Goal: Contribute content: Contribute content

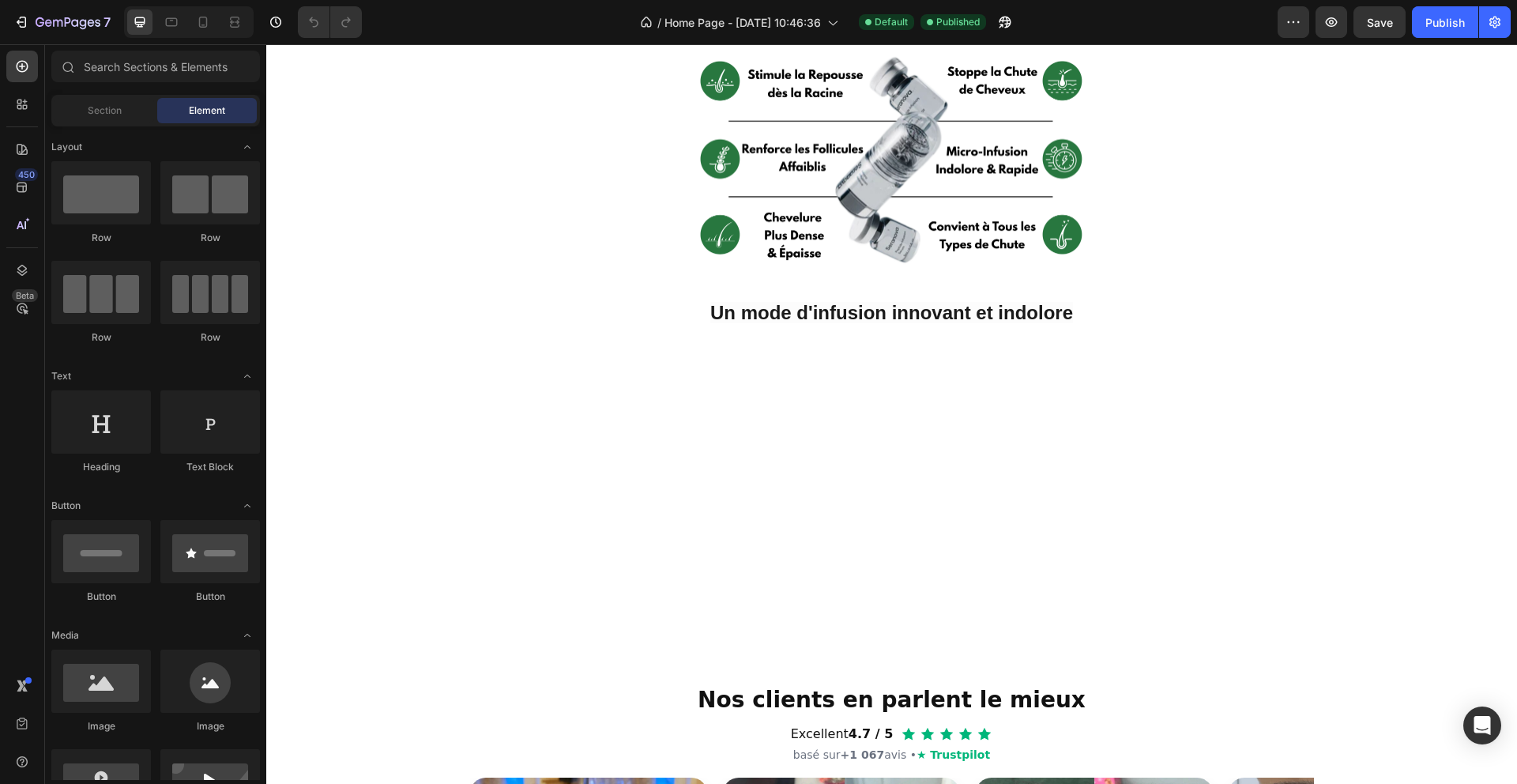
scroll to position [366, 0]
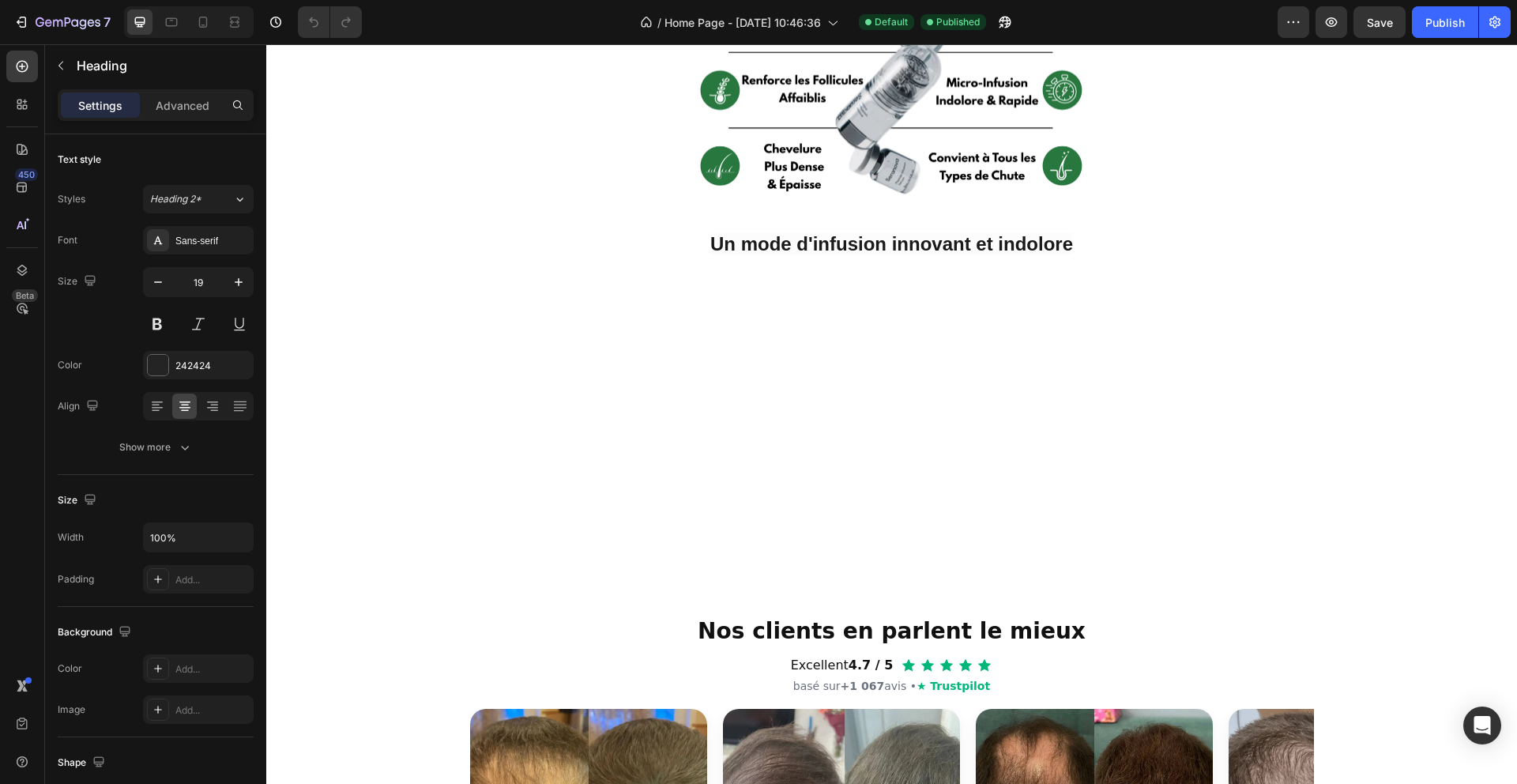
click at [1225, 199] on div at bounding box center [891, 88] width 1251 height 222
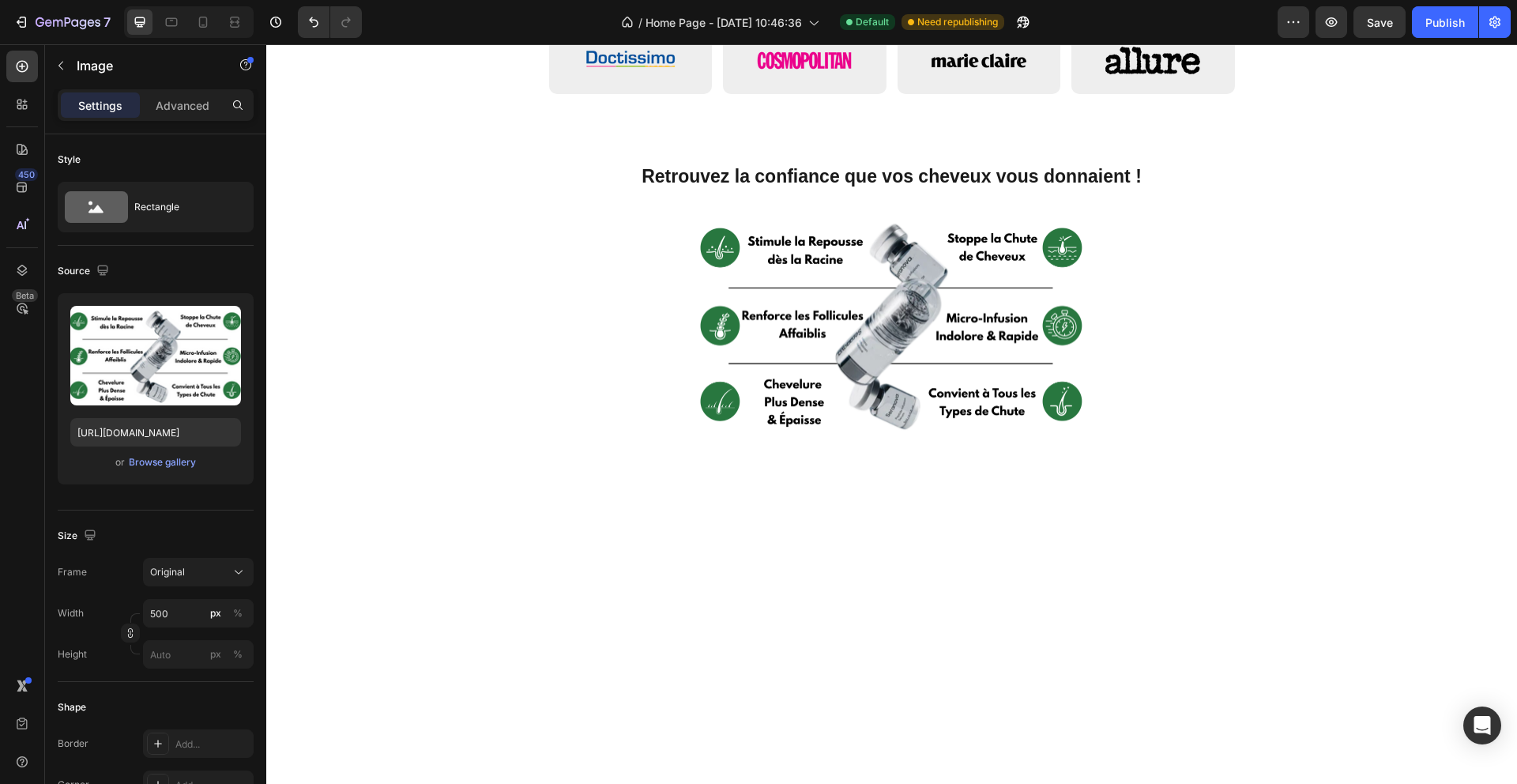
scroll to position [0, 0]
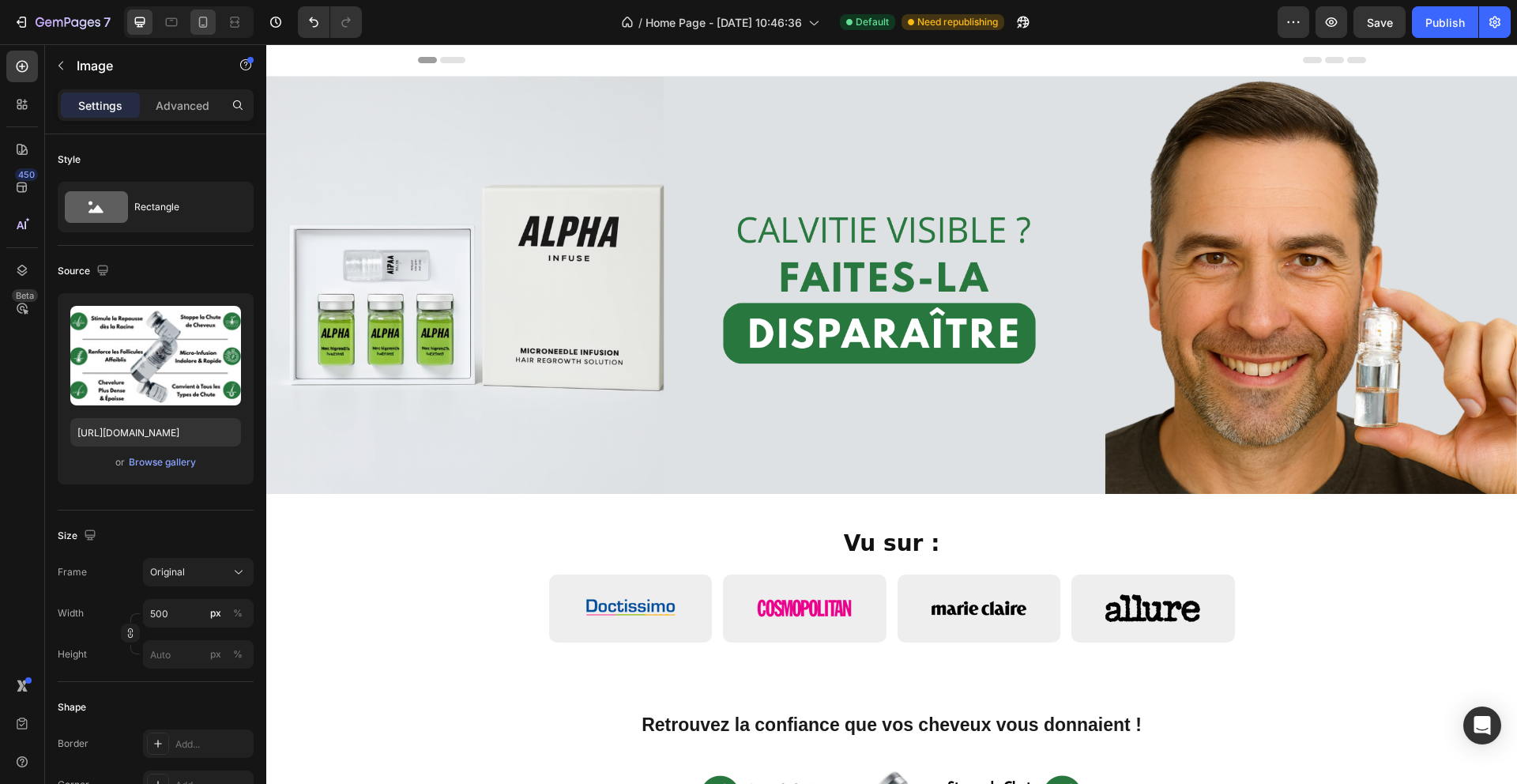
click at [206, 33] on div at bounding box center [203, 23] width 26 height 26
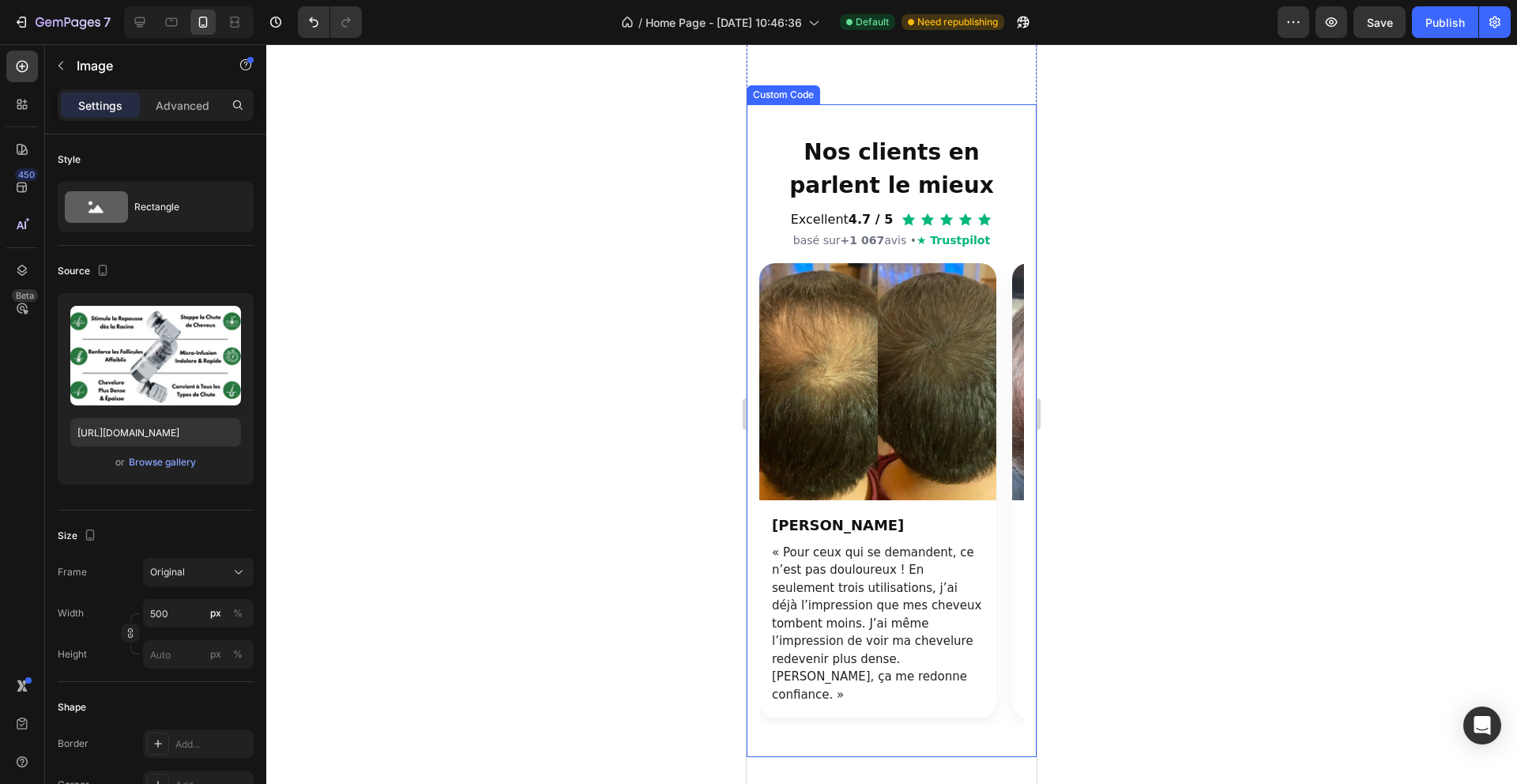
scroll to position [1206, 0]
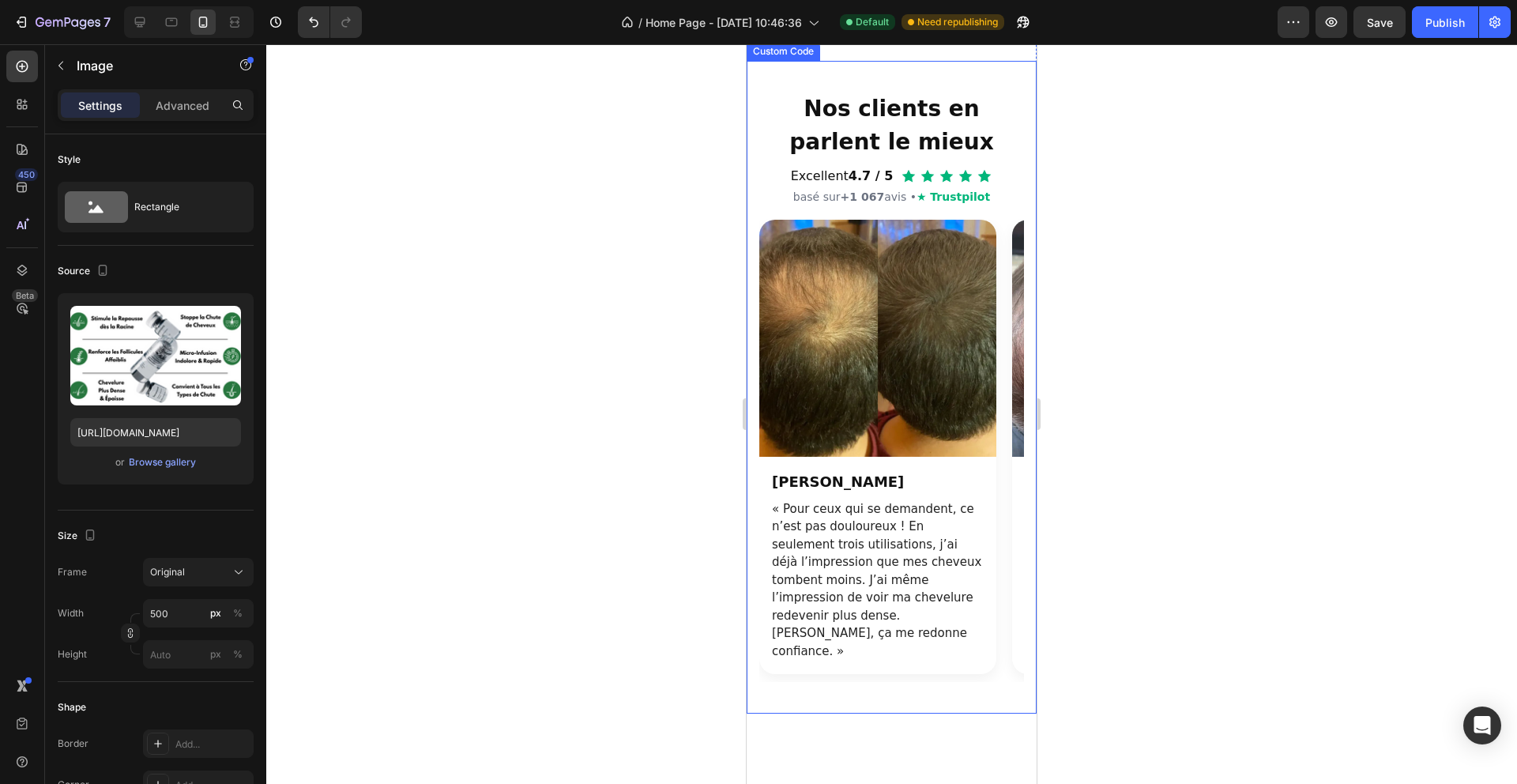
click at [834, 457] on img "Section avis clients" at bounding box center [877, 338] width 237 height 237
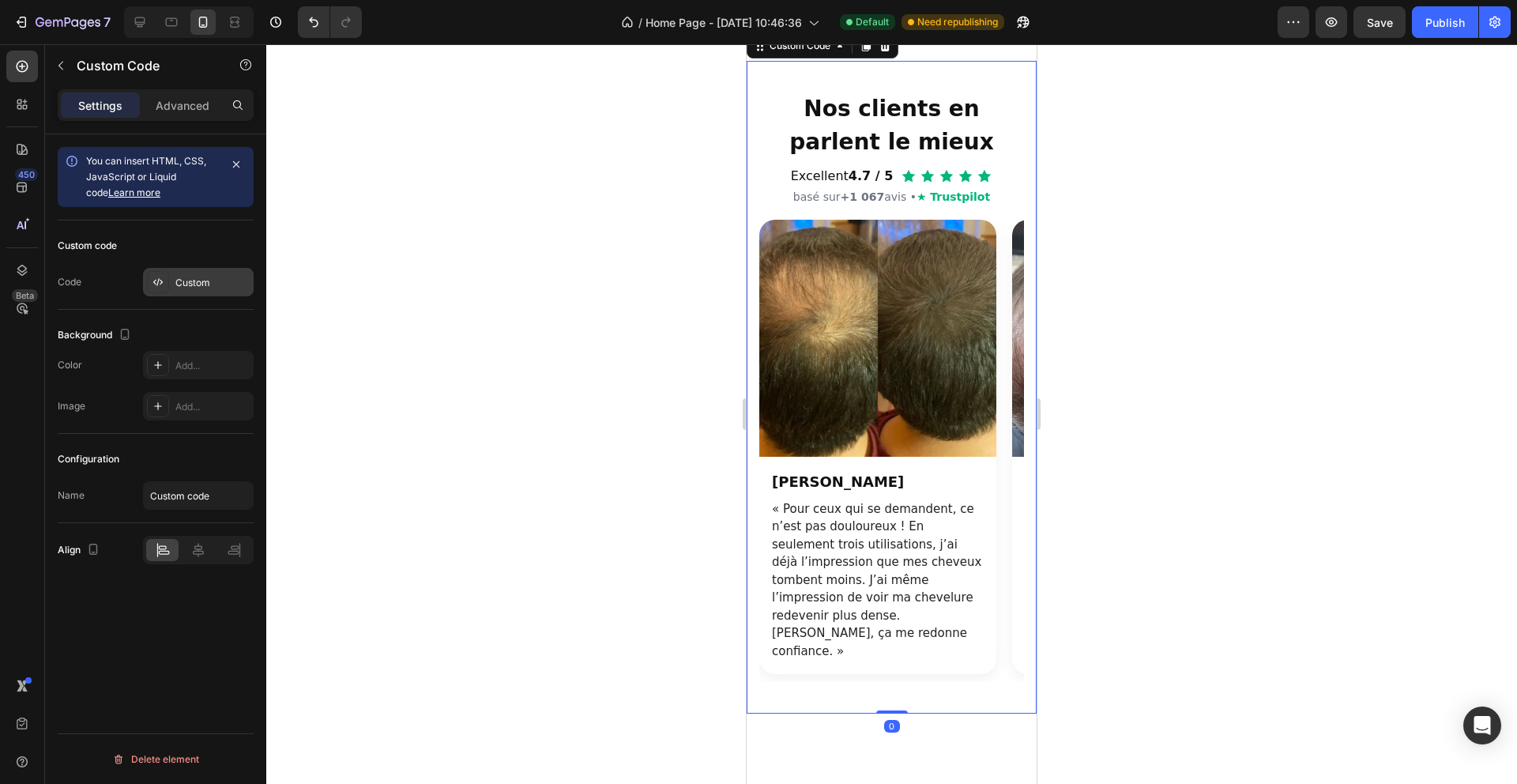
click at [184, 270] on div "Custom" at bounding box center [198, 282] width 111 height 28
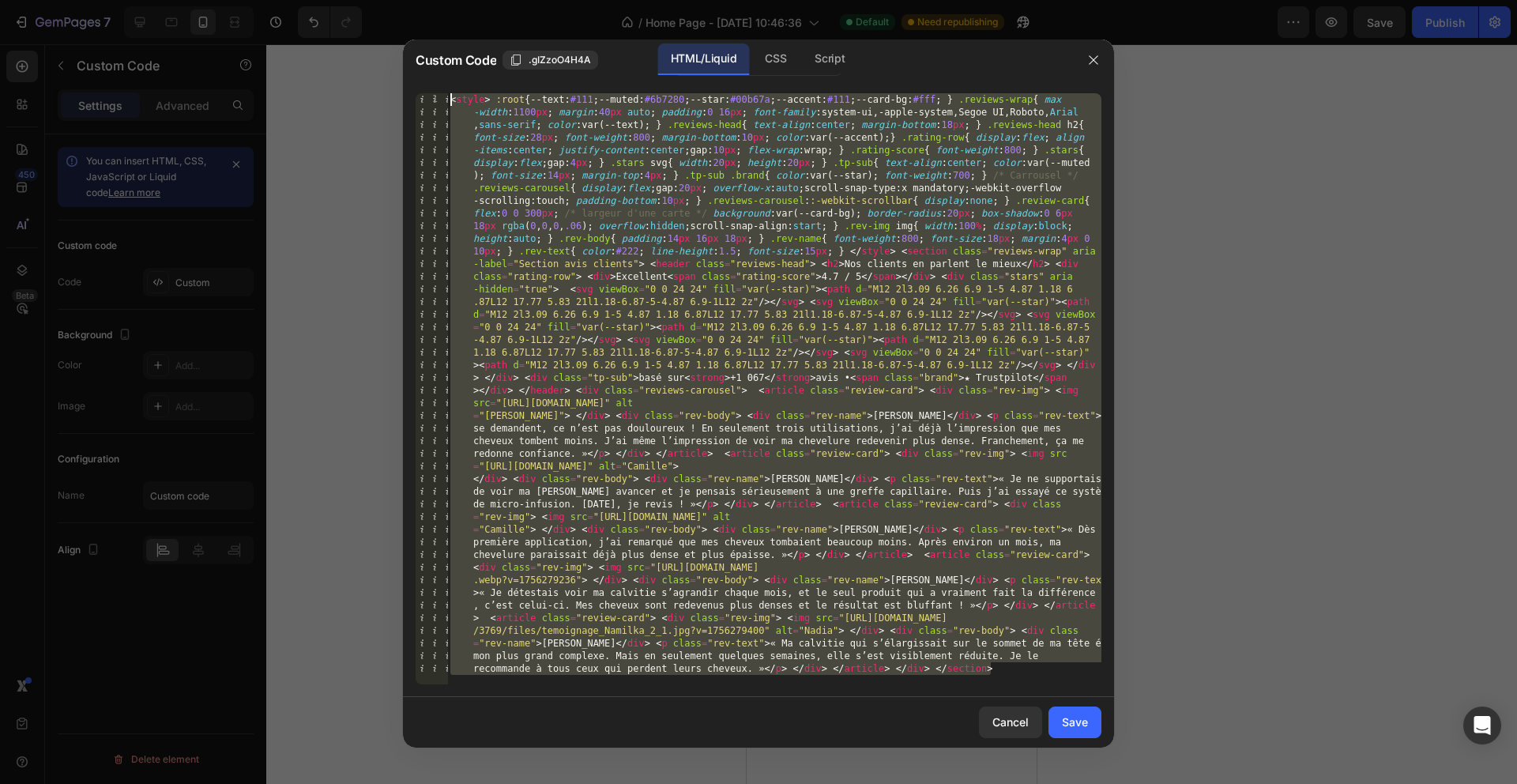
drag, startPoint x: 1041, startPoint y: 672, endPoint x: 428, endPoint y: 90, distance: 845.3
click at [421, 88] on div "1 < style > :root { --text : #111 ; --muted : #6b7280 ; --star : #00b67a ; --ac…" at bounding box center [758, 388] width 711 height 616
paste textarea
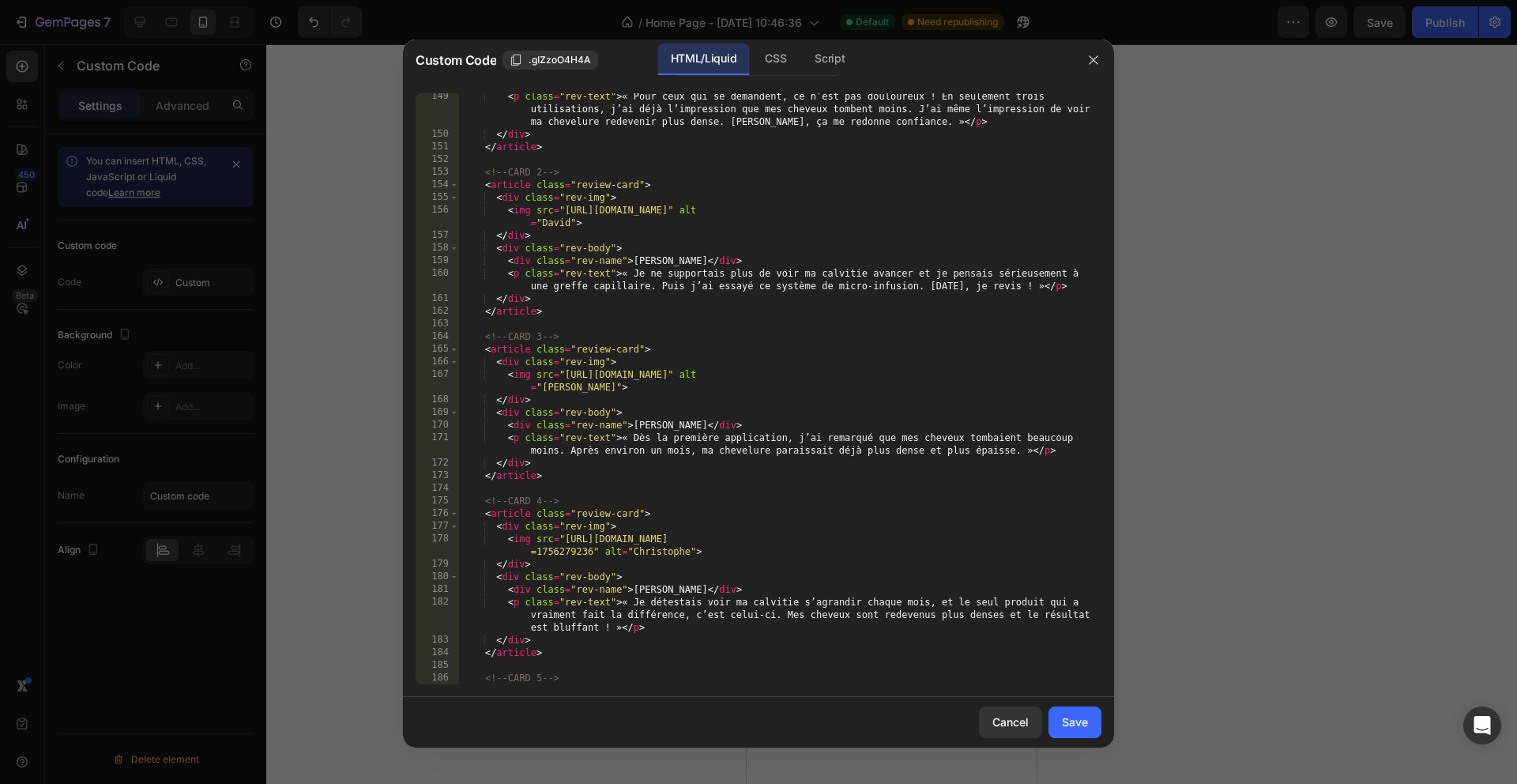
scroll to position [1883, 0]
click at [1069, 720] on div "Save" at bounding box center [1075, 721] width 27 height 17
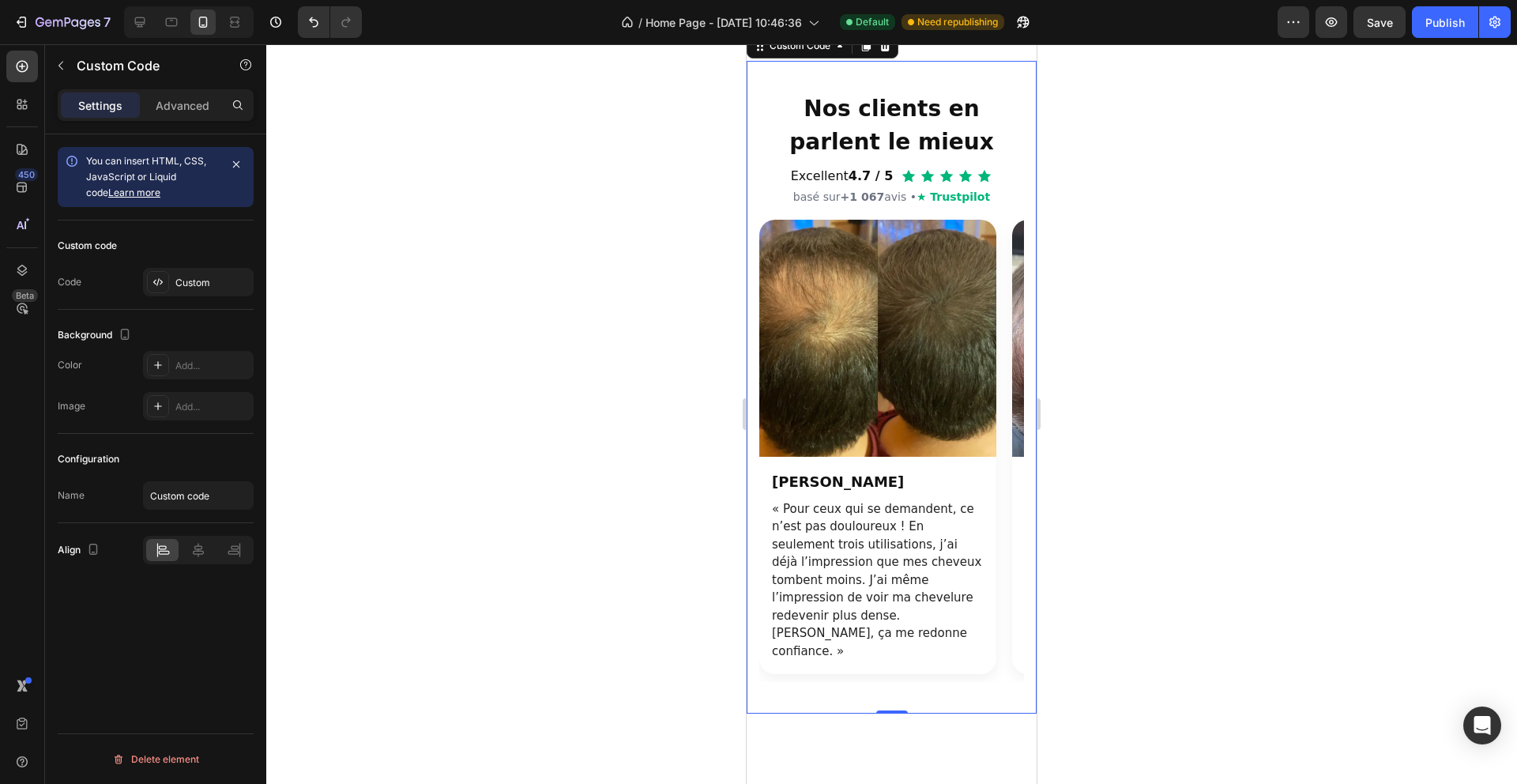
click at [1138, 432] on div at bounding box center [891, 414] width 1251 height 740
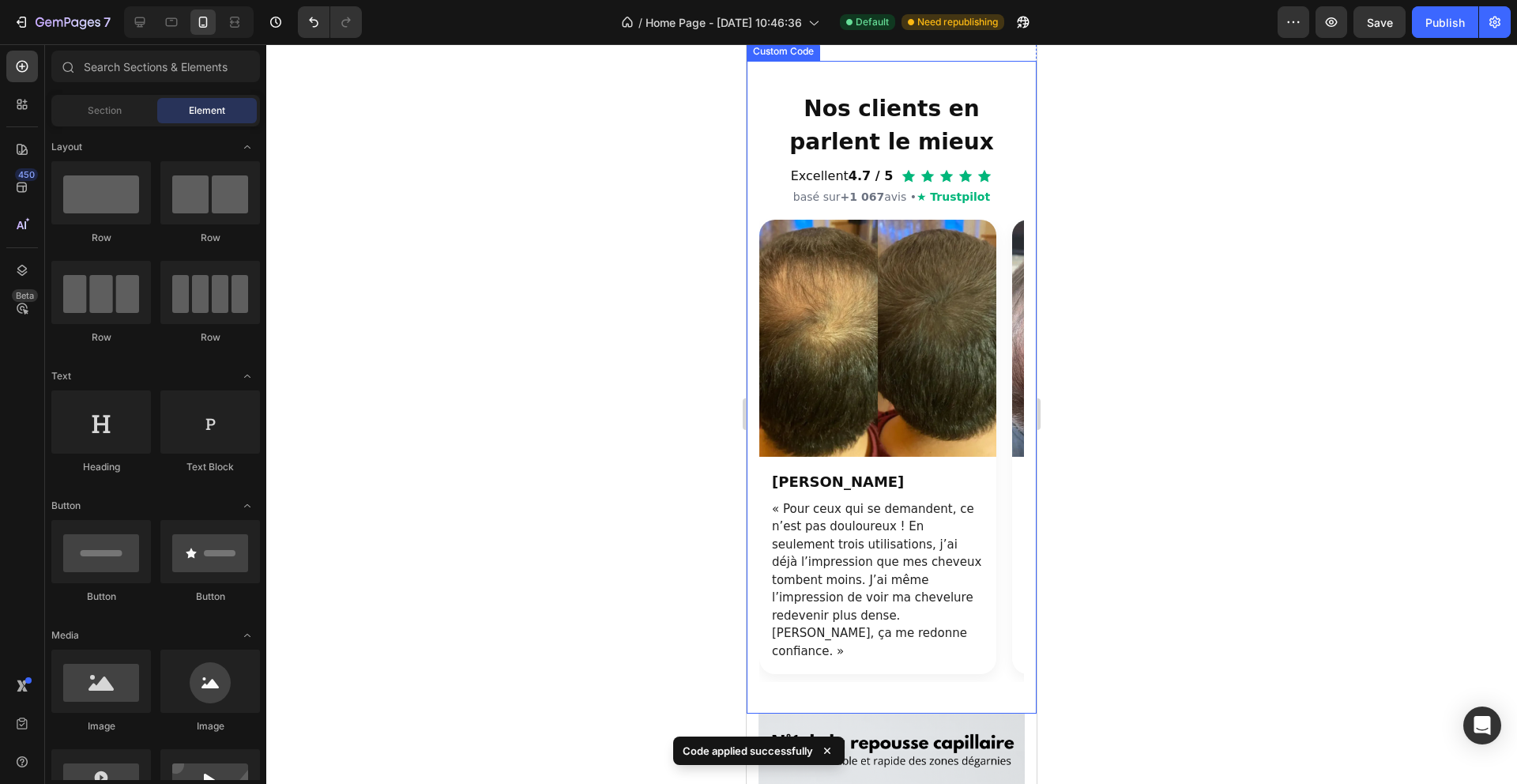
scroll to position [1455, 0]
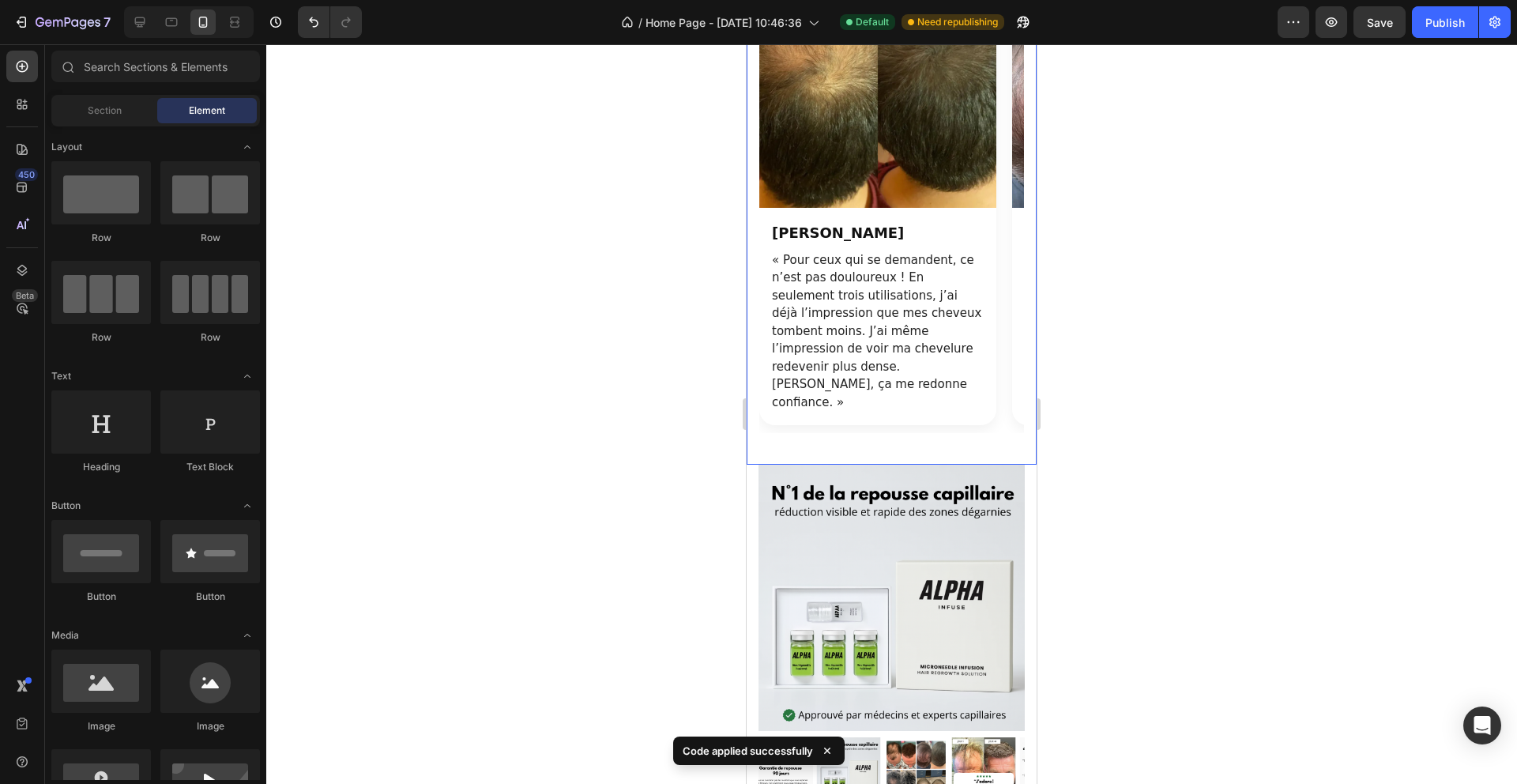
click at [890, 412] on p "« Pour ceux qui se demandent, ce n’est pas douloureux ! En seulement trois util…" at bounding box center [878, 331] width 212 height 160
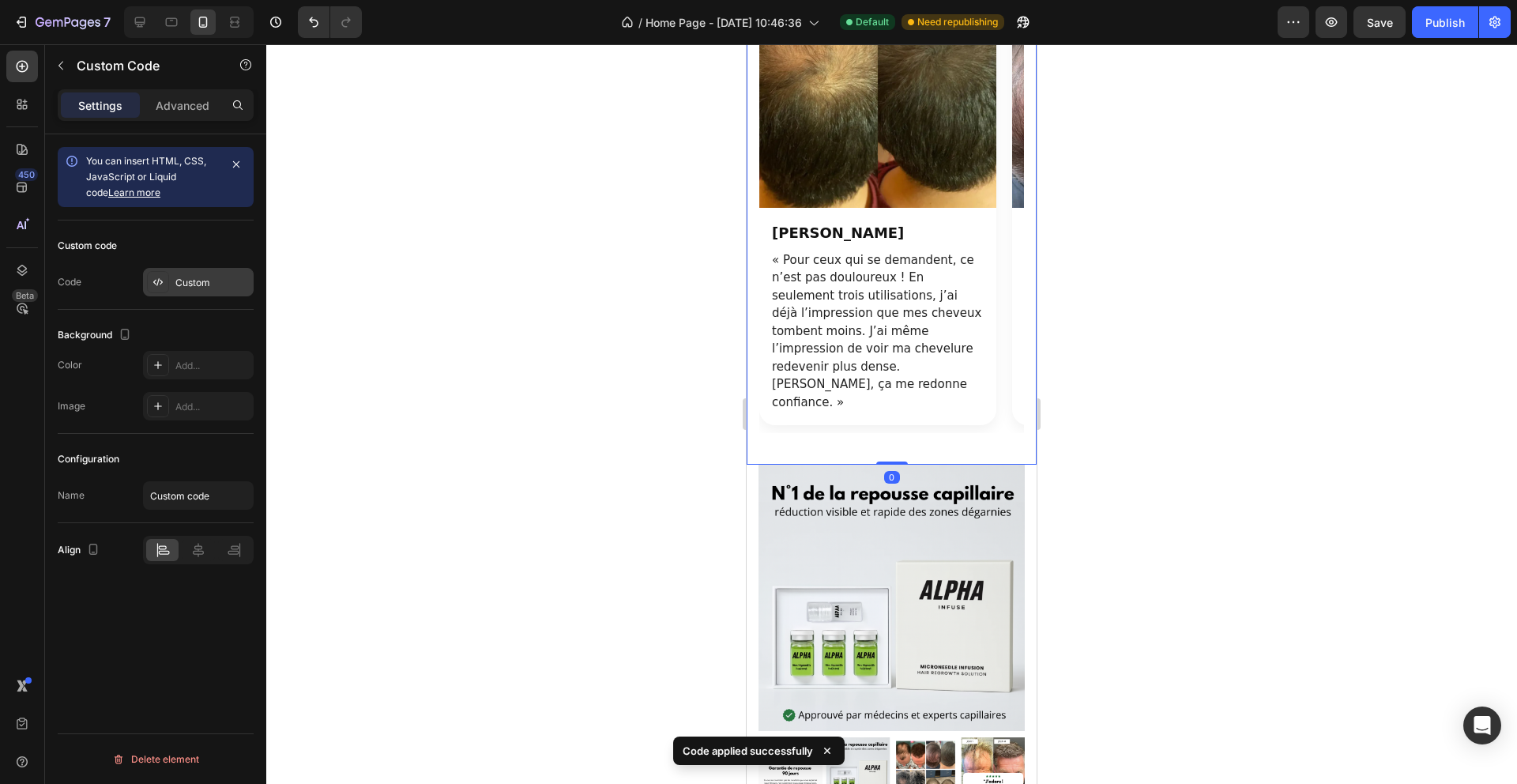
click at [219, 269] on div "Custom" at bounding box center [198, 282] width 111 height 28
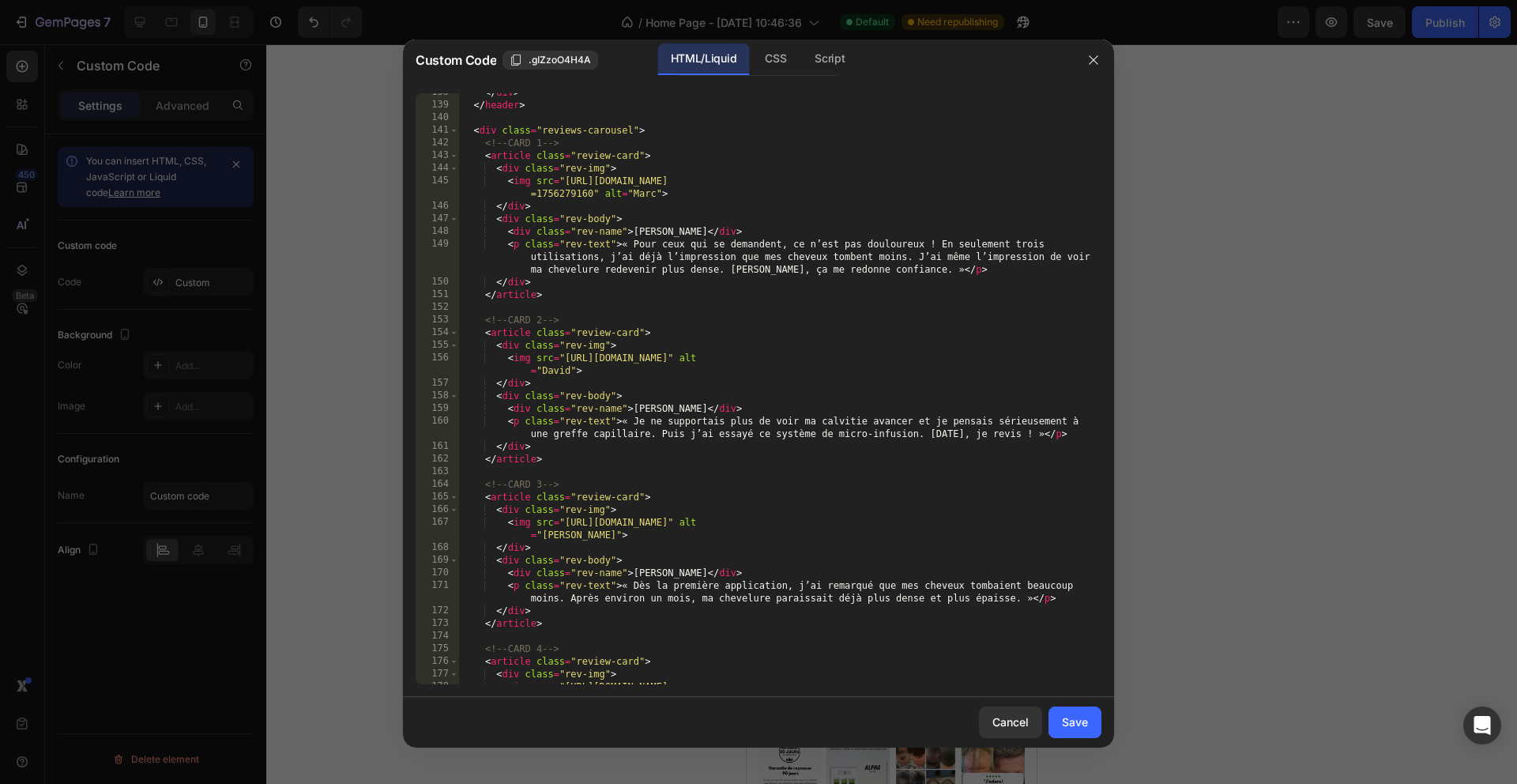
scroll to position [1736, 0]
type textarea "<p class="rev-text">« Pour ceux qui se demandent, ce n’est pas douloureux ! En …"
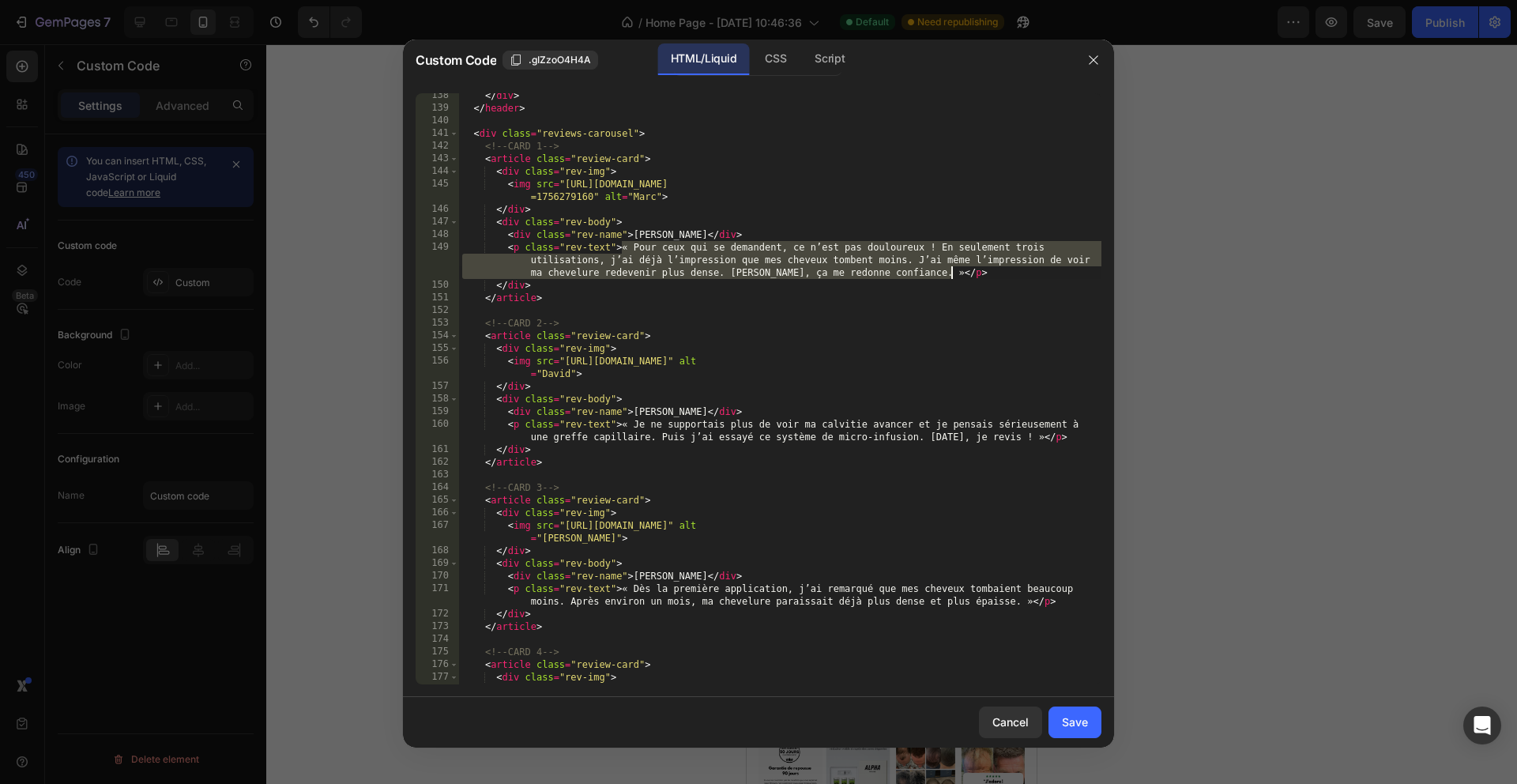
drag, startPoint x: 637, startPoint y: 245, endPoint x: 952, endPoint y: 268, distance: 315.8
click at [952, 268] on div "</ div > </ header > < div class = "reviews-carousel" > <!-- CARD 1 --> < artic…" at bounding box center [780, 404] width 643 height 629
paste textarea
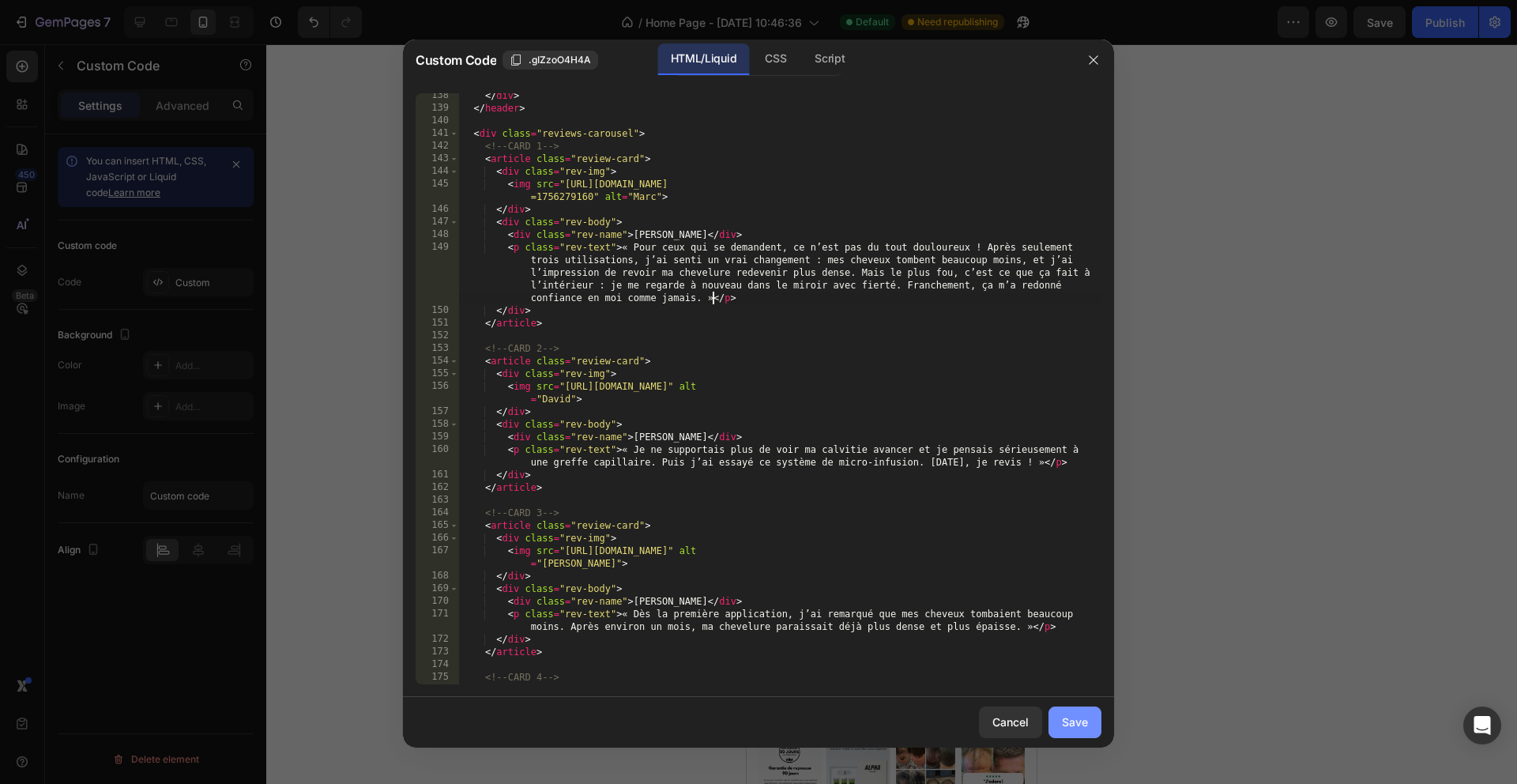
click at [1075, 725] on div "Save" at bounding box center [1075, 721] width 27 height 17
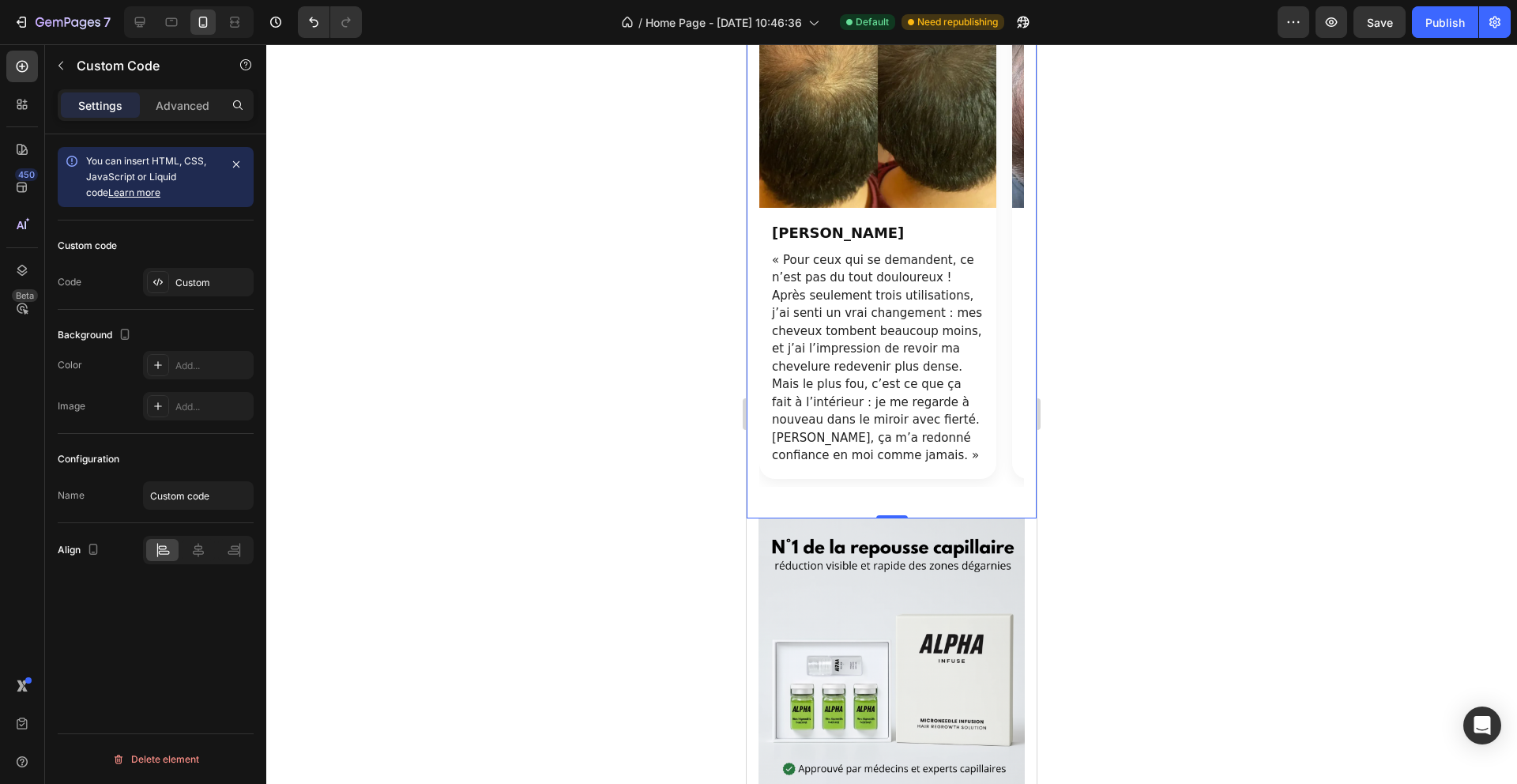
click at [1174, 547] on div at bounding box center [891, 414] width 1251 height 740
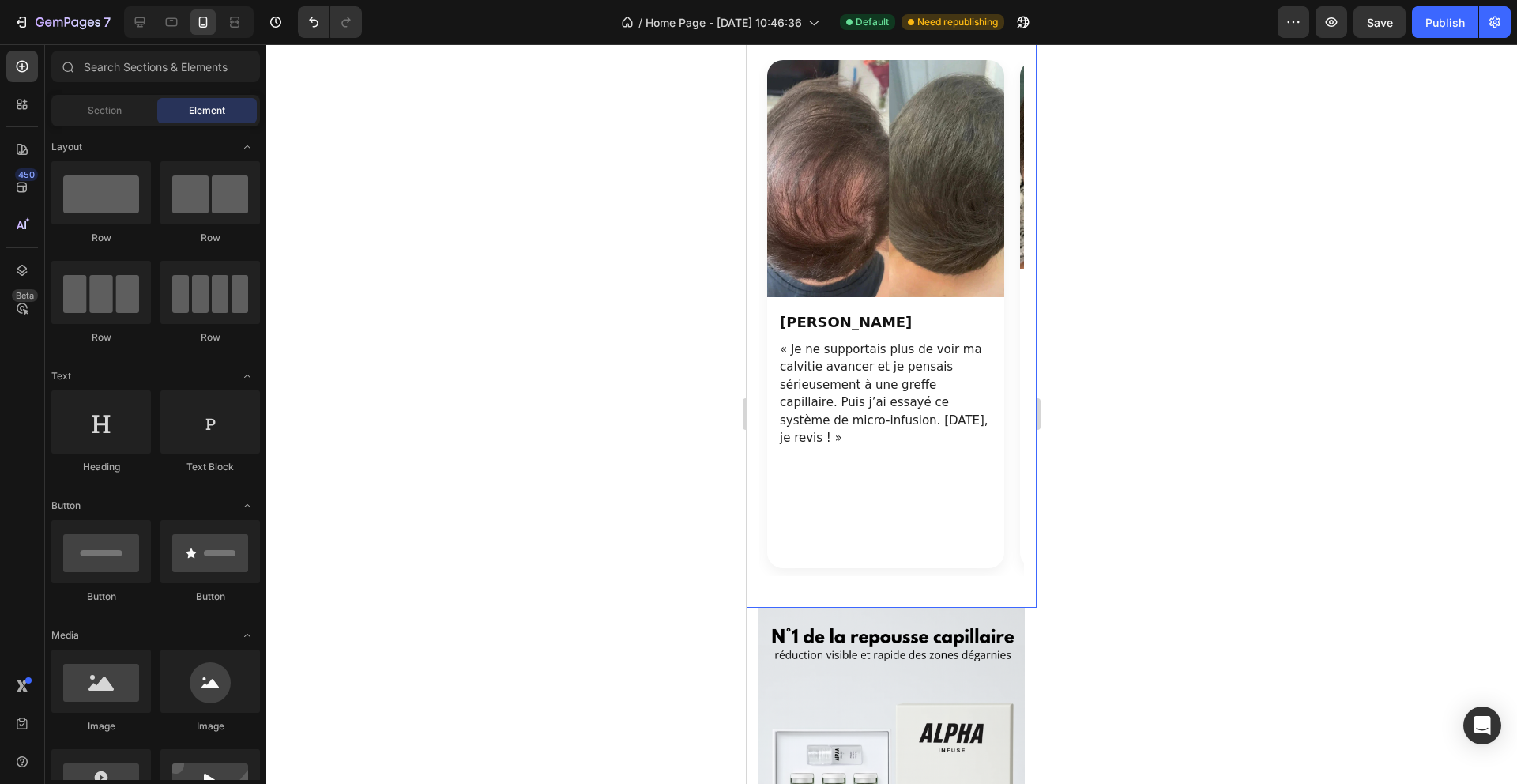
scroll to position [0, 253]
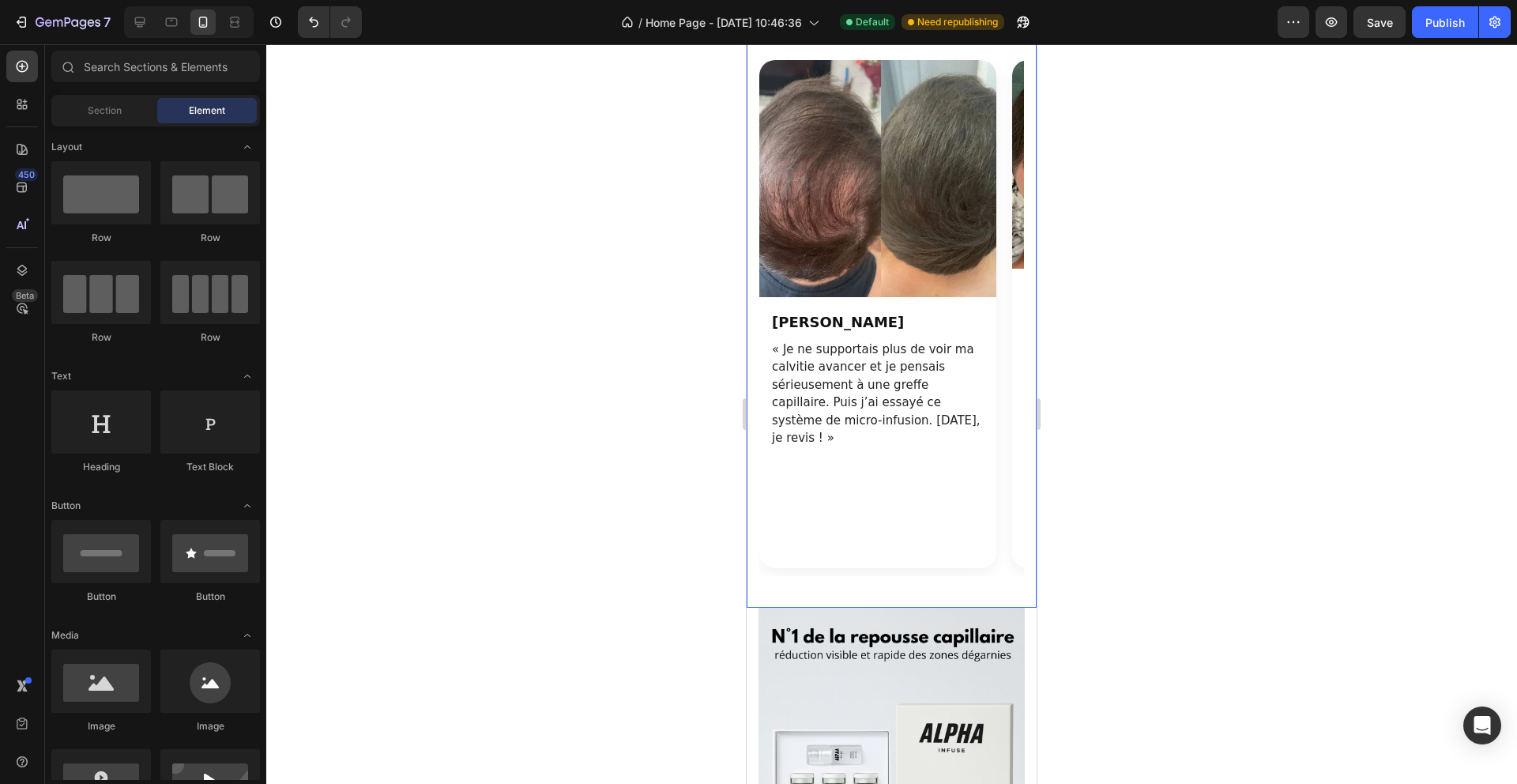
click at [954, 447] on p "« Je ne supportais plus de voir ma calvitie avancer et je pensais sérieusement …" at bounding box center [878, 394] width 212 height 107
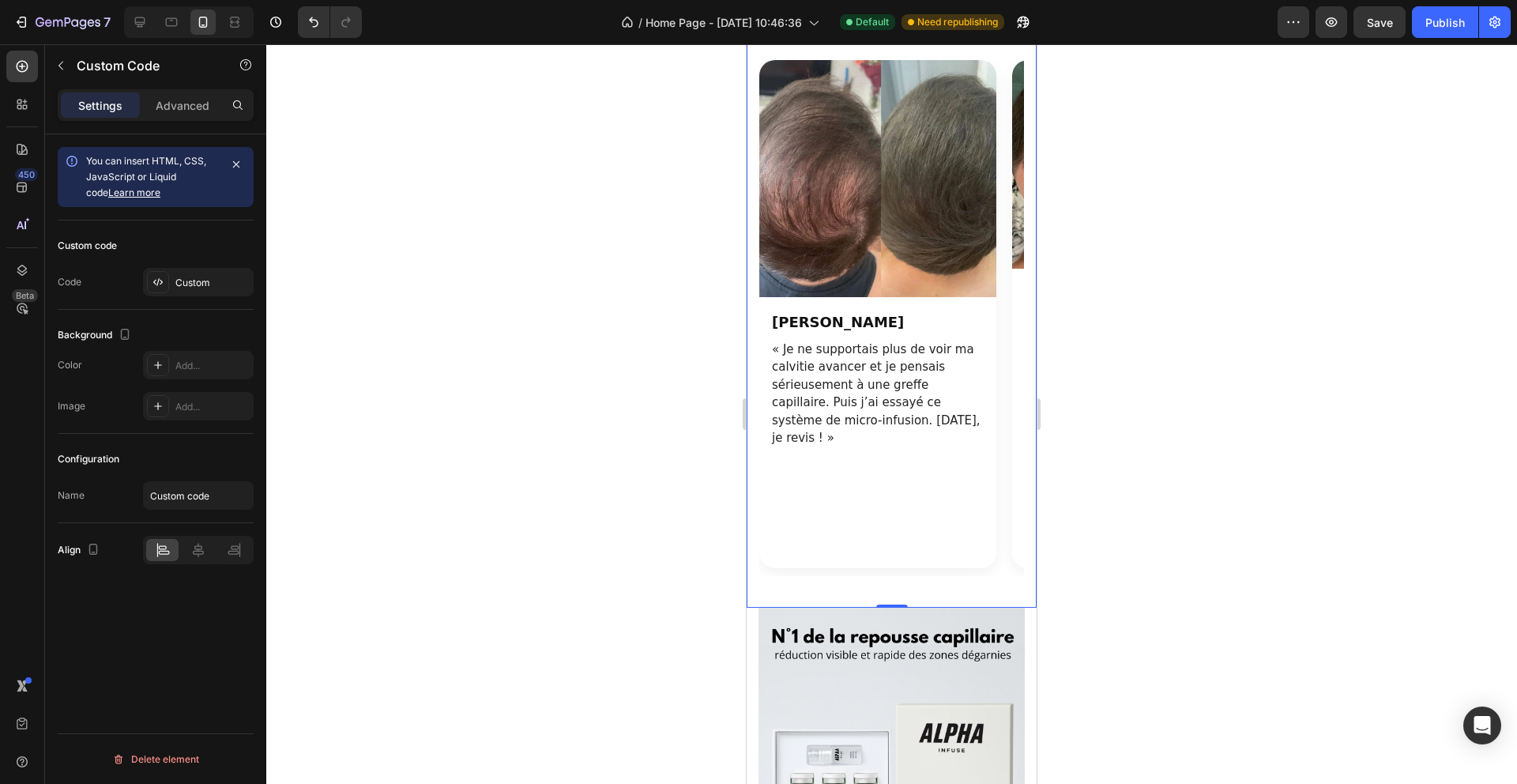
click at [898, 447] on p "« Je ne supportais plus de voir ma calvitie avancer et je pensais sérieusement …" at bounding box center [878, 394] width 212 height 107
click at [191, 296] on div "Custom" at bounding box center [198, 282] width 111 height 28
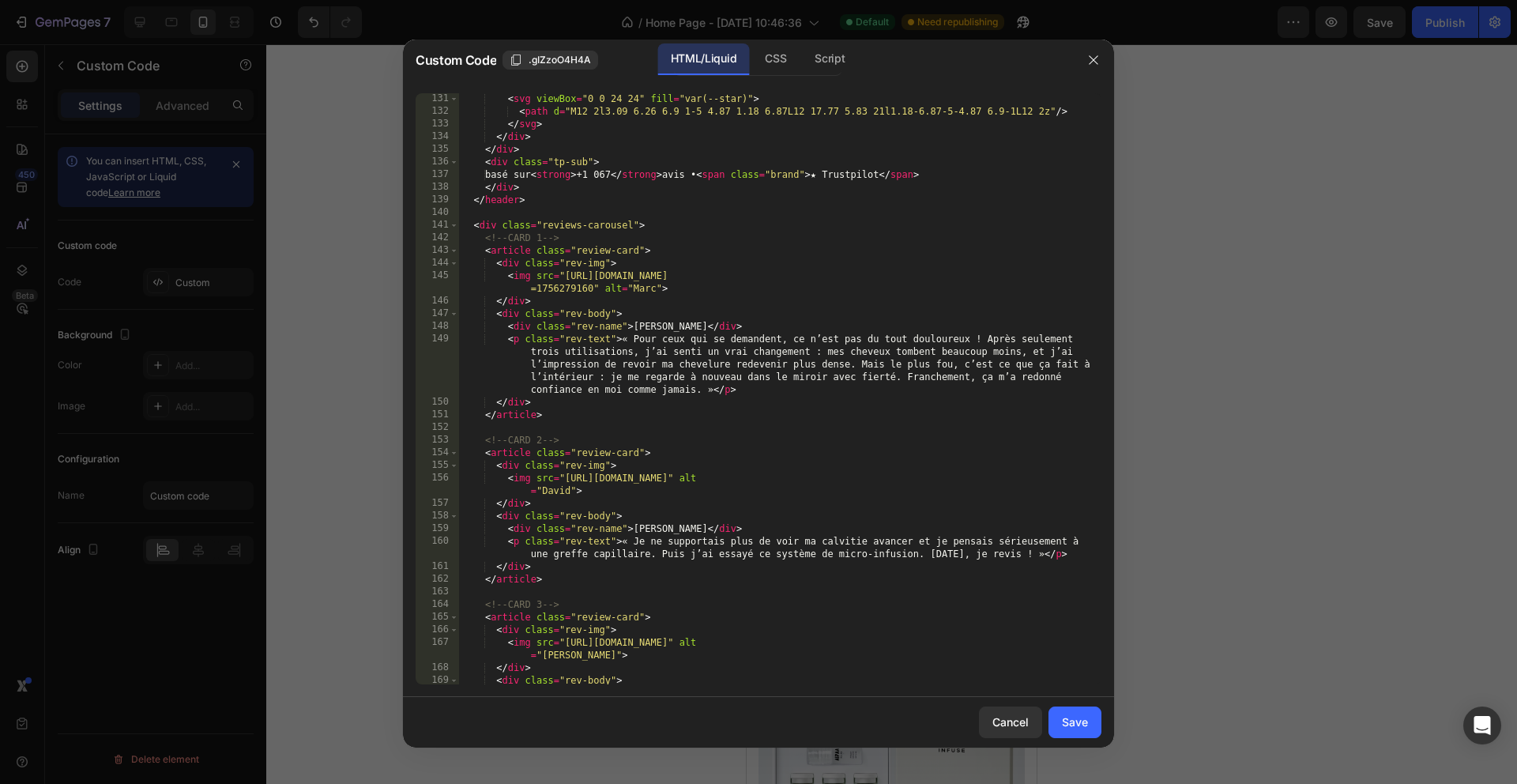
scroll to position [1665, 0]
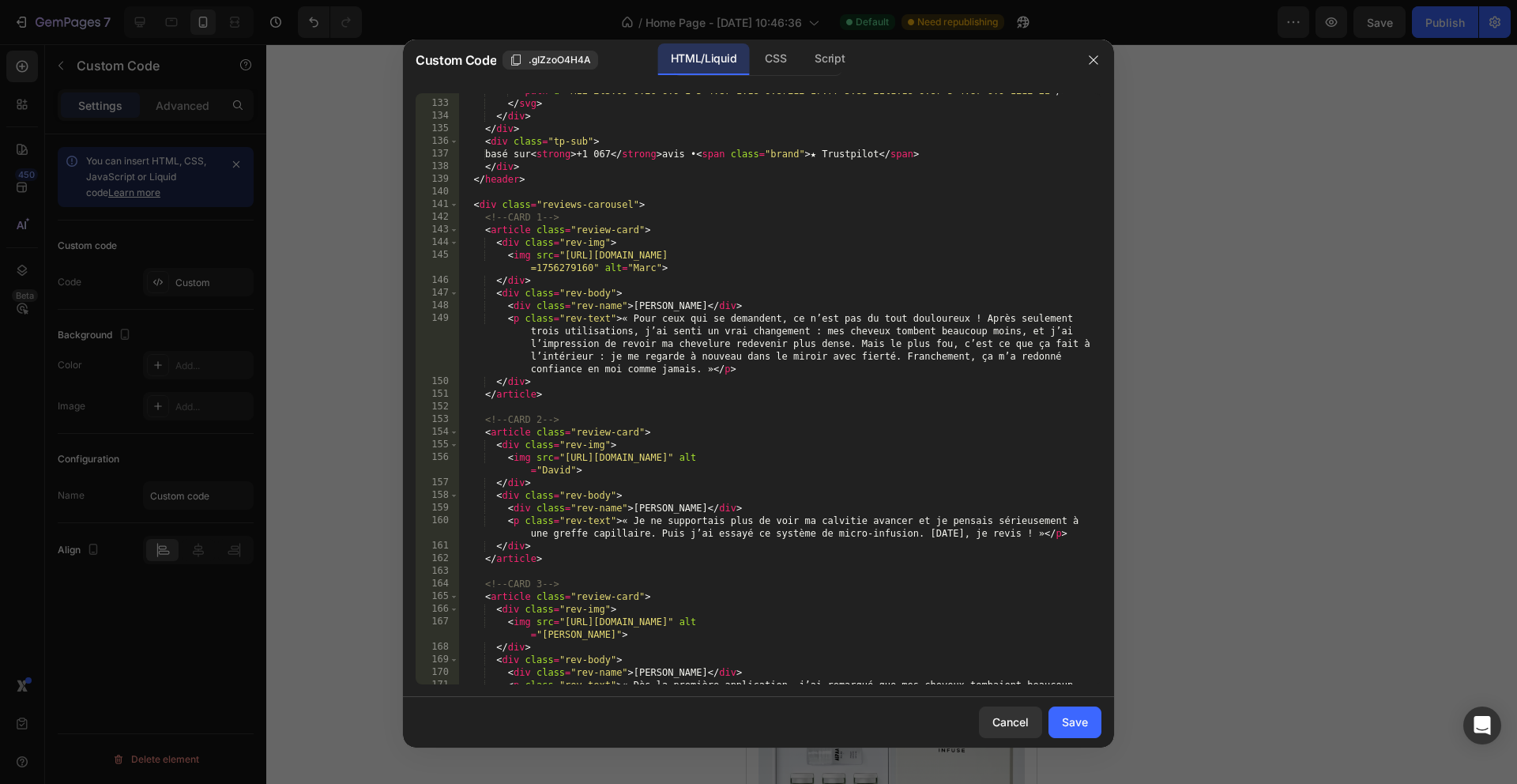
type textarea "<p class="rev-text">« Je ne supportais plus de voir ma calvitie avancer et je p…"
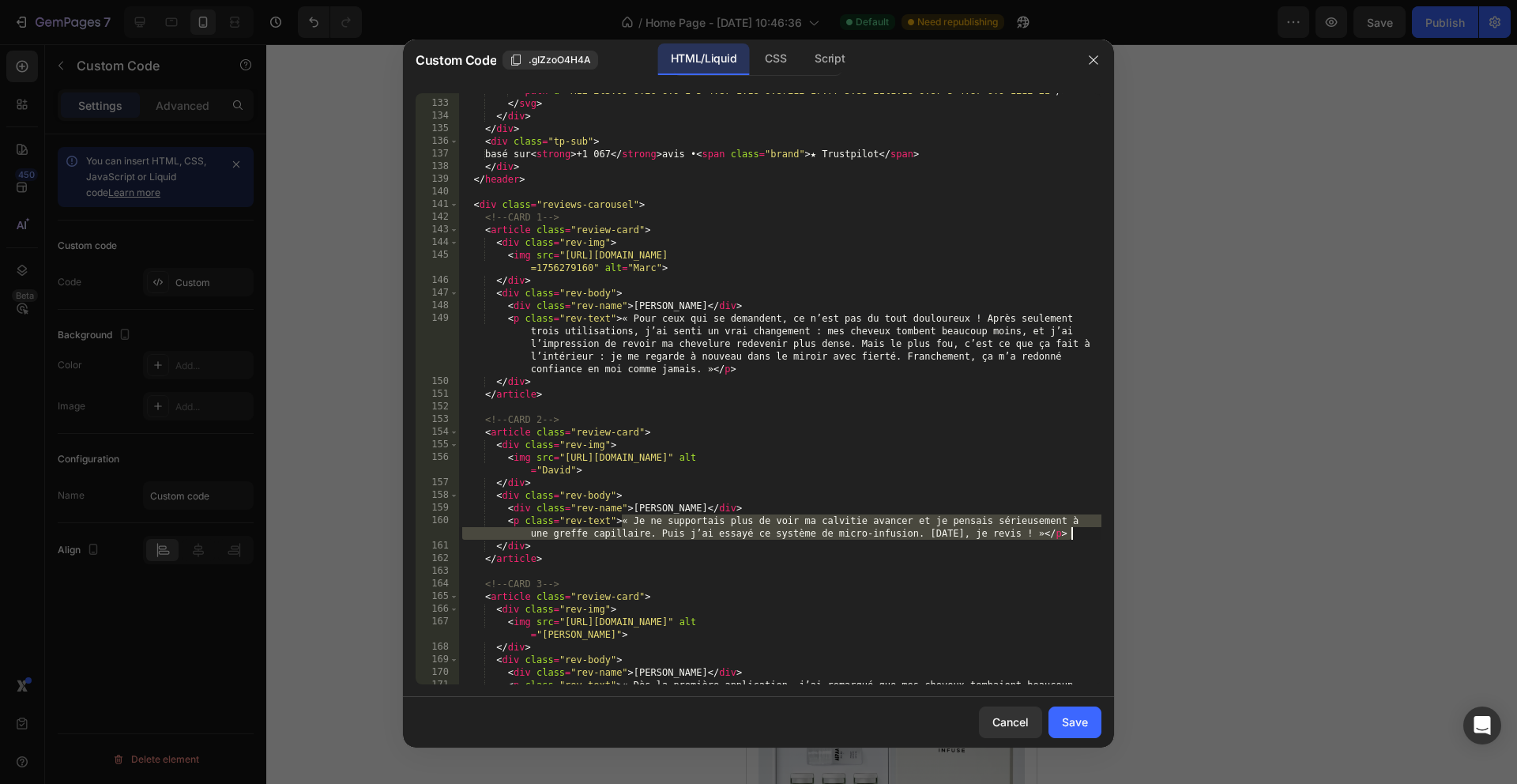
drag, startPoint x: 622, startPoint y: 519, endPoint x: 1069, endPoint y: 531, distance: 447.2
click at [1069, 531] on div "< path d = "M12 2l3.09 6.26 6.9 1-5 4.87 1.18 6.87L12 17.77 5.83 21l1.18-6.87-5…" at bounding box center [780, 399] width 643 height 629
paste textarea
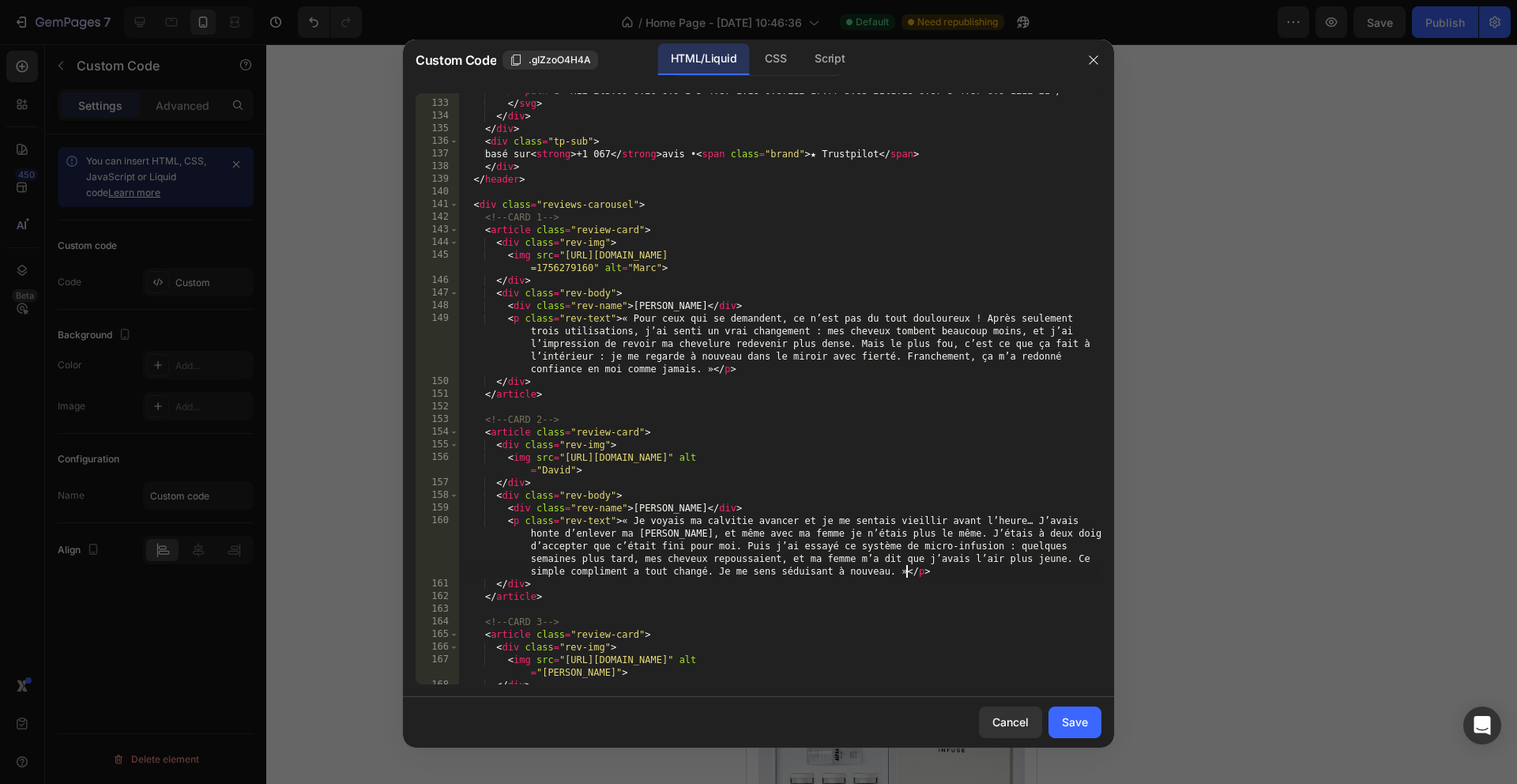
drag, startPoint x: 1075, startPoint y: 729, endPoint x: 1074, endPoint y: 700, distance: 29.0
click at [1074, 729] on div "Save" at bounding box center [1075, 721] width 27 height 17
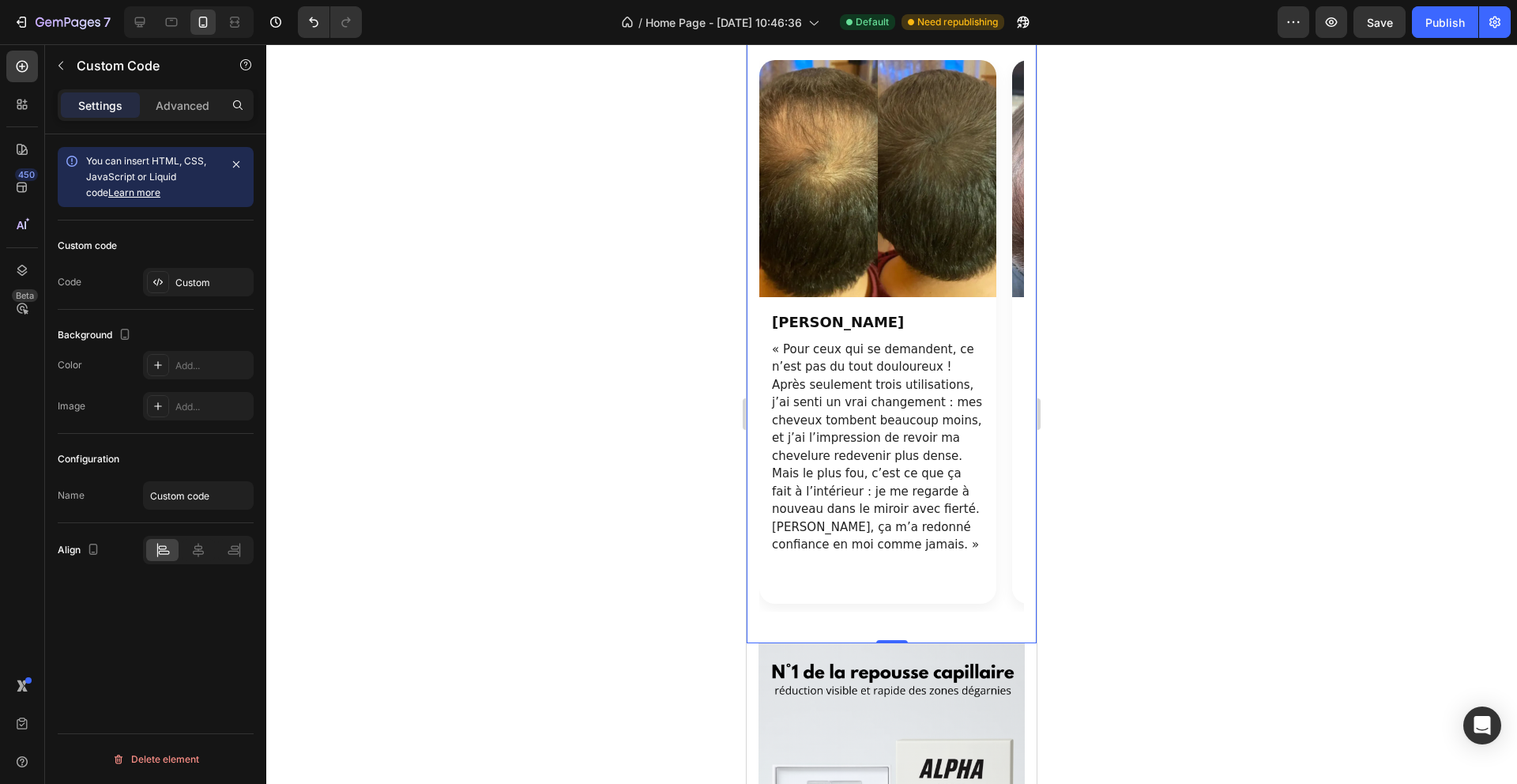
click at [1144, 484] on div at bounding box center [891, 414] width 1251 height 740
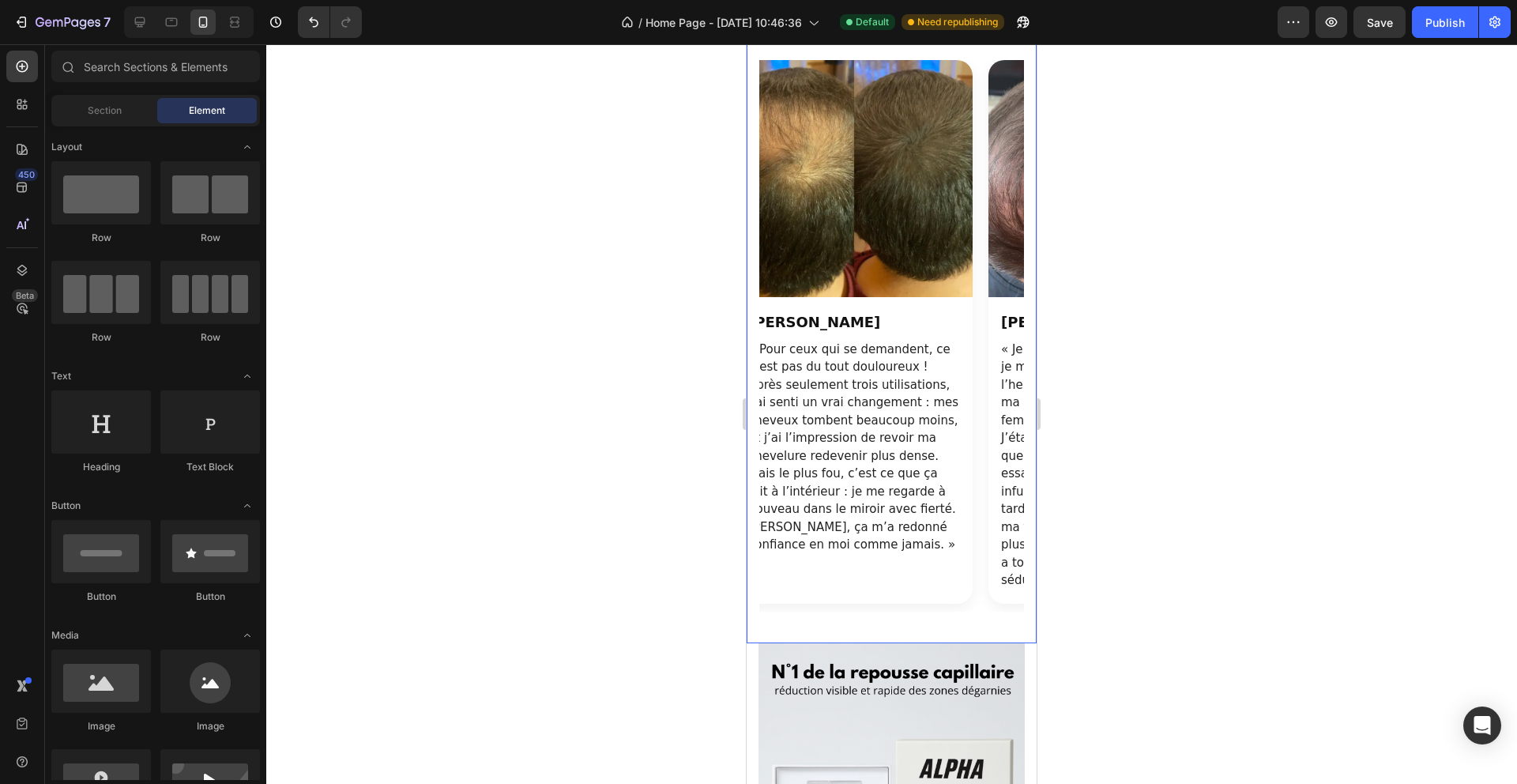
scroll to position [0, 0]
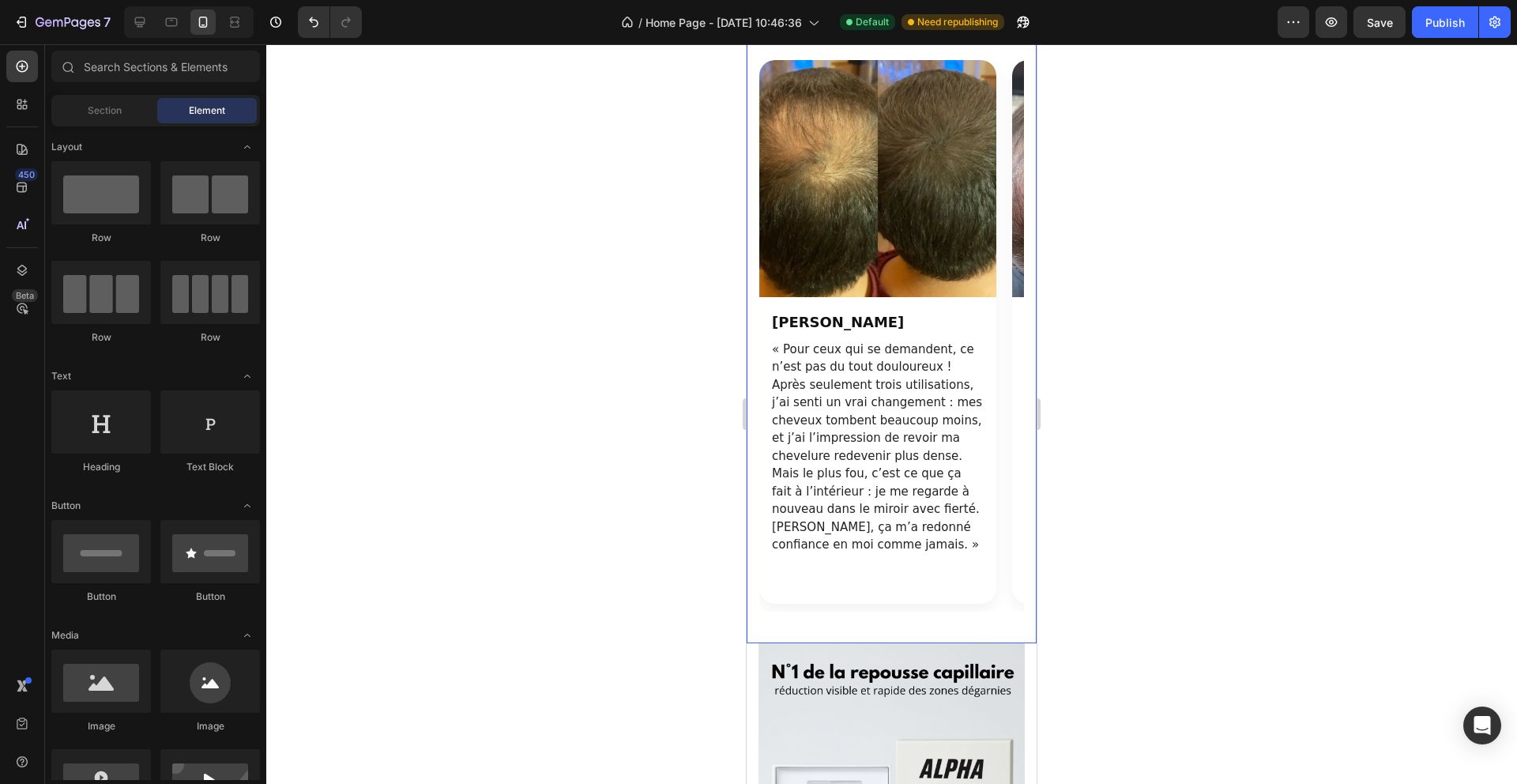
click at [542, 436] on div at bounding box center [891, 414] width 1251 height 740
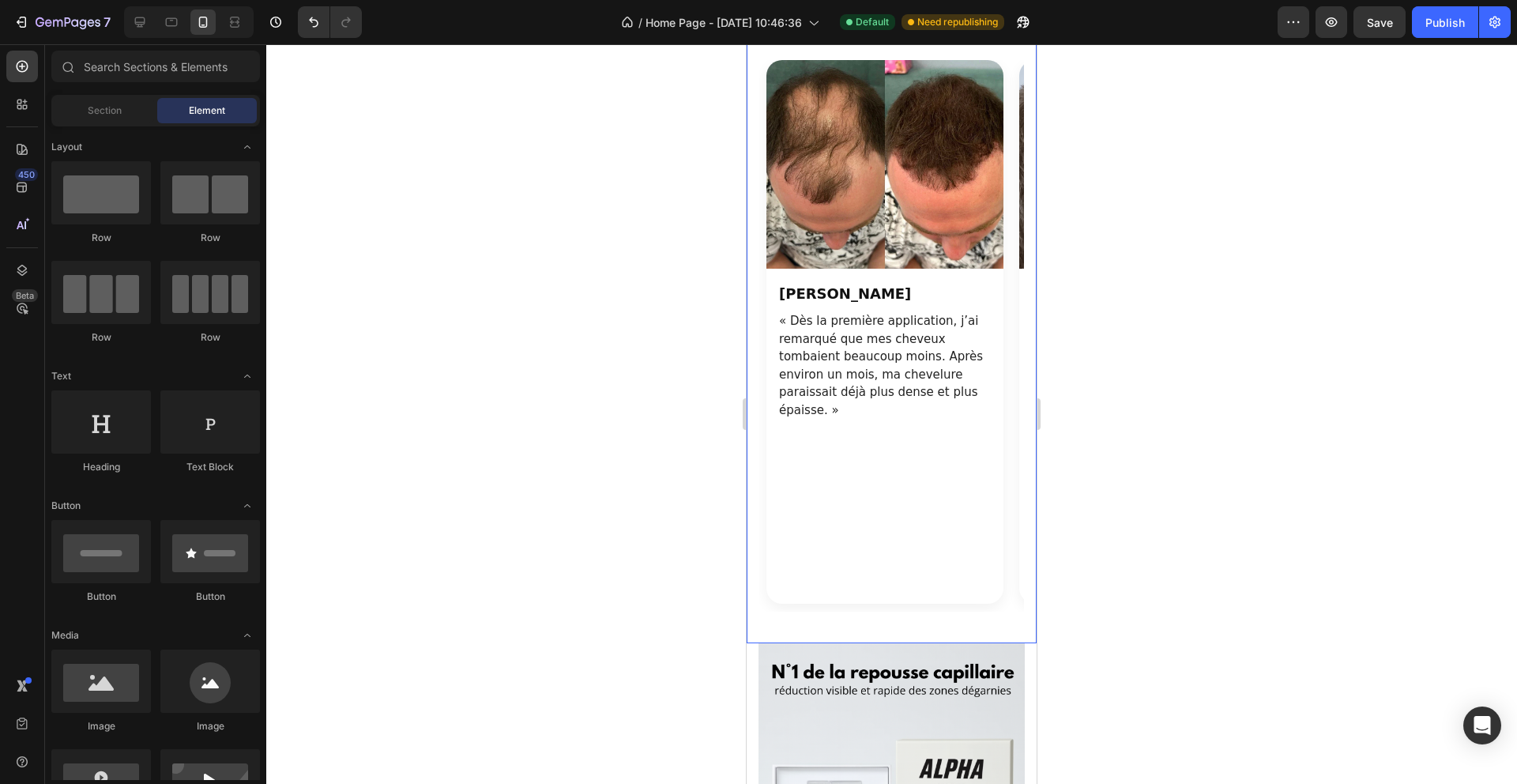
scroll to position [0, 506]
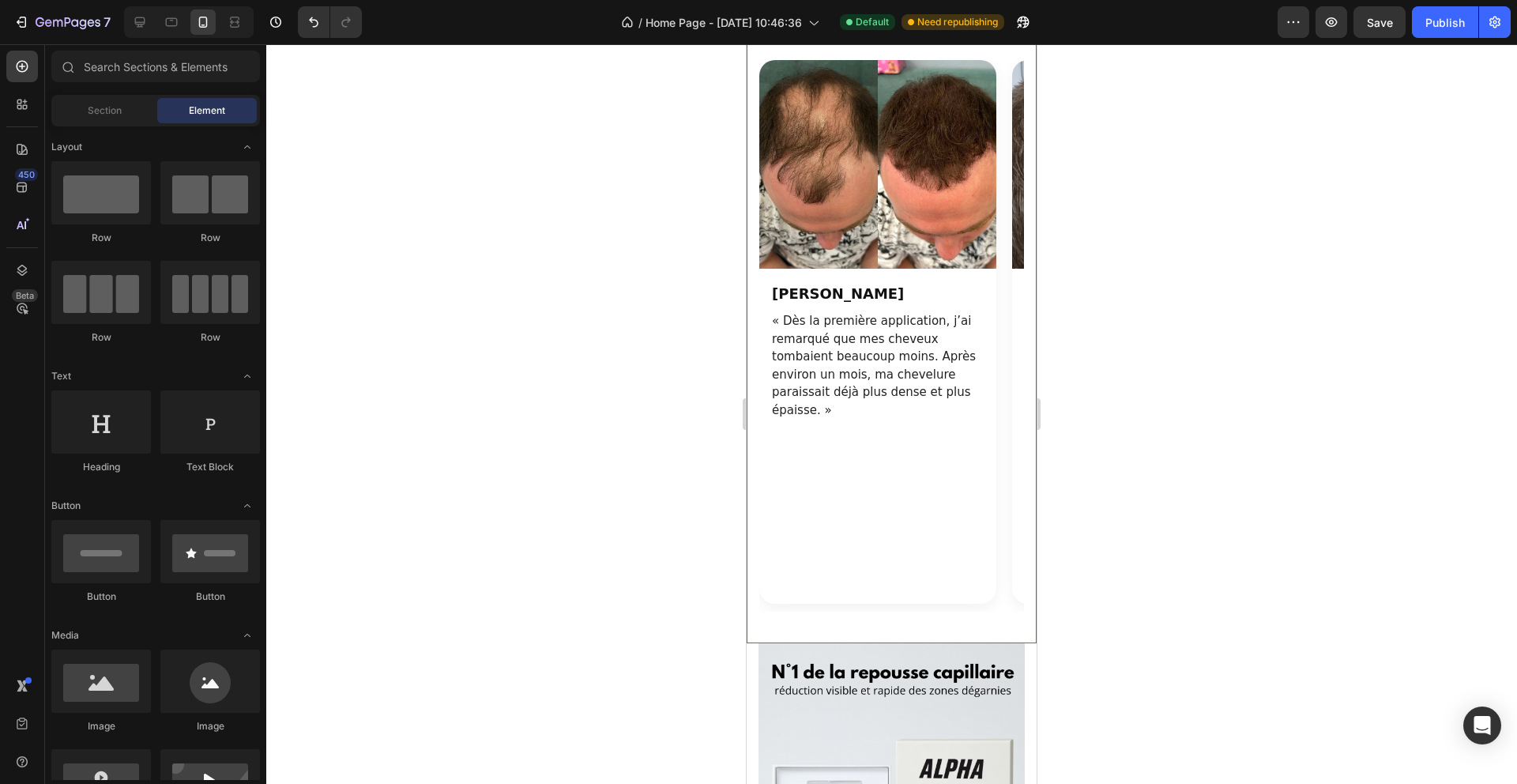
click at [890, 419] on p "« Dès la première application, j’ai remarqué que mes cheveux tombaient beaucoup…" at bounding box center [878, 365] width 212 height 107
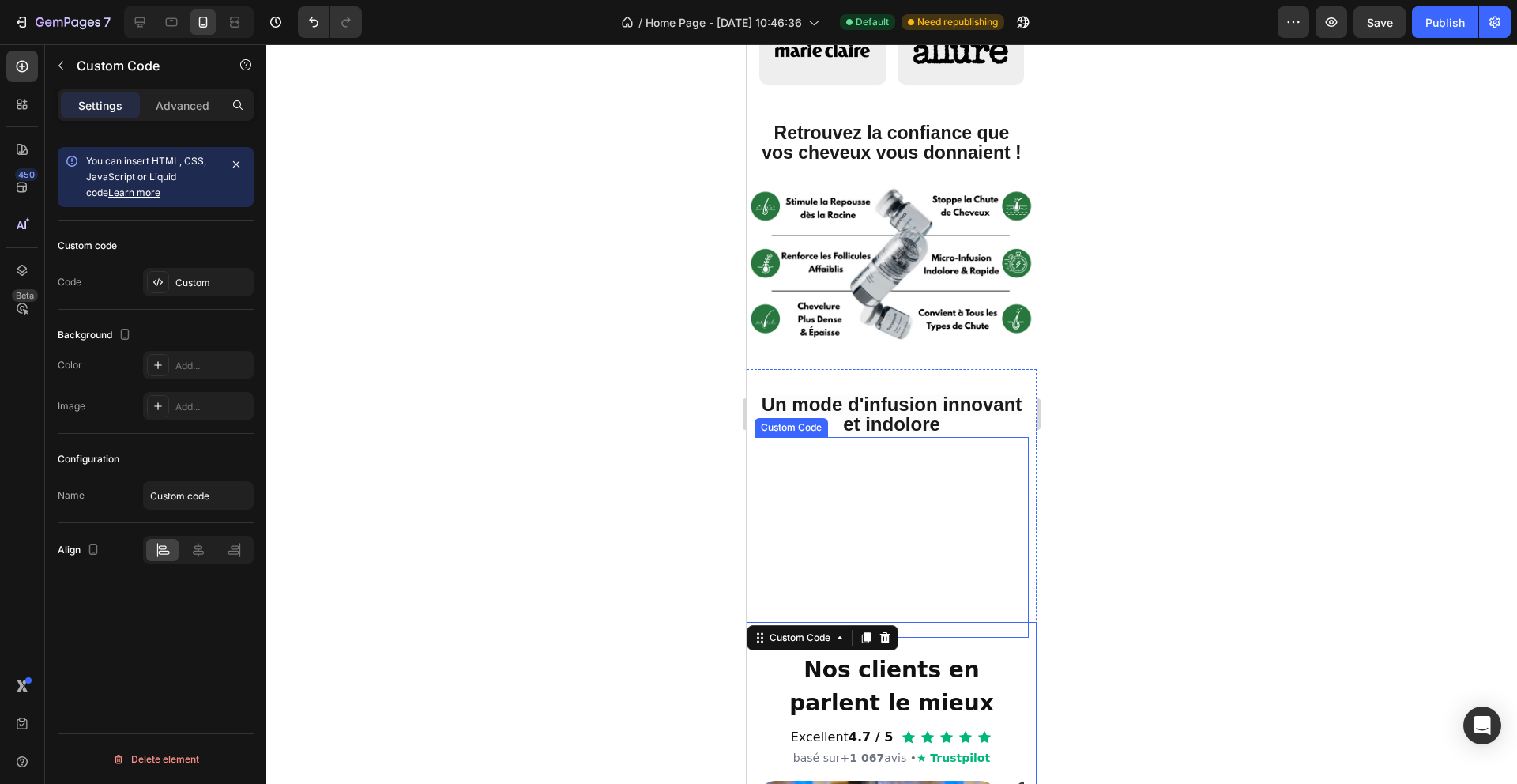
scroll to position [638, 0]
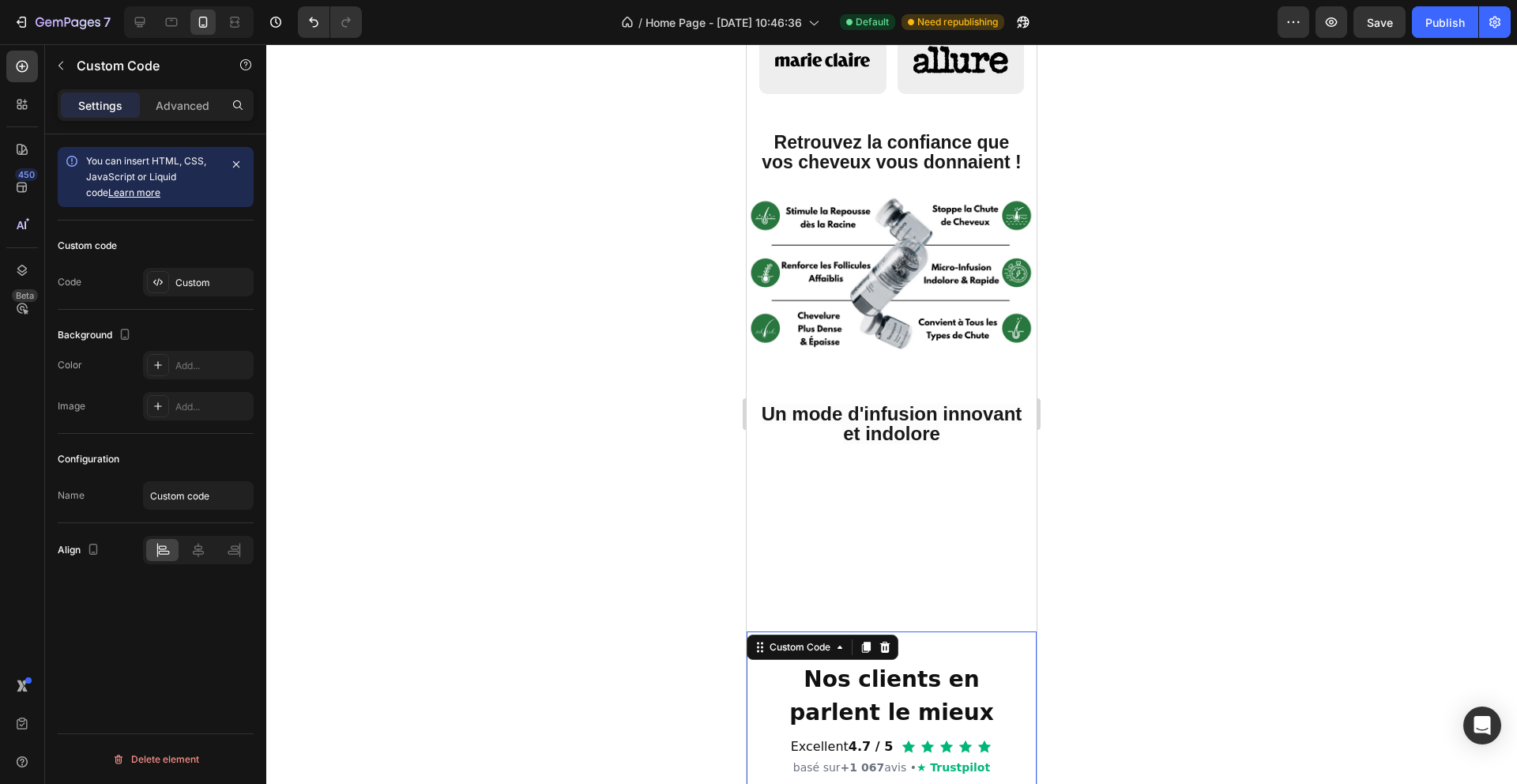
click at [1109, 444] on div at bounding box center [891, 414] width 1251 height 740
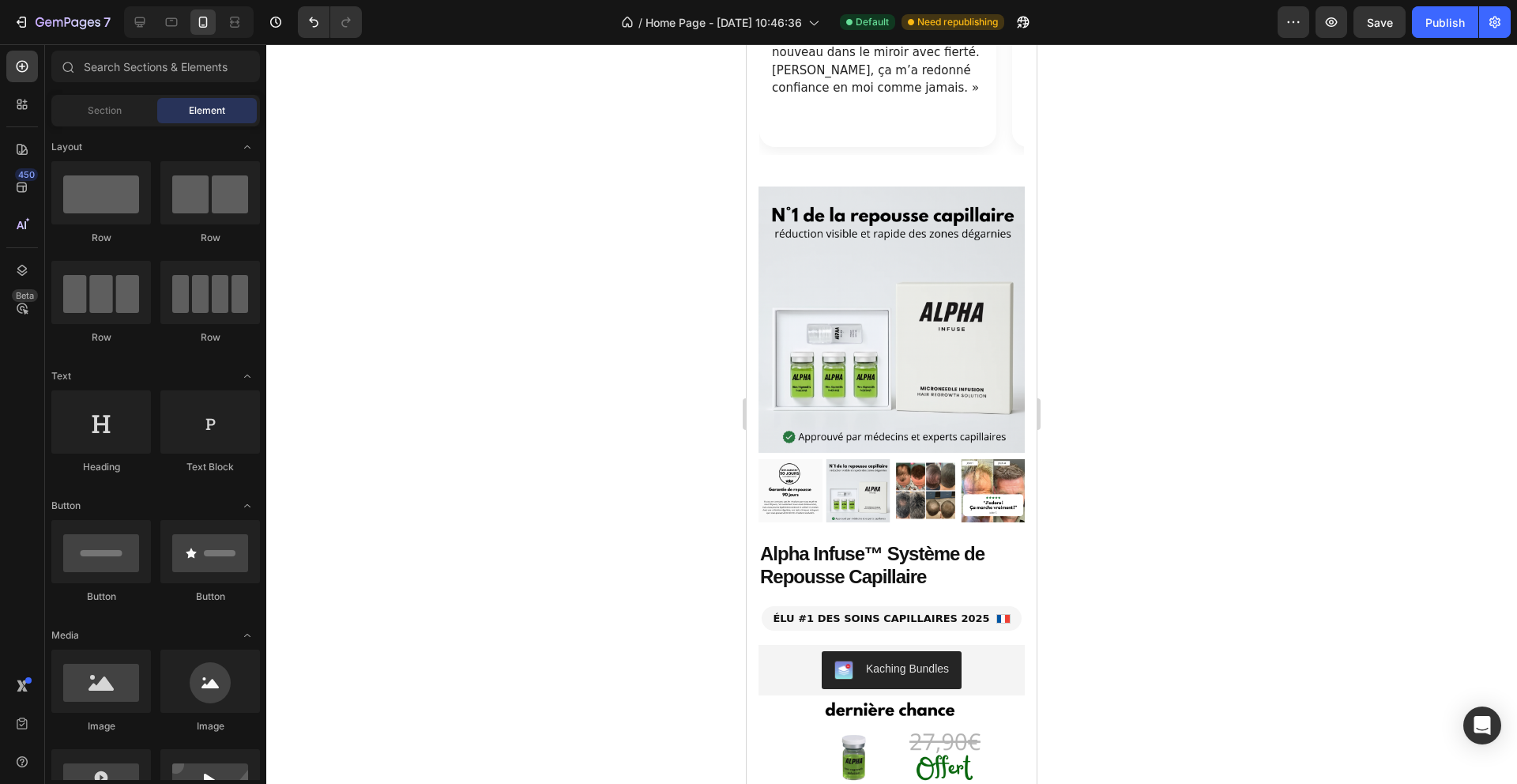
scroll to position [1842, 0]
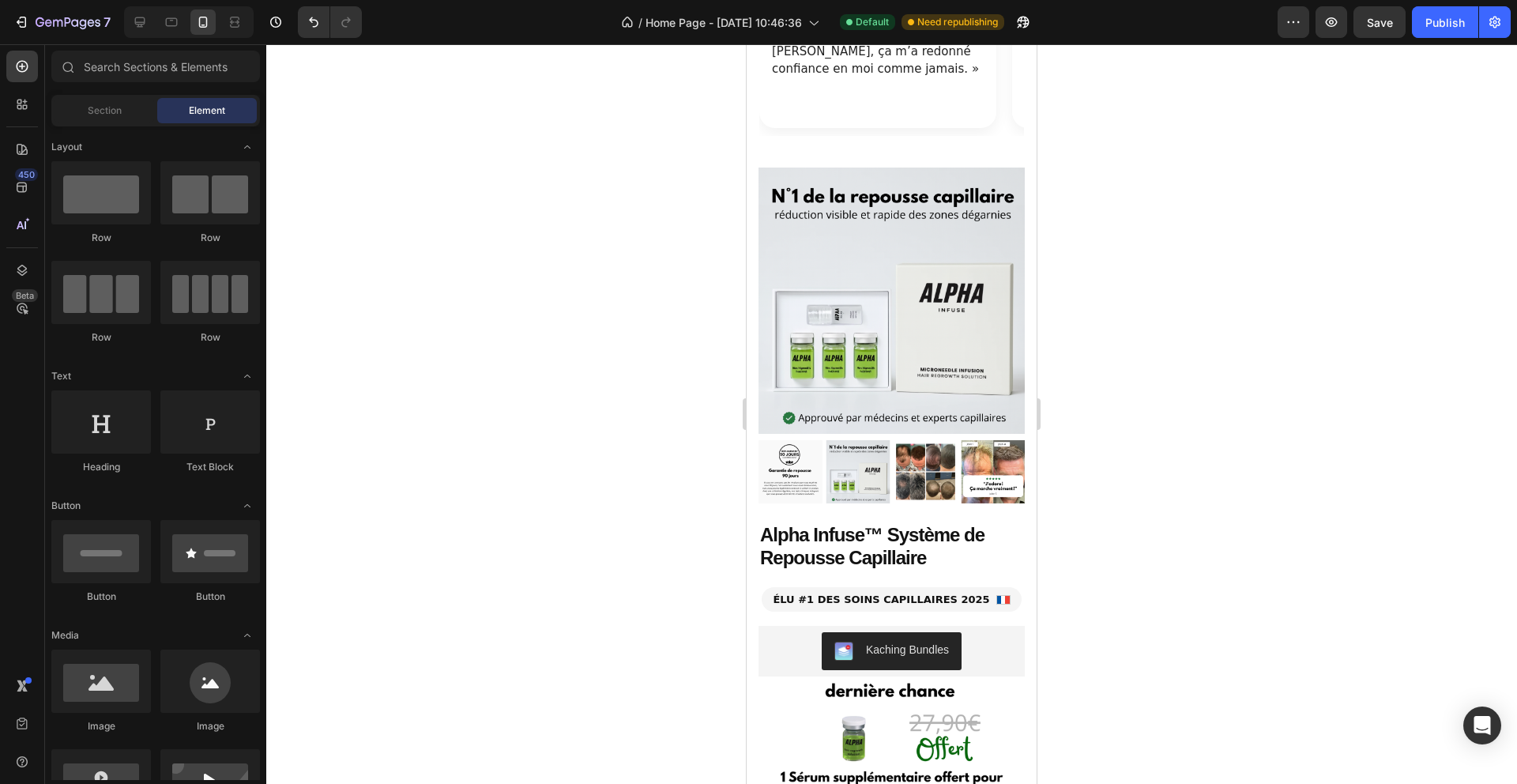
click at [1103, 443] on div at bounding box center [891, 414] width 1251 height 740
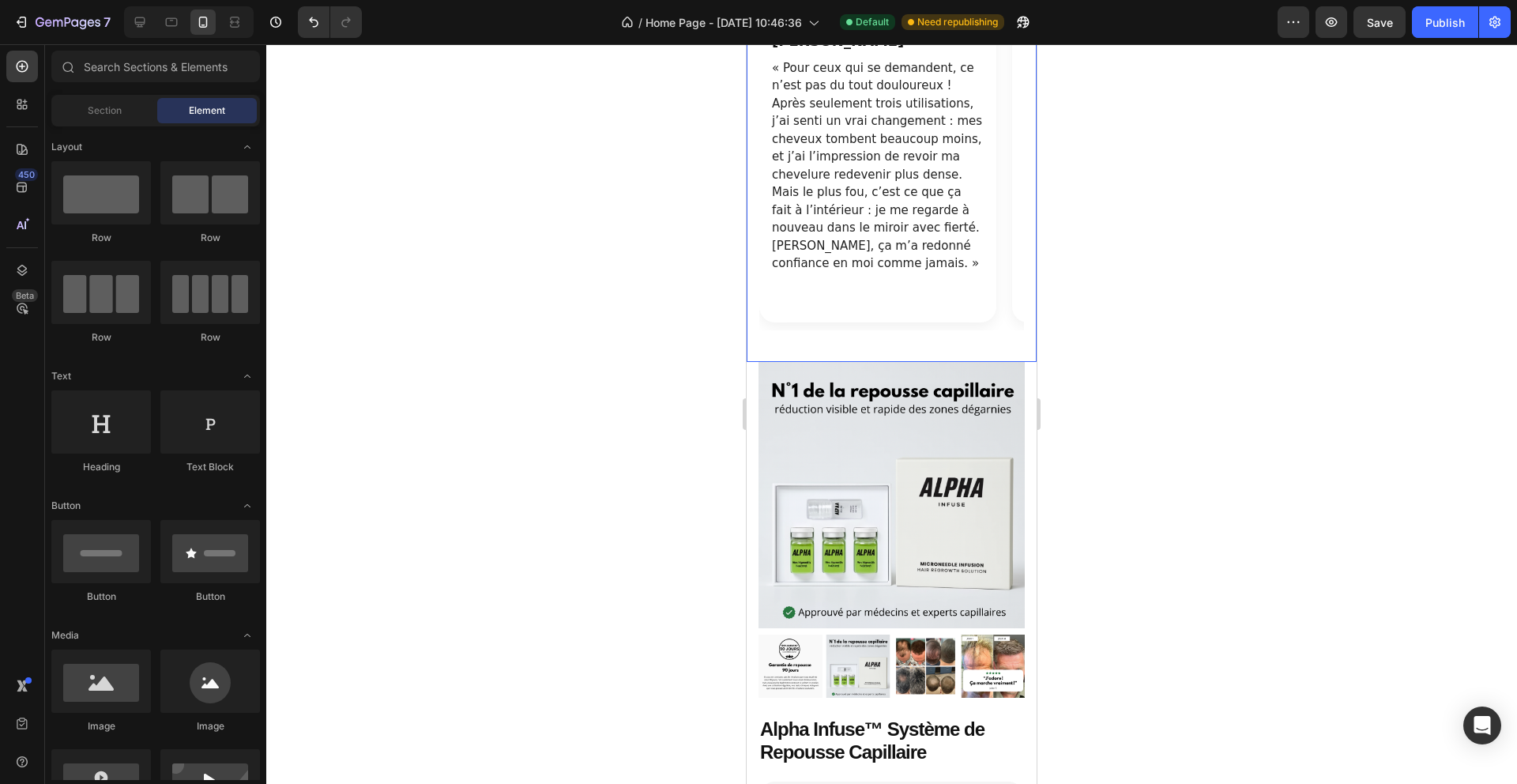
scroll to position [1553, 0]
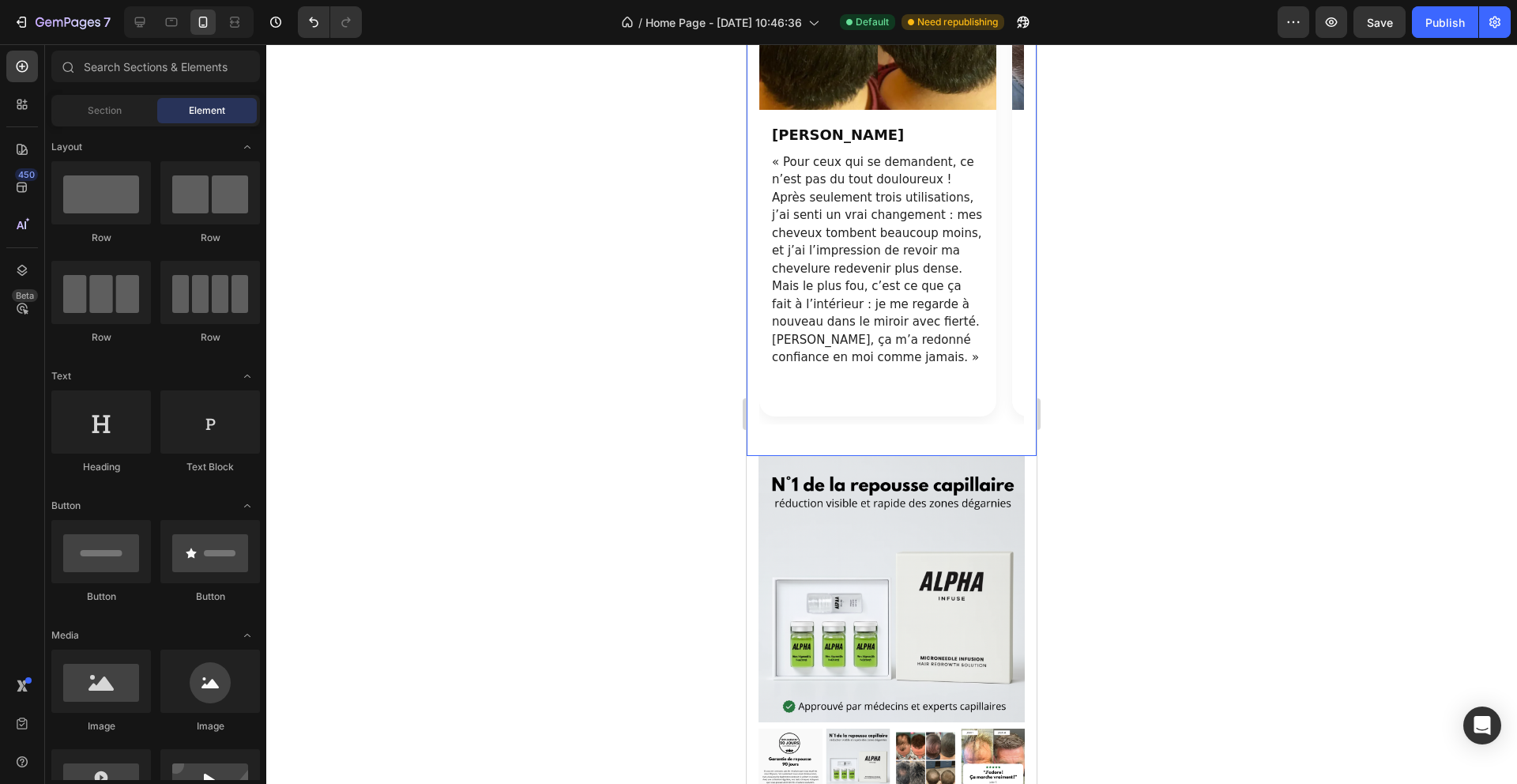
click at [860, 322] on p "« Pour ceux qui se demandent, ce n’est pas du tout douloureux ! Après seulement…" at bounding box center [878, 259] width 212 height 213
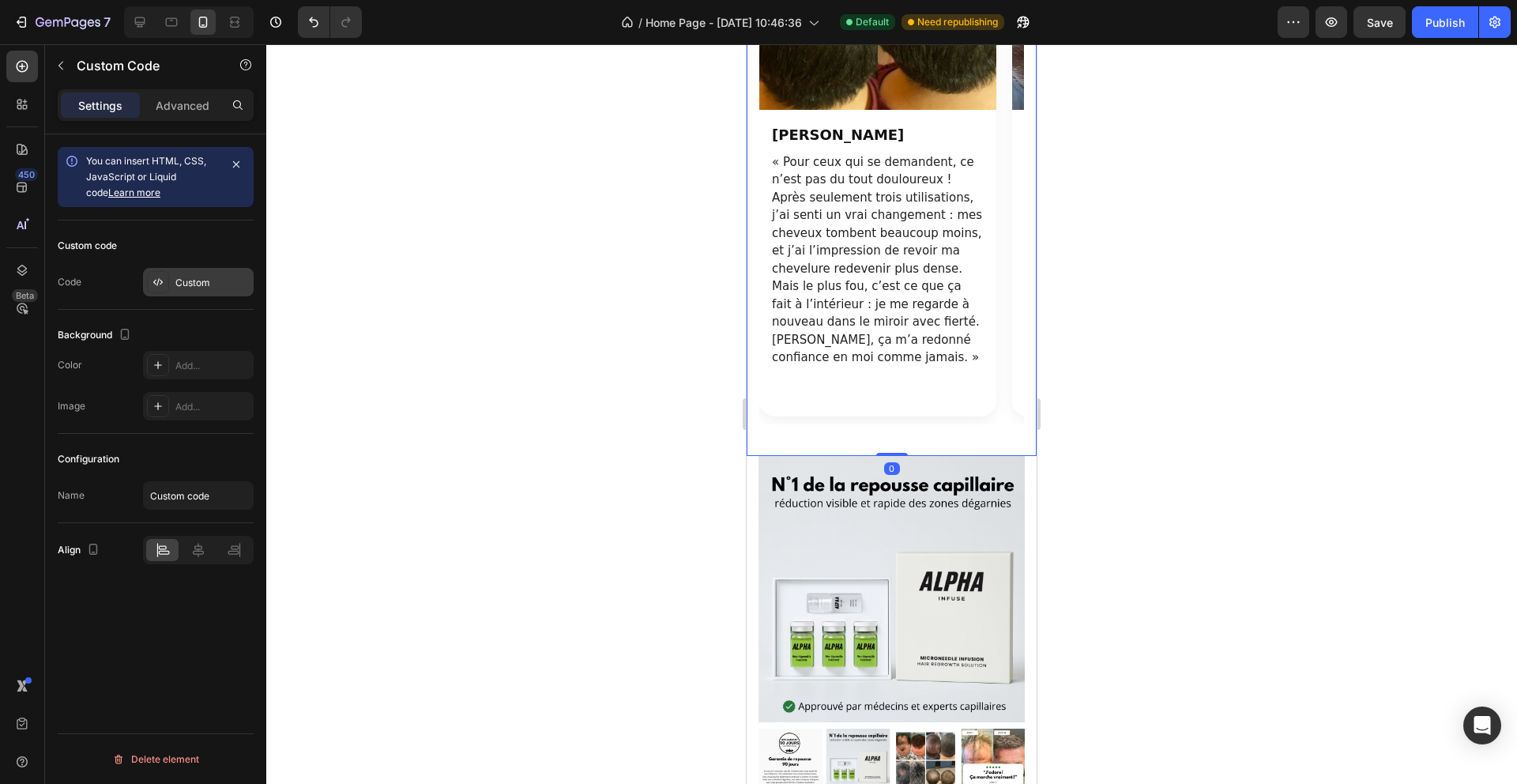
click at [177, 293] on div "Custom" at bounding box center [198, 282] width 111 height 28
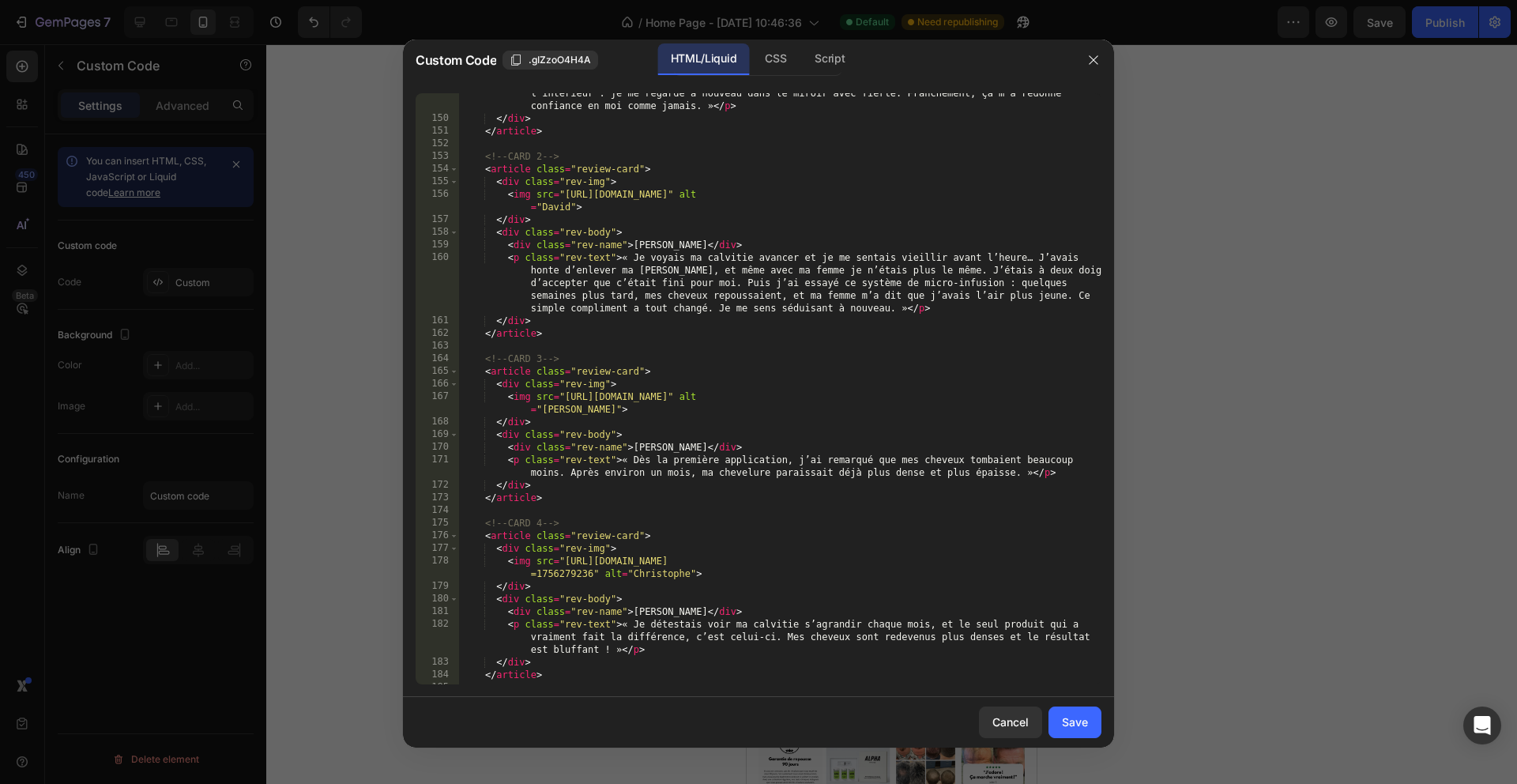
scroll to position [1906, 0]
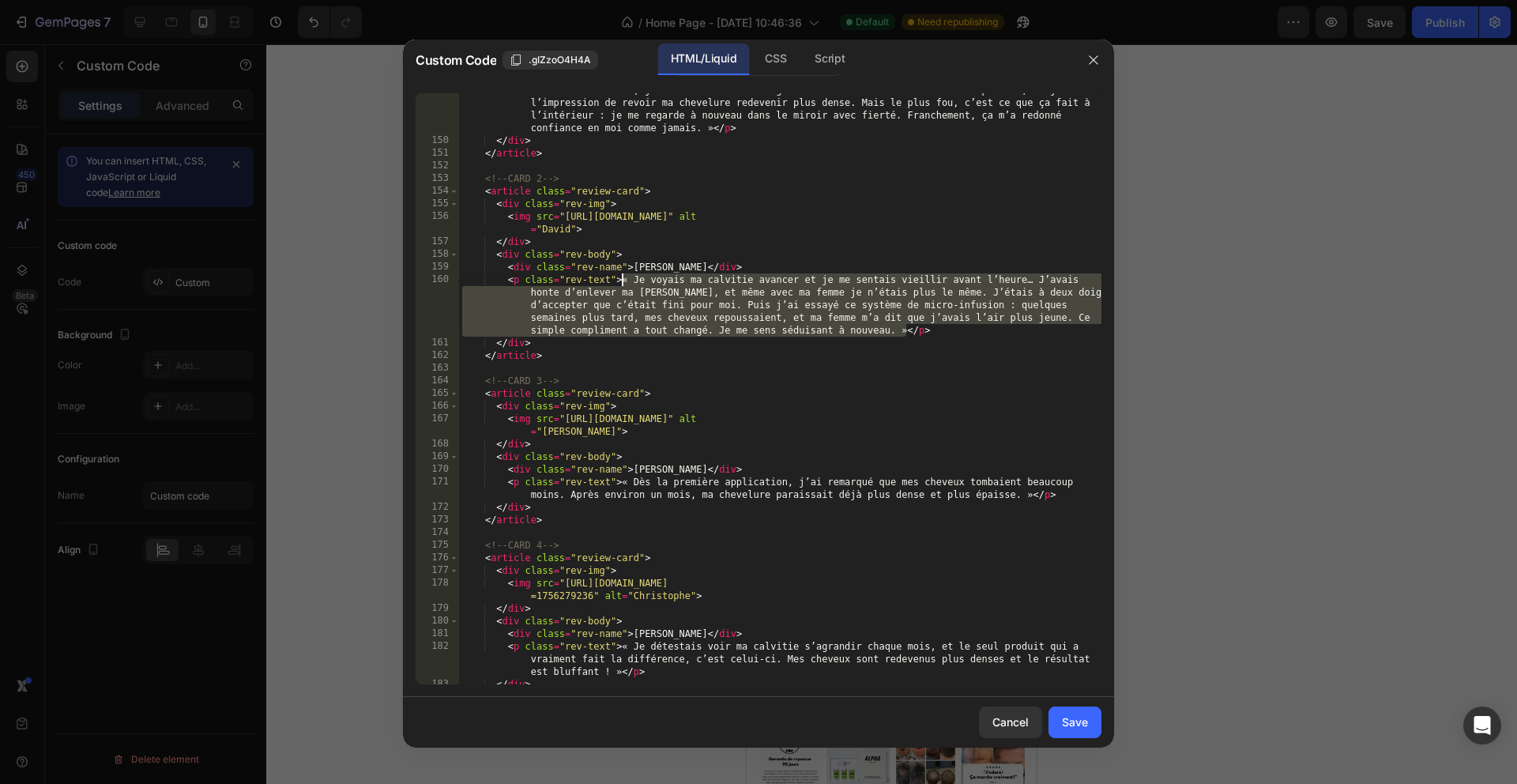
drag, startPoint x: 887, startPoint y: 324, endPoint x: 624, endPoint y: 276, distance: 267.3
click at [624, 276] on div "< p class = "rev-text" > « Pour ceux qui se demandent, ce n’est pas du tout dou…" at bounding box center [780, 404] width 643 height 667
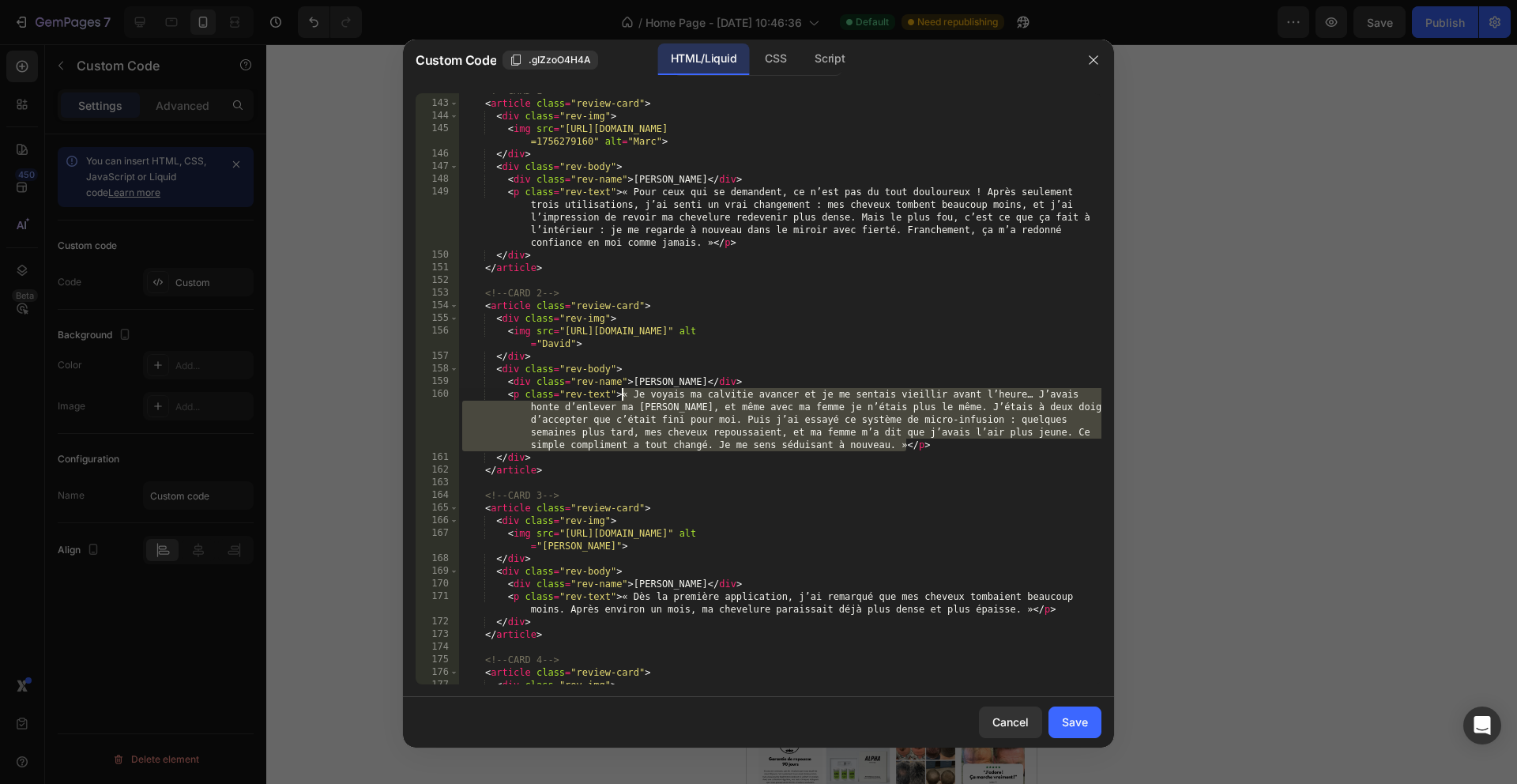
scroll to position [1787, 0]
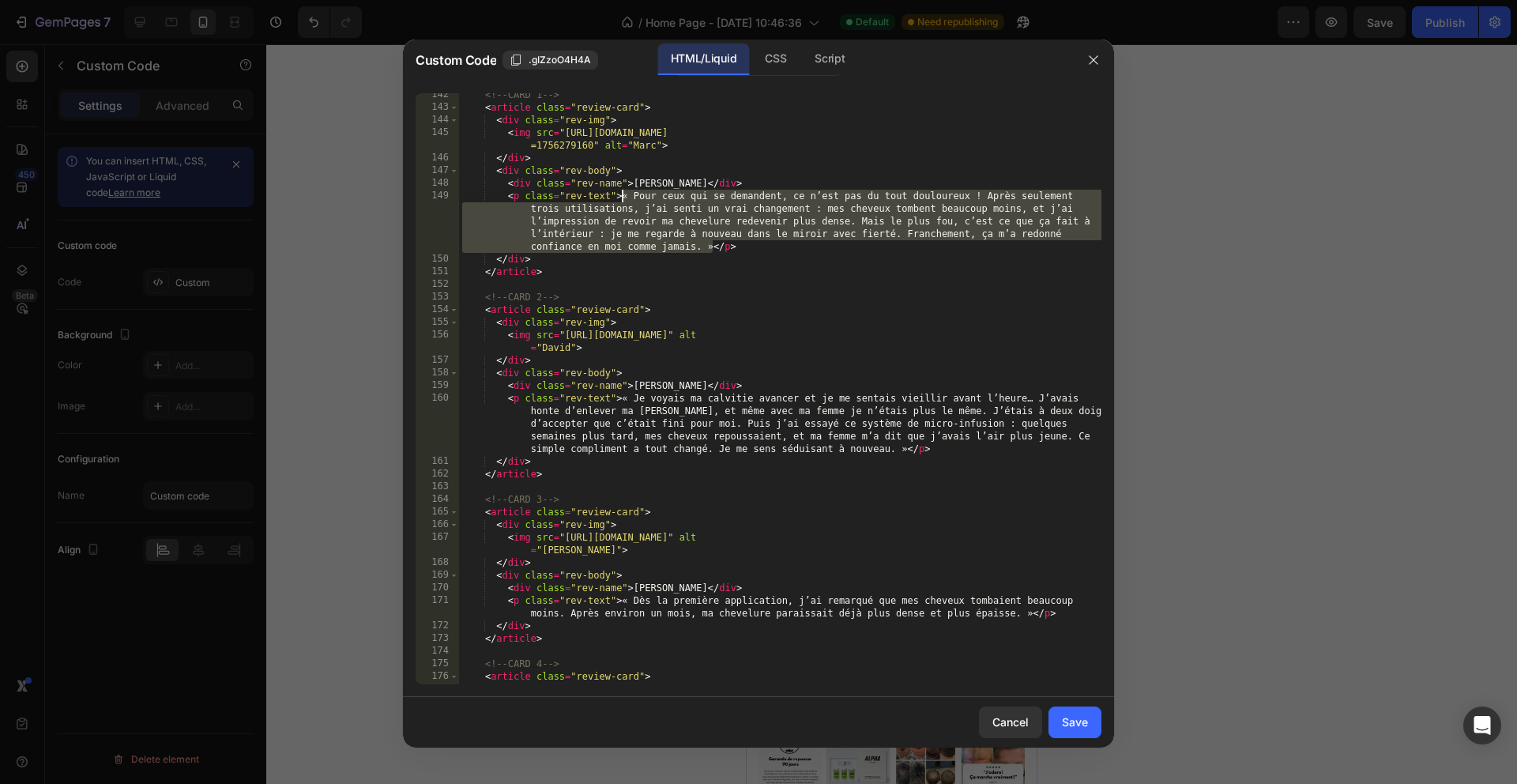
drag, startPoint x: 710, startPoint y: 249, endPoint x: 622, endPoint y: 195, distance: 103.2
click at [622, 195] on div "<!-- CARD 1 --> < article class = "review-card" > < div class = "rev-img" > < i…" at bounding box center [780, 396] width 643 height 616
paste textarea "<p class="rev-text">« Après seulement trois utilisations, mes cheveux tombaient…"
type textarea "<p class="rev-text">« Après seulement trois utilisations, mes cheveux tombaient…"
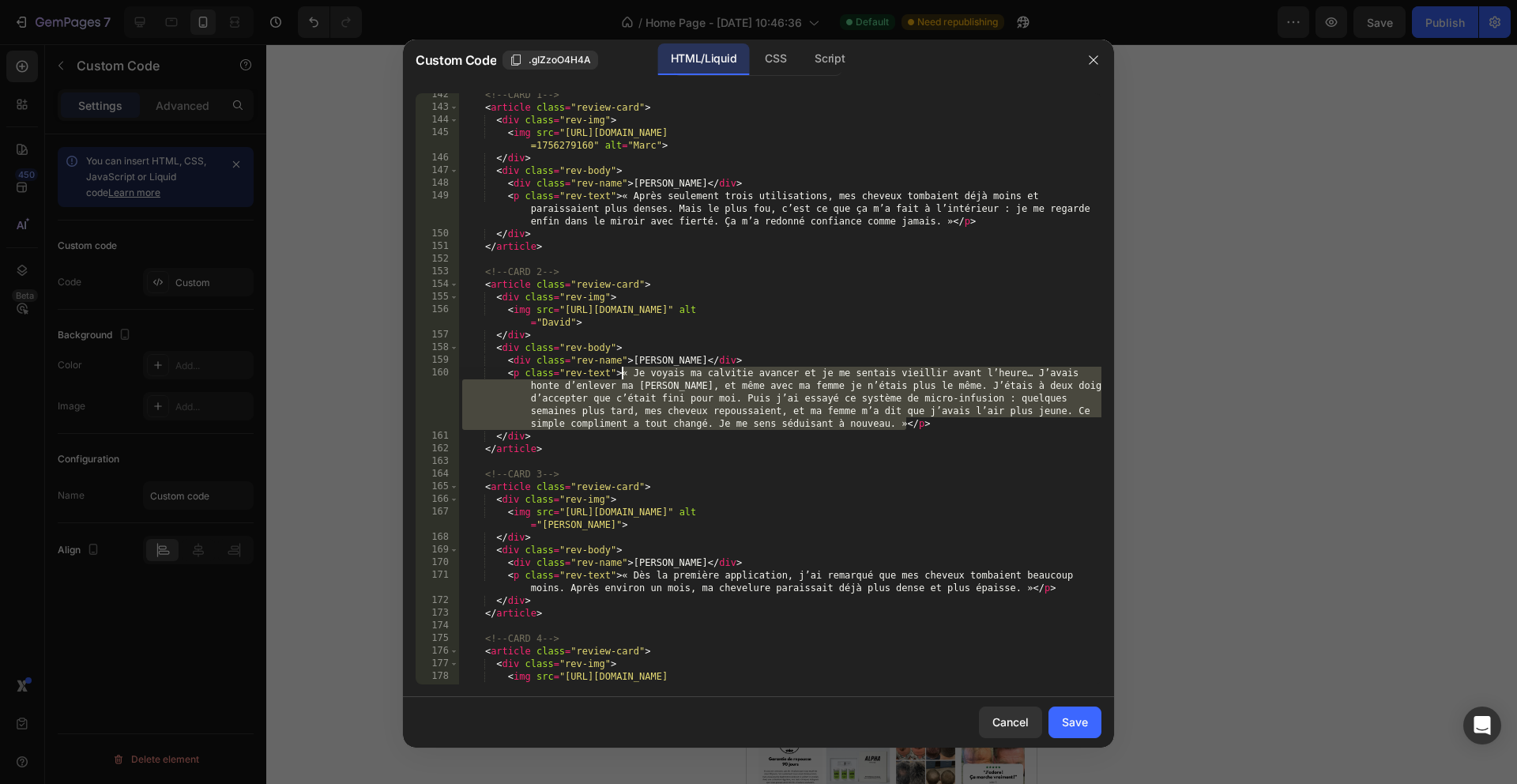
drag, startPoint x: 905, startPoint y: 424, endPoint x: 622, endPoint y: 370, distance: 288.1
click at [622, 370] on div "<!-- CARD 1 --> < article class = "review-card" > < div class = "rev-img" > < i…" at bounding box center [780, 403] width 643 height 629
paste textarea "<p class="rev-text">« Je cachais ma calvitie sous une casquette et je me sentai…"
type textarea "<p class="rev-text">« Je cachais ma calvitie sous une casquette et je me sentai…"
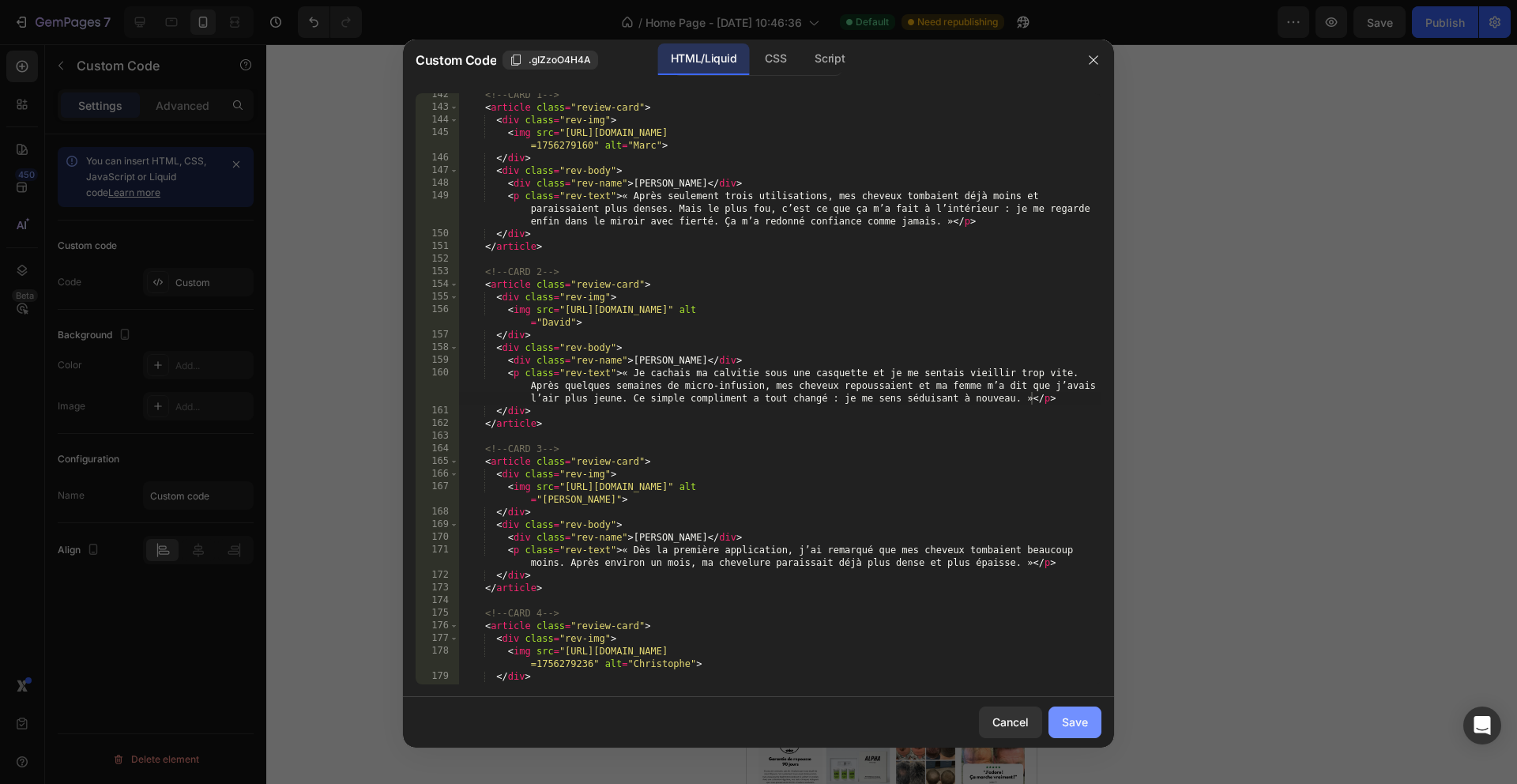
click at [1080, 716] on div "Save" at bounding box center [1075, 721] width 27 height 17
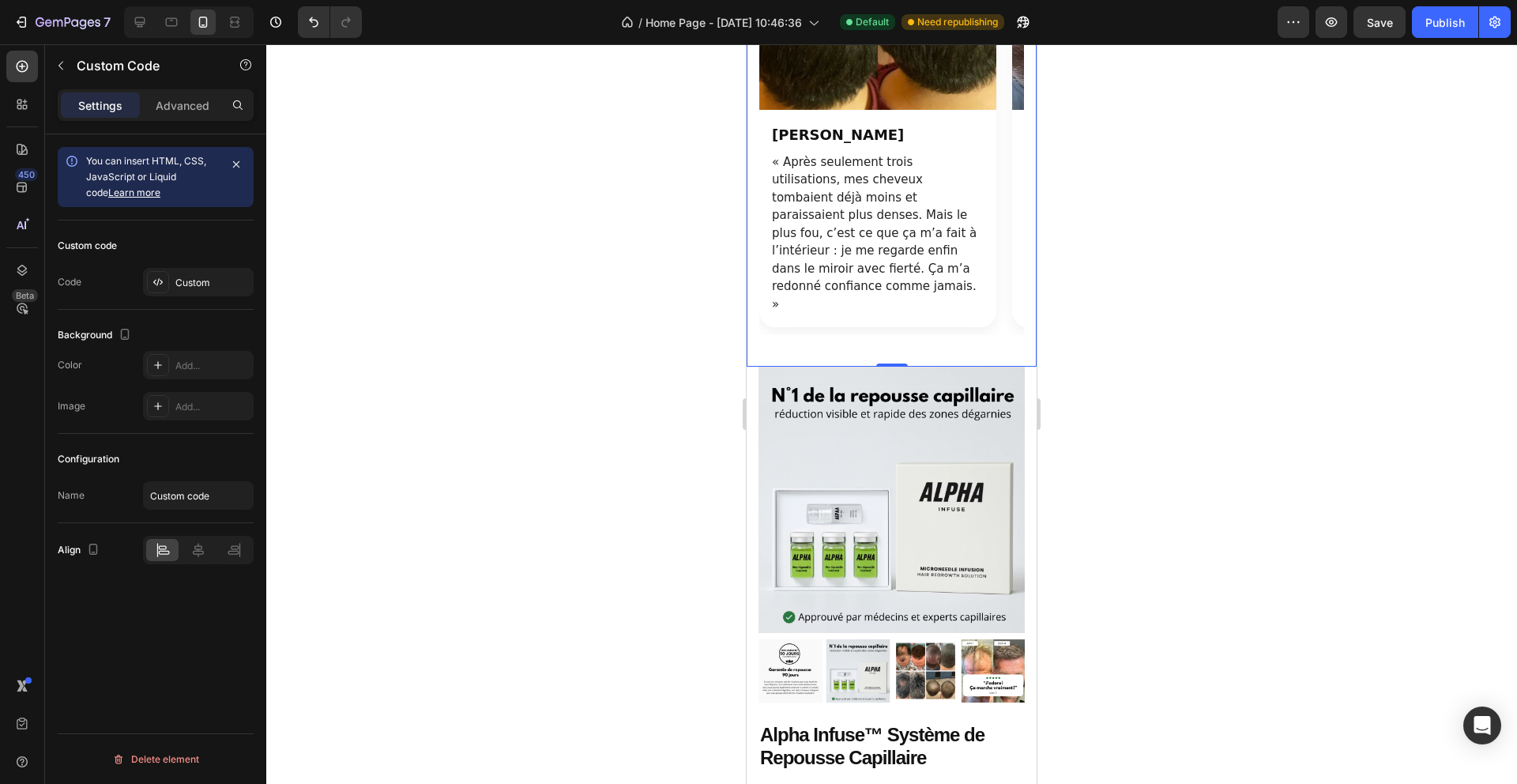
click at [1152, 437] on div at bounding box center [891, 414] width 1251 height 740
click at [955, 328] on div "Marc « Après seulement trois utilisations, mes cheveux tombaient déjà moins et …" at bounding box center [877, 219] width 237 height 218
click at [219, 293] on div "Custom" at bounding box center [198, 282] width 111 height 28
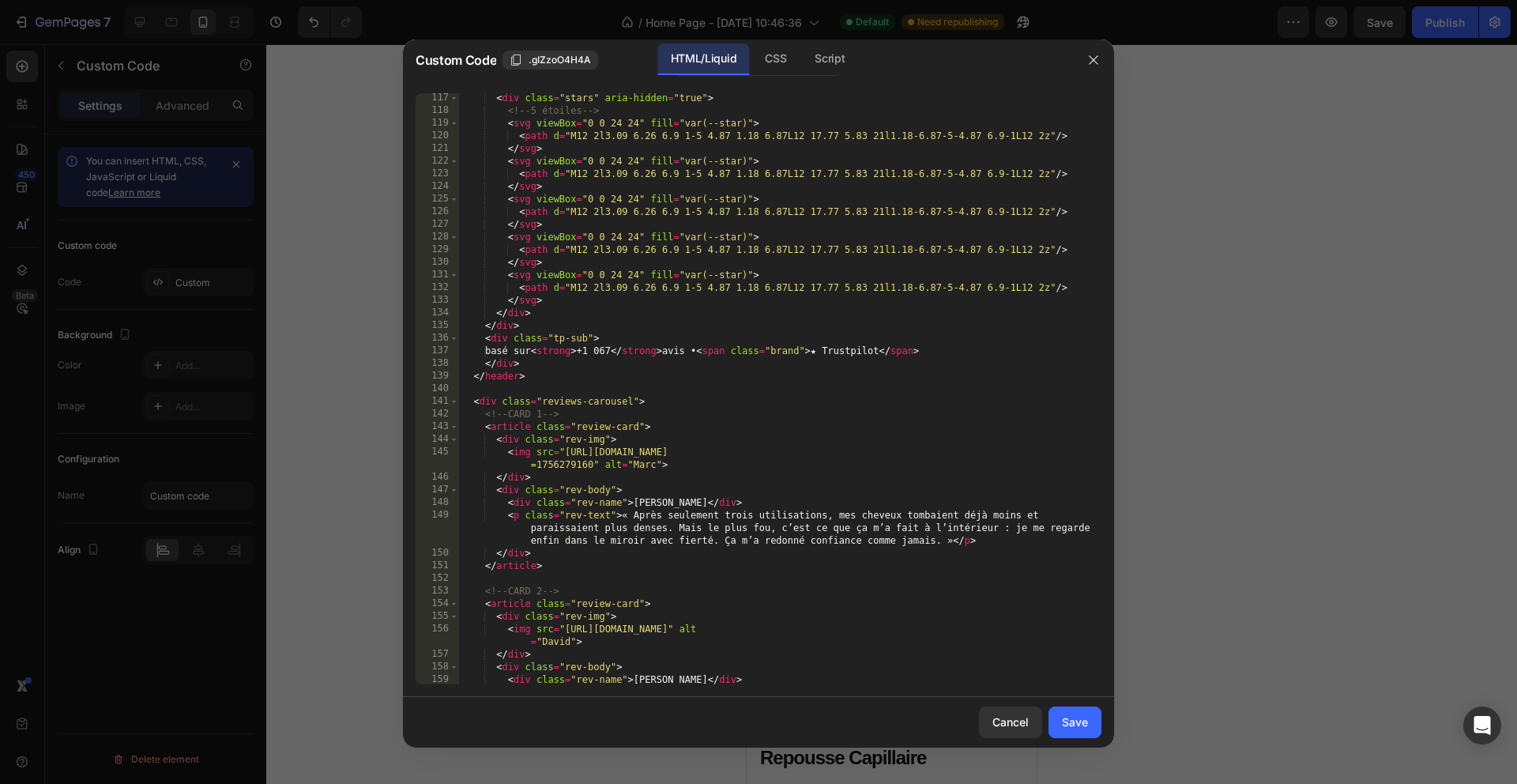
scroll to position [1495, 0]
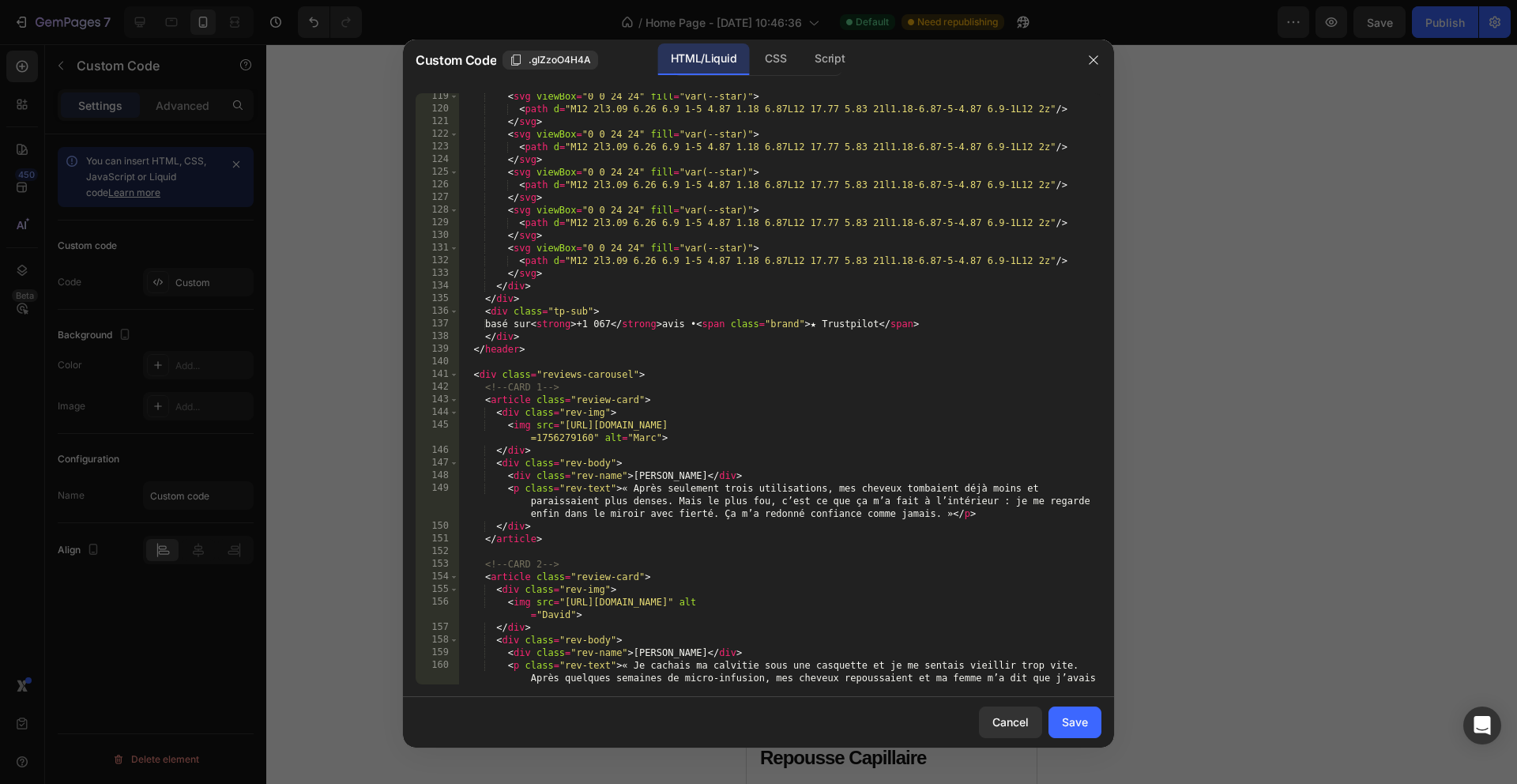
drag, startPoint x: 1005, startPoint y: 503, endPoint x: 1080, endPoint y: 501, distance: 75.0
click at [1005, 503] on div "< svg viewBox = "0 0 24 24" fill = "var(--star)" > < path d = "M12 2l3.09 6.26 …" at bounding box center [780, 411] width 643 height 642
type textarea "<p class="rev-text">« Après seulement trois utilisations, mes cheveux tombaient…"
click at [1050, 735] on button "Save" at bounding box center [1075, 722] width 53 height 31
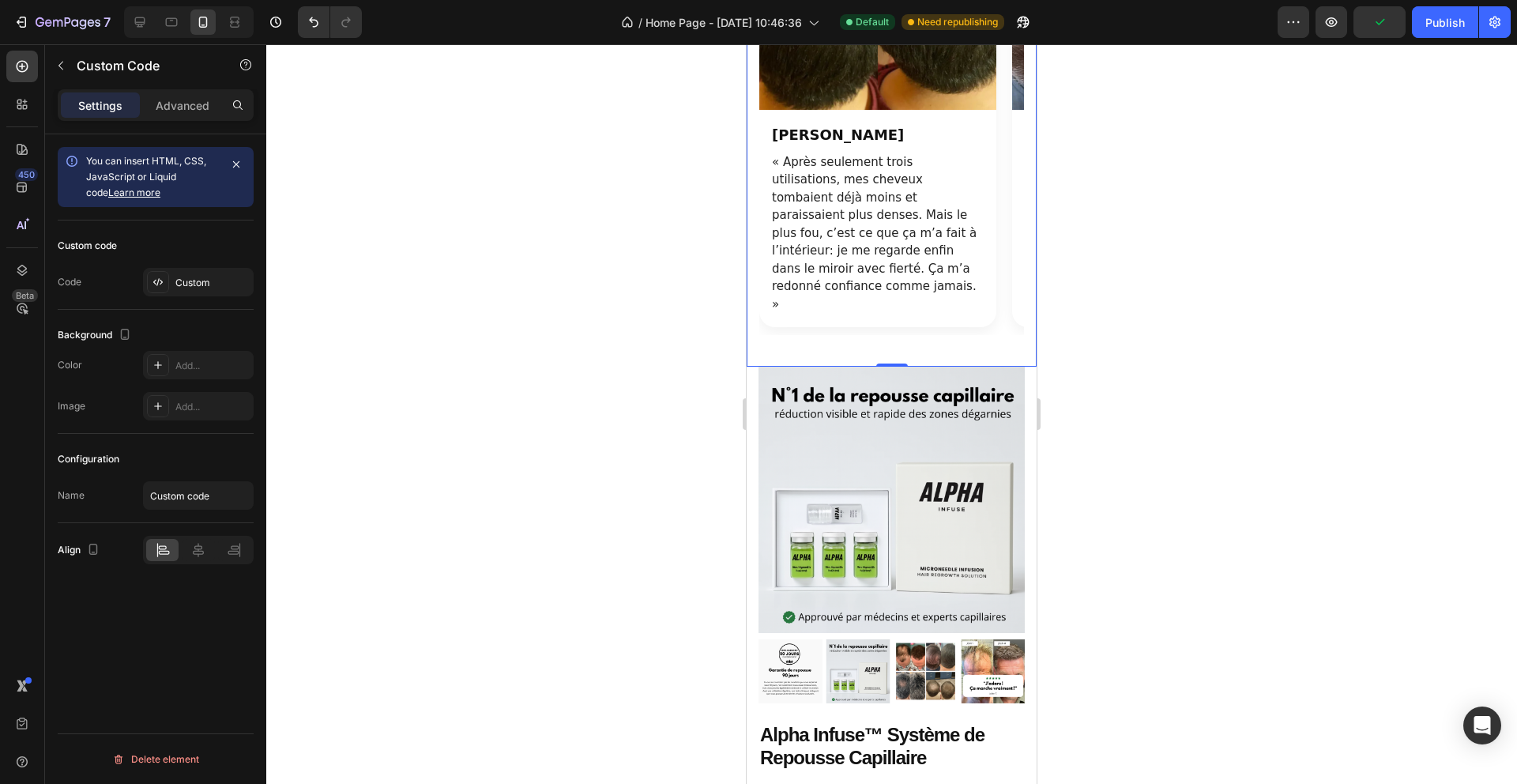
click at [1202, 466] on div at bounding box center [891, 414] width 1251 height 740
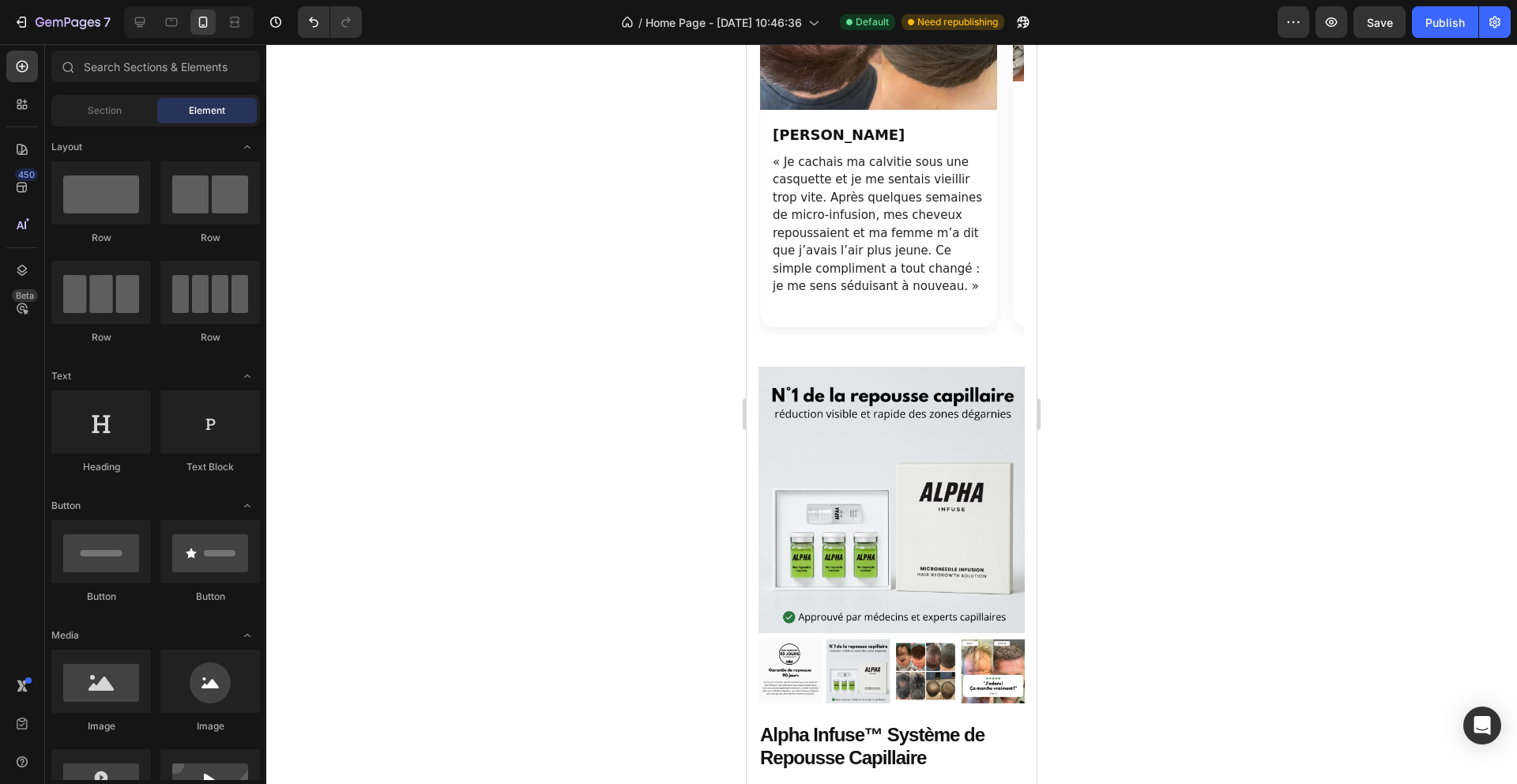
scroll to position [0, 253]
click at [1167, 459] on div at bounding box center [891, 414] width 1251 height 740
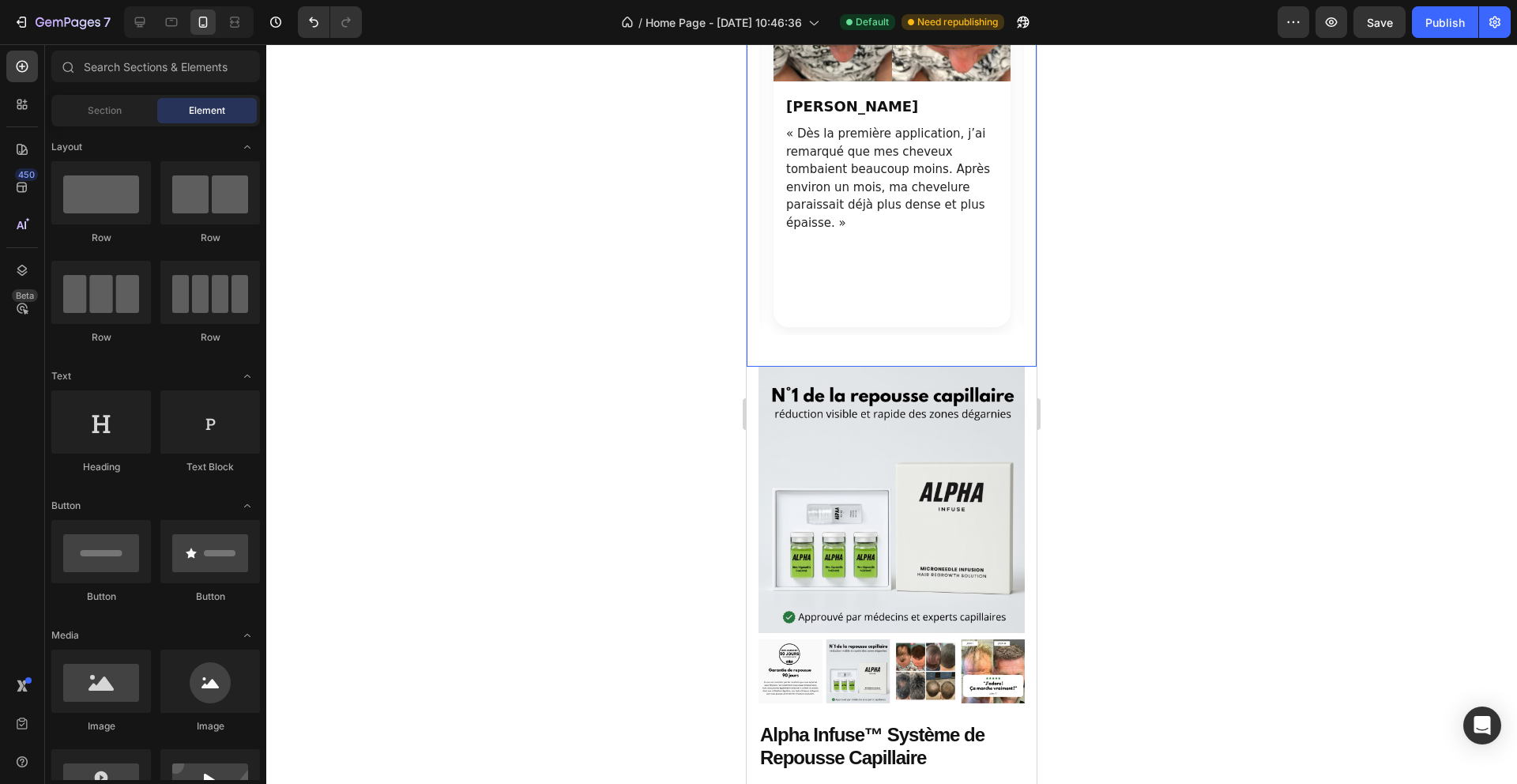
scroll to position [0, 506]
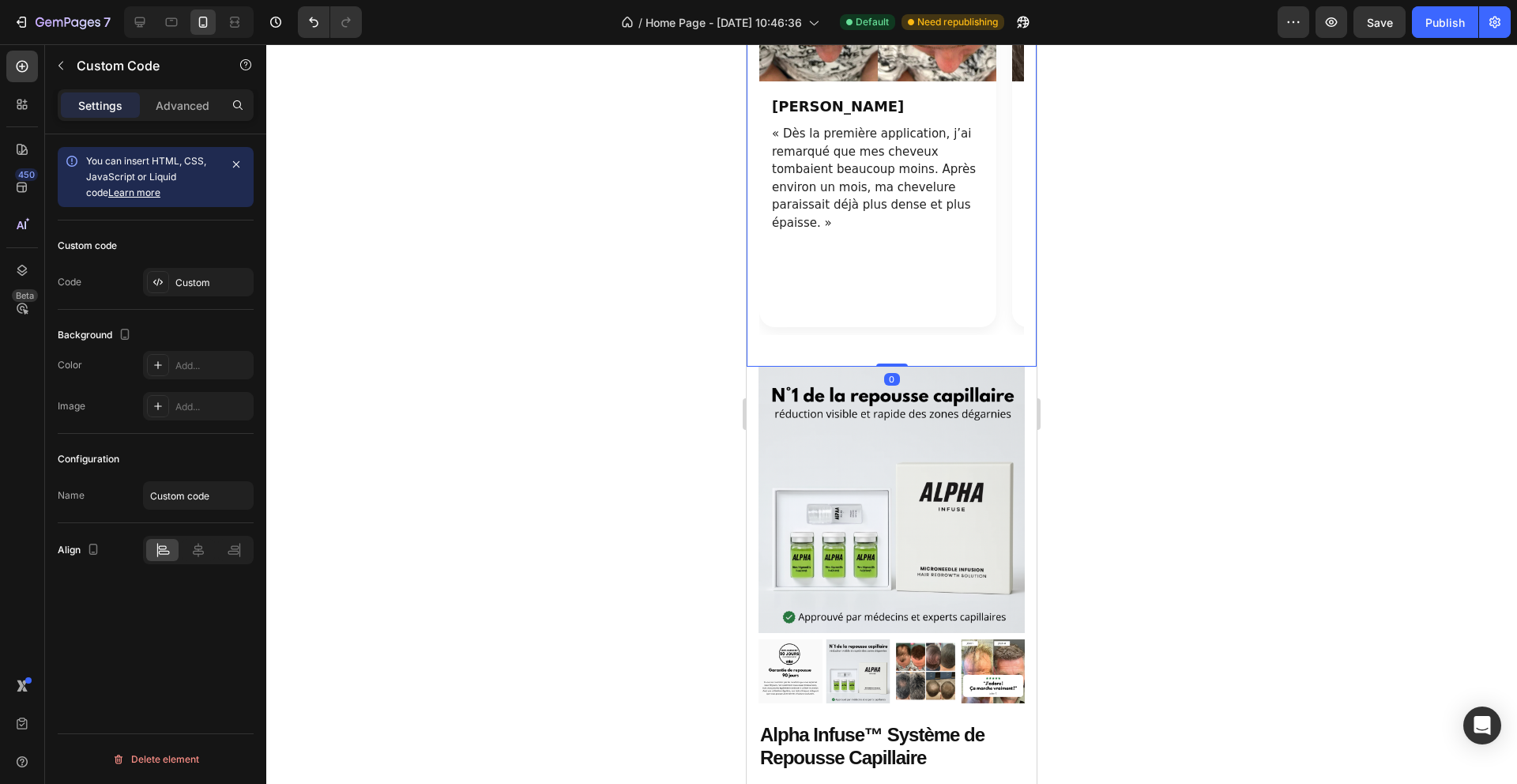
drag, startPoint x: 812, startPoint y: 336, endPoint x: 777, endPoint y: 325, distance: 36.7
click at [812, 232] on p "« Dès la première application, j’ai remarqué que mes cheveux tombaient beaucoup…" at bounding box center [878, 178] width 212 height 107
click at [218, 279] on div "Custom" at bounding box center [213, 283] width 75 height 14
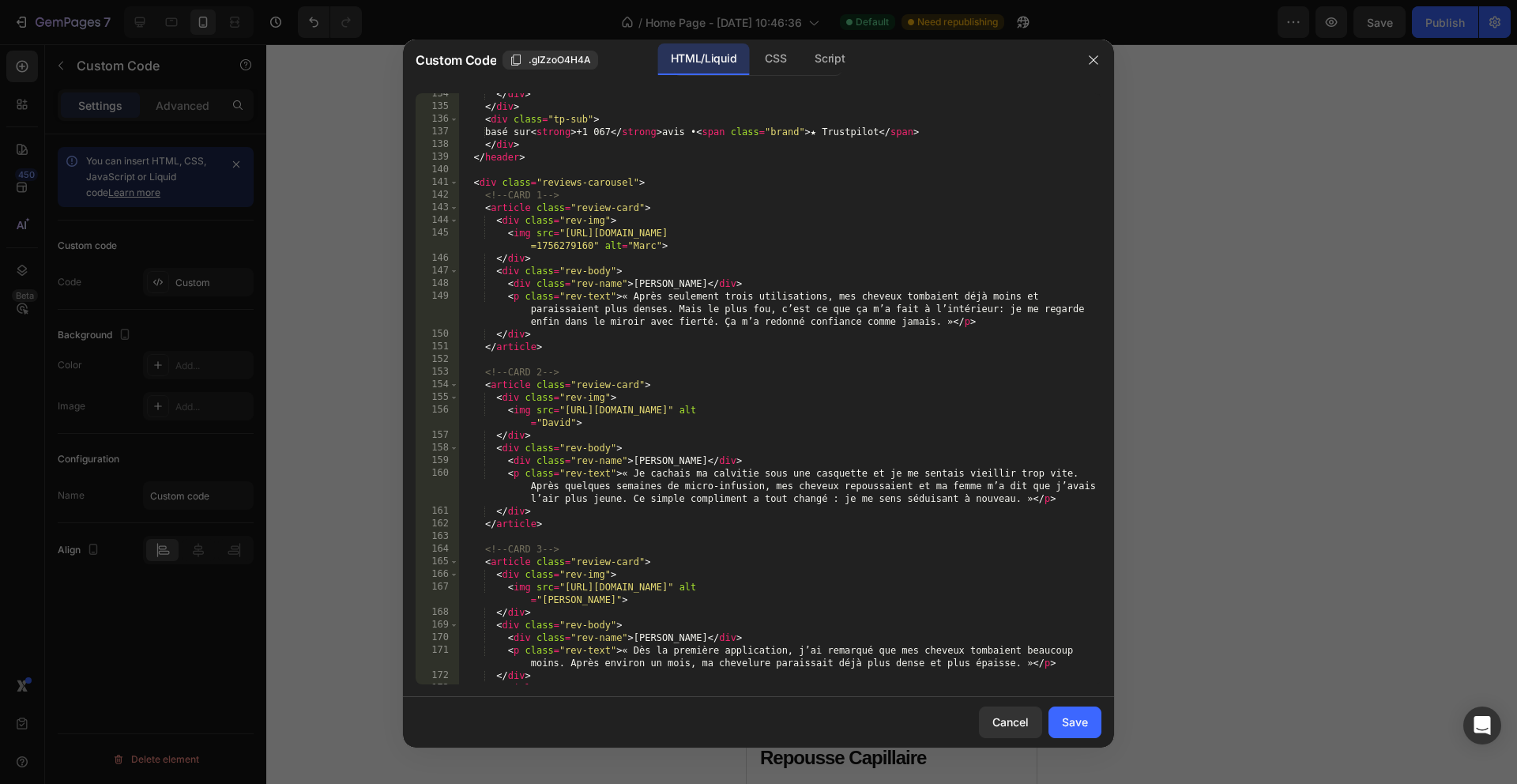
scroll to position [2090, 0]
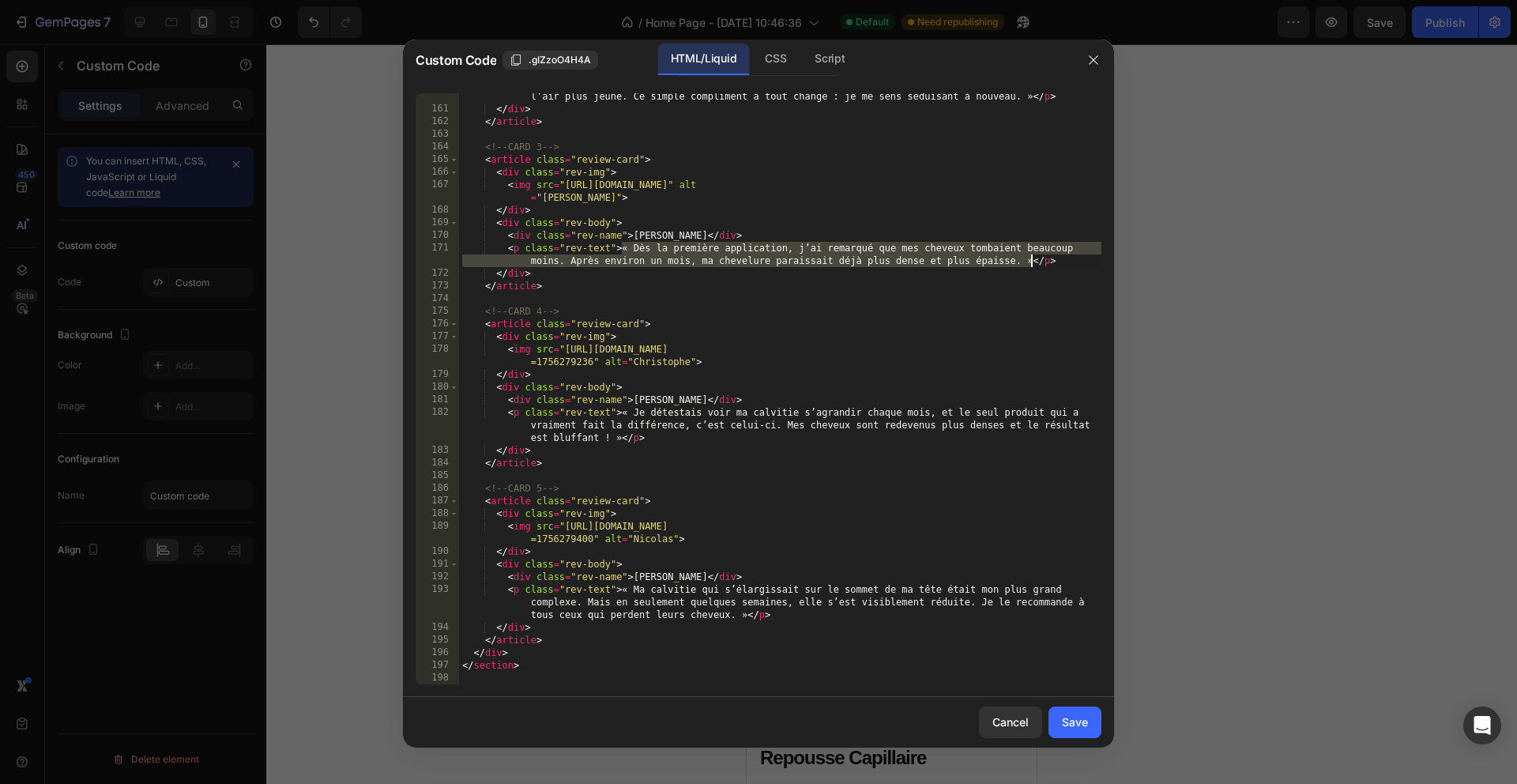
drag, startPoint x: 624, startPoint y: 246, endPoint x: 1031, endPoint y: 260, distance: 407.2
click at [1031, 260] on div "< p class = "rev-text" > « Je cachais ma calvitie sous une casquette et je me s…" at bounding box center [780, 385] width 643 height 642
paste textarea "mes cheveux tombaient moins. En un mois, ils paraissaient déjà plus épais… j’av…"
type textarea "<p class="rev-text">« Dès la première application, mes cheveux tombaient moins.…"
drag, startPoint x: 1075, startPoint y: 733, endPoint x: 1083, endPoint y: 624, distance: 109.3
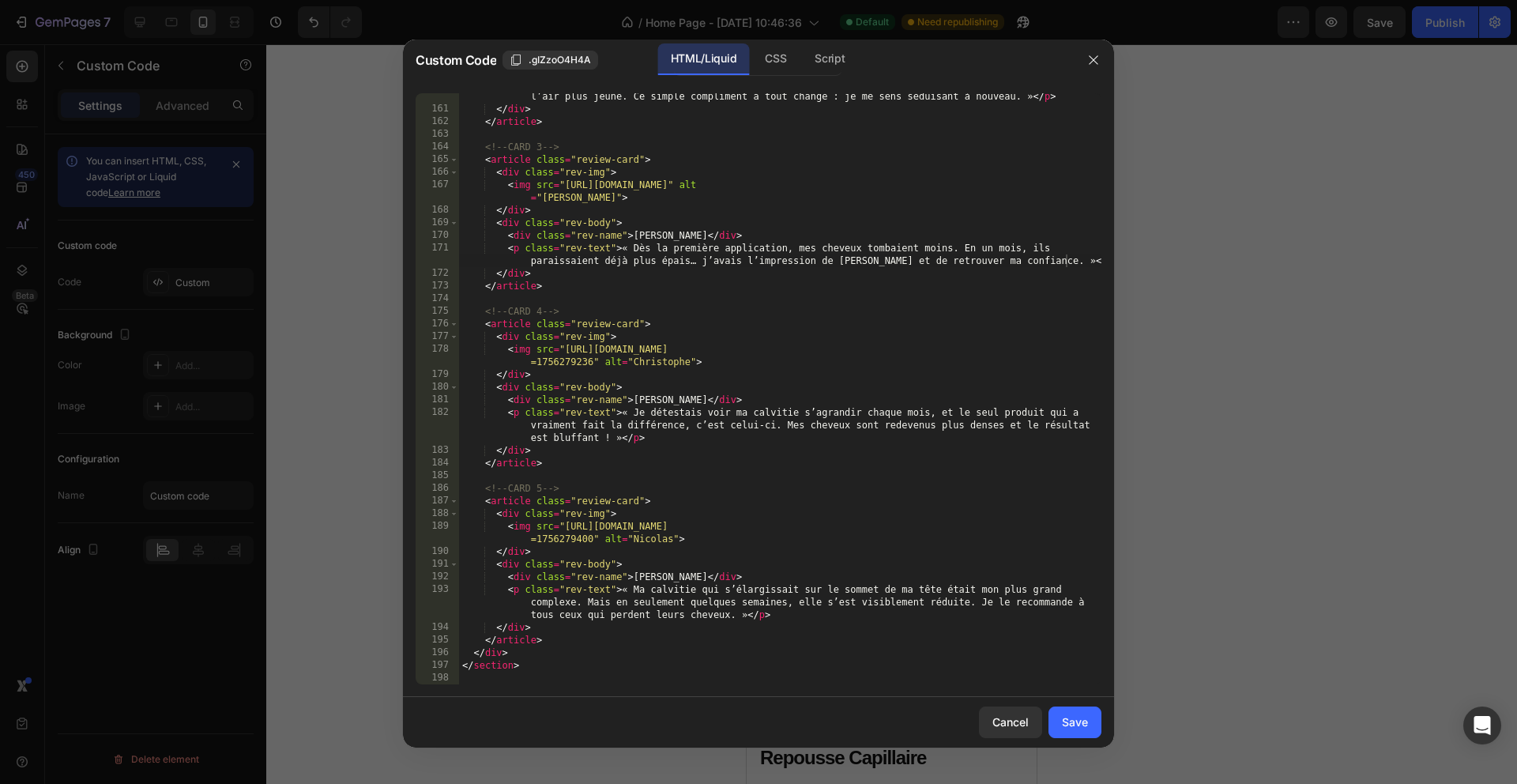
click at [1074, 733] on button "Save" at bounding box center [1075, 722] width 53 height 31
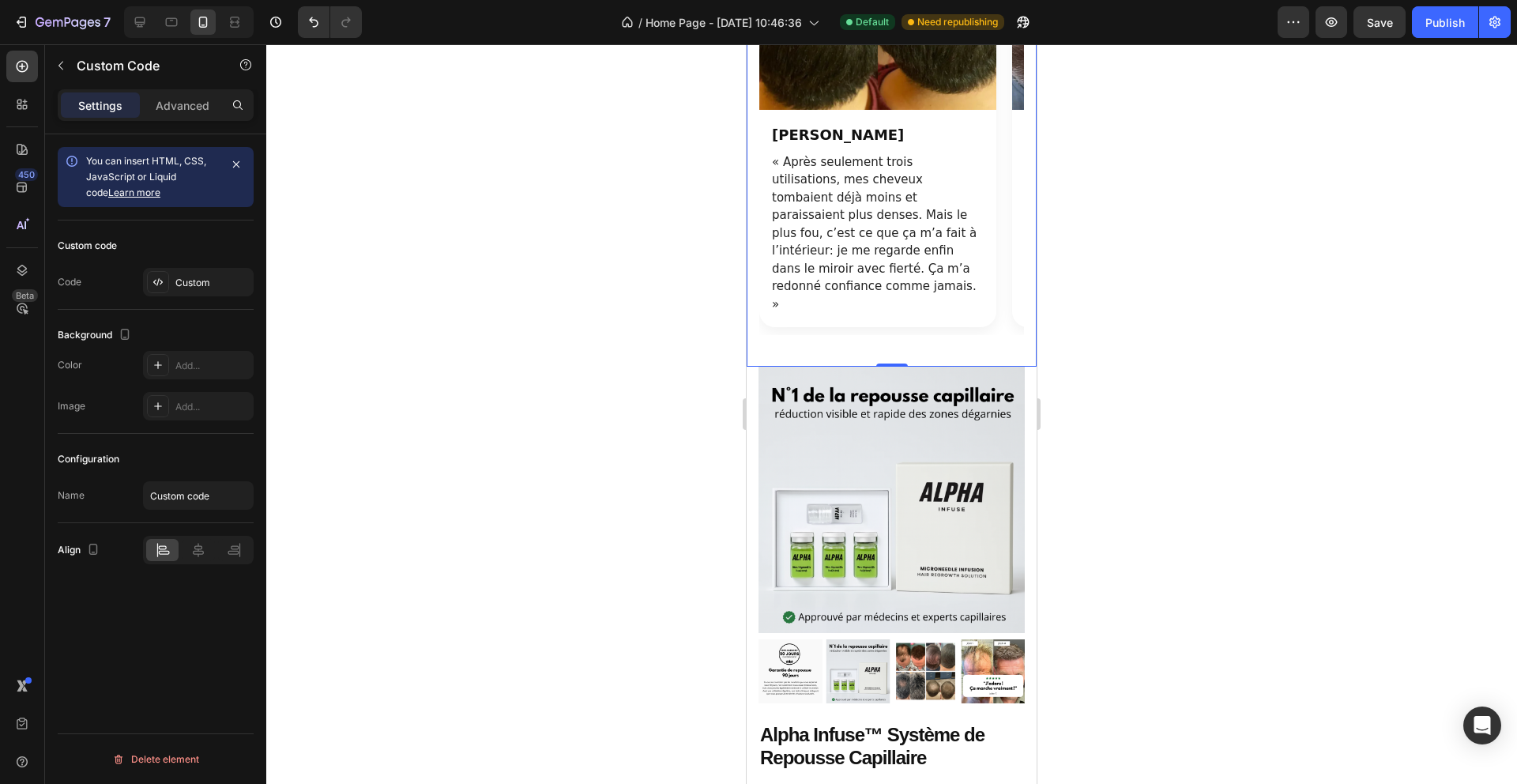
click at [1172, 406] on div at bounding box center [891, 414] width 1251 height 740
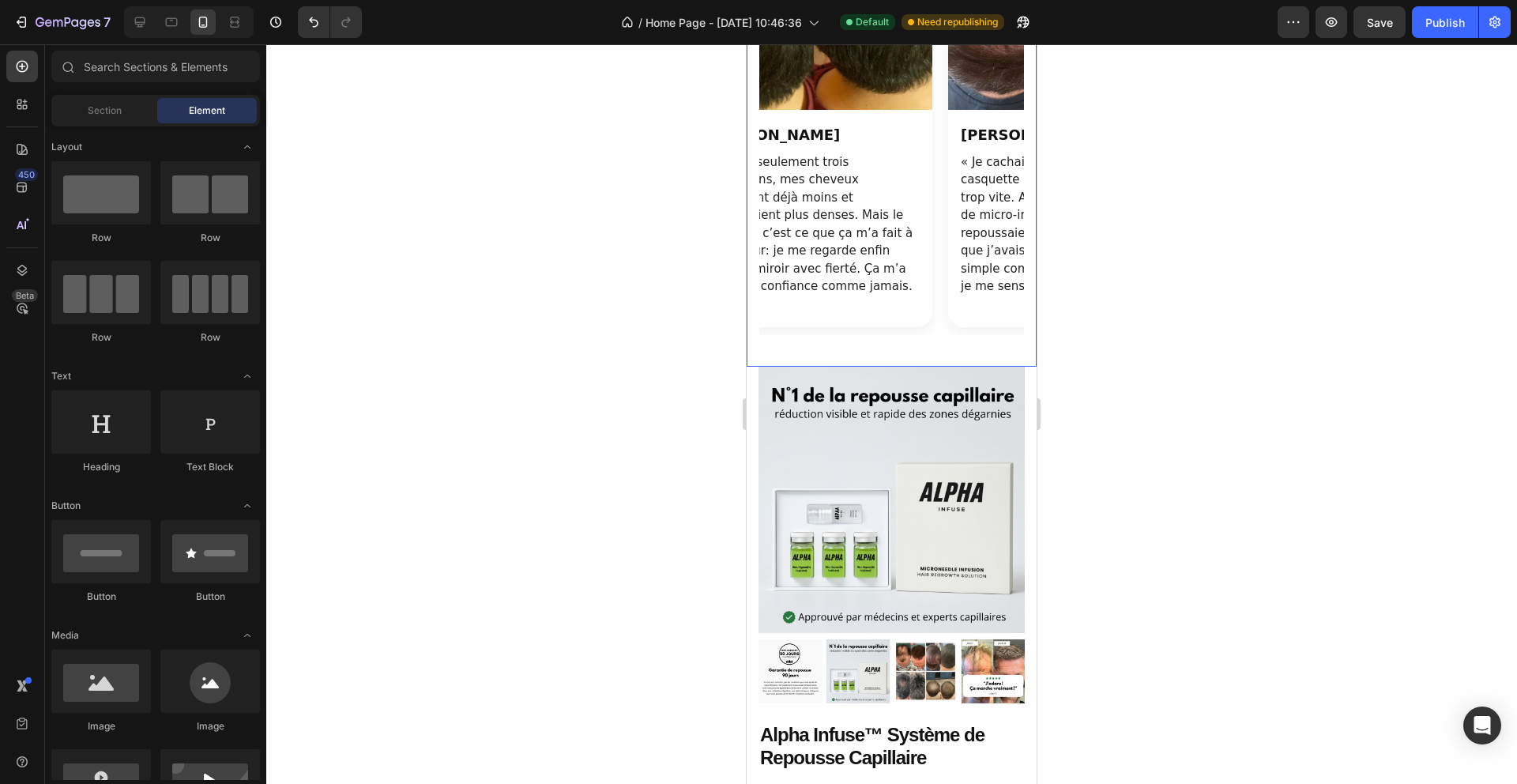
scroll to position [0, 0]
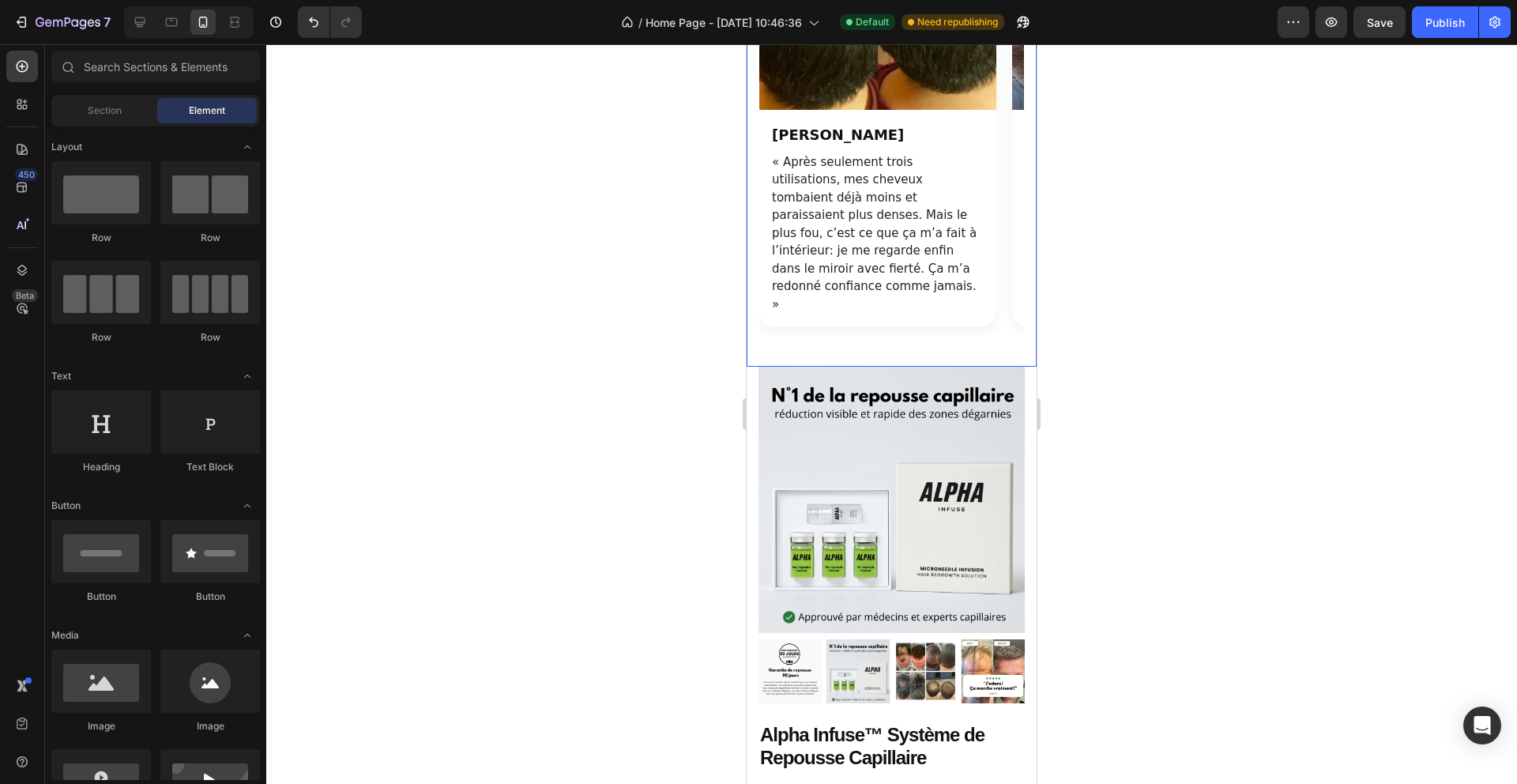
click at [1175, 385] on div at bounding box center [891, 414] width 1251 height 740
click at [1426, 33] on button "Publish" at bounding box center [1445, 22] width 67 height 31
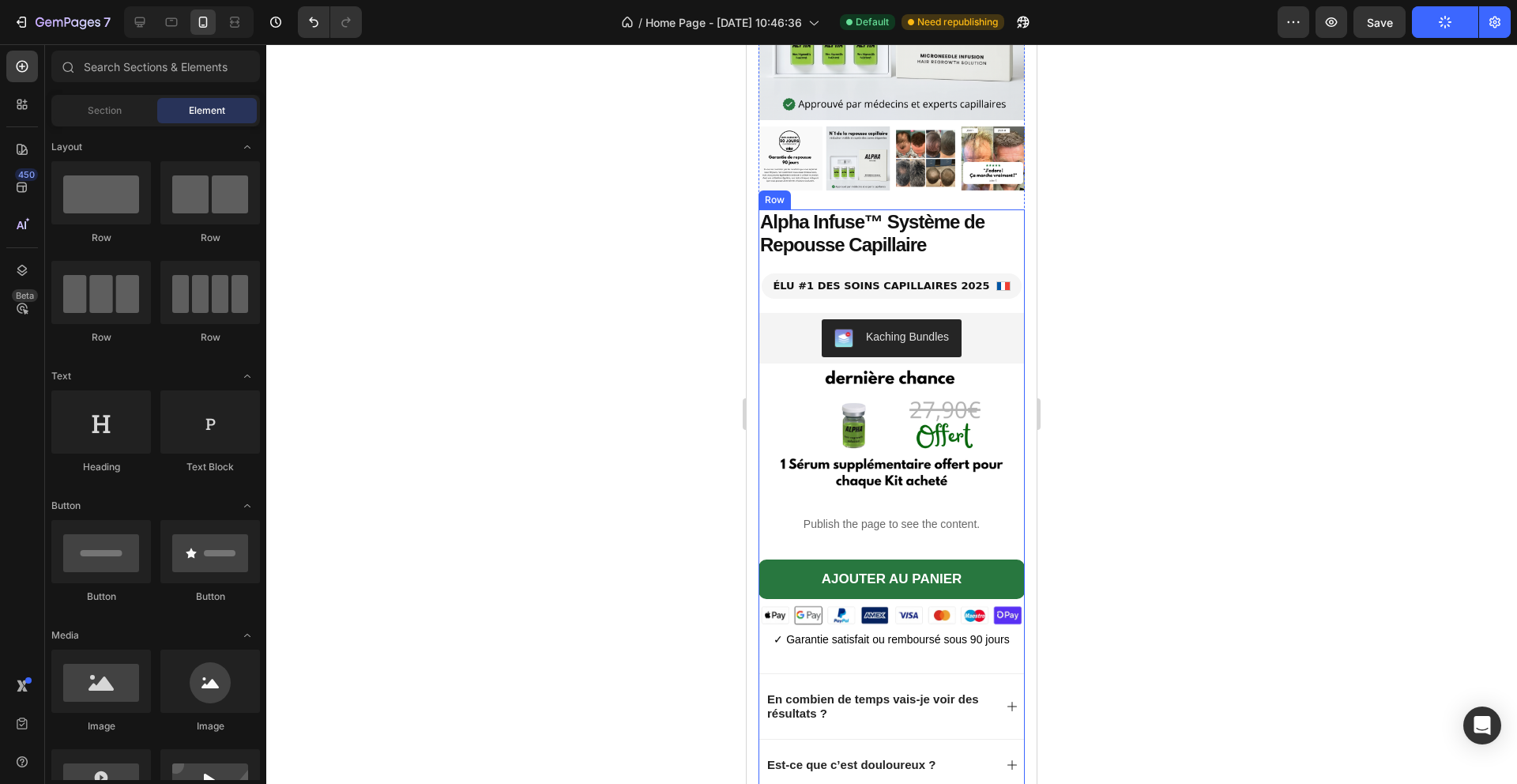
scroll to position [2181, 0]
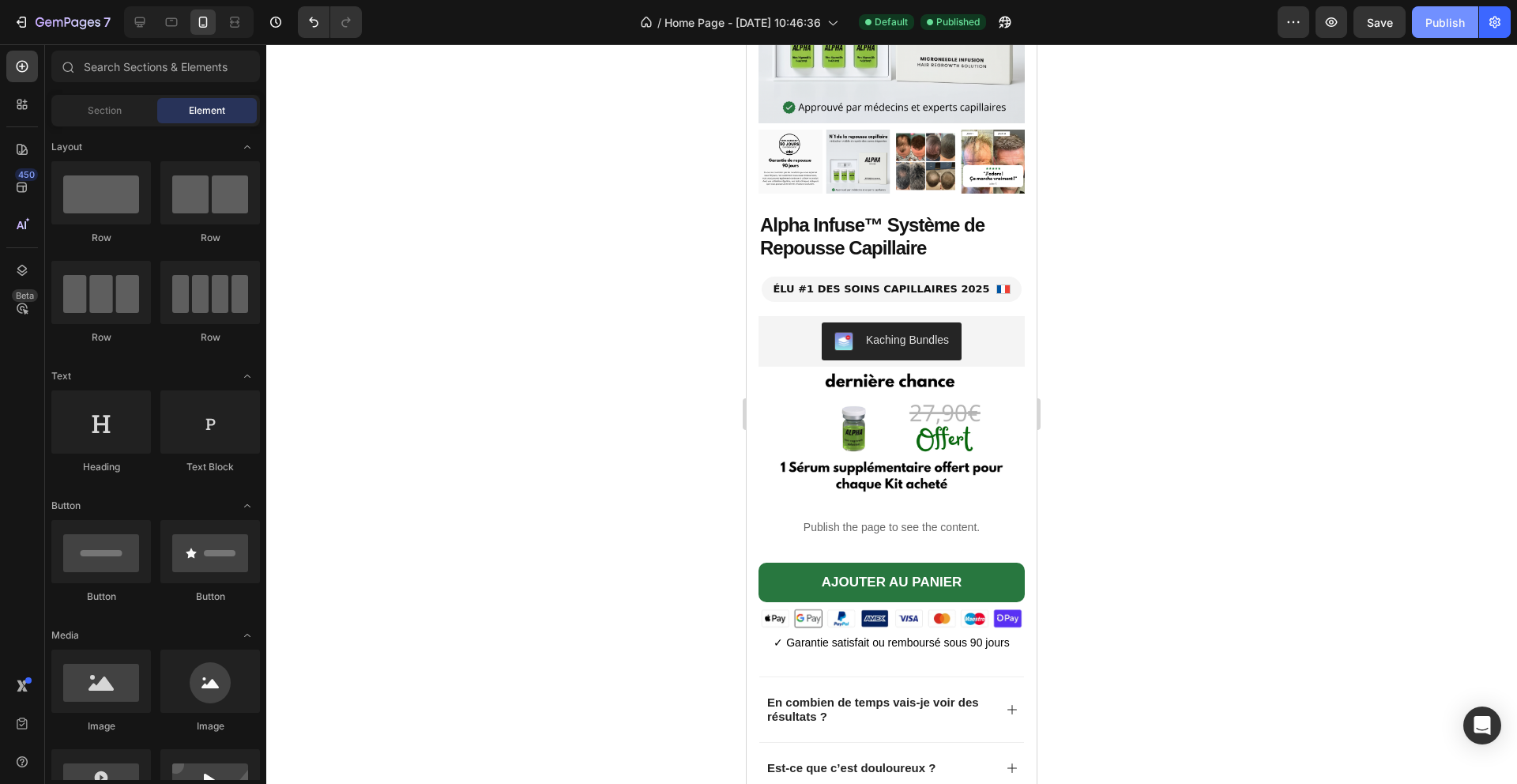
click at [1455, 26] on div "Publish" at bounding box center [1445, 22] width 39 height 17
click at [902, 534] on p "Publish the page to see the content." at bounding box center [891, 527] width 266 height 17
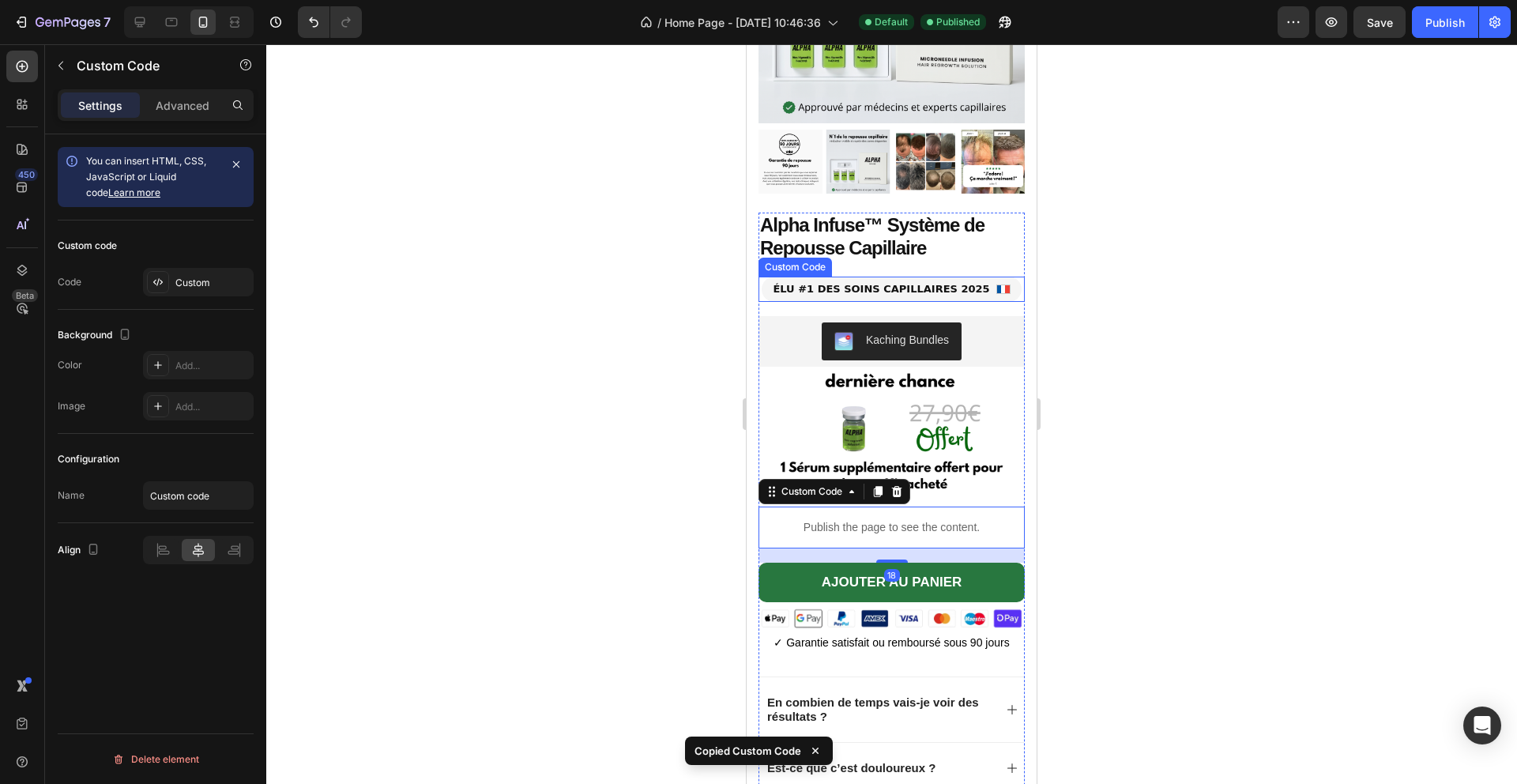
click at [896, 288] on strong "ÉLU #1 DES SOINS CAPILLAIRES 2025" at bounding box center [881, 289] width 216 height 16
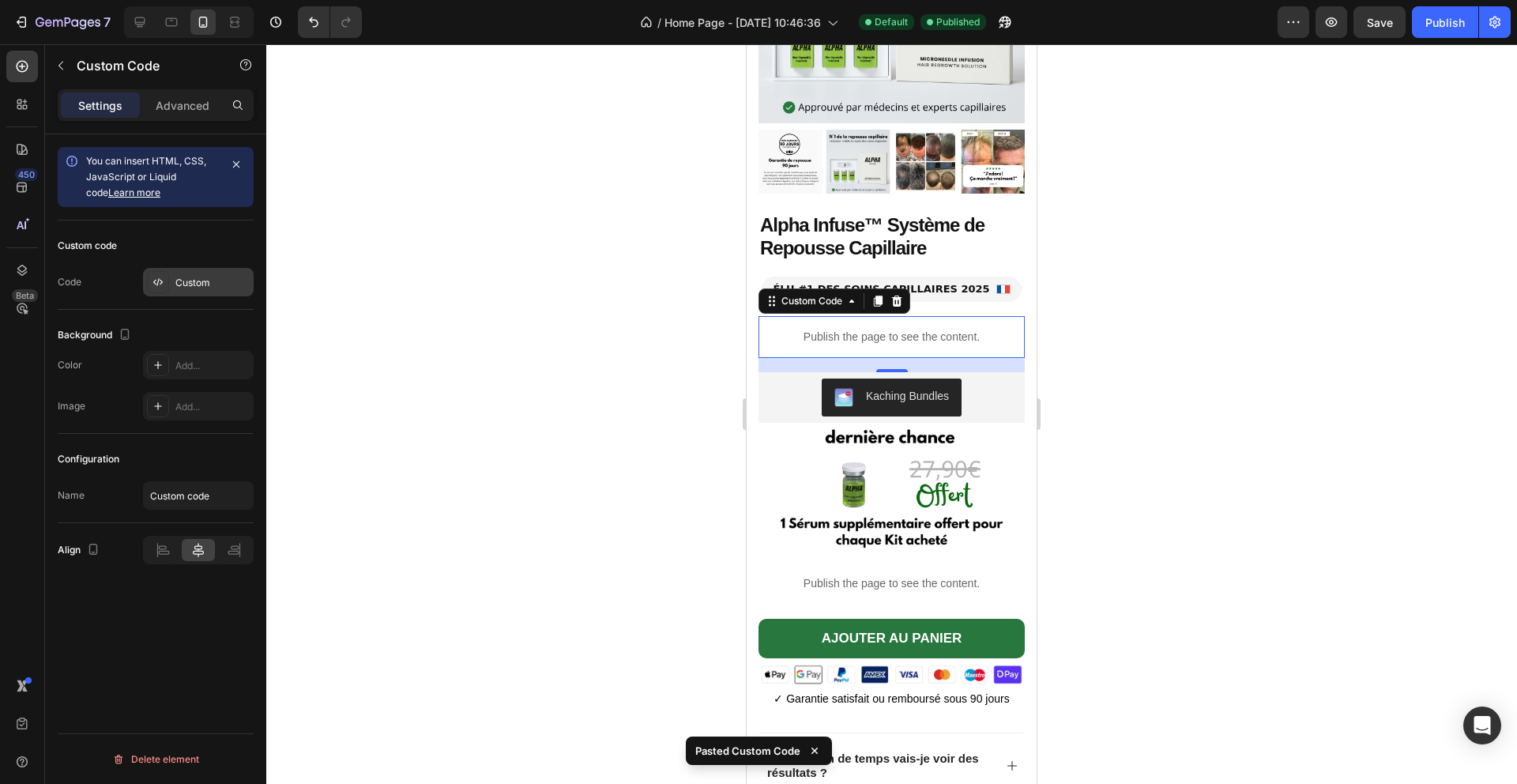
click at [229, 285] on div "Custom" at bounding box center [213, 283] width 75 height 14
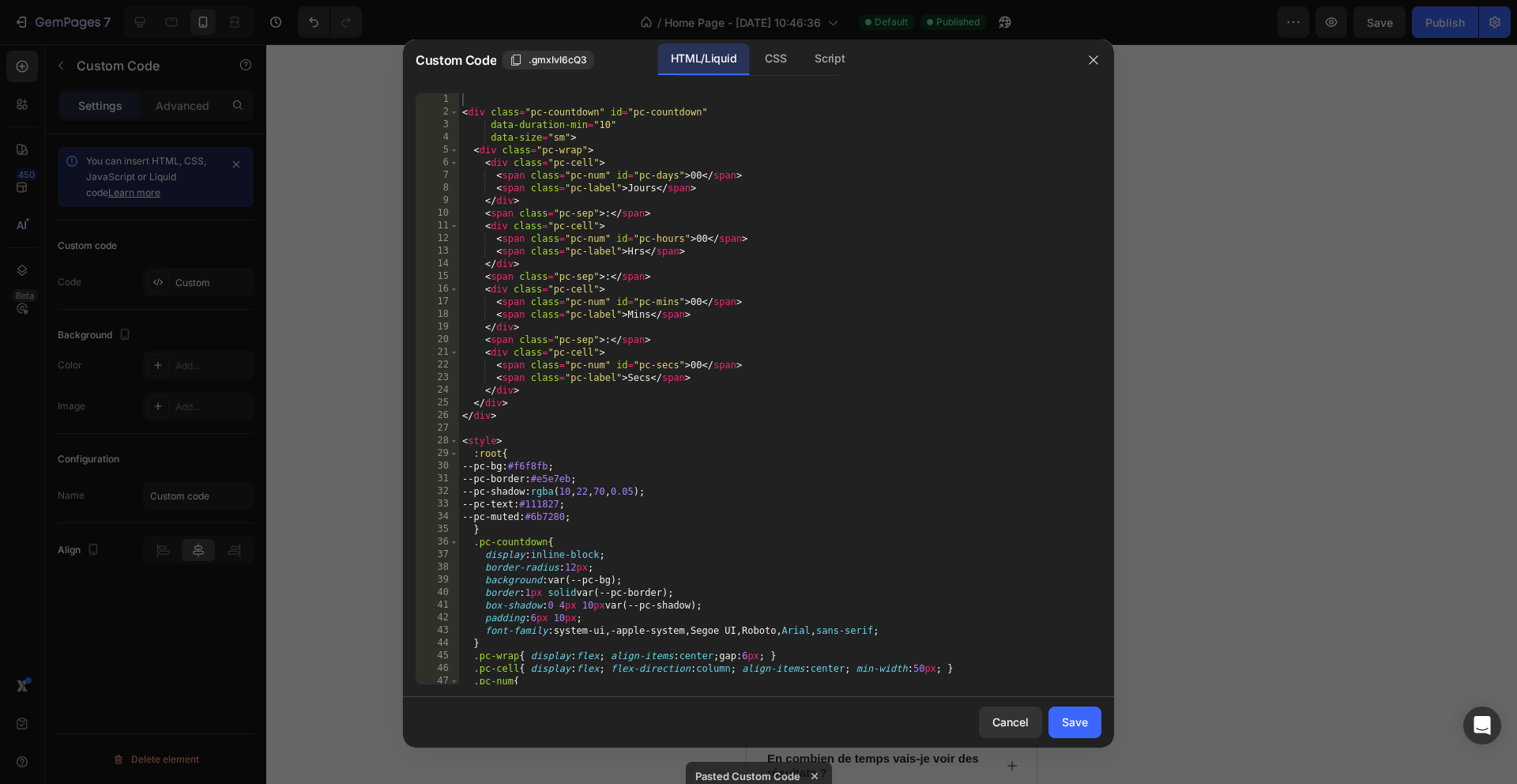
type textarea "<span class="pc-num" id="pc-mins">00</span>"
click at [524, 305] on div "< div class = "pc-countdown" id = "pc-countdown" data-duration-min = "10" data-…" at bounding box center [780, 401] width 643 height 616
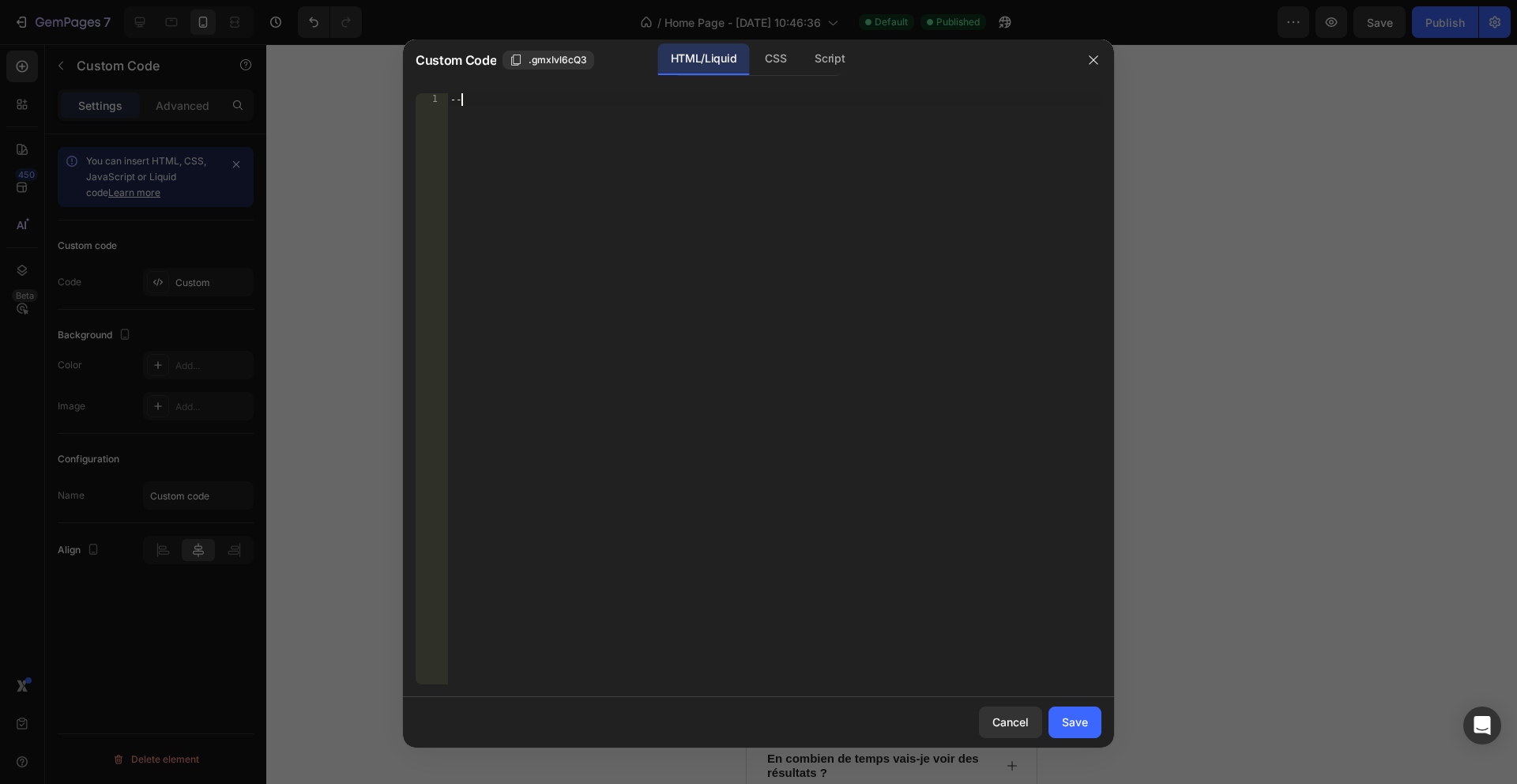
paste textarea "</ul>"
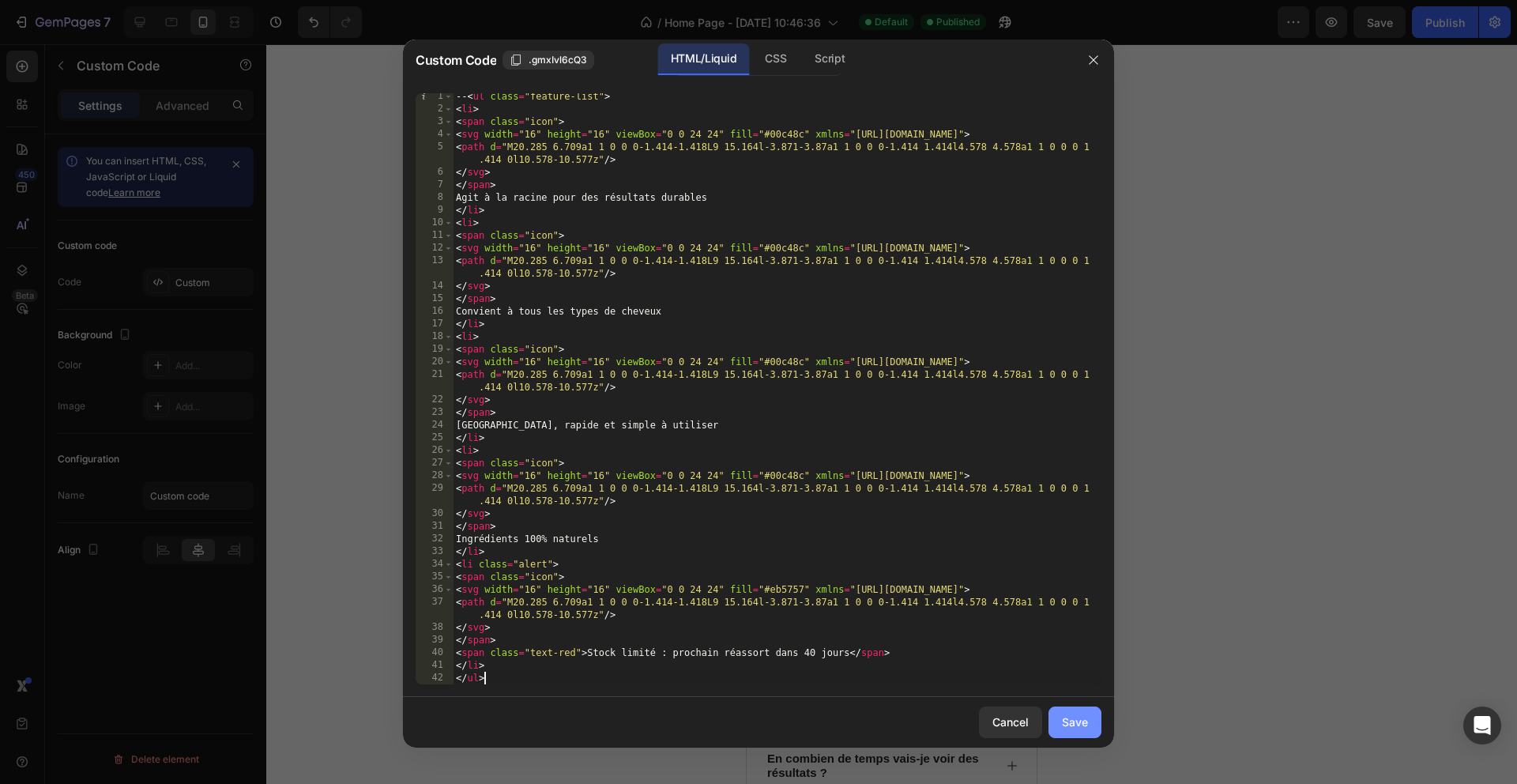
type textarea "</ul>"
click at [1075, 727] on div "Save" at bounding box center [1075, 721] width 27 height 17
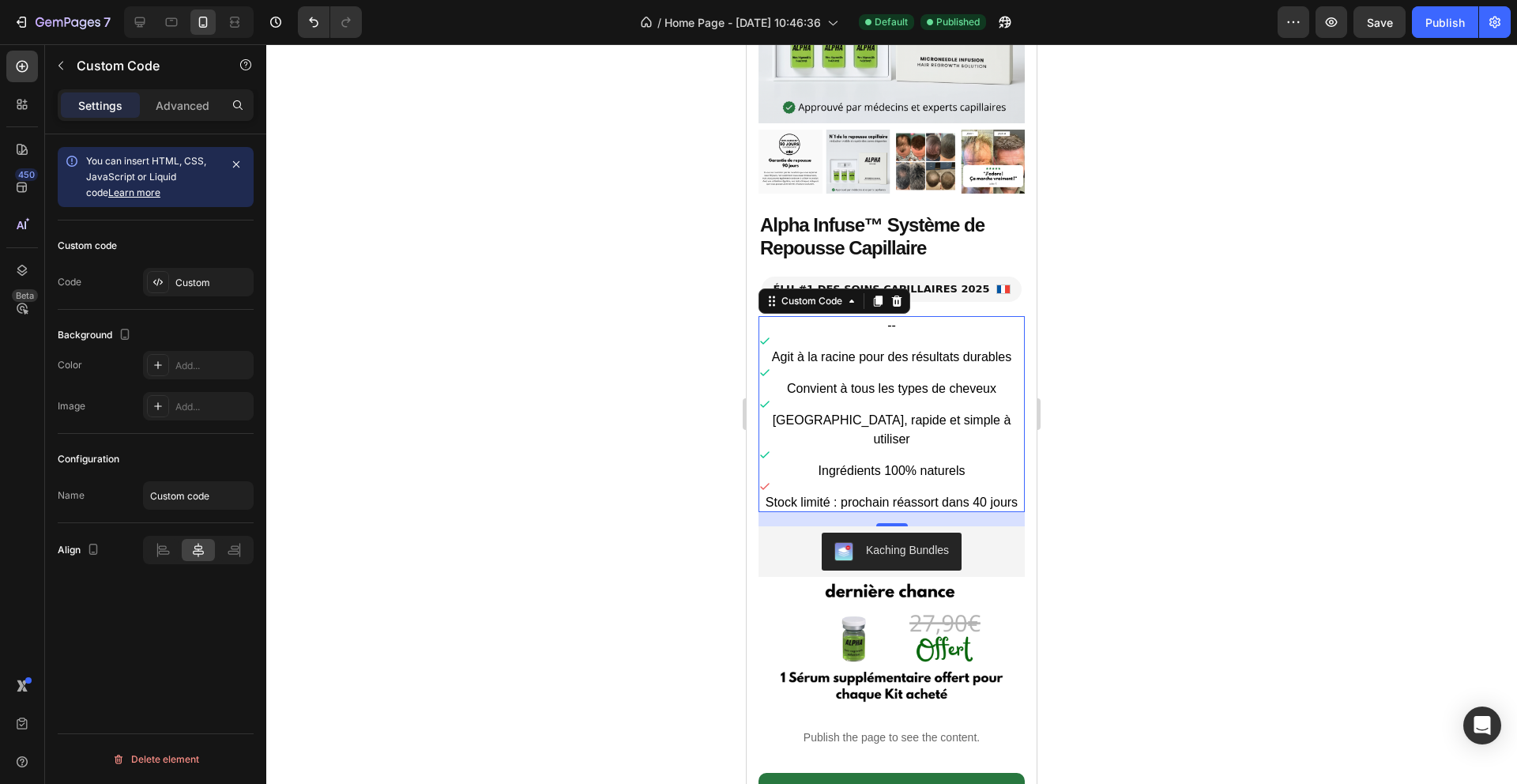
click at [1115, 510] on div at bounding box center [891, 414] width 1251 height 740
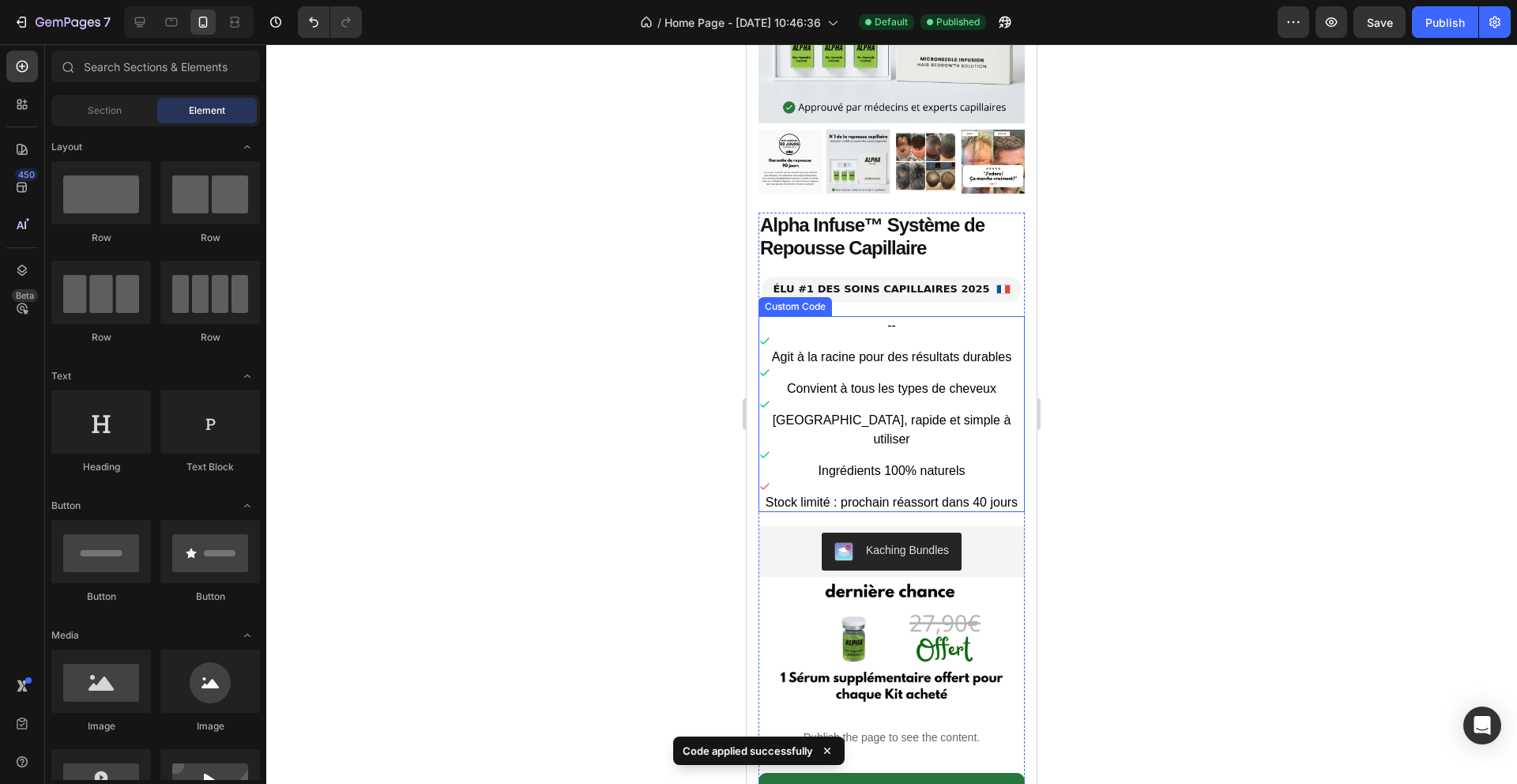
click at [992, 453] on li "Ingrédients 100% naturels" at bounding box center [891, 465] width 266 height 31
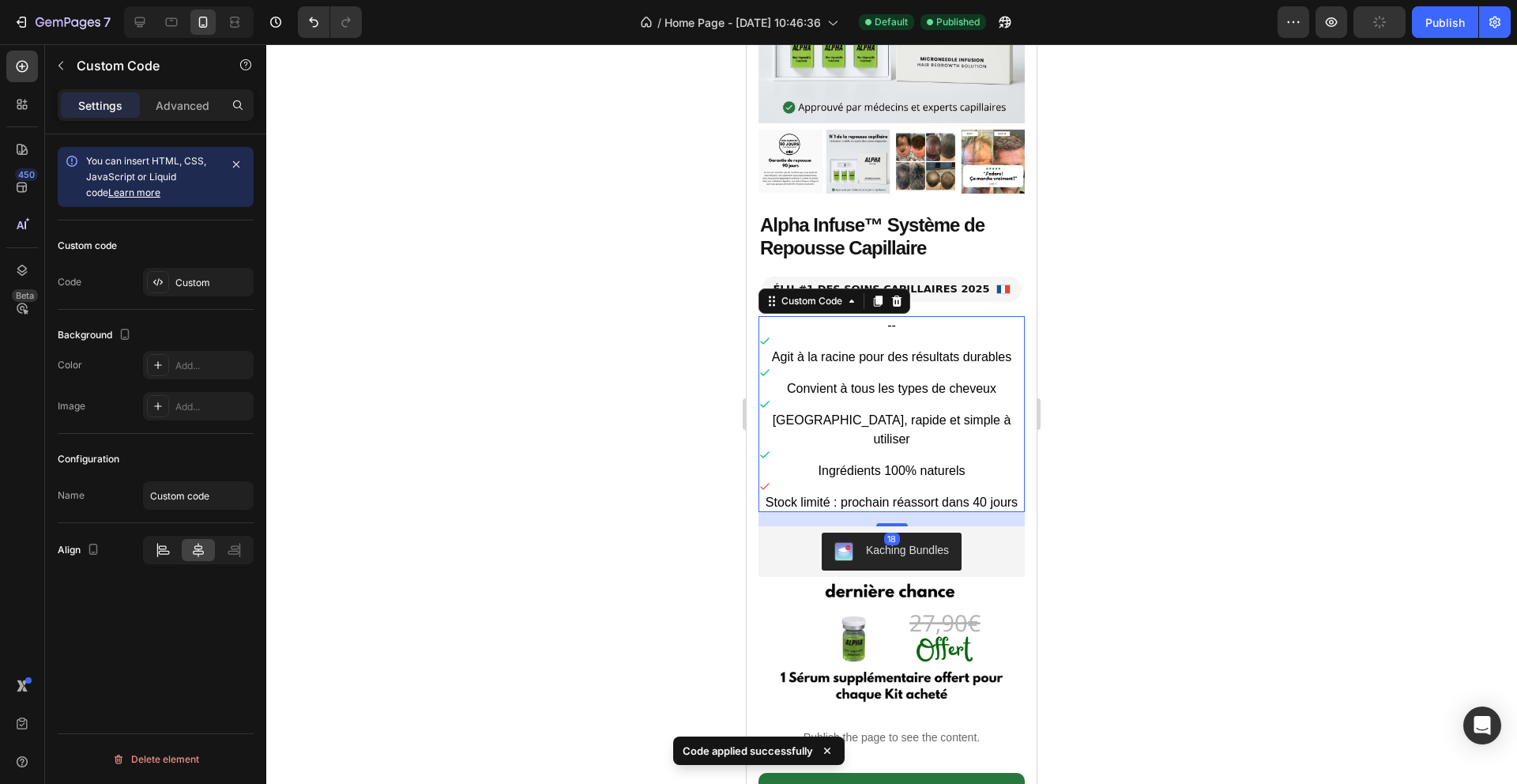
click at [164, 551] on icon at bounding box center [163, 550] width 16 height 16
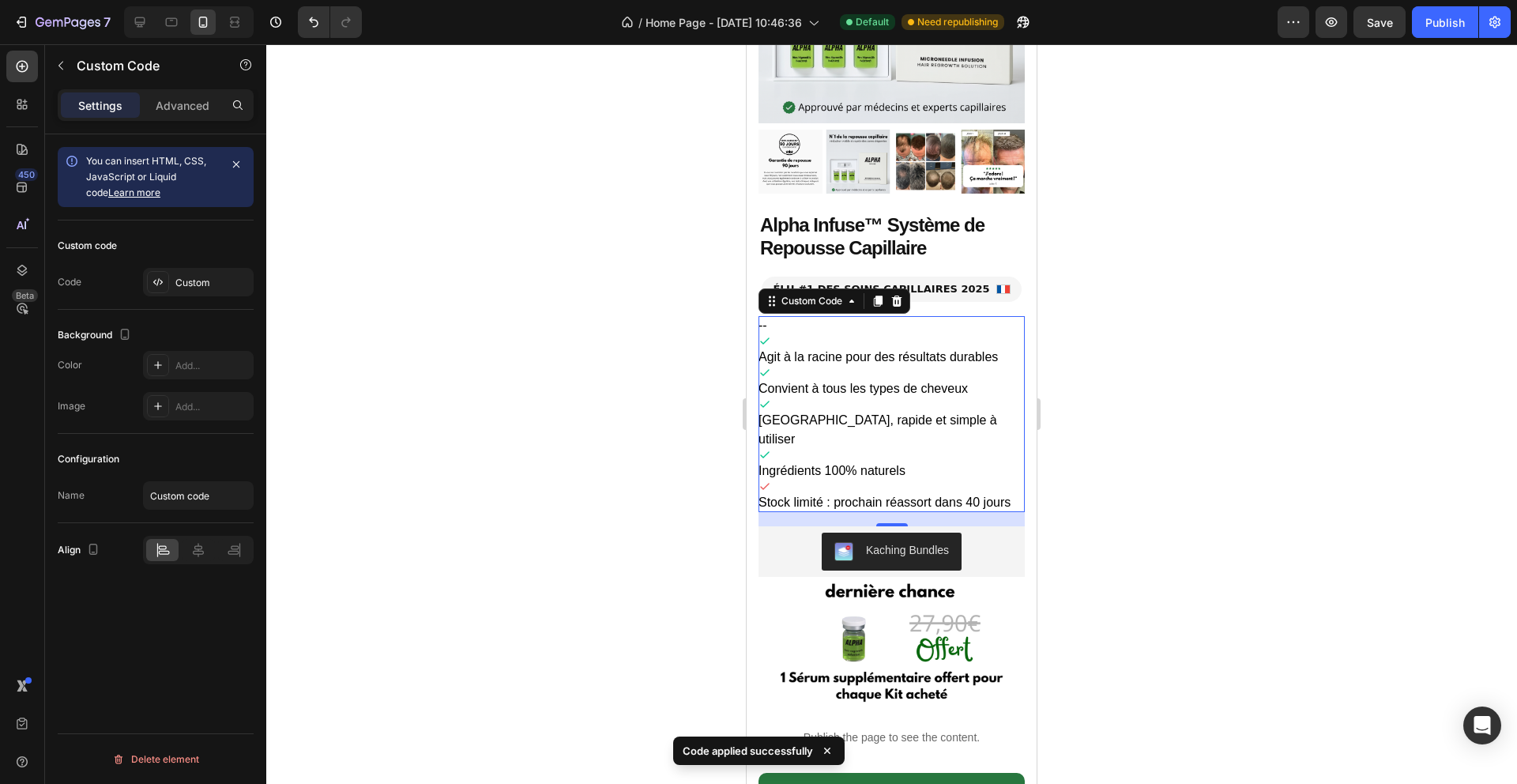
click at [620, 526] on div at bounding box center [891, 414] width 1251 height 740
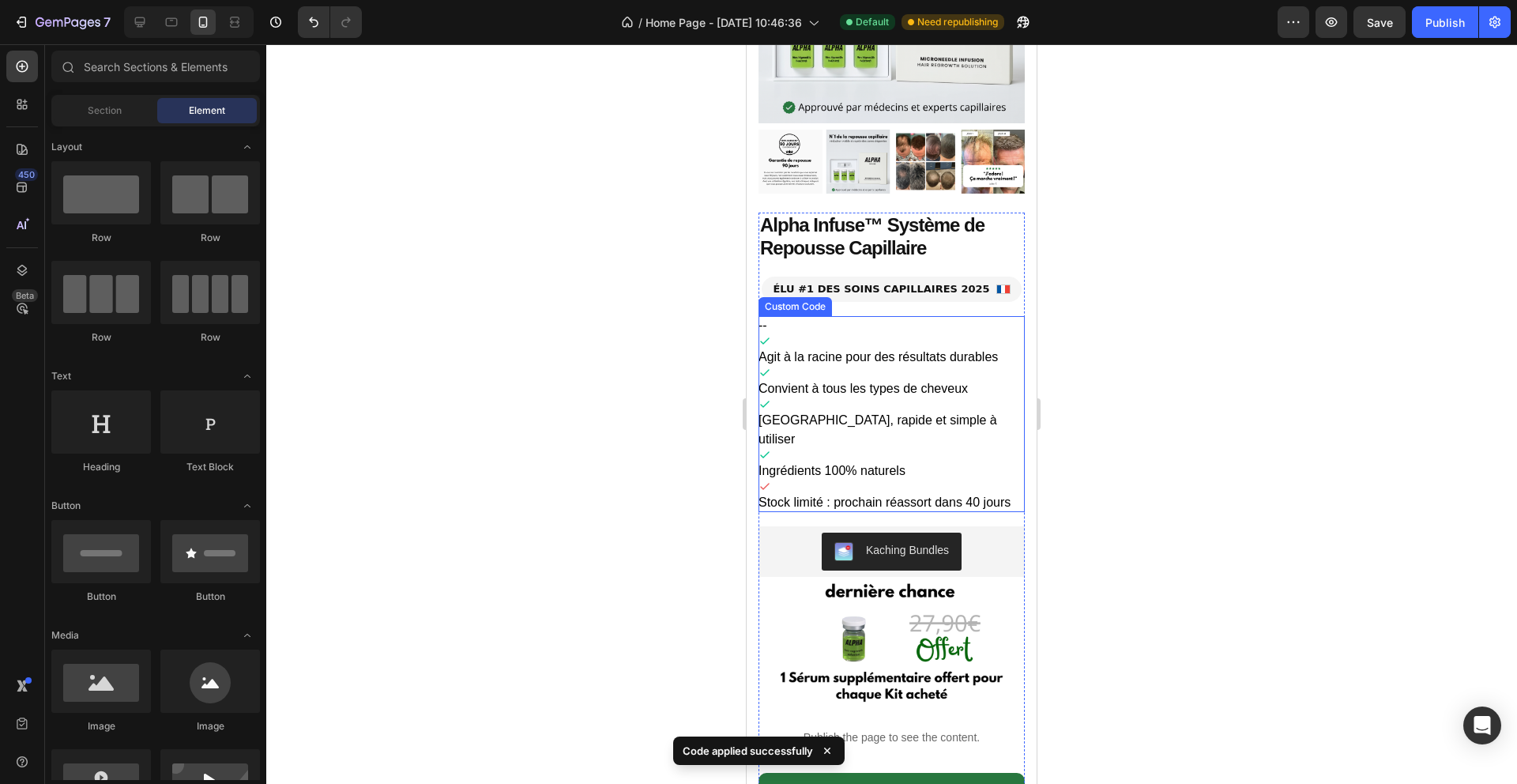
click at [849, 495] on span "Stock limité : prochain réassort dans 40 jours" at bounding box center [884, 502] width 253 height 14
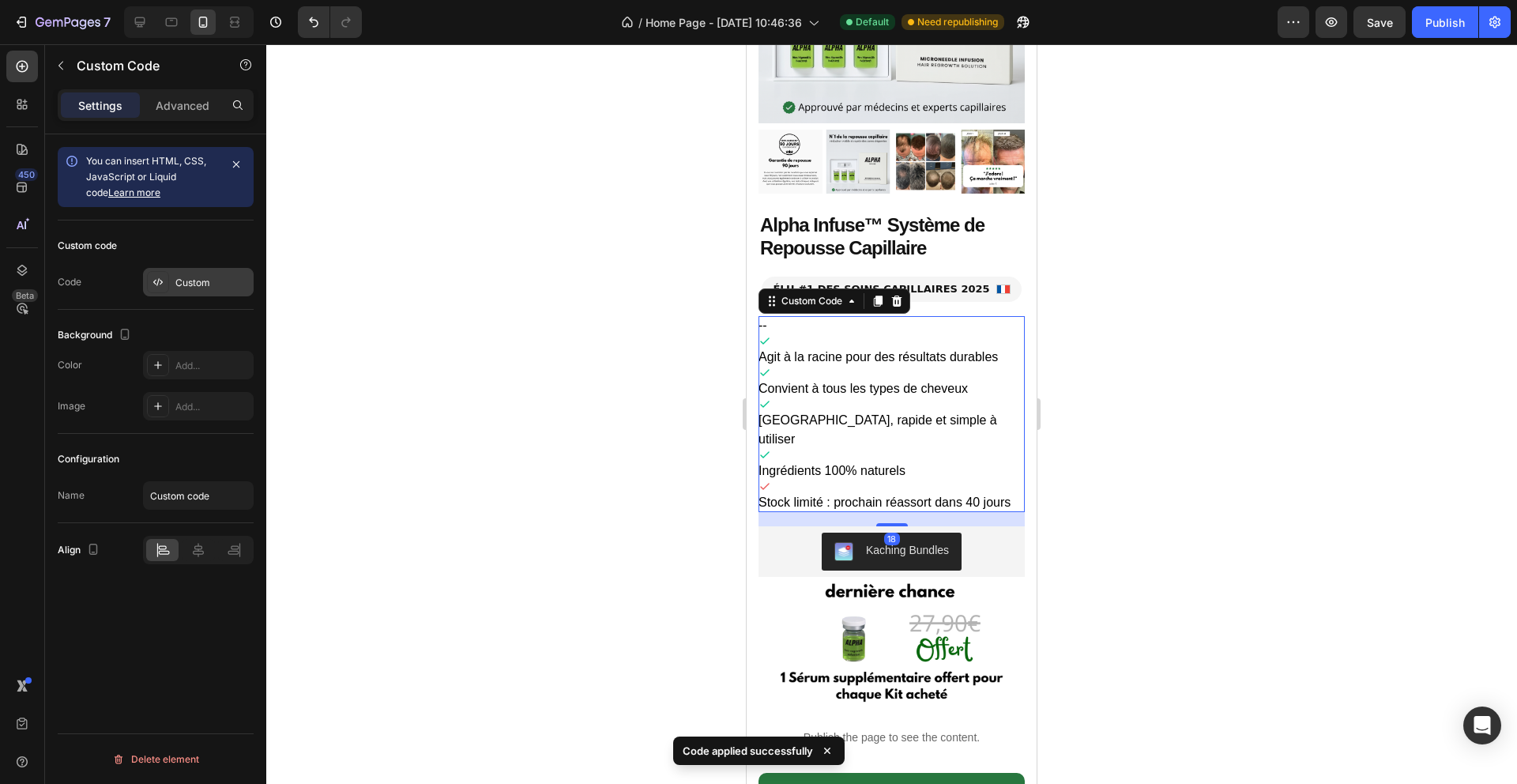
click at [190, 278] on div "Custom" at bounding box center [213, 283] width 75 height 14
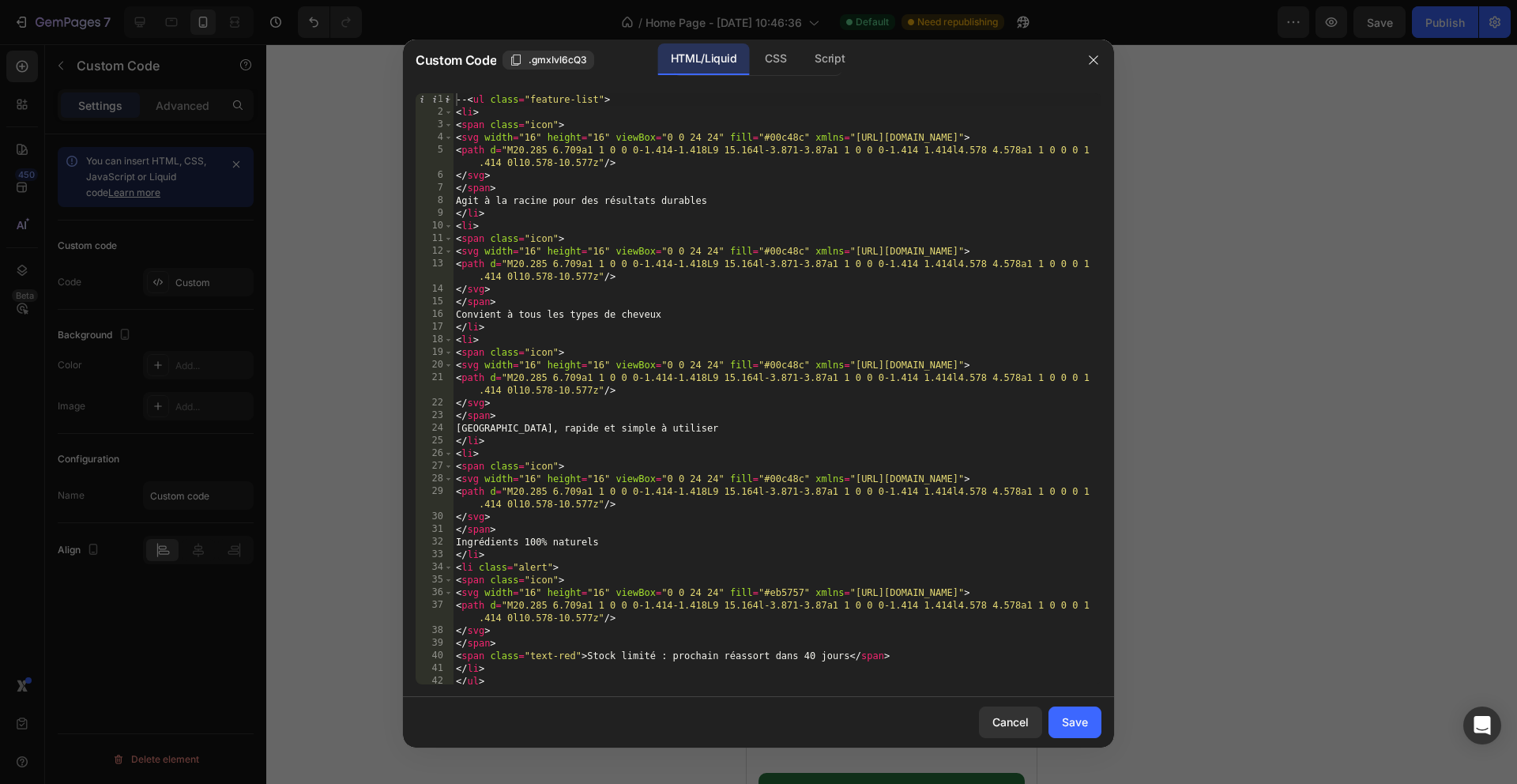
click at [583, 334] on div "-- < ul class = "feature-list" > < li > < span class = "icon" > < svg width = "…" at bounding box center [777, 401] width 648 height 616
type textarea "</li> </ul>"
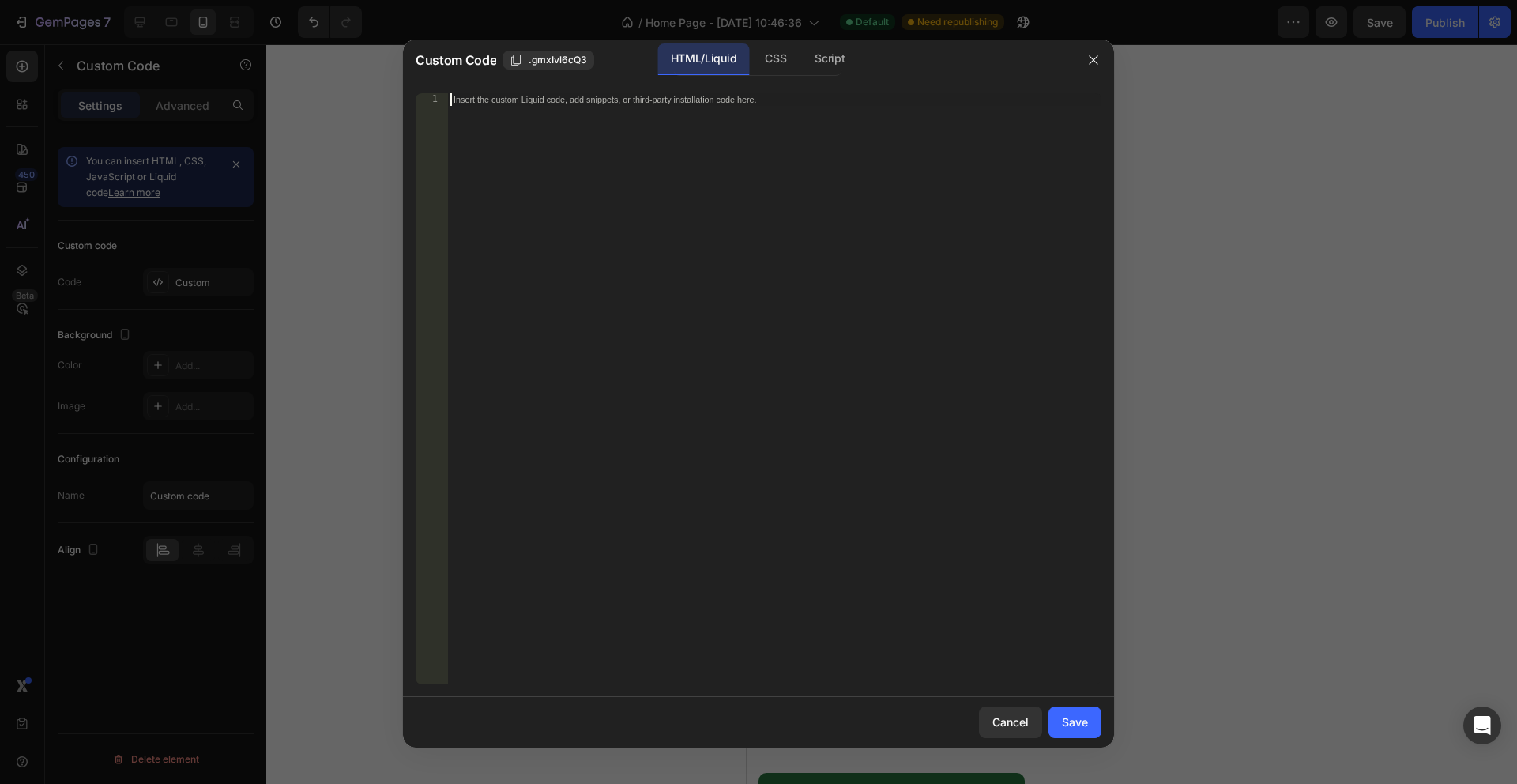
paste textarea "</ul>"
type textarea "</ul>"
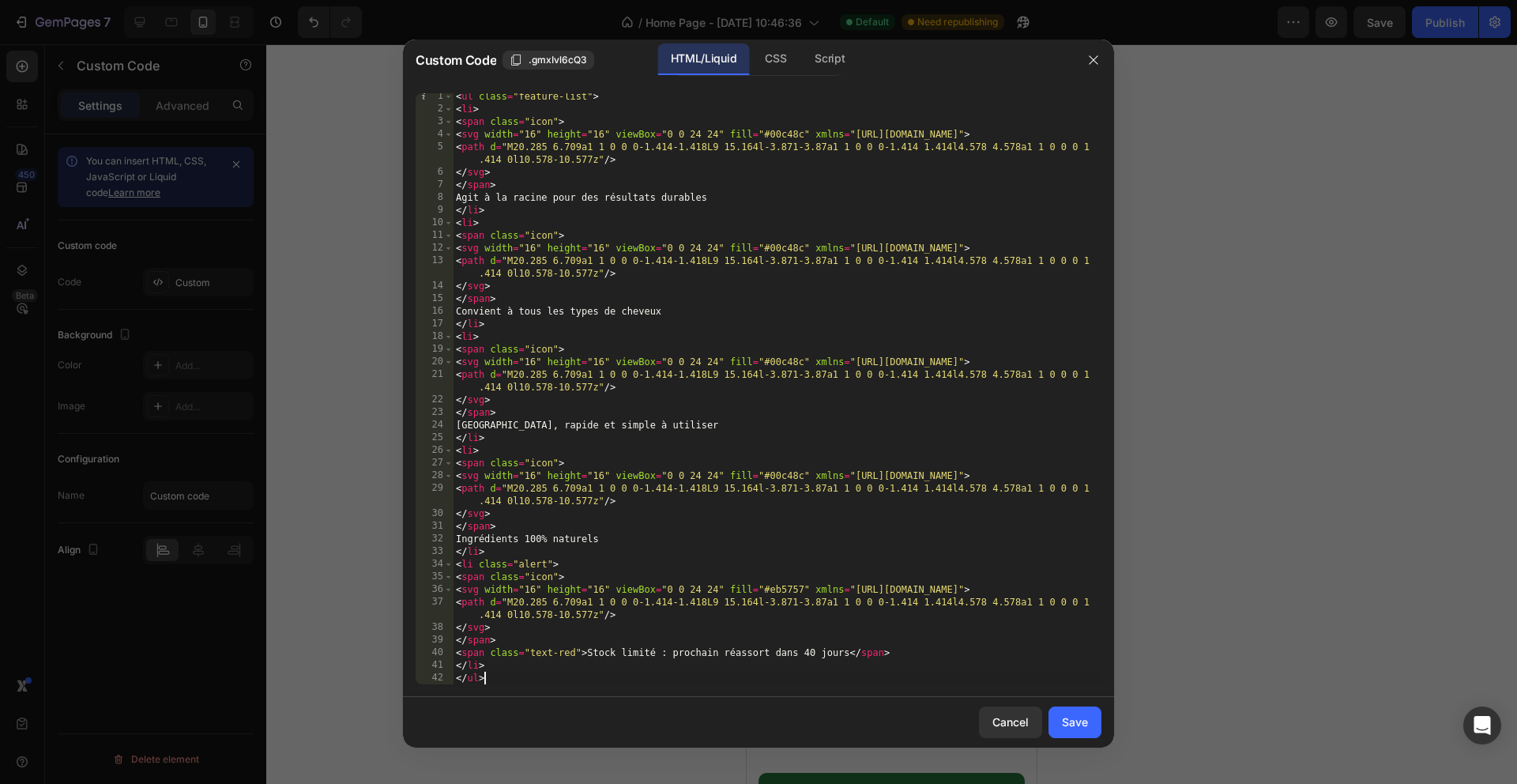
scroll to position [0, 0]
click at [1072, 735] on button "Save" at bounding box center [1075, 722] width 53 height 31
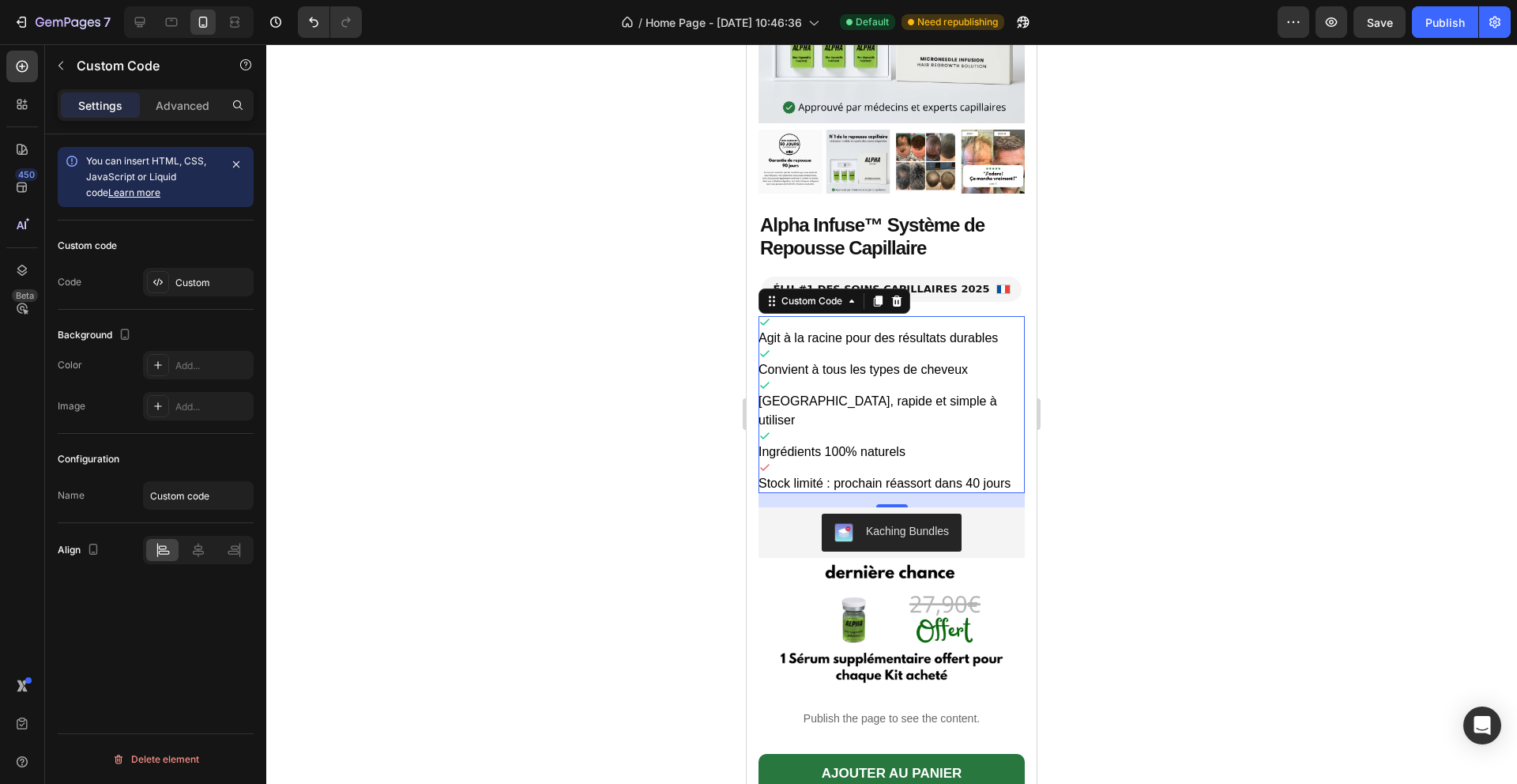
click at [1120, 551] on div at bounding box center [891, 414] width 1251 height 740
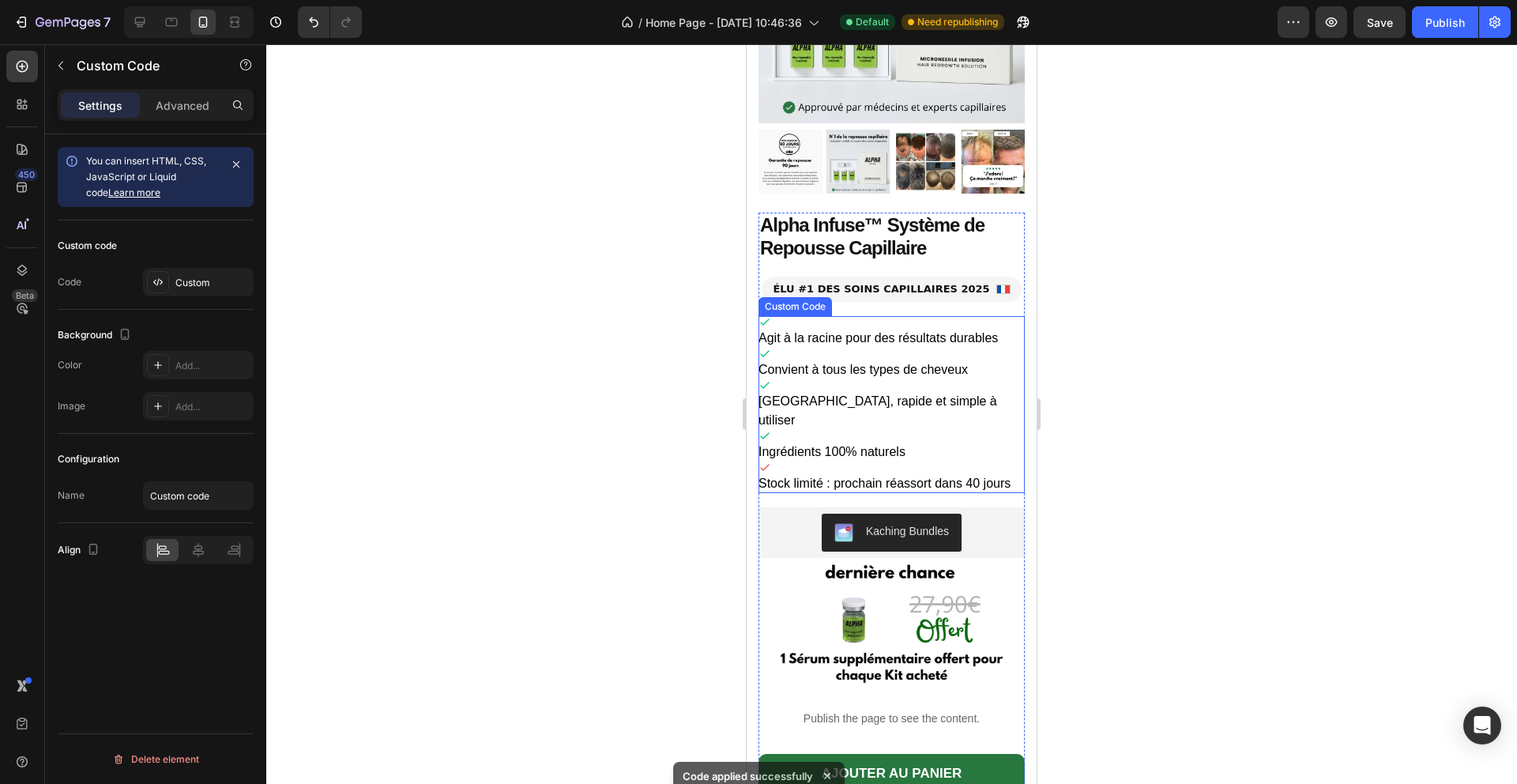
click at [814, 430] on span at bounding box center [891, 436] width 266 height 13
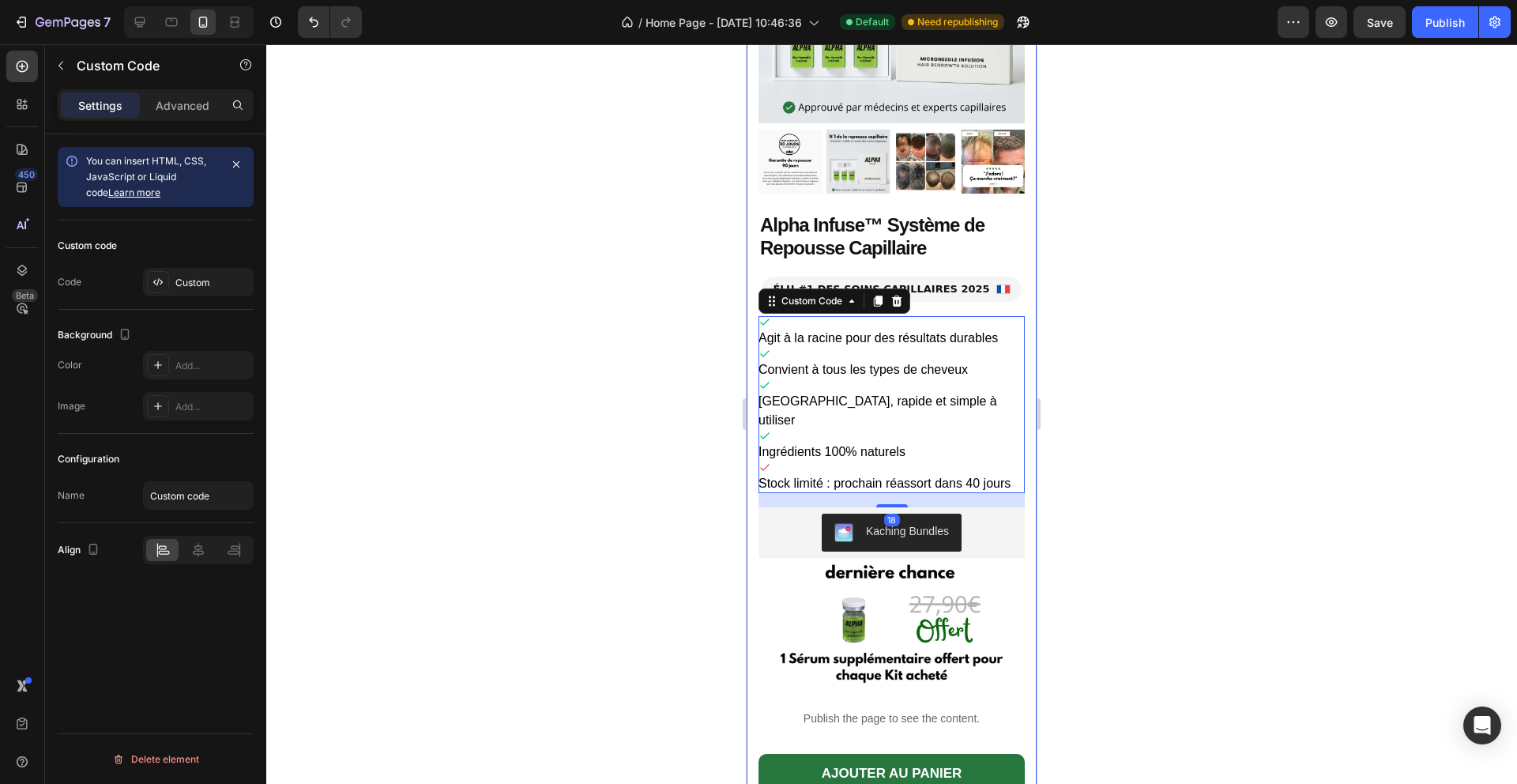
drag, startPoint x: 1129, startPoint y: 373, endPoint x: 1109, endPoint y: 345, distance: 34.4
click at [1129, 373] on div at bounding box center [891, 414] width 1251 height 740
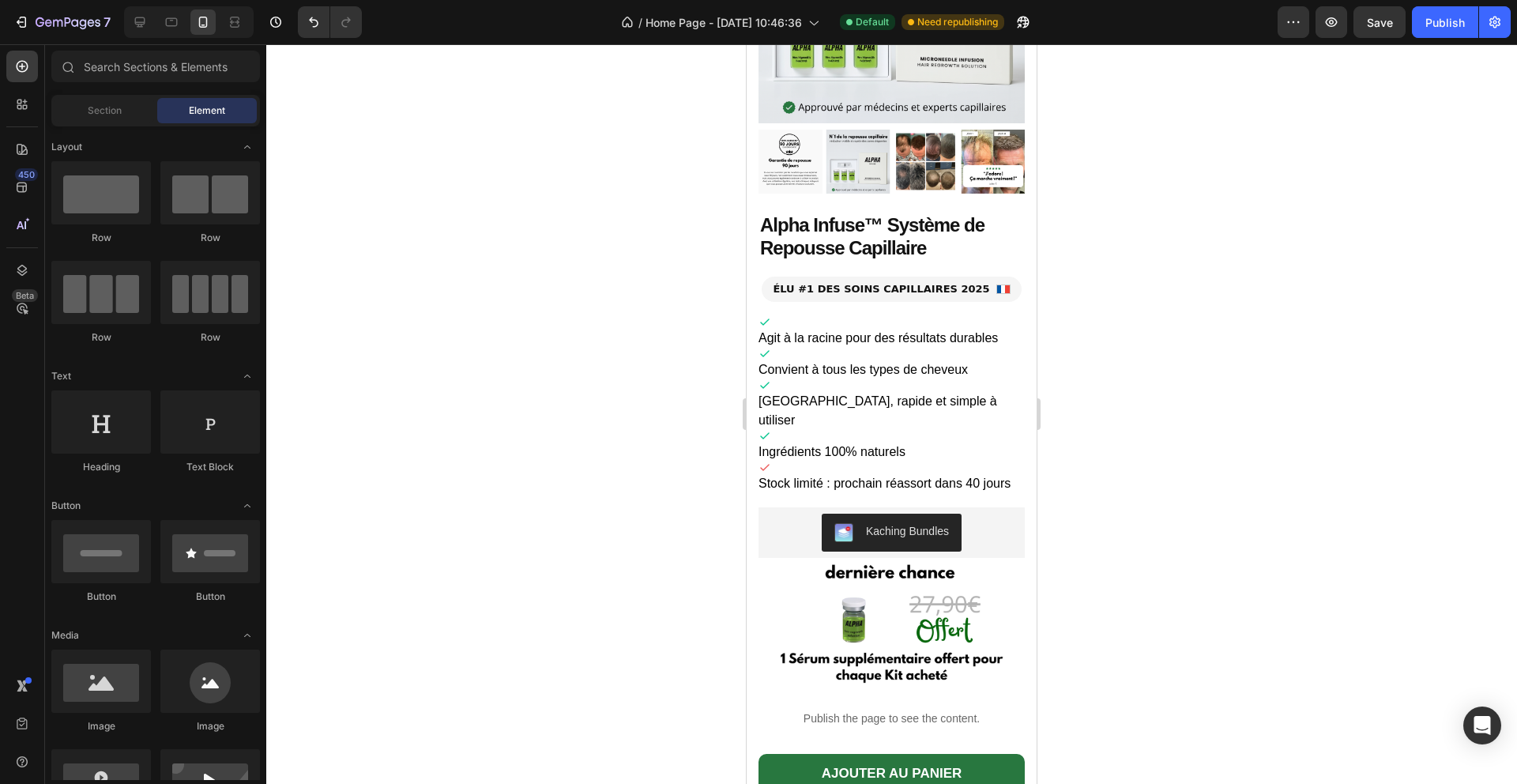
click at [482, 136] on div at bounding box center [891, 414] width 1251 height 740
drag, startPoint x: 472, startPoint y: 95, endPoint x: 469, endPoint y: 83, distance: 12.4
click at [469, 84] on div at bounding box center [891, 414] width 1251 height 740
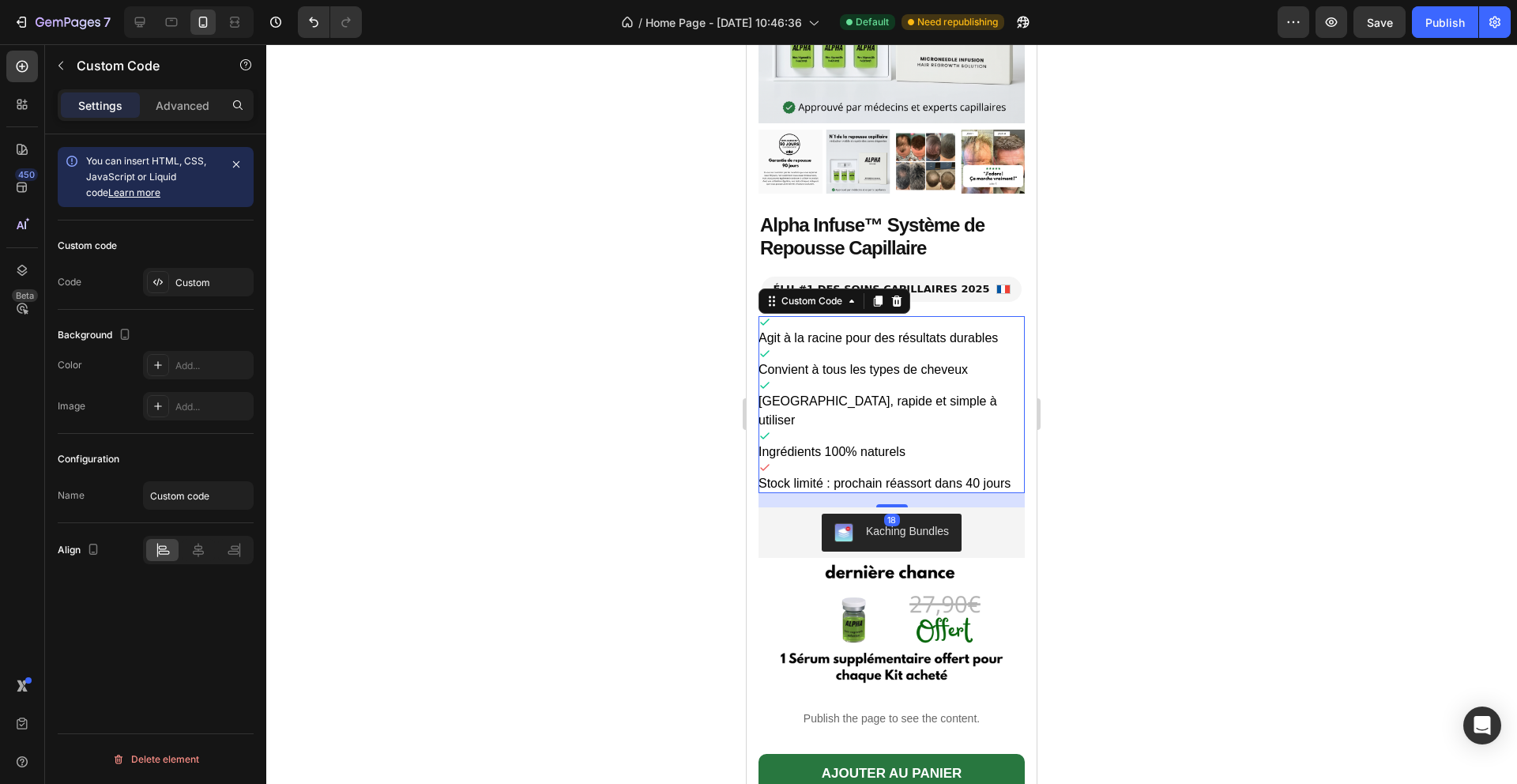
click at [892, 341] on li "Agit à la racine pour des résultats durables" at bounding box center [891, 332] width 266 height 31
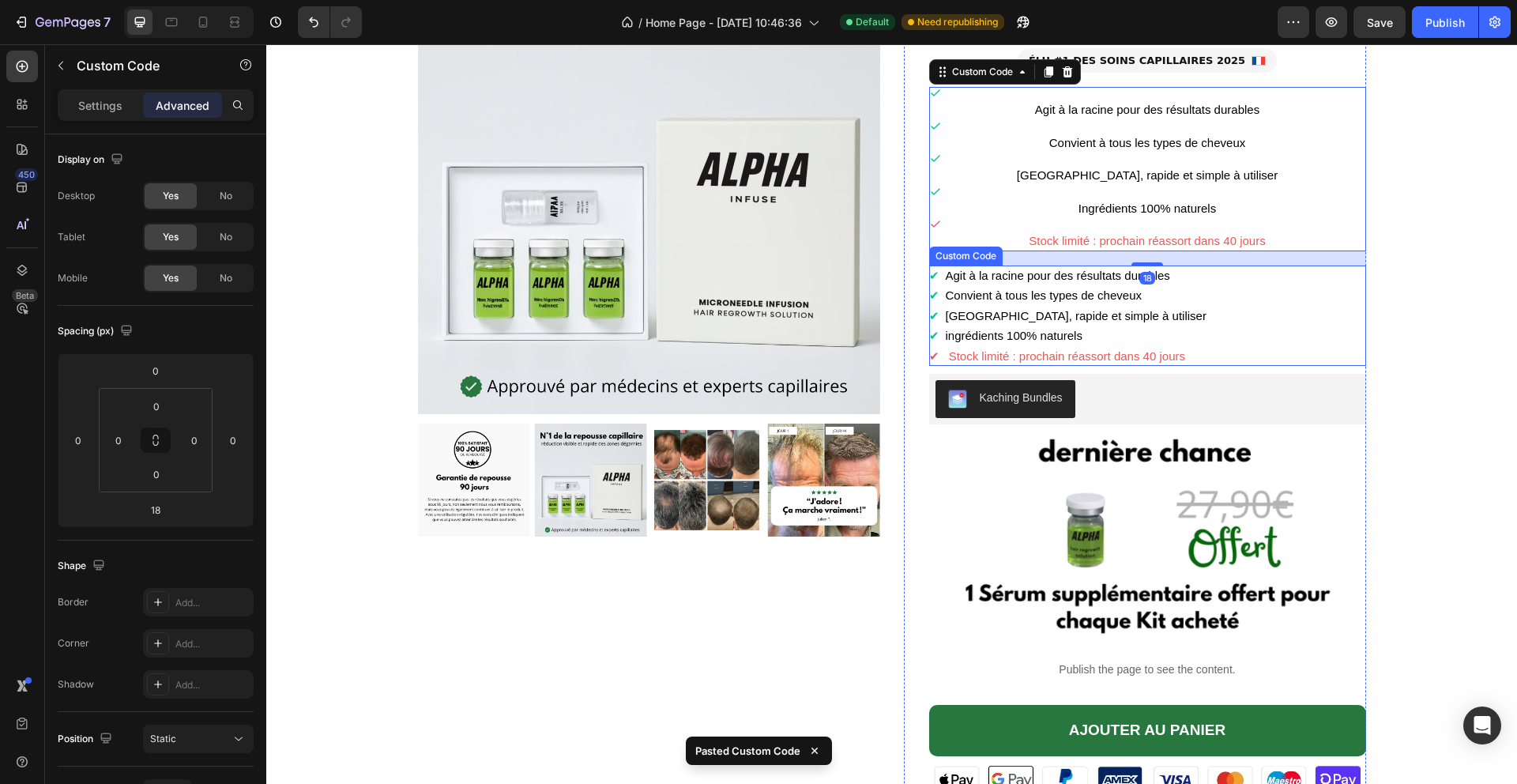
scroll to position [2168, 0]
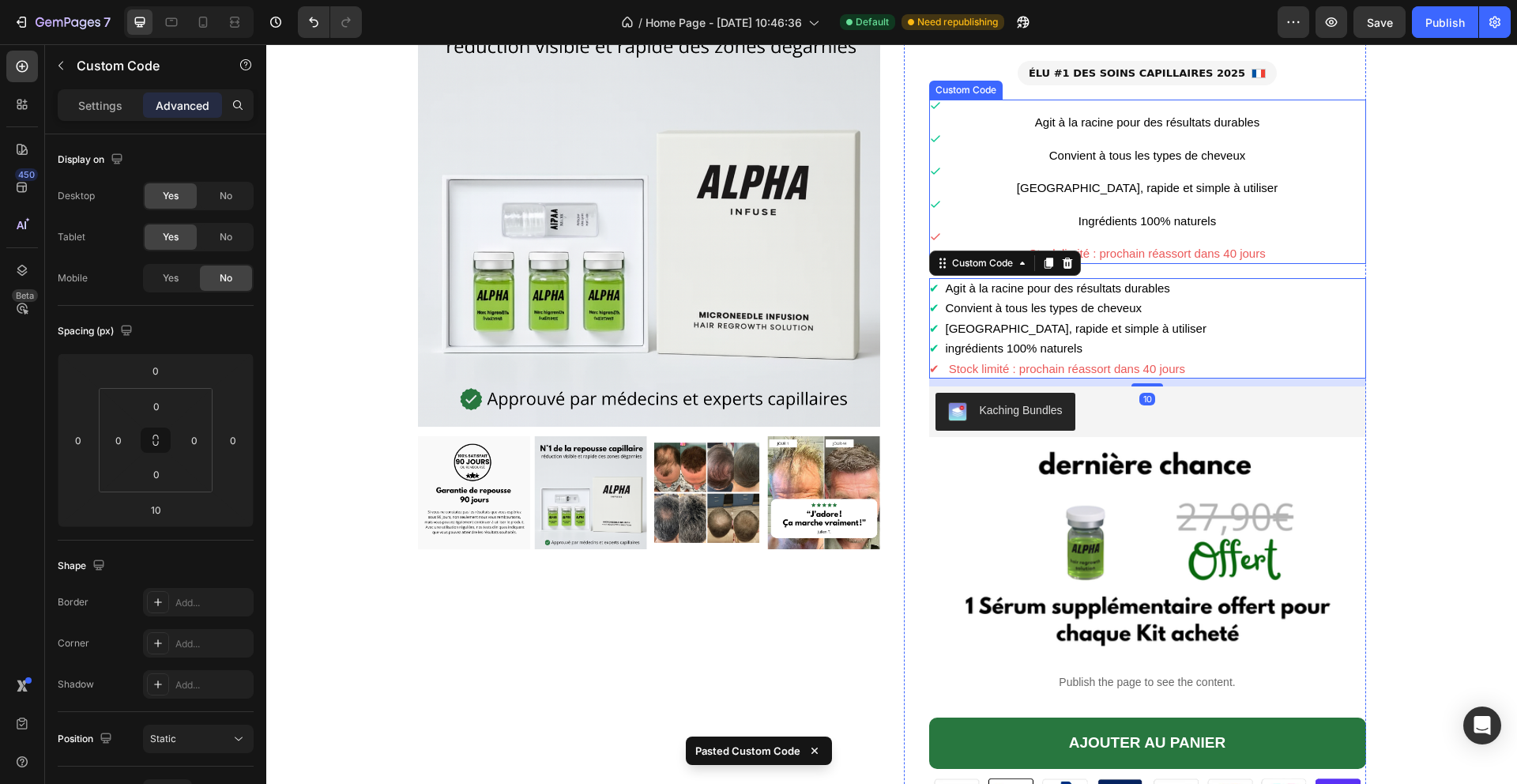
click at [1096, 196] on li "[GEOGRAPHIC_DATA], rapide et simple à utiliser" at bounding box center [1148, 182] width 437 height 33
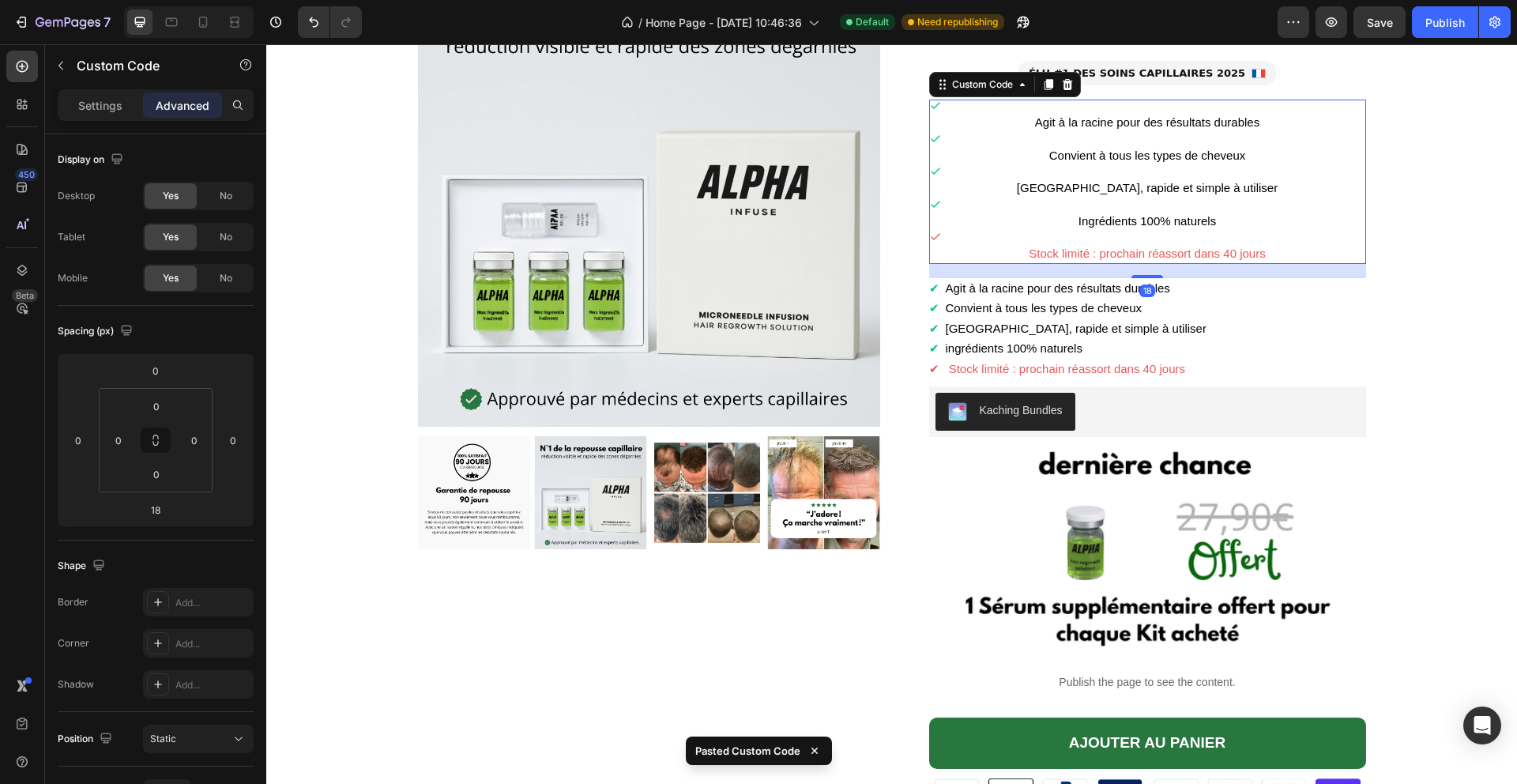
click at [1069, 86] on icon at bounding box center [1067, 84] width 13 height 13
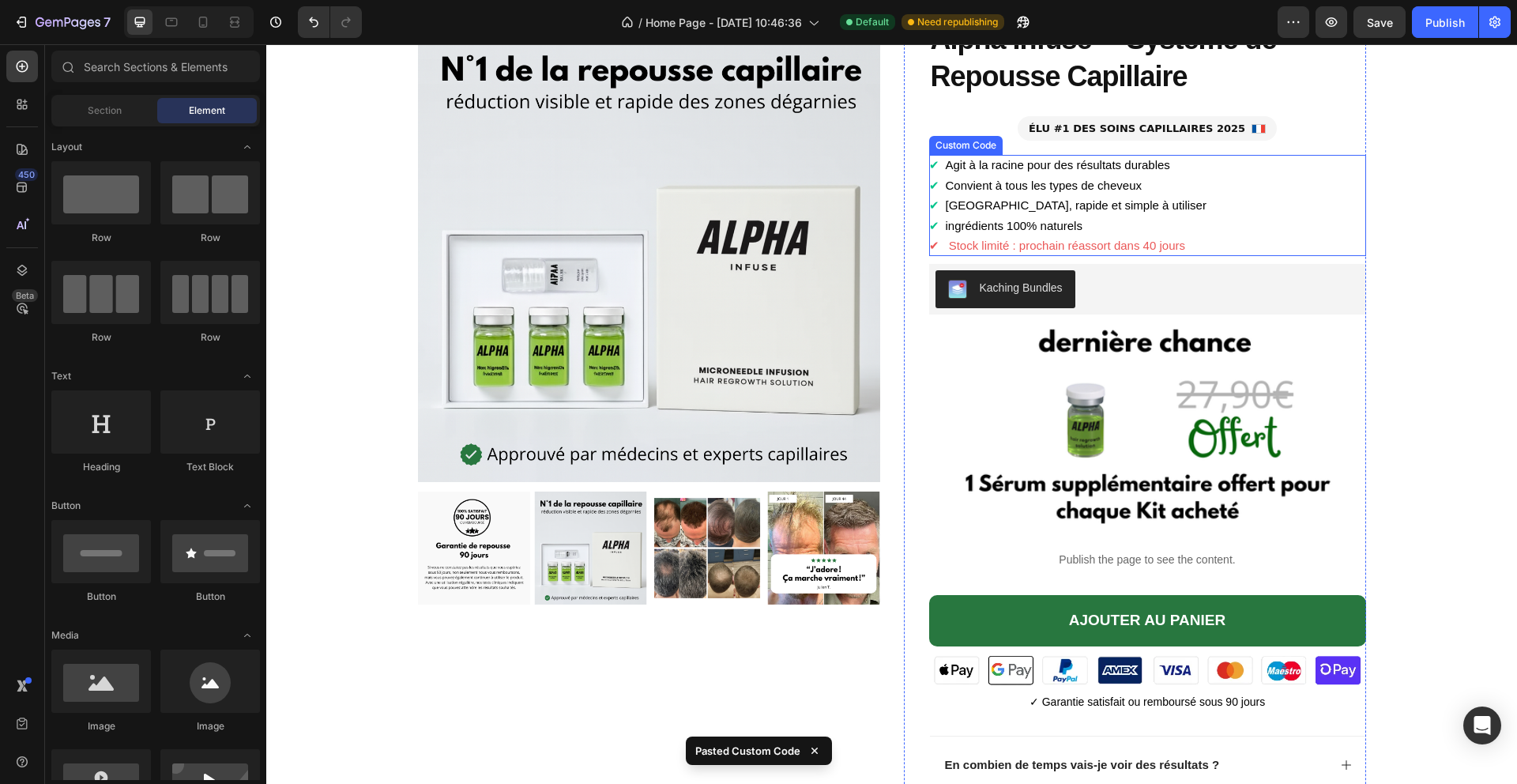
scroll to position [2104, 0]
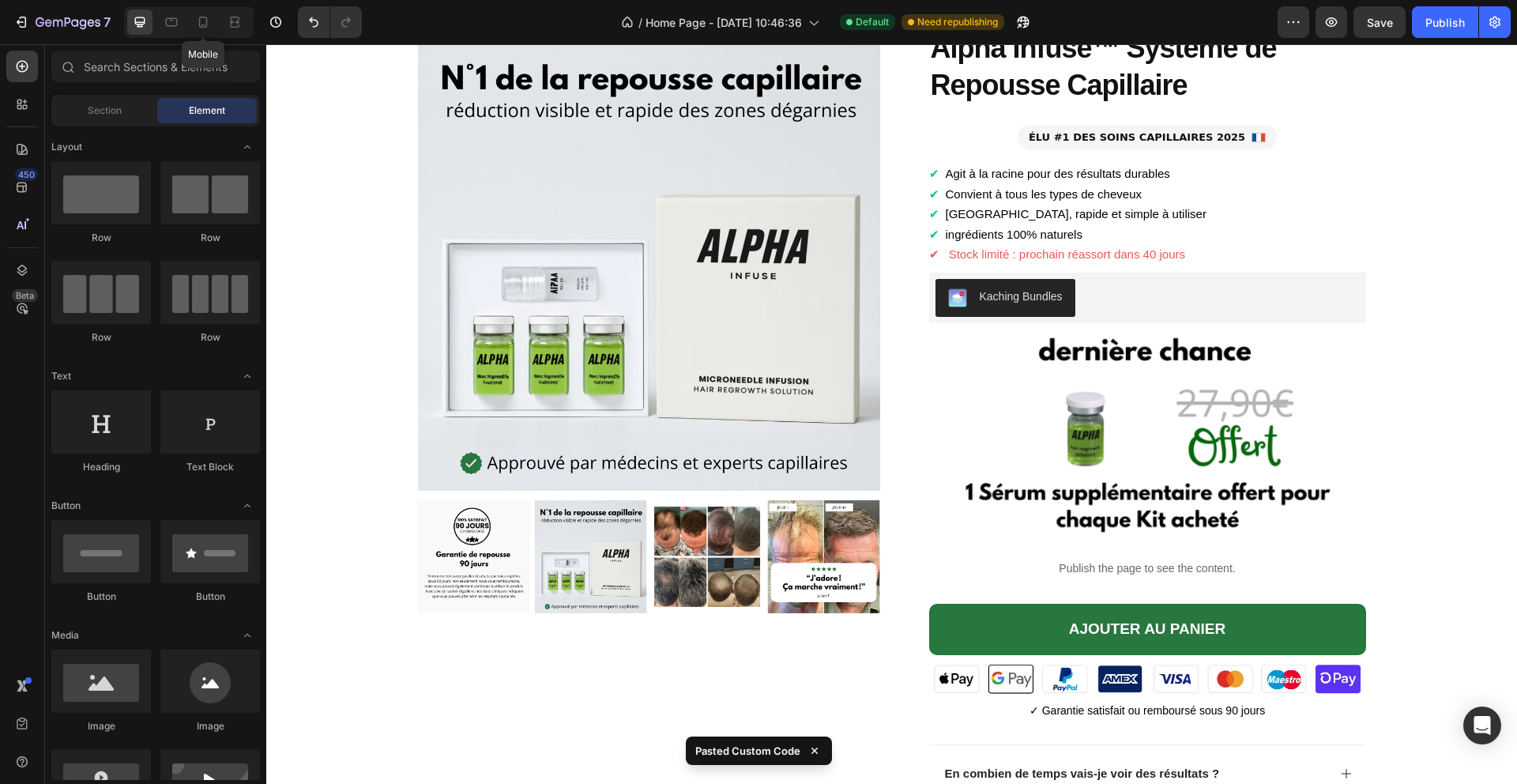
click at [190, 19] on div "Mobile" at bounding box center [189, 22] width 130 height 31
click at [194, 18] on div at bounding box center [203, 23] width 26 height 26
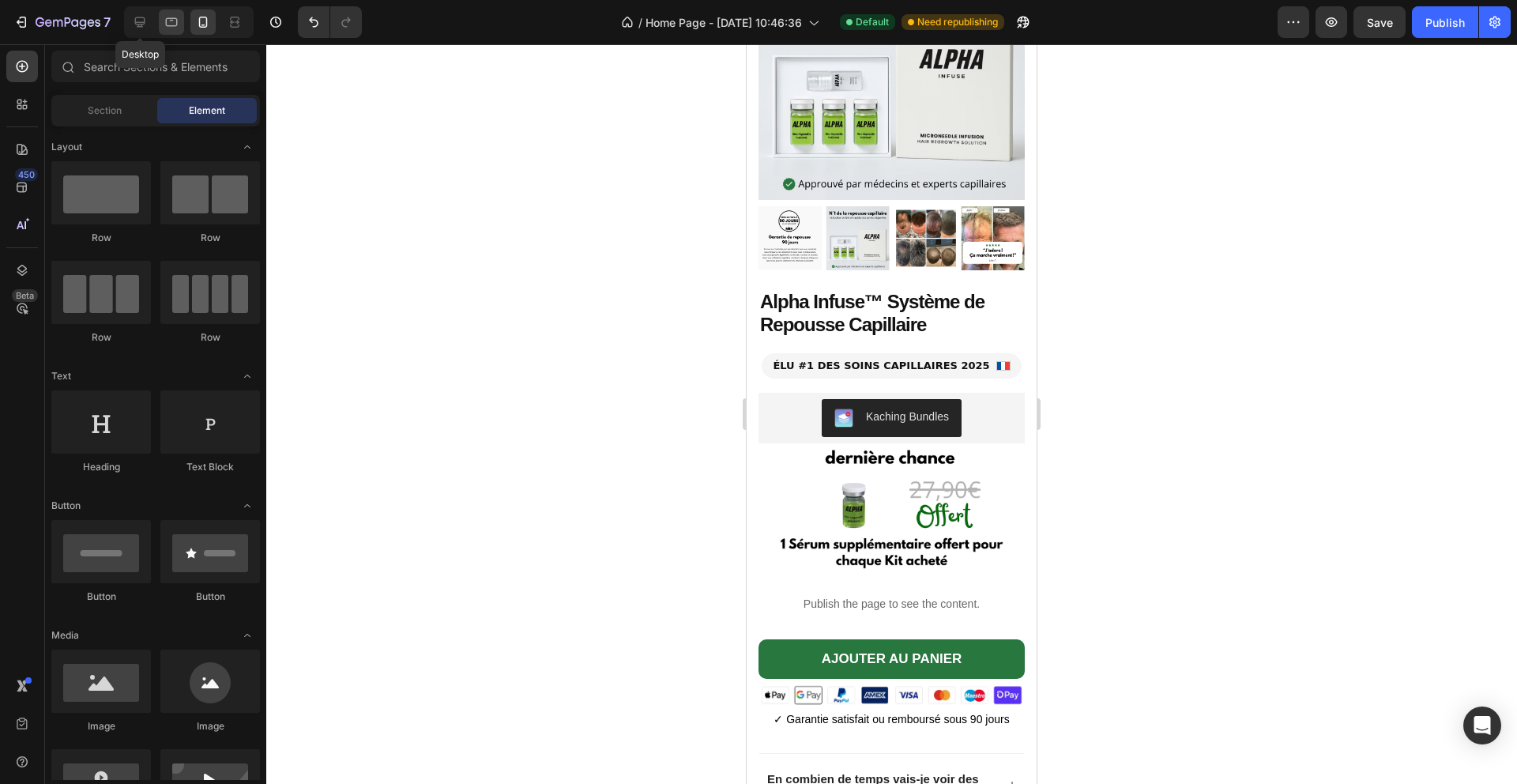
click at [138, 20] on icon at bounding box center [140, 22] width 16 height 16
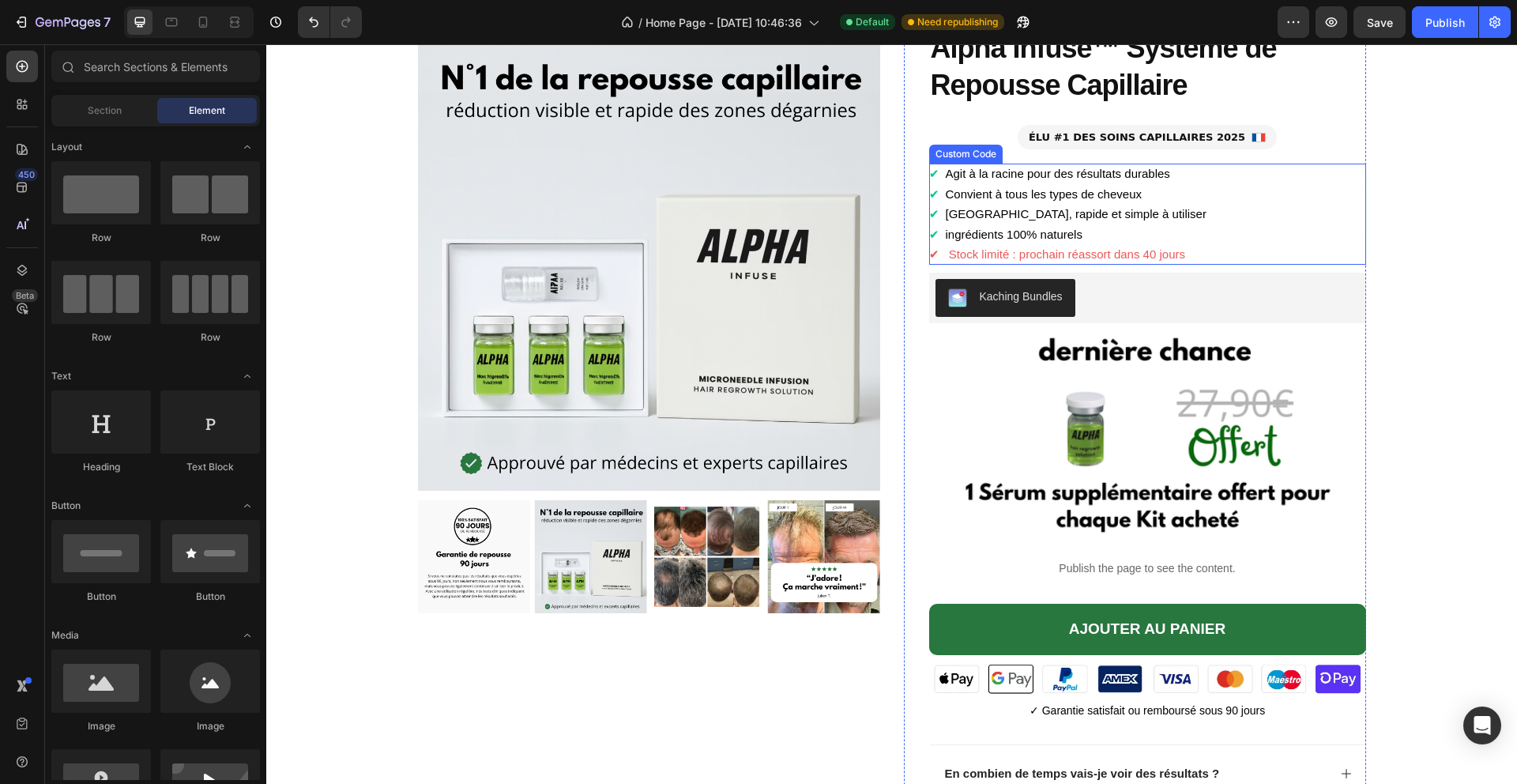
drag, startPoint x: 973, startPoint y: 223, endPoint x: 957, endPoint y: 212, distance: 19.4
click at [973, 223] on li "✔ Indolore, rapide et simple à utiliser" at bounding box center [1148, 214] width 437 height 21
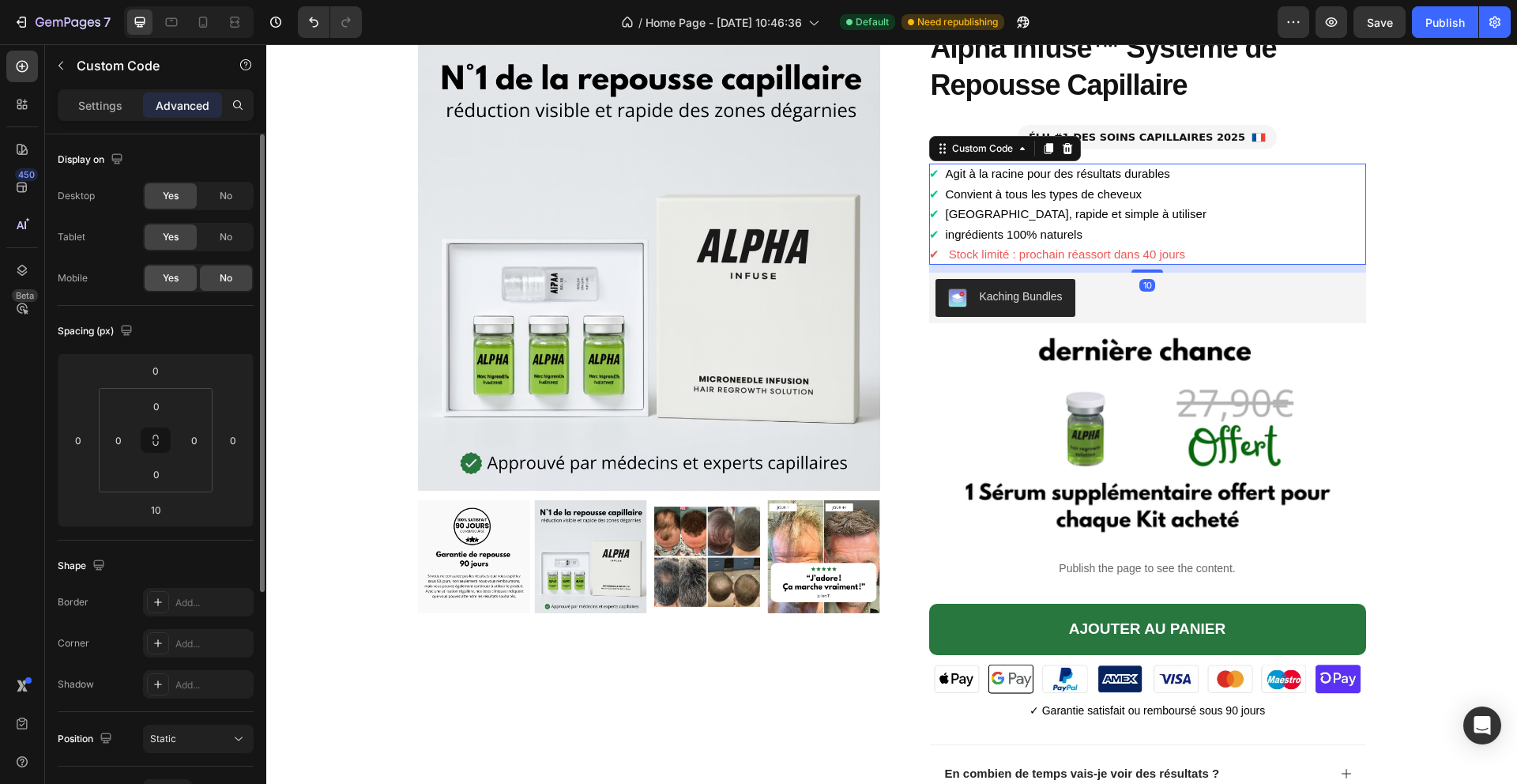
click at [184, 284] on div "Yes" at bounding box center [170, 278] width 52 height 26
click at [199, 11] on div at bounding box center [203, 23] width 26 height 26
type input "15"
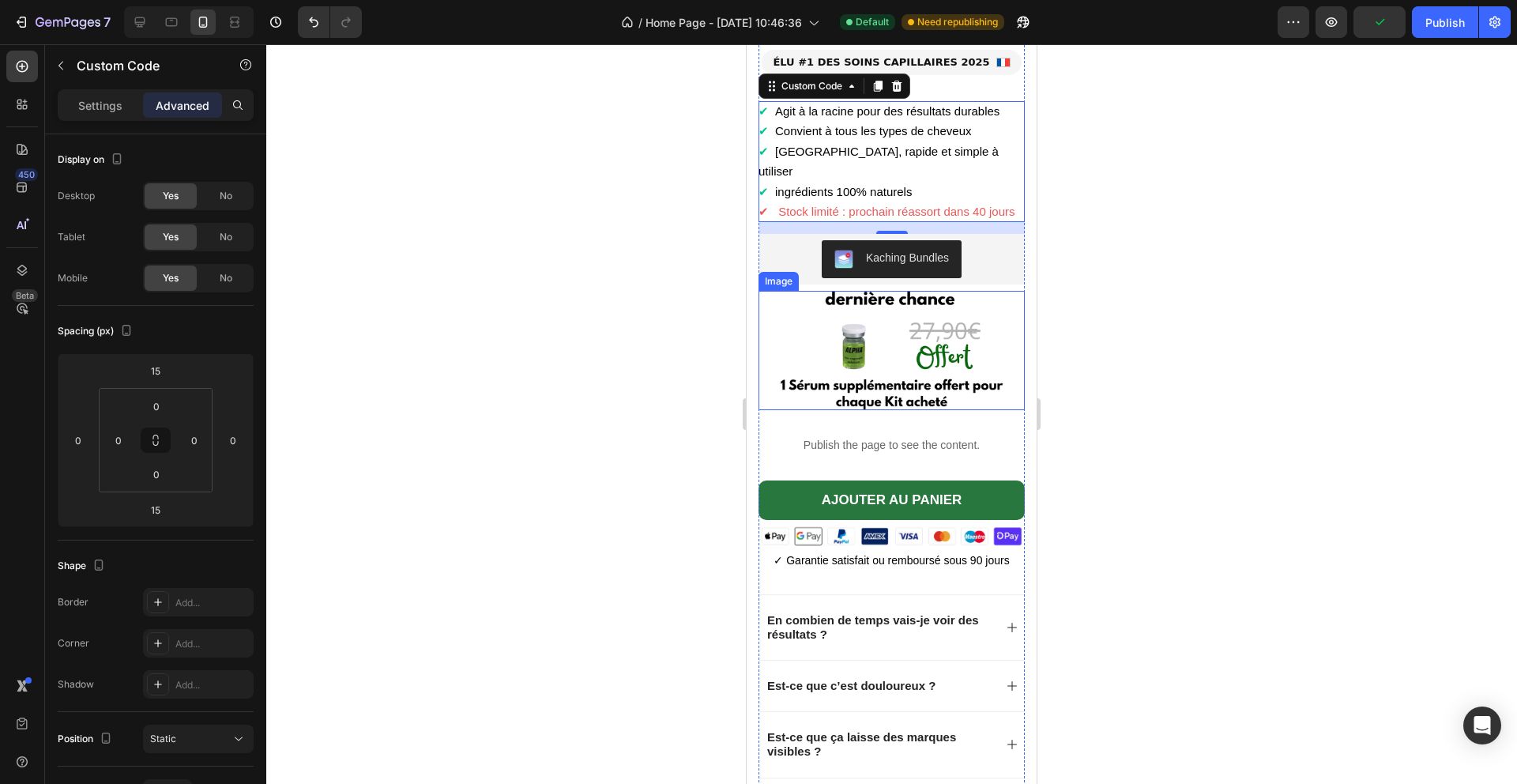
scroll to position [2409, 0]
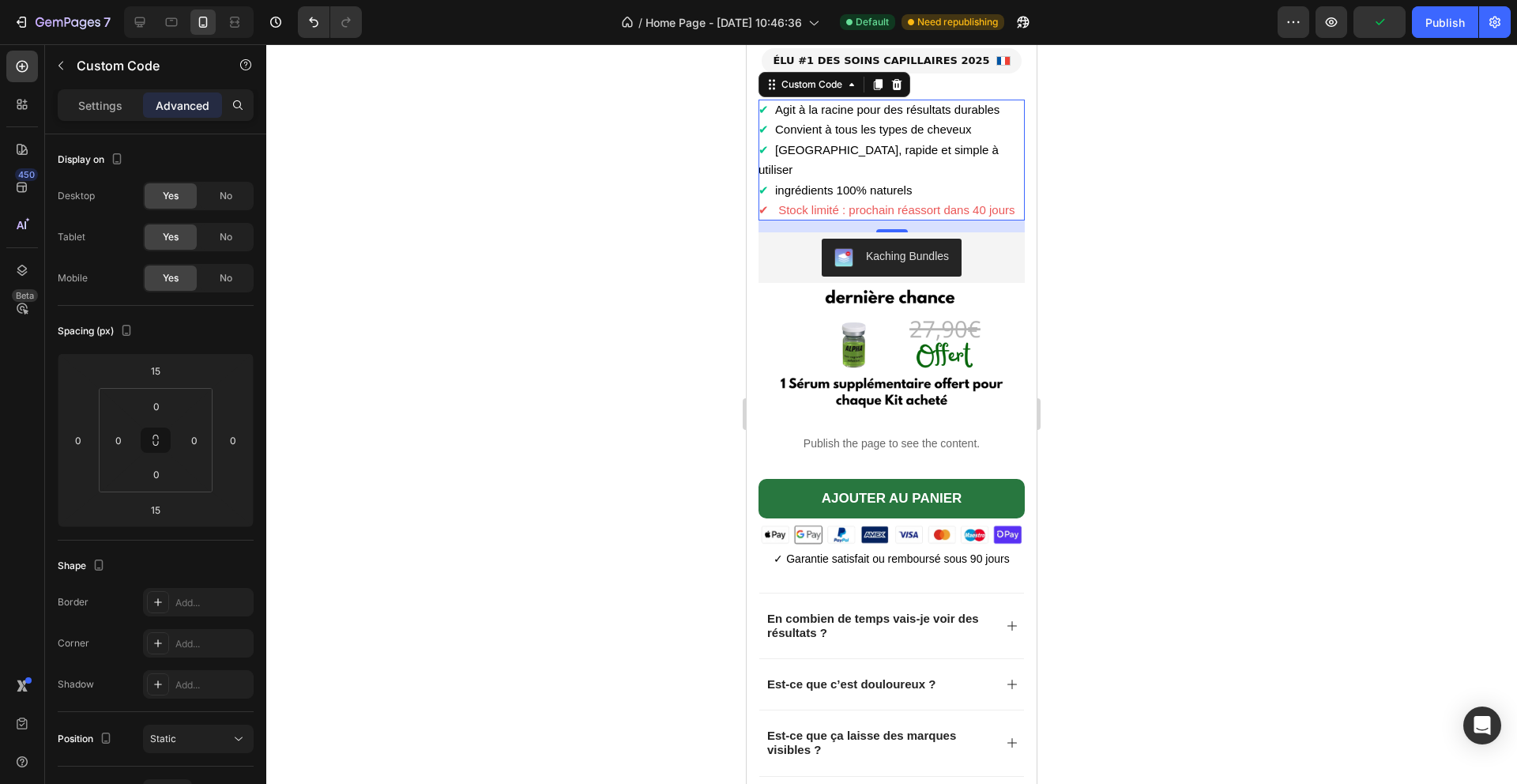
click at [1081, 305] on div at bounding box center [891, 414] width 1251 height 740
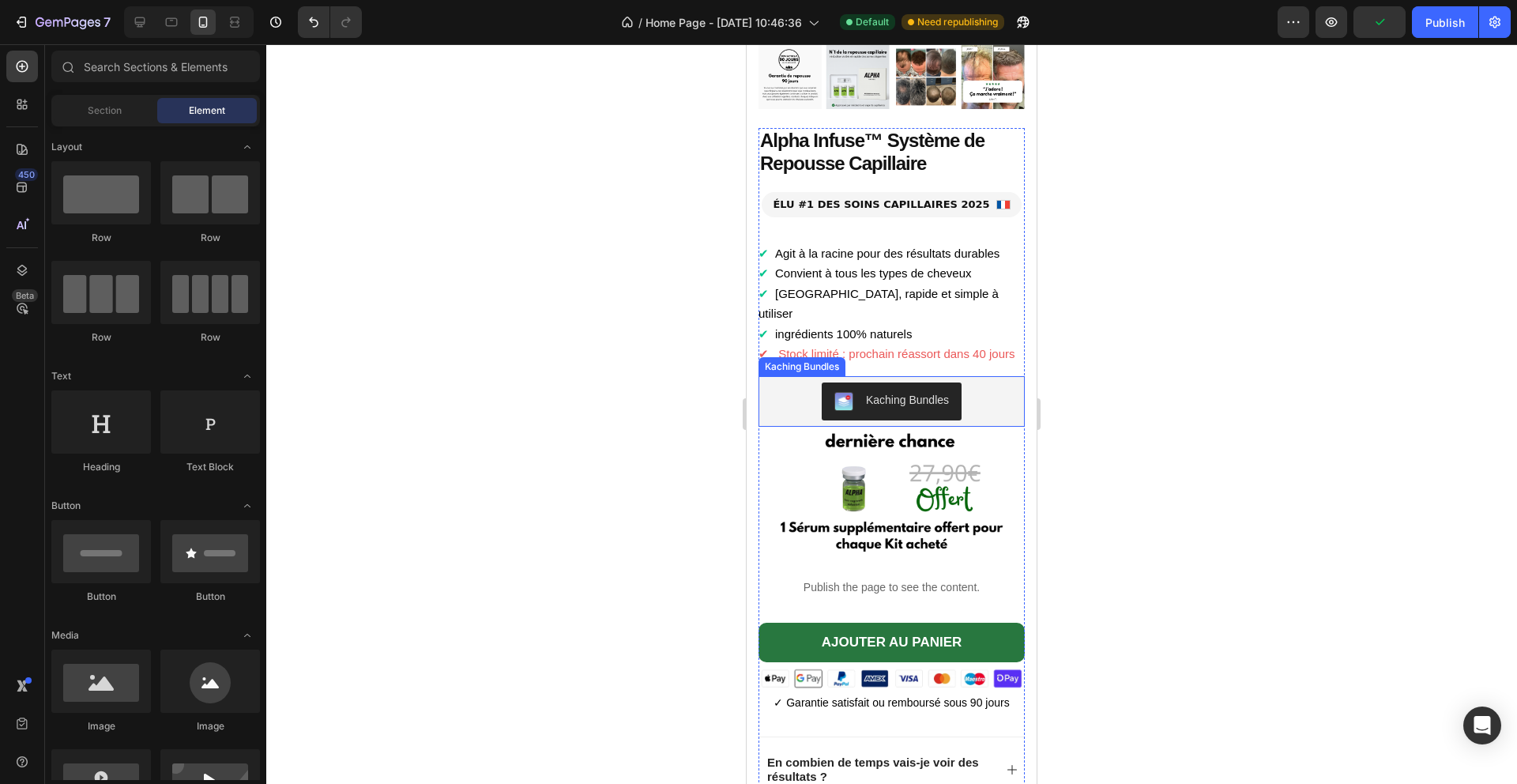
scroll to position [2250, 0]
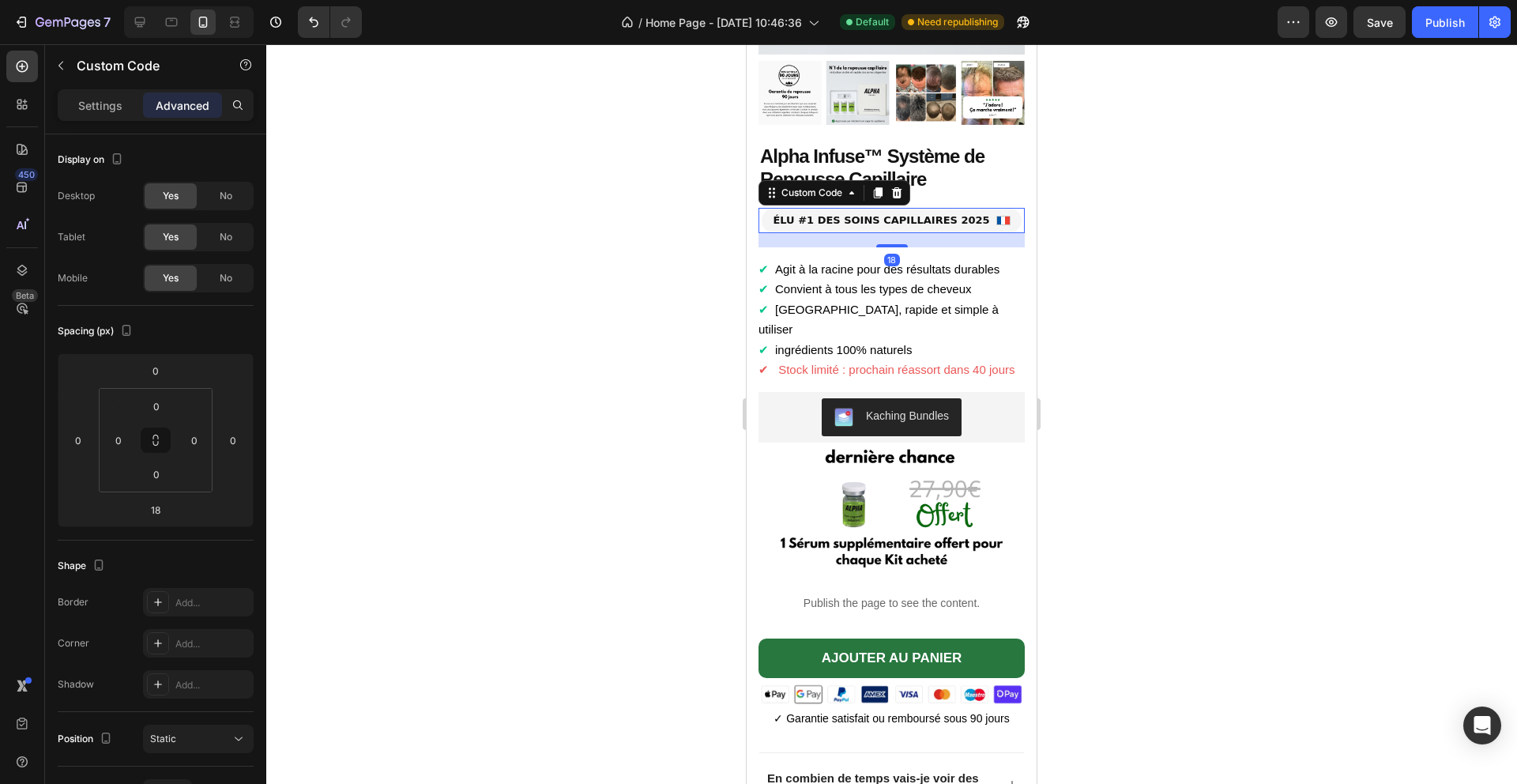
click at [955, 228] on div "ÉLU #1 DES SOINS CAPILLAIRES 2025" at bounding box center [891, 221] width 259 height 26
click at [166, 511] on input "18" at bounding box center [155, 510] width 31 height 24
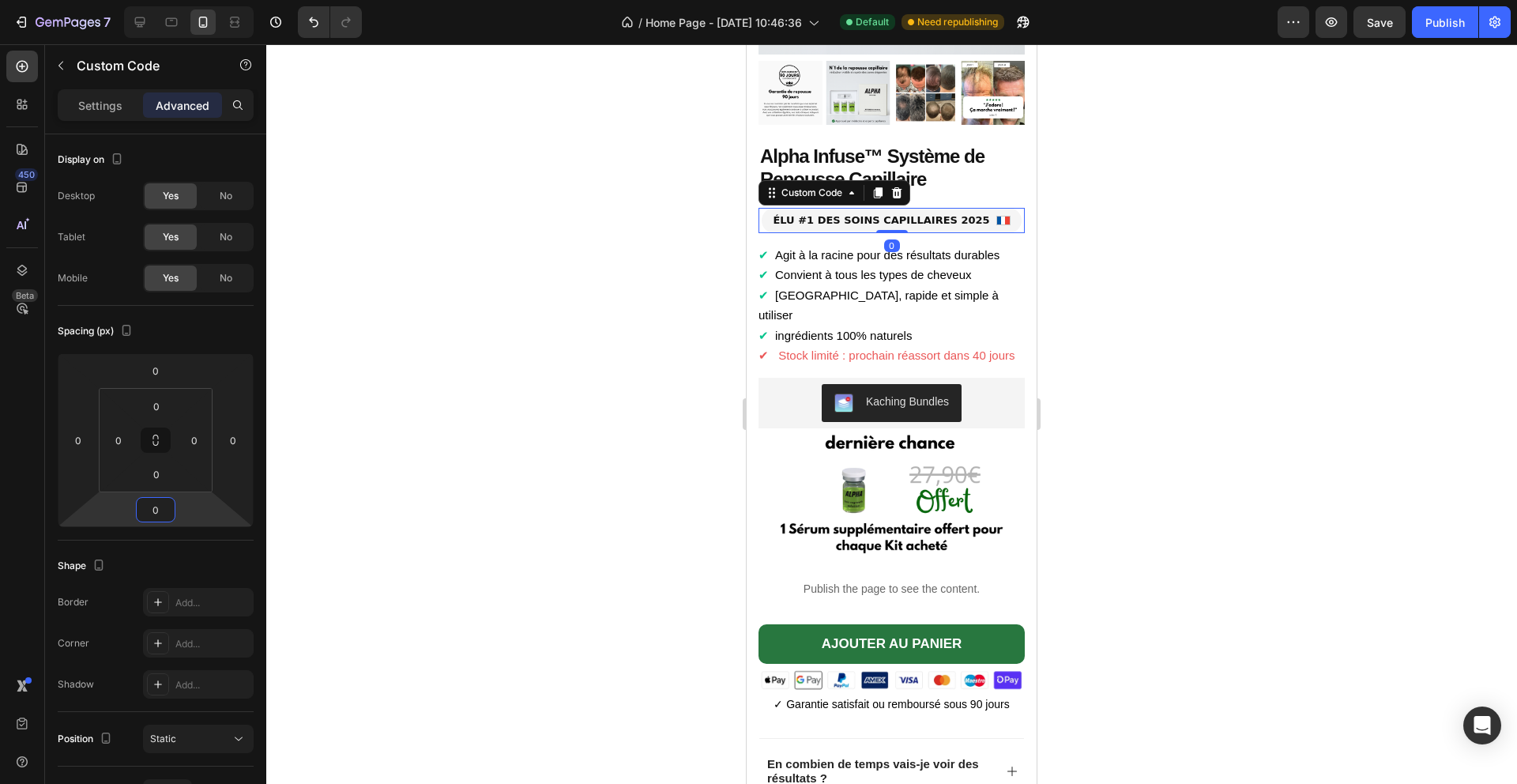
type input "0"
click at [442, 462] on div at bounding box center [891, 414] width 1251 height 740
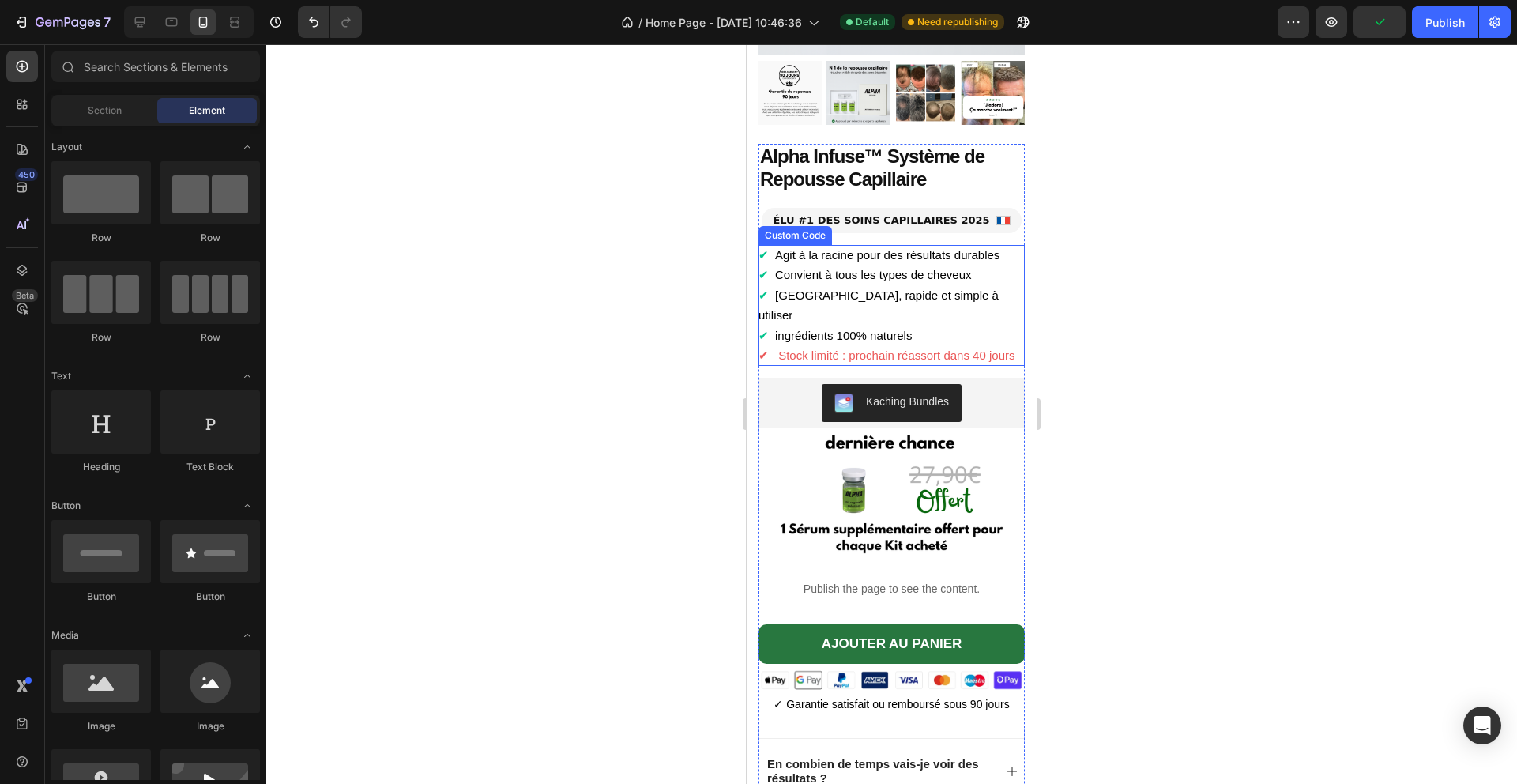
click at [895, 260] on li "✔ Agit à la racine pour des résultats durables" at bounding box center [891, 254] width 266 height 21
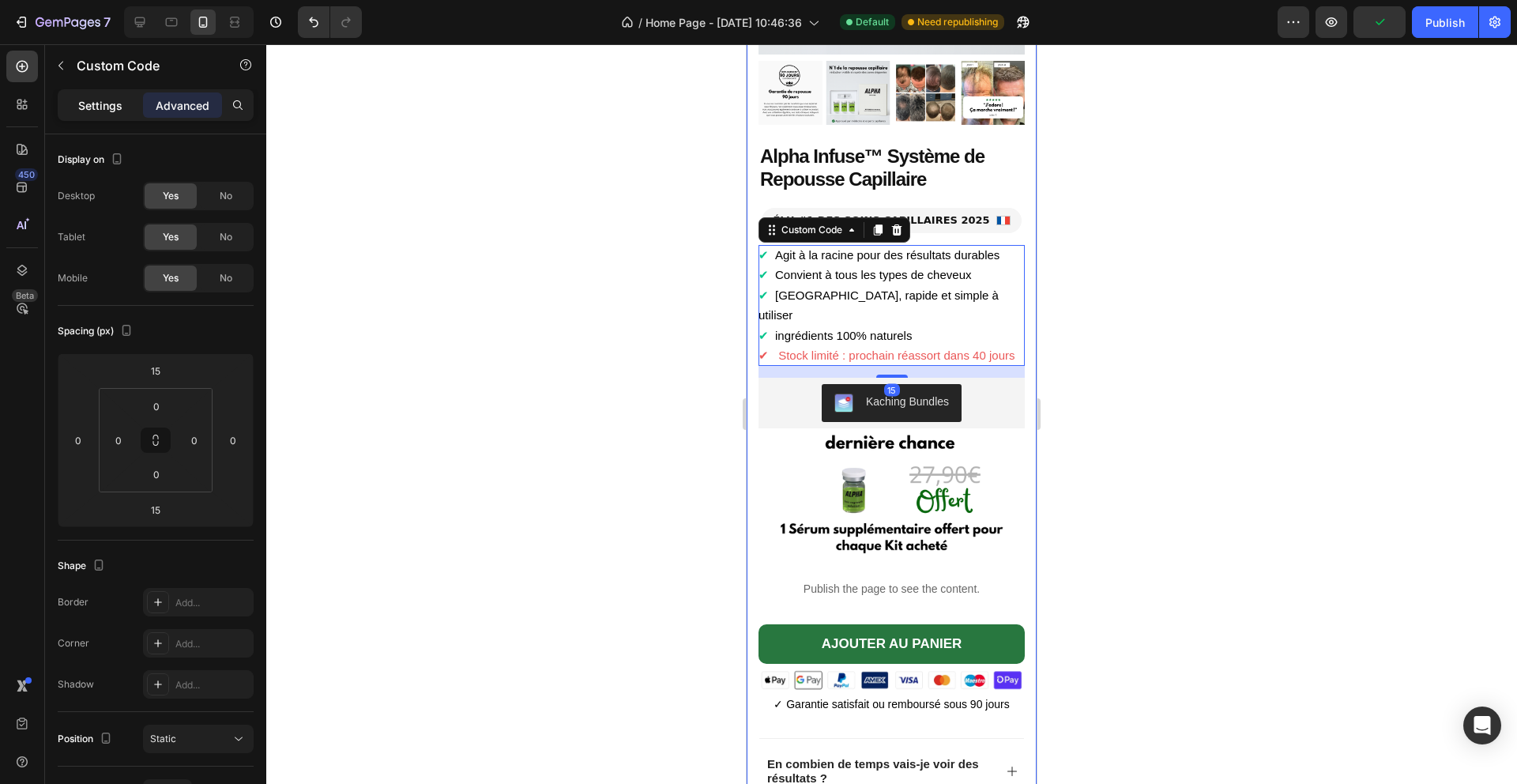
click at [122, 110] on p "Settings" at bounding box center [100, 105] width 44 height 17
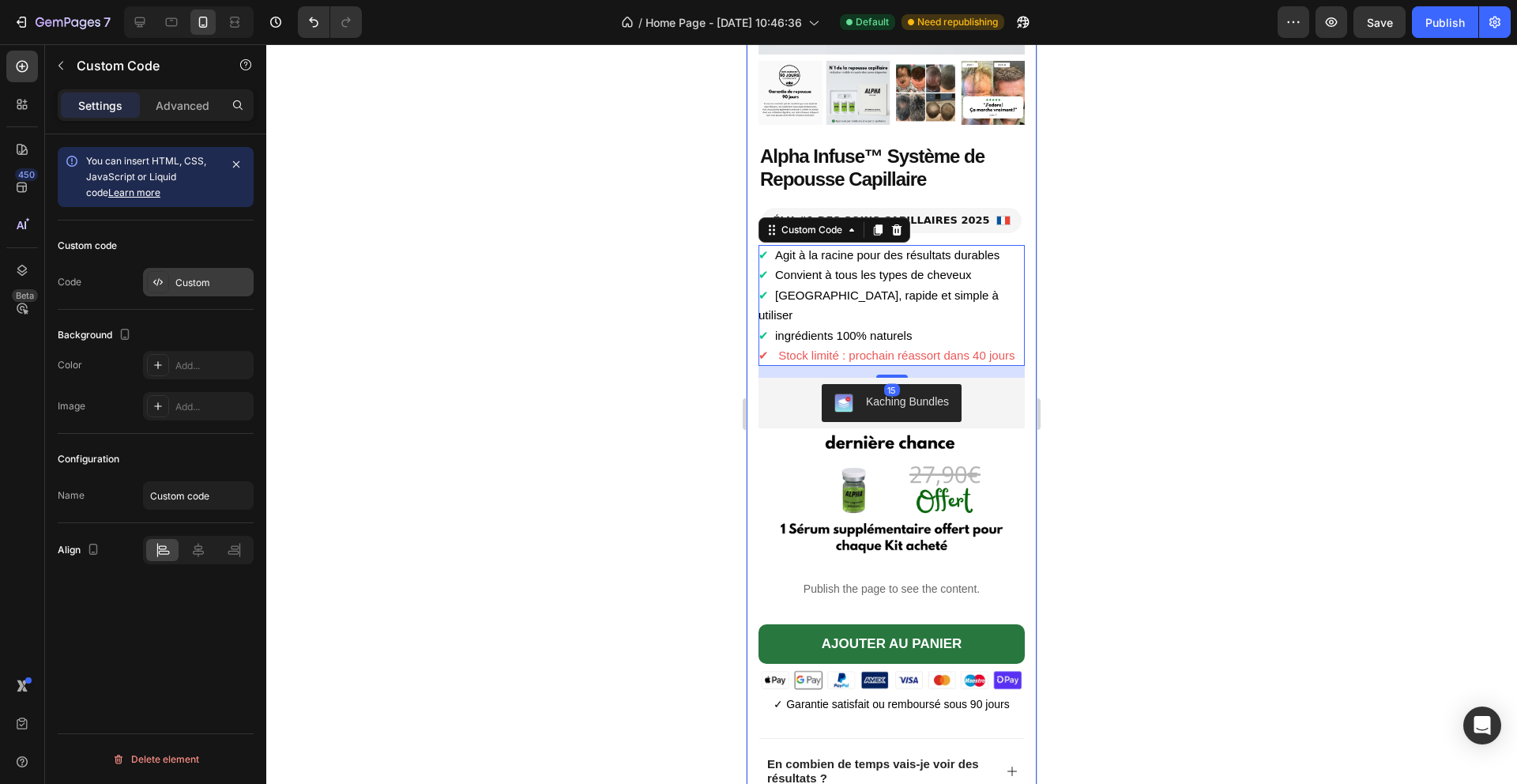
click at [161, 281] on icon at bounding box center [160, 282] width 3 height 5
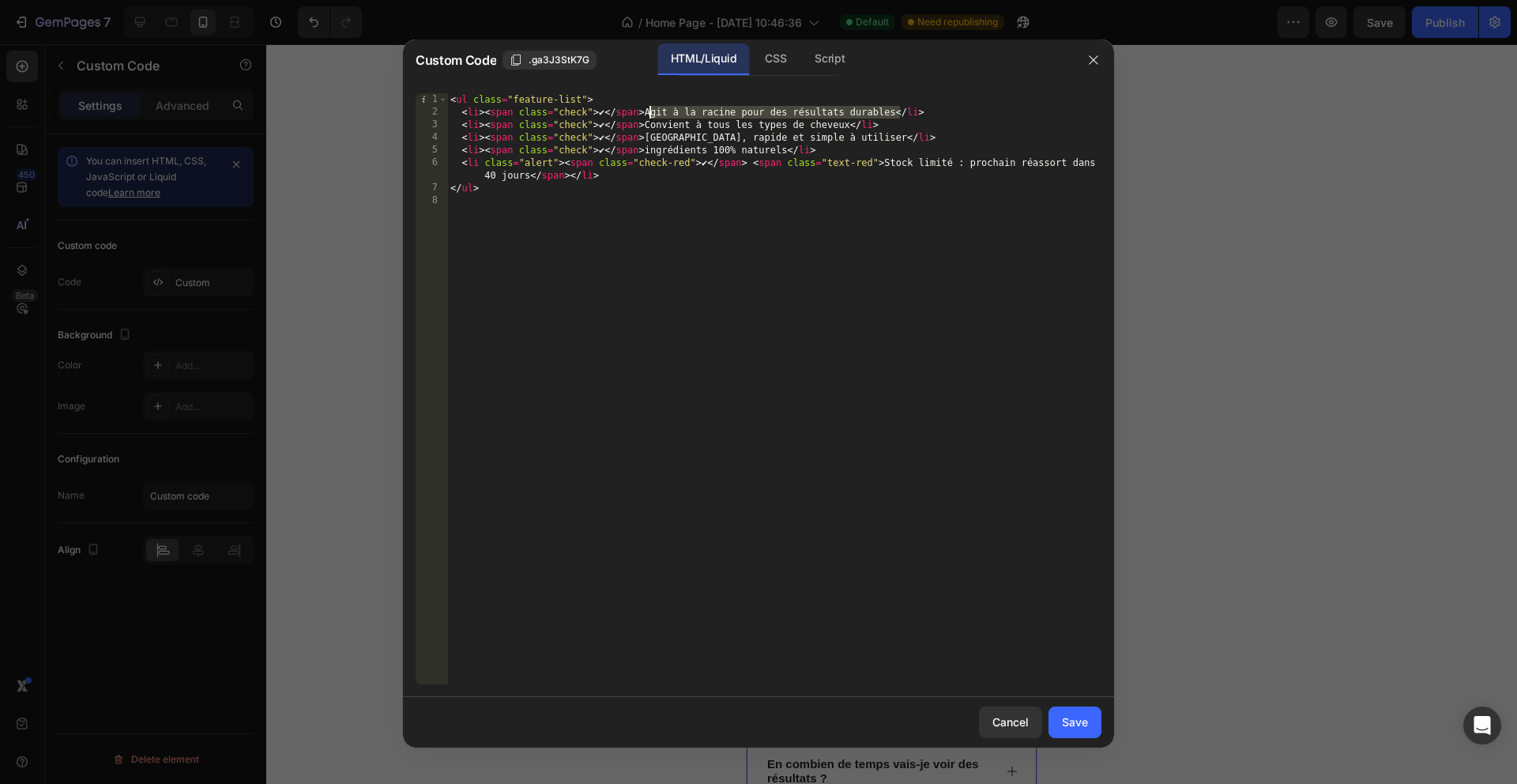
drag, startPoint x: 822, startPoint y: 107, endPoint x: 652, endPoint y: 108, distance: 170.0
click at [652, 108] on div "< ul class = "feature-list" > < li > < span class = "check" > ✔ </ span > Agit …" at bounding box center [774, 401] width 654 height 616
paste textarea "Rajeunit votre apparence dès les premières semain"
type textarea "<li><span class="check">✔</span> Rajeunit votre apparence dès les premières sem…"
click at [1062, 713] on div "Save" at bounding box center [1075, 721] width 27 height 17
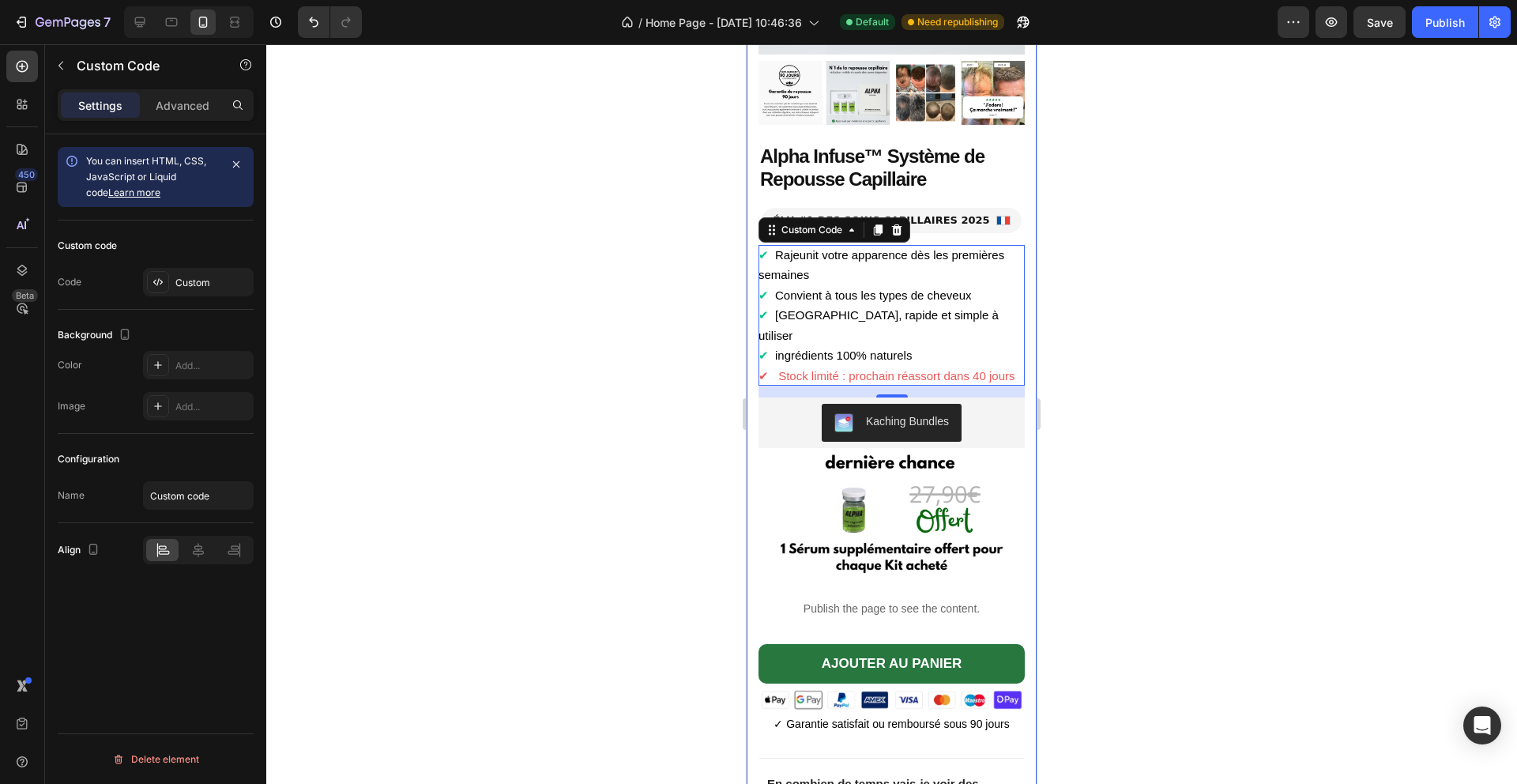
click at [1208, 398] on div at bounding box center [891, 414] width 1251 height 740
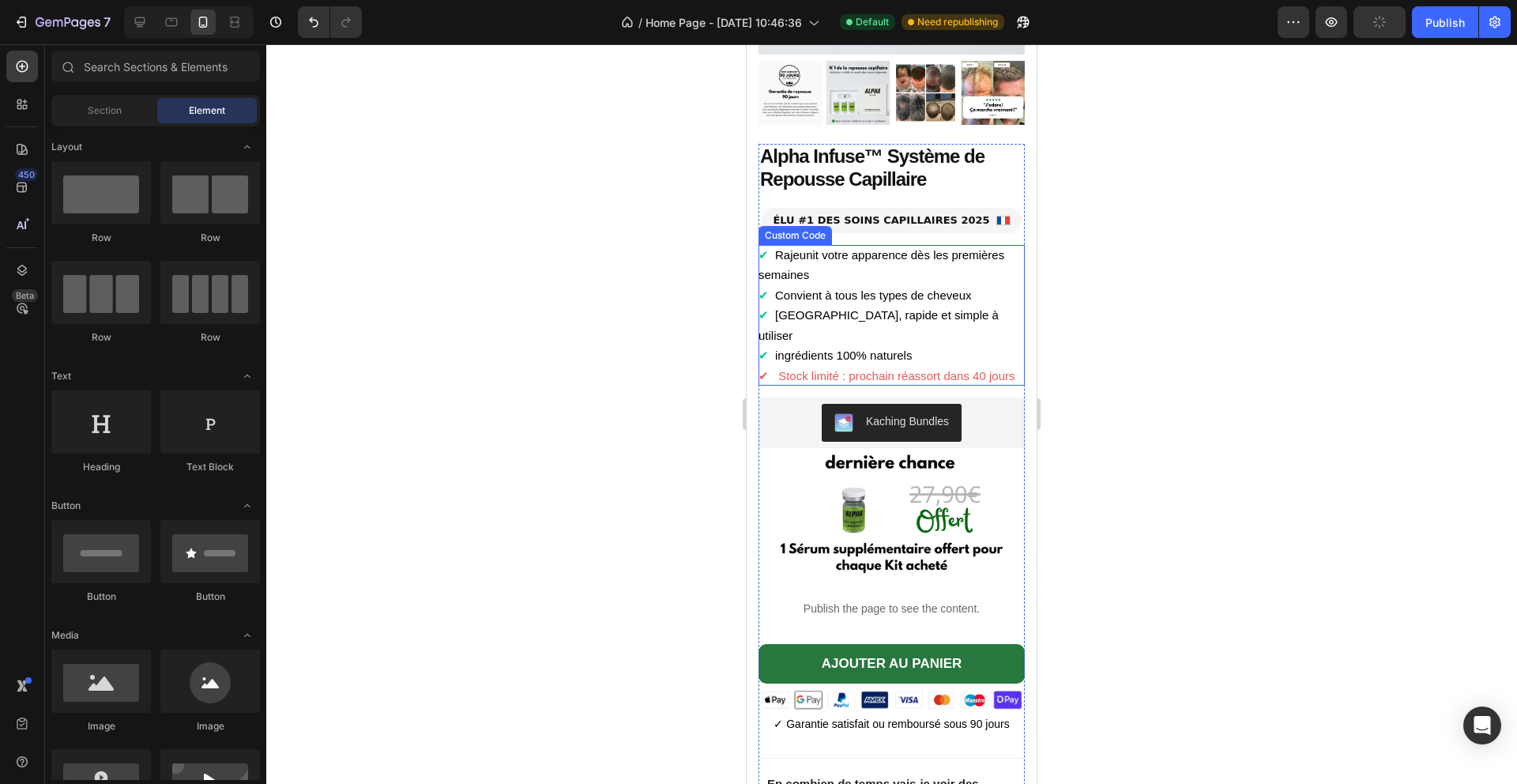
drag, startPoint x: 866, startPoint y: 295, endPoint x: 834, endPoint y: 297, distance: 32.1
click at [867, 296] on li "✔ Convient à tous les types de cheveux" at bounding box center [891, 295] width 266 height 21
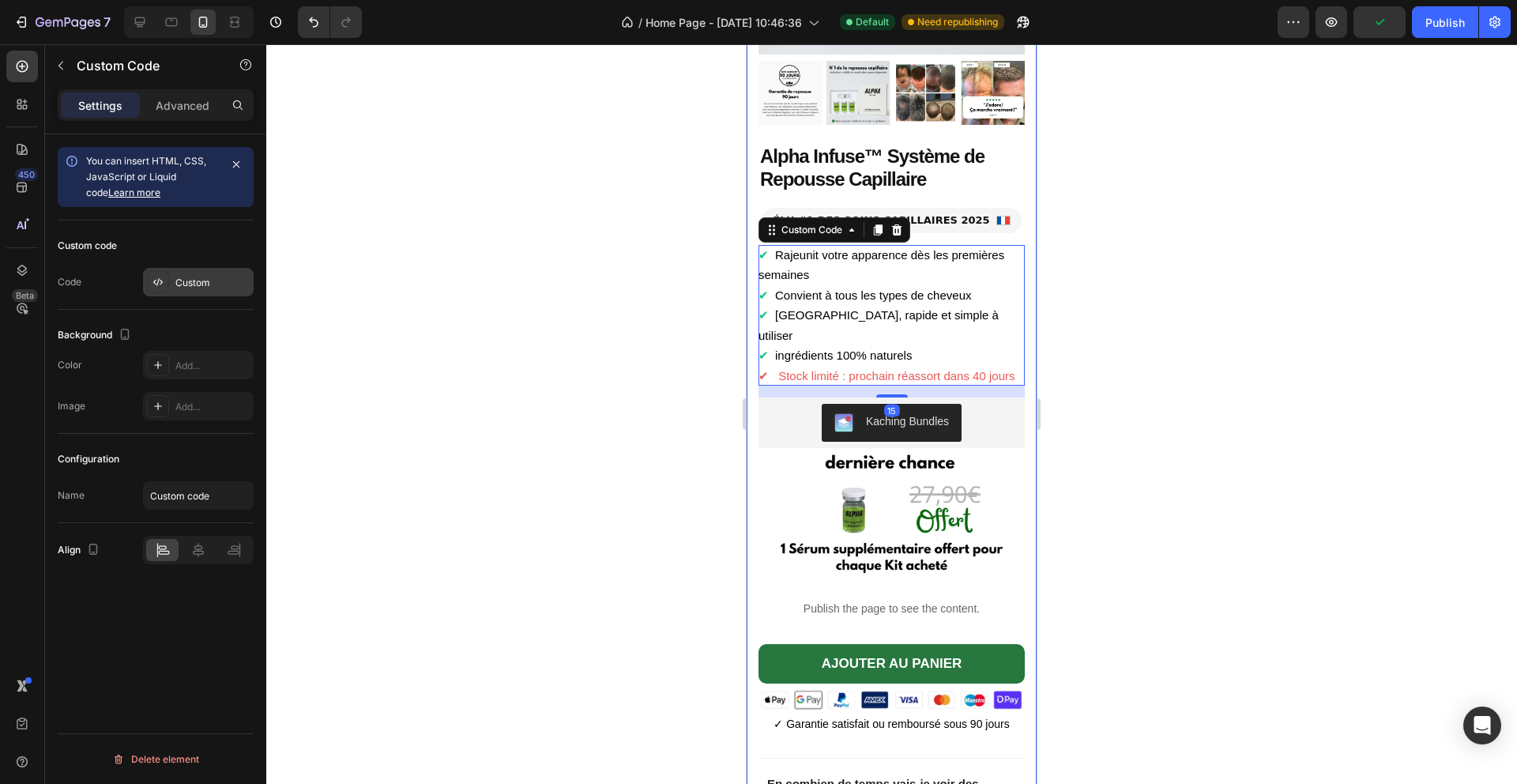
click at [205, 281] on div "Custom" at bounding box center [213, 283] width 75 height 14
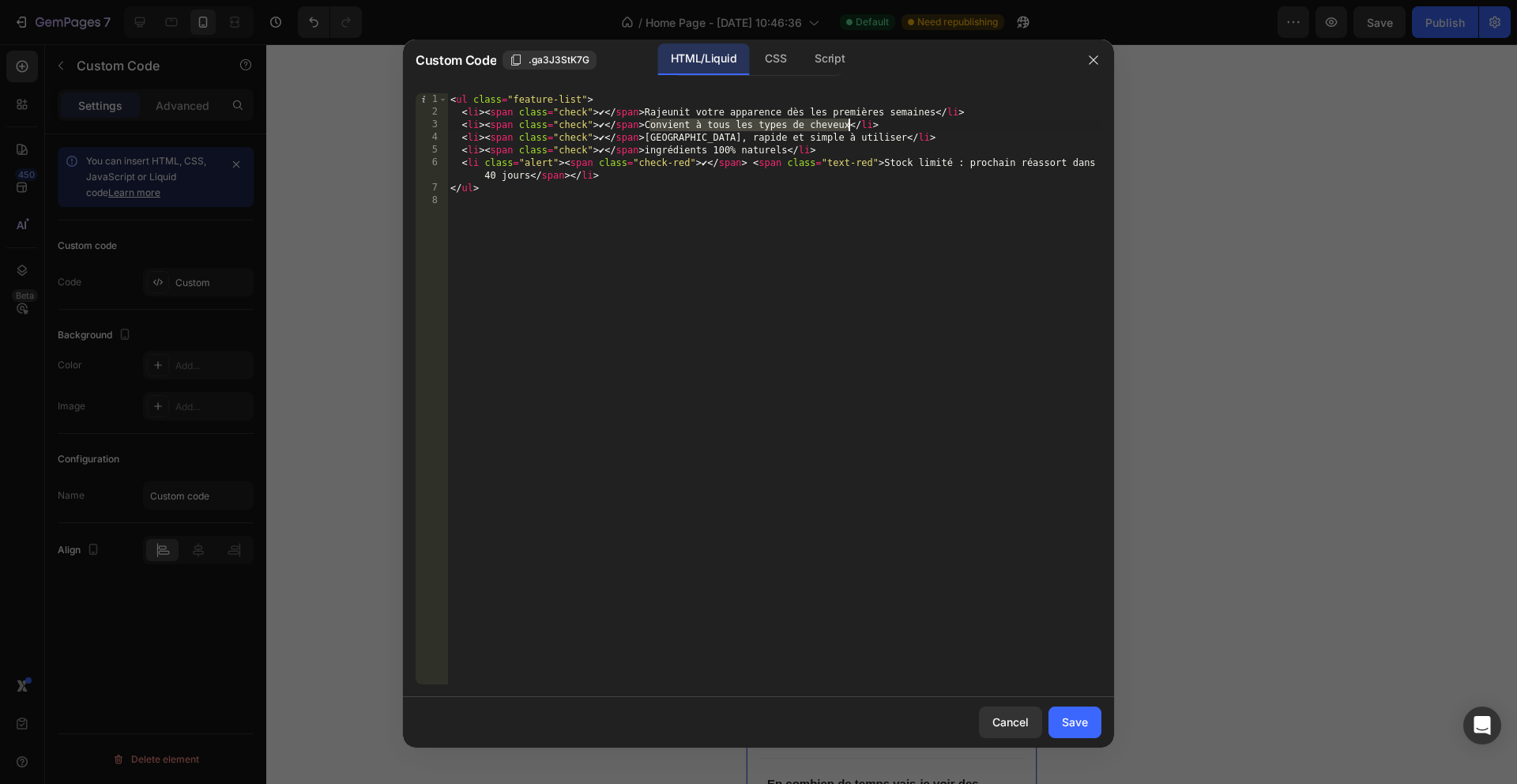
drag, startPoint x: 649, startPoint y: 123, endPoint x: 855, endPoint y: 125, distance: 206.0
click at [851, 125] on div "< ul class = "feature-list" > < li > < span class = "check" > ✔ </ span > Rajeu…" at bounding box center [774, 401] width 654 height 616
drag, startPoint x: 854, startPoint y: 124, endPoint x: 651, endPoint y: 123, distance: 203.0
click at [652, 123] on div "< ul class = "feature-list" > < li > < span class = "check" > ✔ </ span > Rajeu…" at bounding box center [774, 401] width 654 height 616
paste textarea "Redonne confiance dans le miroir et au quotidien"
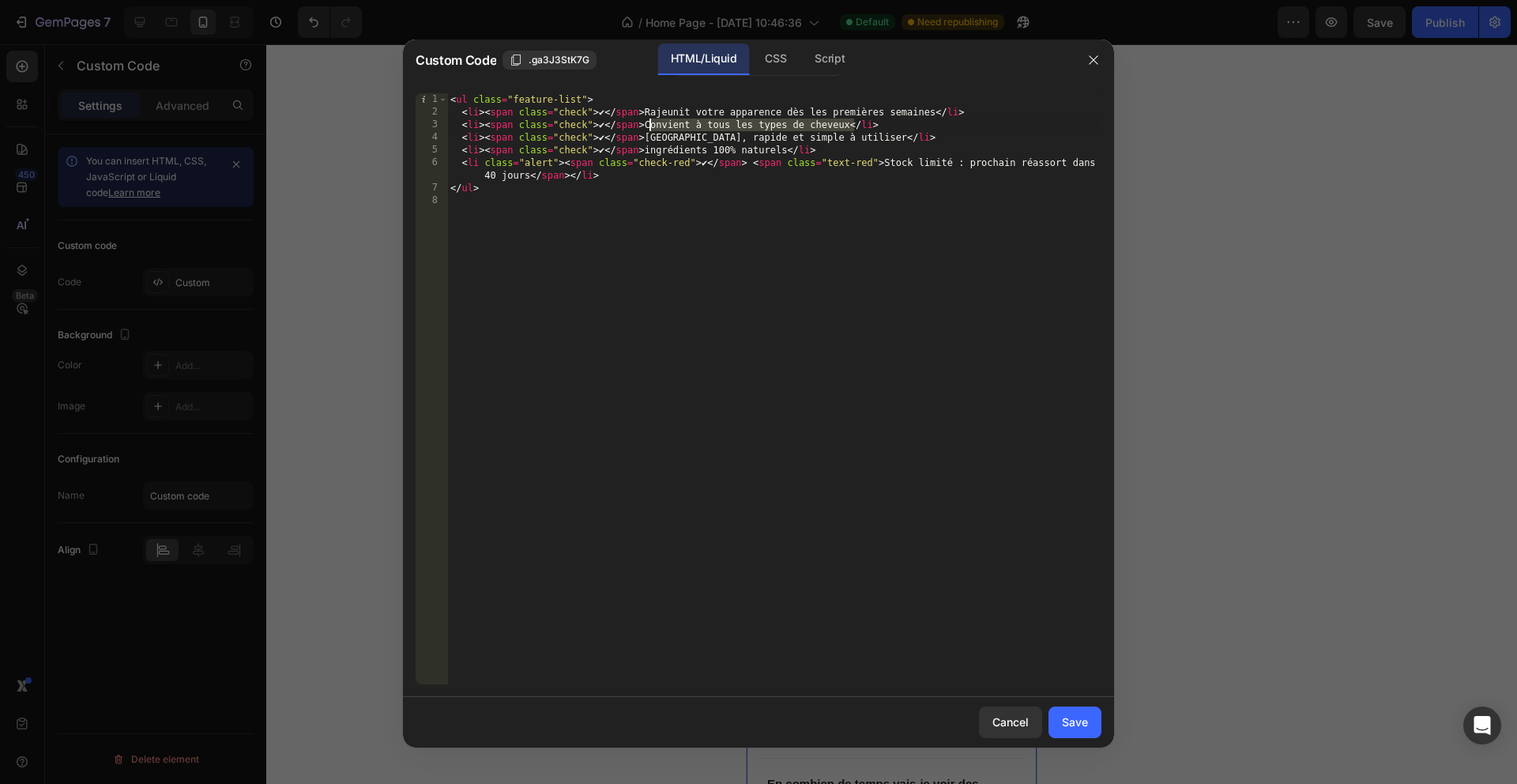
type textarea "<li><span class="check">✔</span> Redonne confiance dans le miroir et au quotidi…"
click at [1075, 727] on div "Save" at bounding box center [1075, 721] width 27 height 17
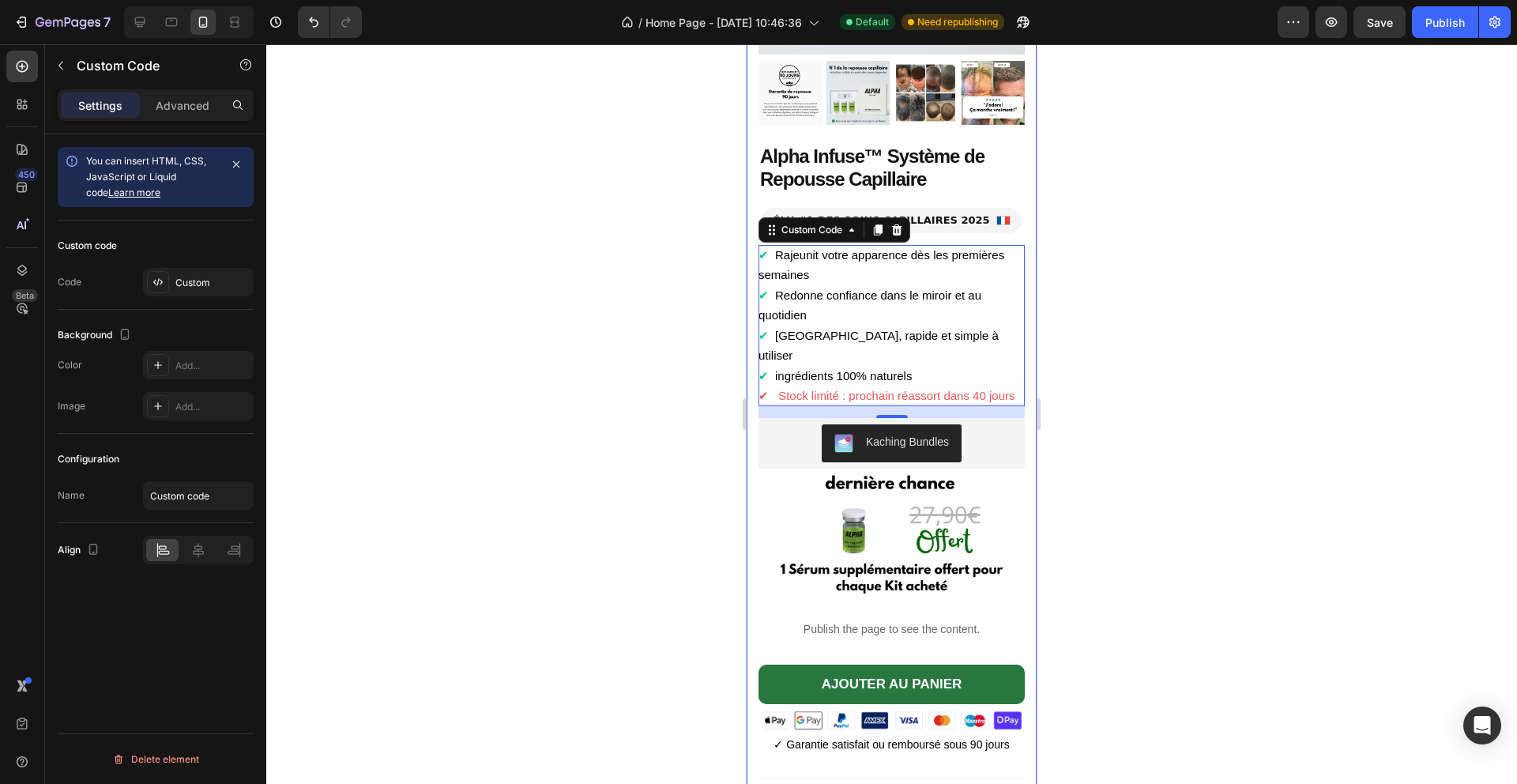
click at [1138, 217] on div at bounding box center [891, 414] width 1251 height 740
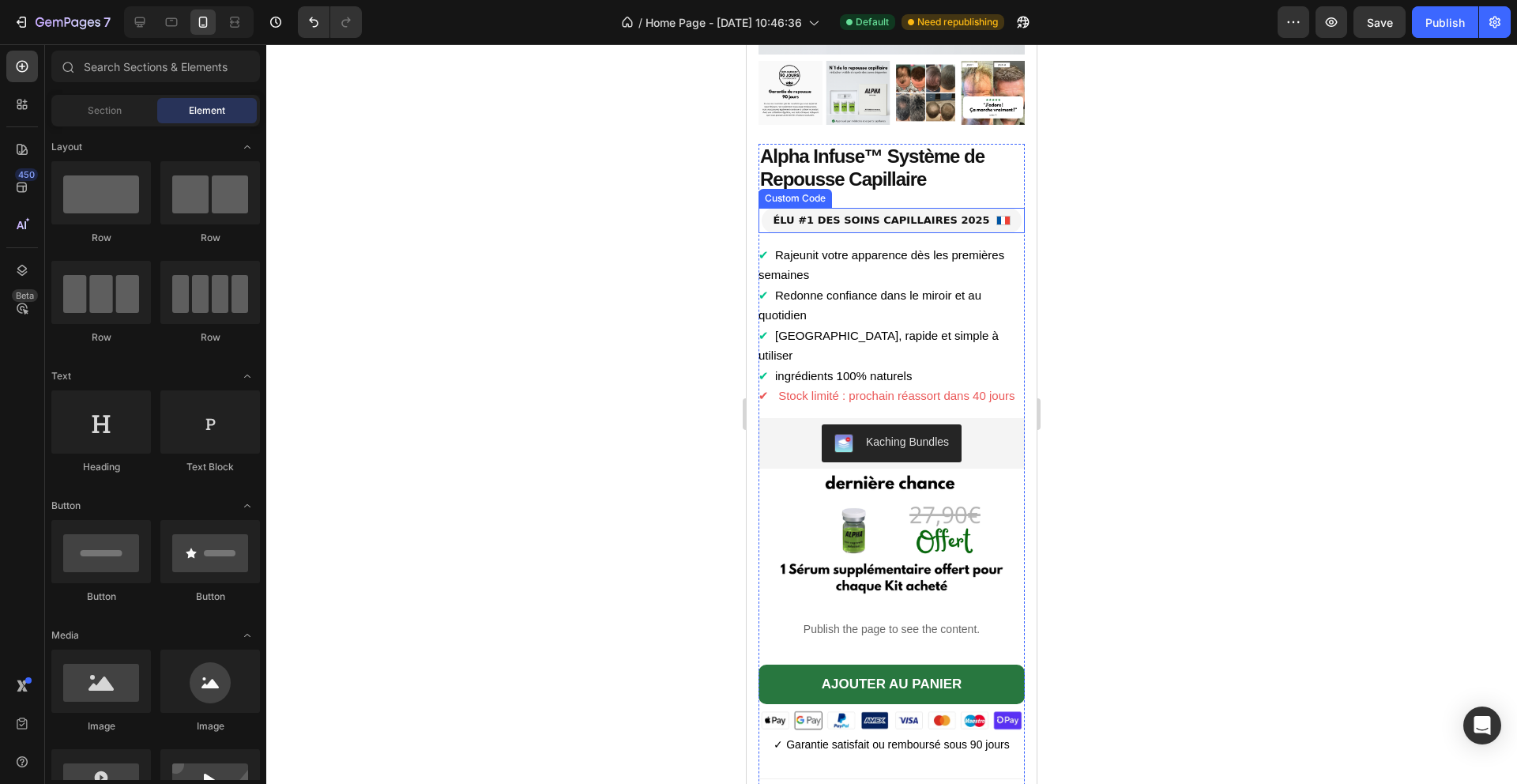
click at [867, 265] on li "✔ Rajeunit votre apparence dès les premières semaines" at bounding box center [891, 264] width 266 height 40
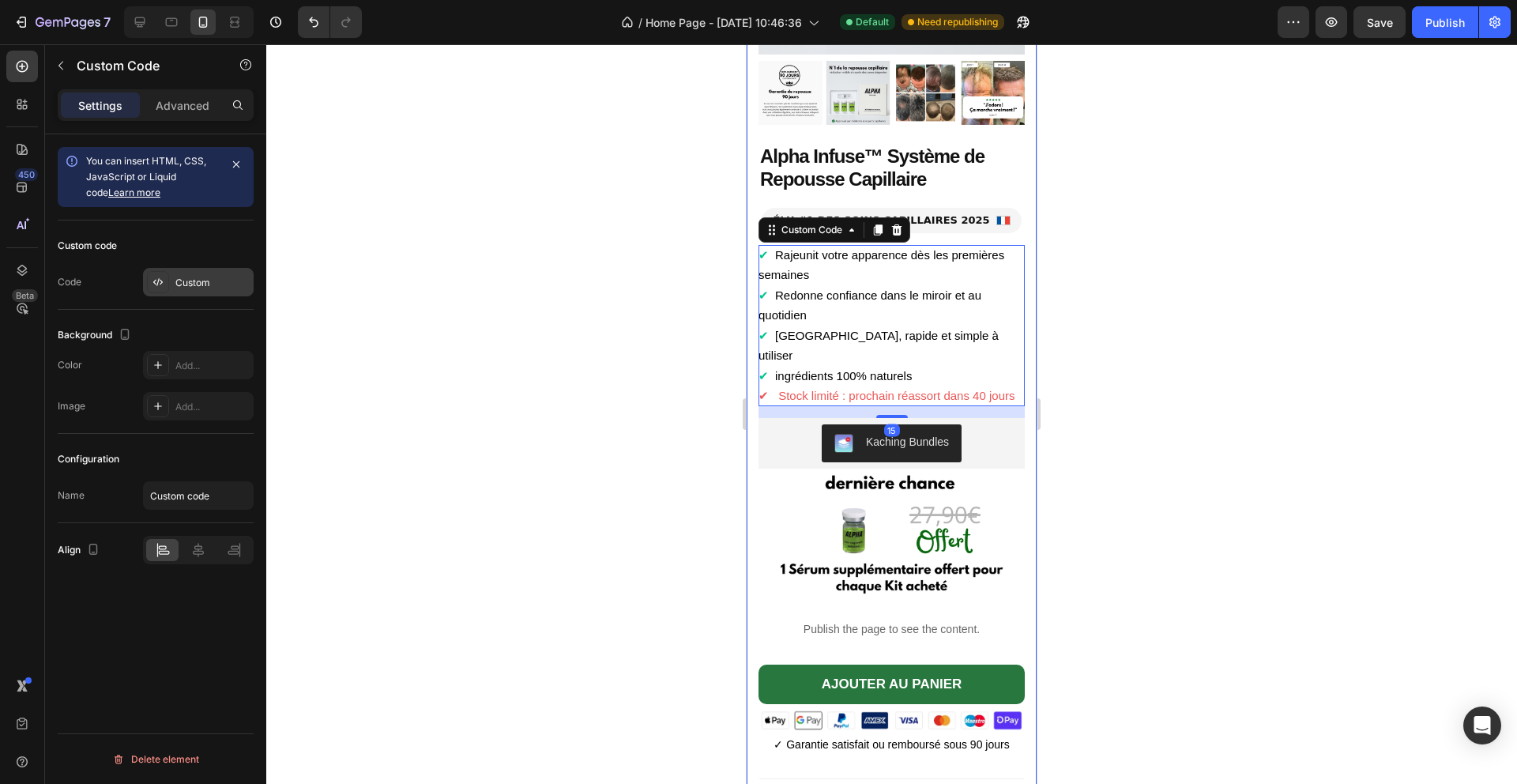
click at [213, 281] on div "Custom" at bounding box center [213, 283] width 75 height 14
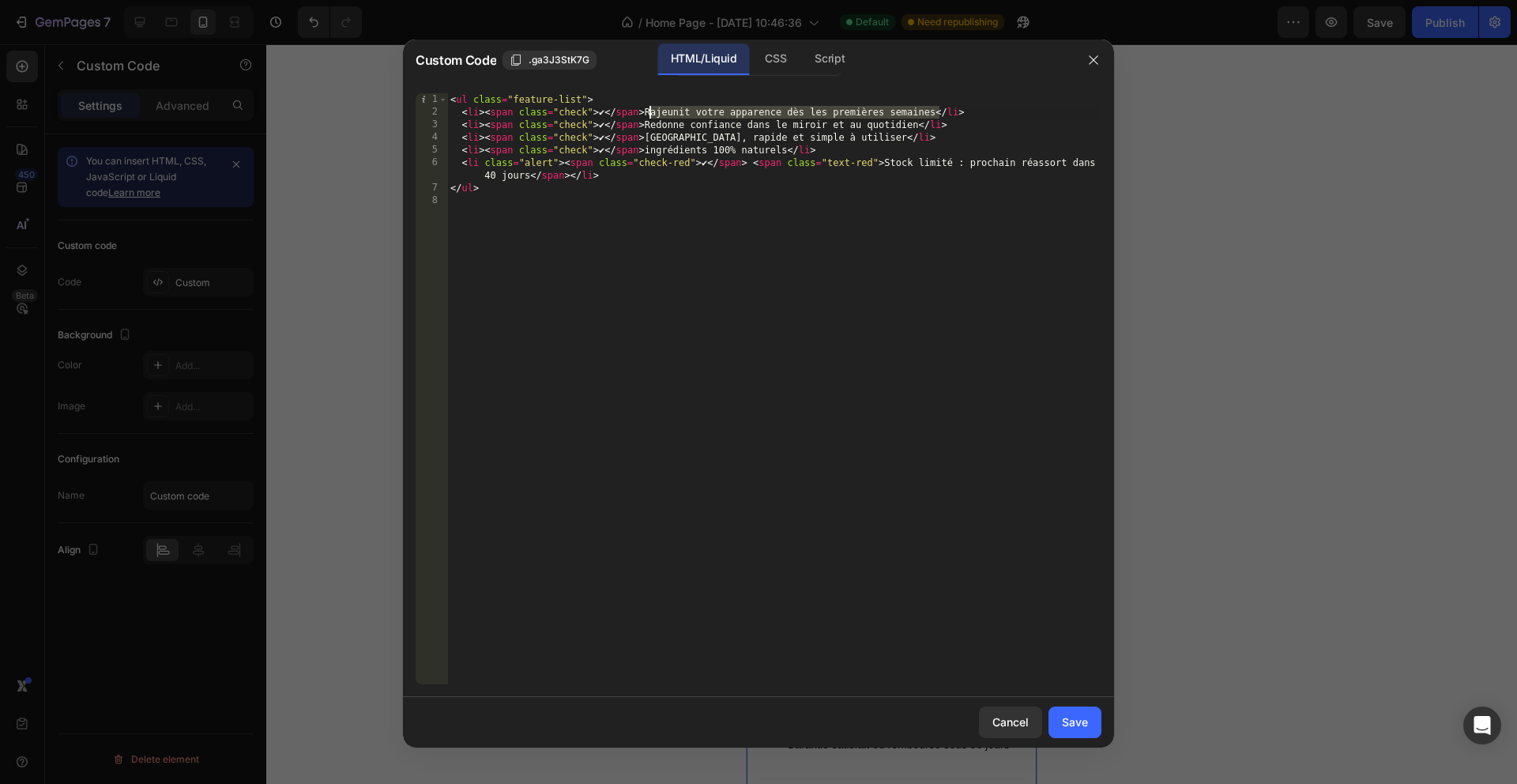
drag, startPoint x: 939, startPoint y: 111, endPoint x: 651, endPoint y: 110, distance: 288.0
click at [651, 110] on div "< ul class = "feature-list" > < li > < span class = "check" > ✔ </ span > Rajeu…" at bounding box center [774, 401] width 654 height 616
paste textarea
drag, startPoint x: 923, startPoint y: 123, endPoint x: 648, endPoint y: 123, distance: 275.0
click at [648, 123] on div "< ul class = "feature-list" > < li > < span class = "check" > ✔ </ span > Rajeu…" at bounding box center [774, 401] width 654 height 616
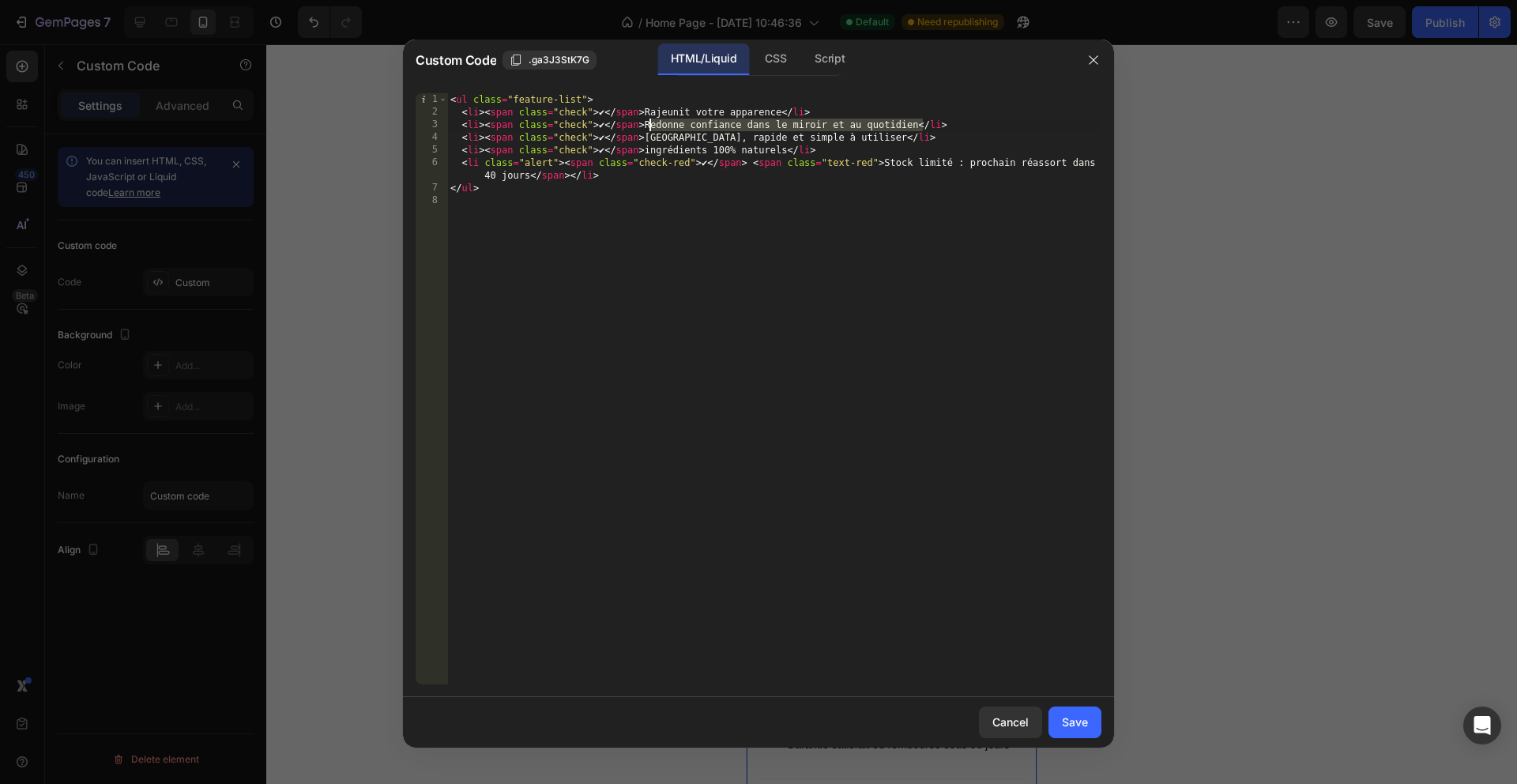
click at [793, 121] on div "< ul class = "feature-list" > < li > < span class = "check" > ✔ </ span > Rajeu…" at bounding box center [774, 401] width 654 height 616
drag, startPoint x: 831, startPoint y: 121, endPoint x: 922, endPoint y: 121, distance: 91.0
click at [922, 121] on div "< ul class = "feature-list" > < li > < span class = "check" > ✔ </ span > Rajeu…" at bounding box center [774, 401] width 654 height 616
drag, startPoint x: 817, startPoint y: 136, endPoint x: 650, endPoint y: 135, distance: 167.0
click at [650, 135] on div "< ul class = "feature-list" > < li > < span class = "check" > ✔ </ span > Rajeu…" at bounding box center [774, 401] width 654 height 616
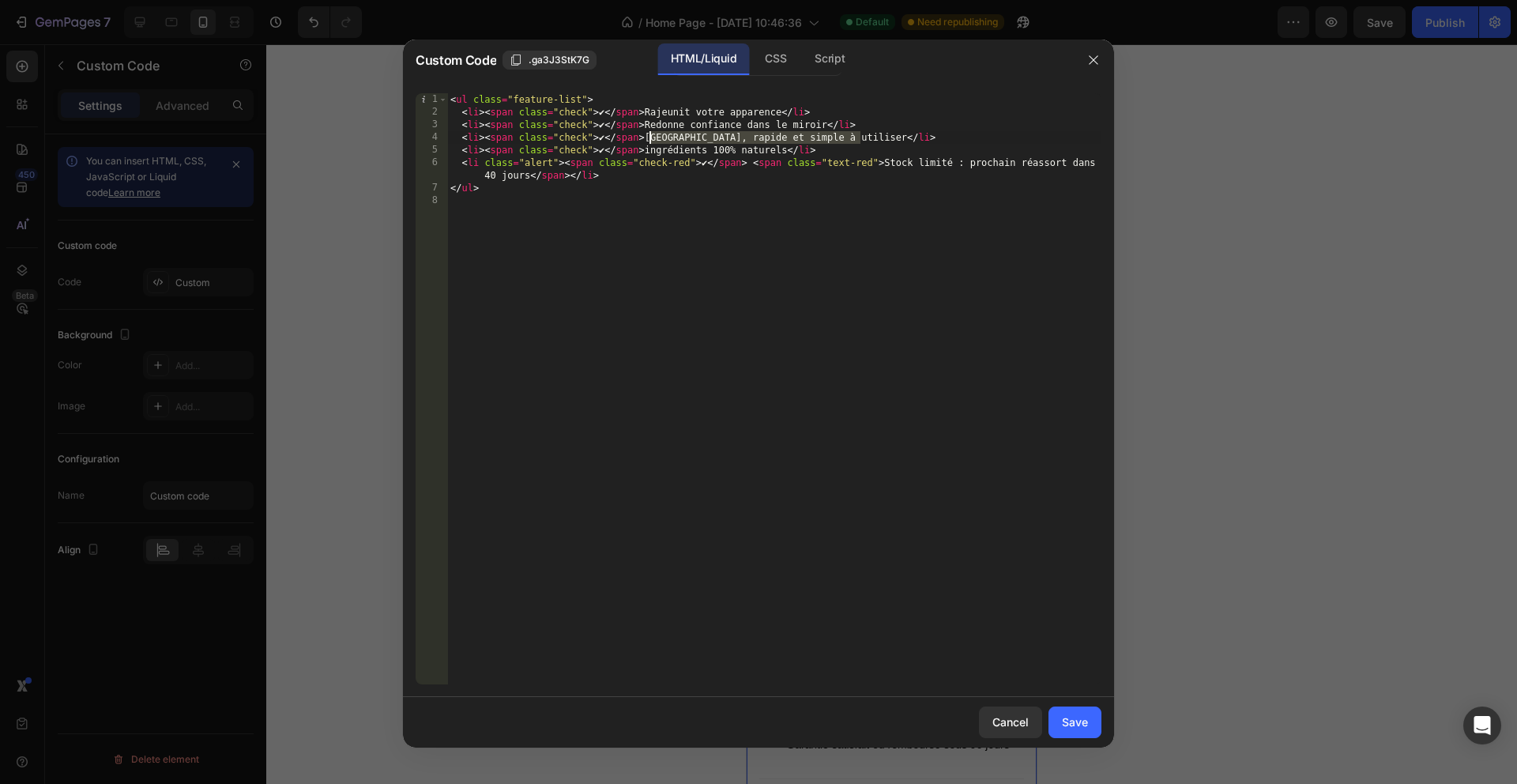
paste textarea "Rend séduisant à nouveau"
drag, startPoint x: 809, startPoint y: 151, endPoint x: 438, endPoint y: 153, distance: 371.0
click at [438, 153] on div "<li><span class="check">✔</span> Rend séduisant à nouveau</li> 1 2 3 4 5 6 7 8 …" at bounding box center [758, 389] width 686 height 591
type textarea "<li><span class="check">✔</span> ingrédients 100% naturels</li>"
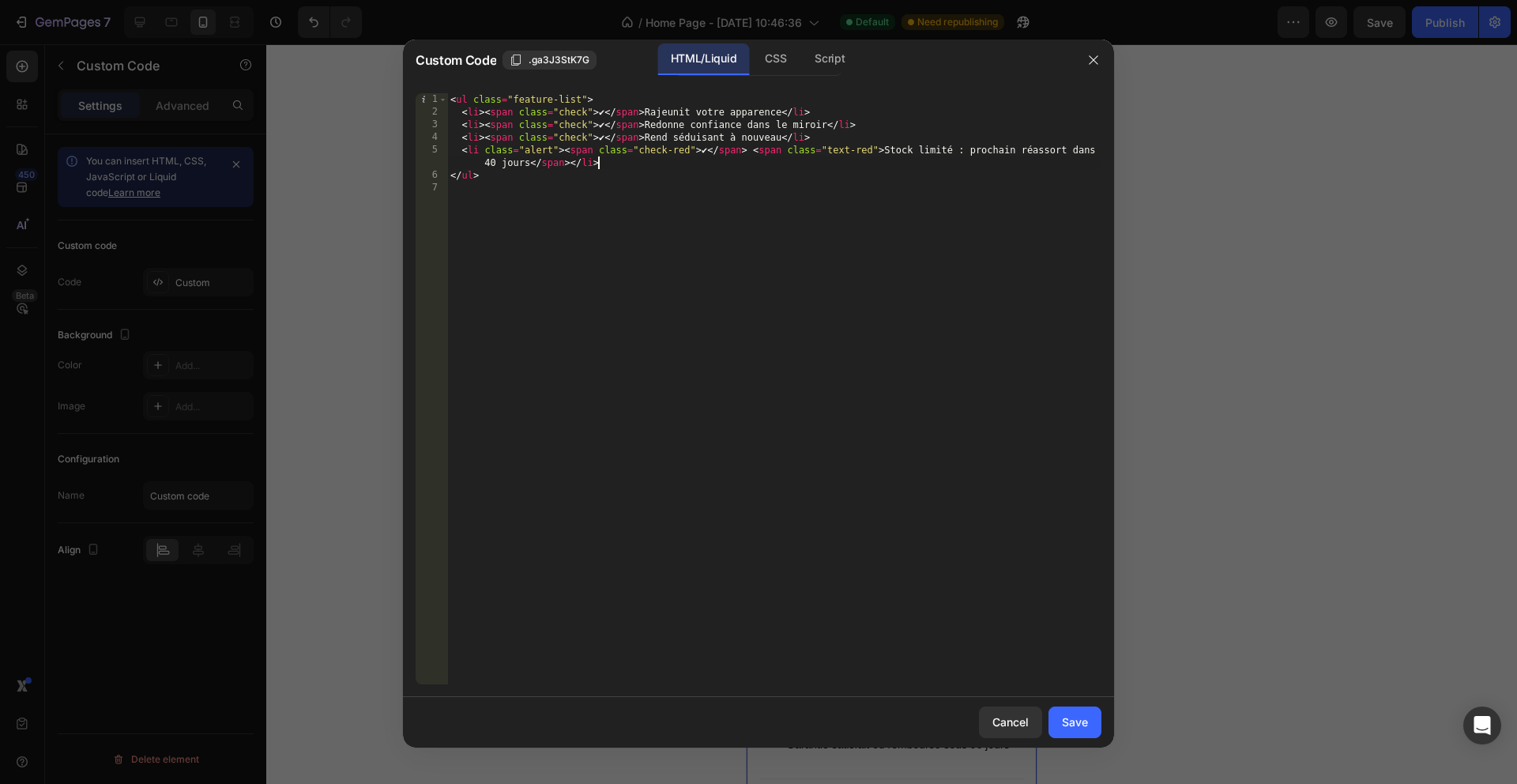
click at [729, 168] on div "< ul class = "feature-list" > < li > < span class = "check" > ✔ </ span > Rajeu…" at bounding box center [774, 401] width 654 height 616
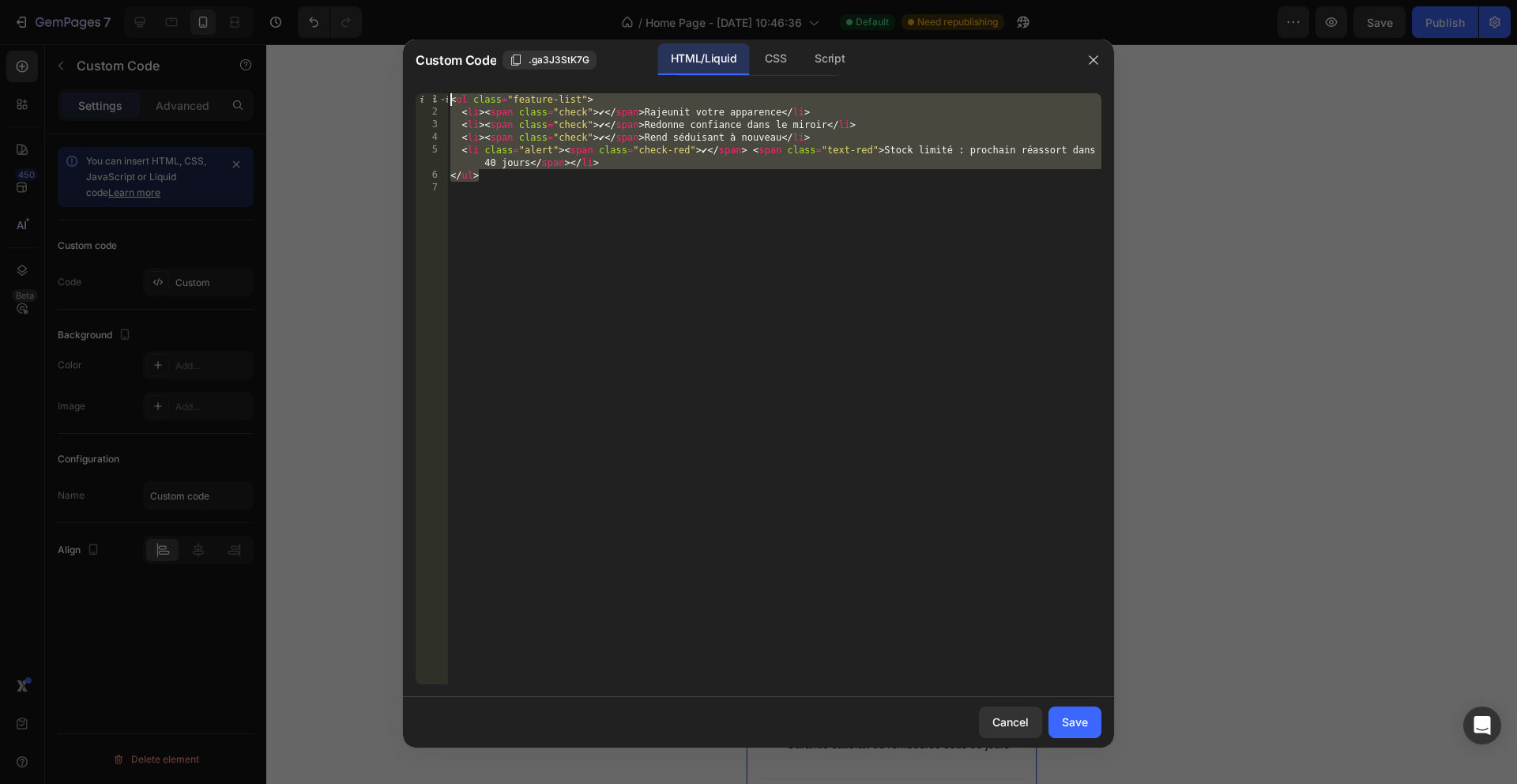
drag, startPoint x: 610, startPoint y: 172, endPoint x: 429, endPoint y: 99, distance: 195.2
click at [429, 99] on div "<li class="alert"><span class="check-red">✔</span> <span class="text-red">Stock…" at bounding box center [758, 389] width 686 height 591
click at [802, 59] on div "CSS" at bounding box center [829, 59] width 55 height 31
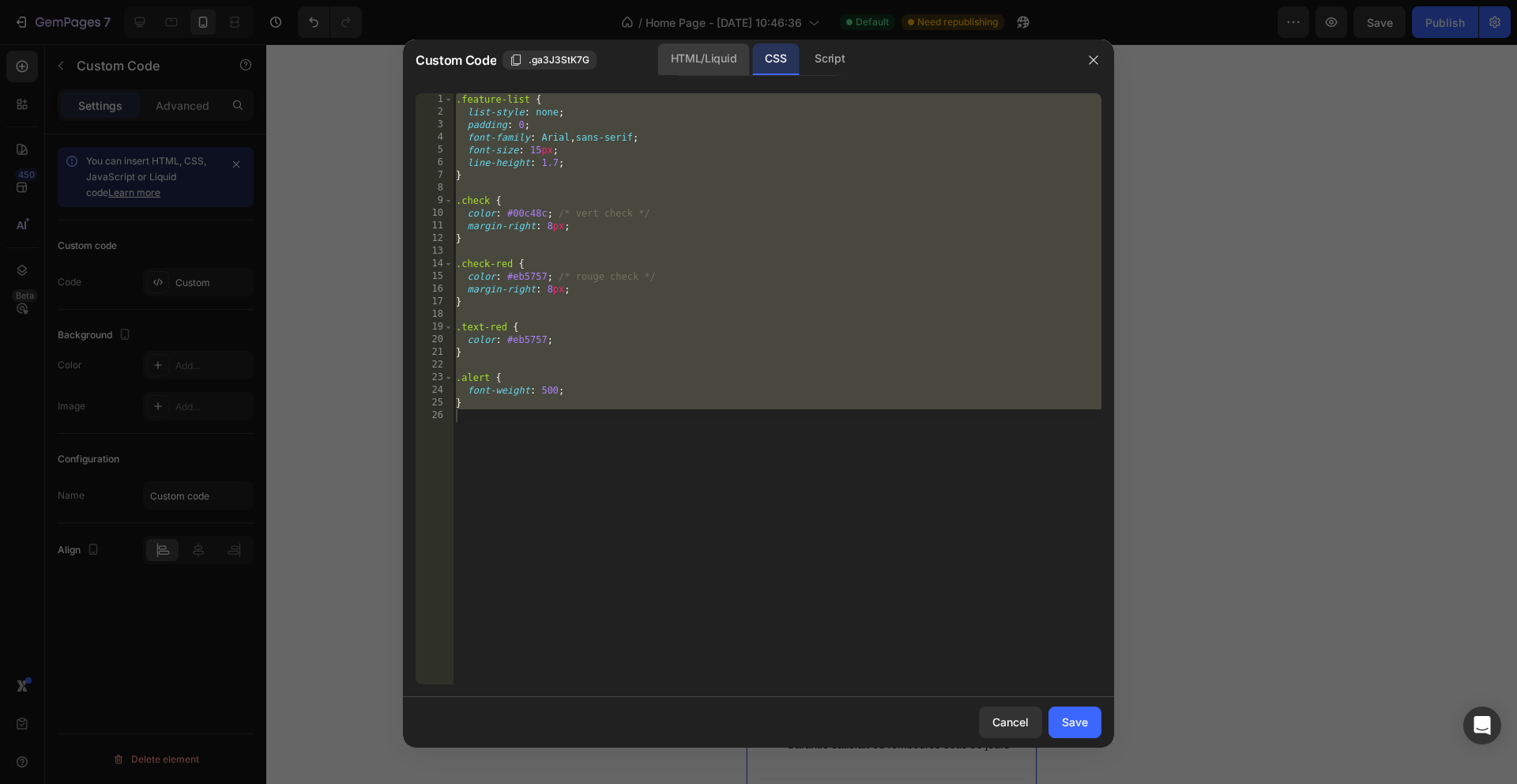
click at [705, 59] on div "HTML/Liquid" at bounding box center [703, 59] width 90 height 31
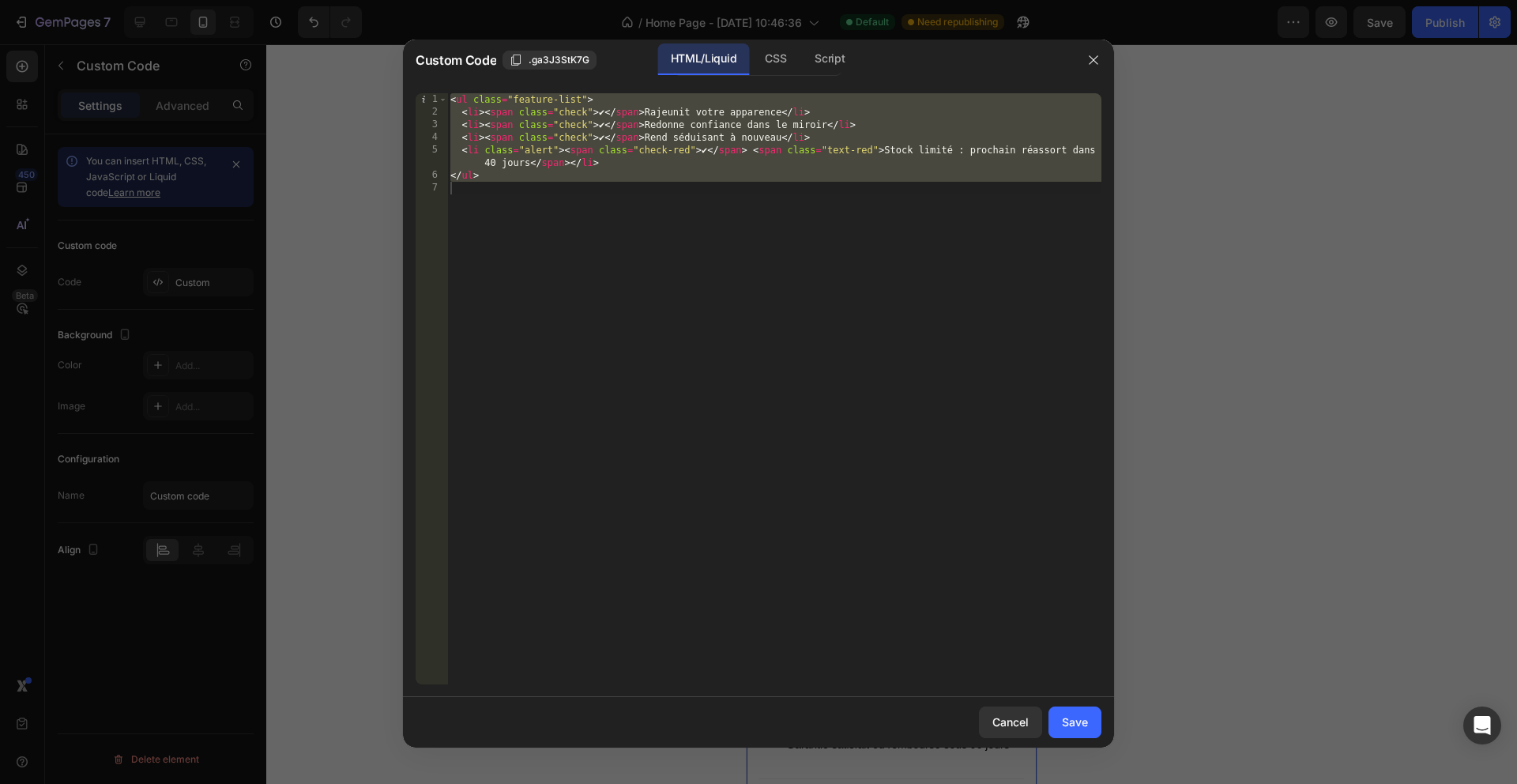
type textarea "</ul>"
click at [834, 199] on div "< ul class = "feature-list" > < li > < span class = "check" > ✔ </ span > Rajeu…" at bounding box center [774, 401] width 654 height 616
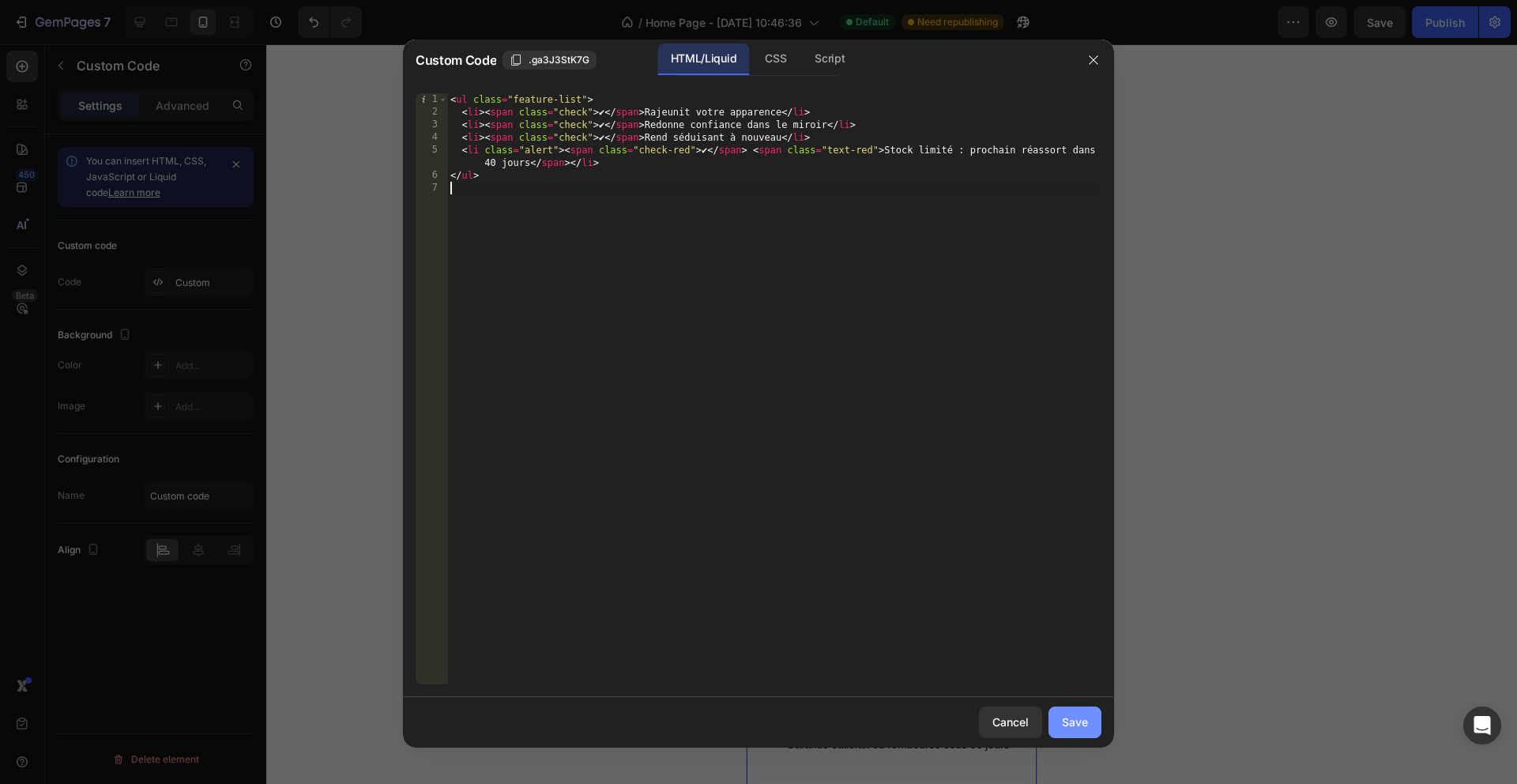
click at [1093, 722] on button "Save" at bounding box center [1075, 722] width 53 height 31
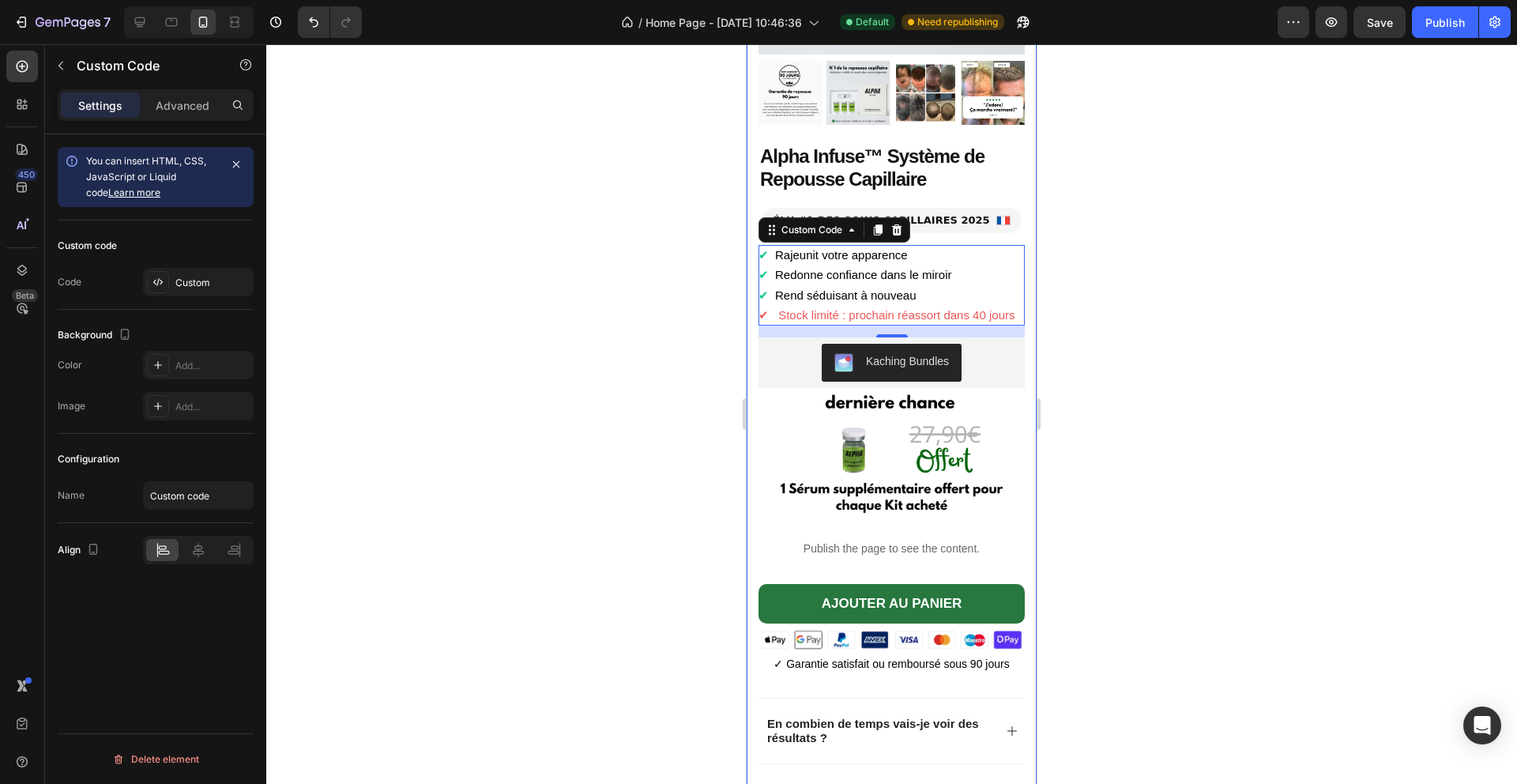
click at [1158, 471] on div at bounding box center [891, 414] width 1251 height 740
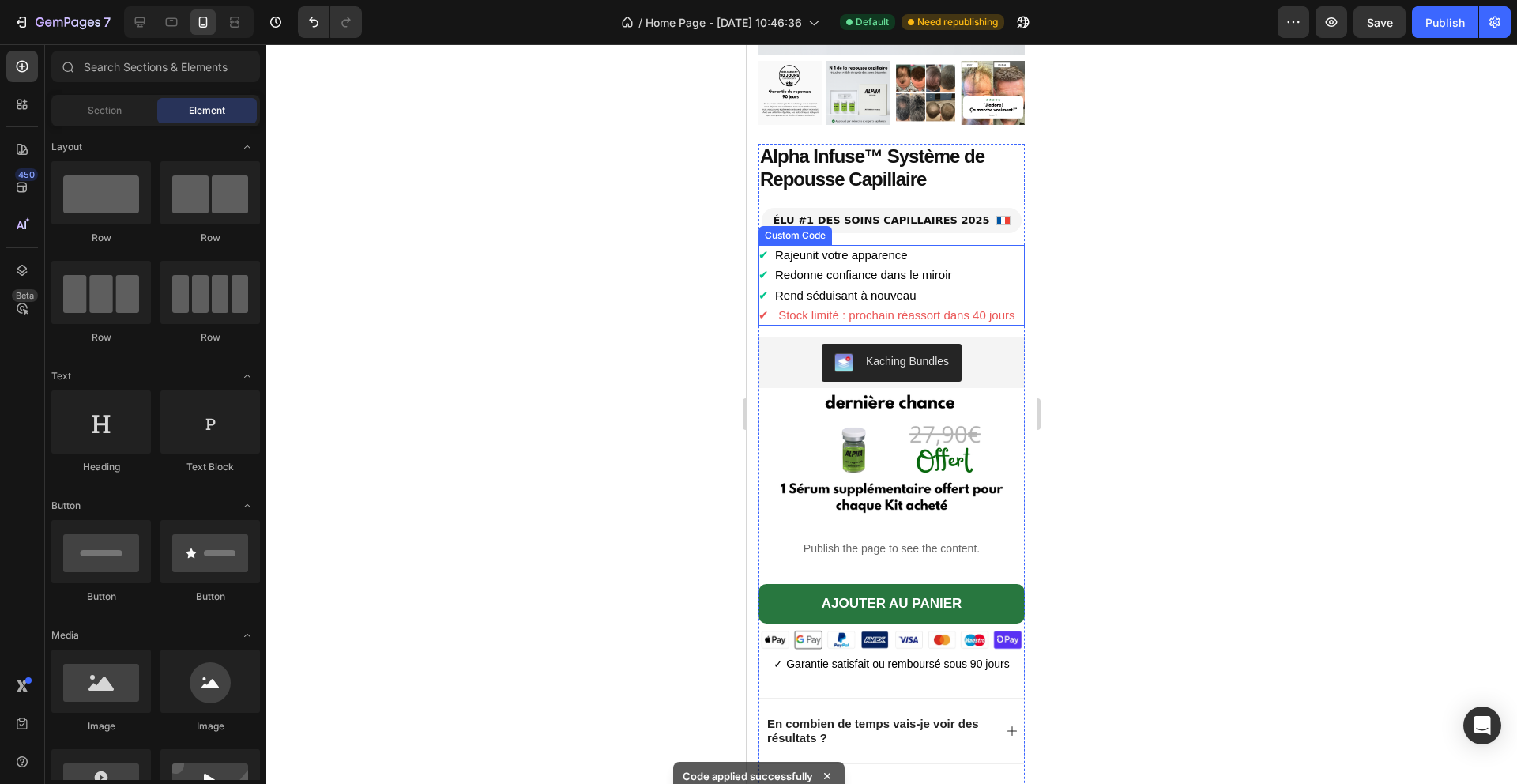
click at [925, 304] on li "✔ Rend séduisant à nouveau" at bounding box center [891, 295] width 266 height 21
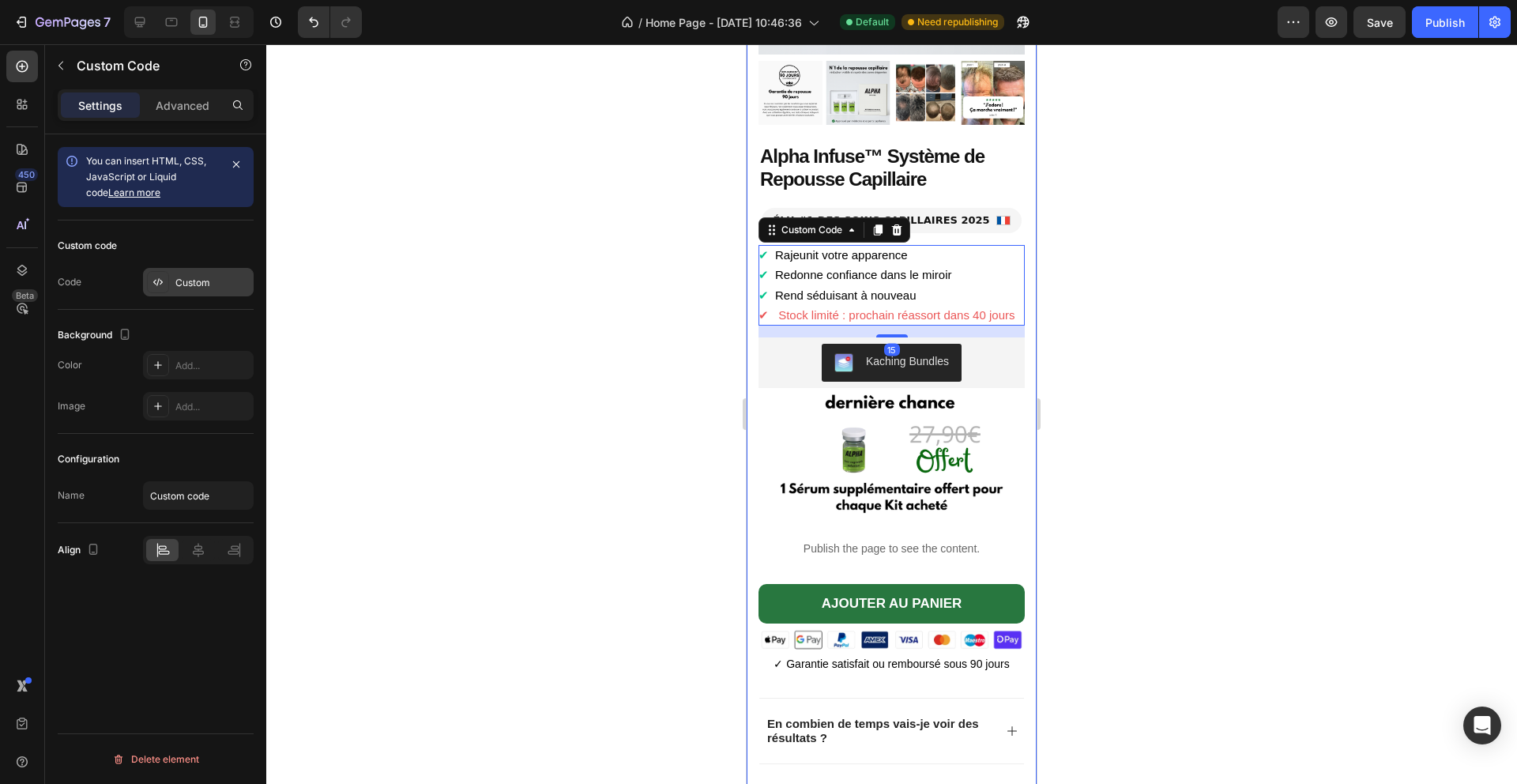
click at [174, 283] on div "Custom" at bounding box center [198, 282] width 111 height 28
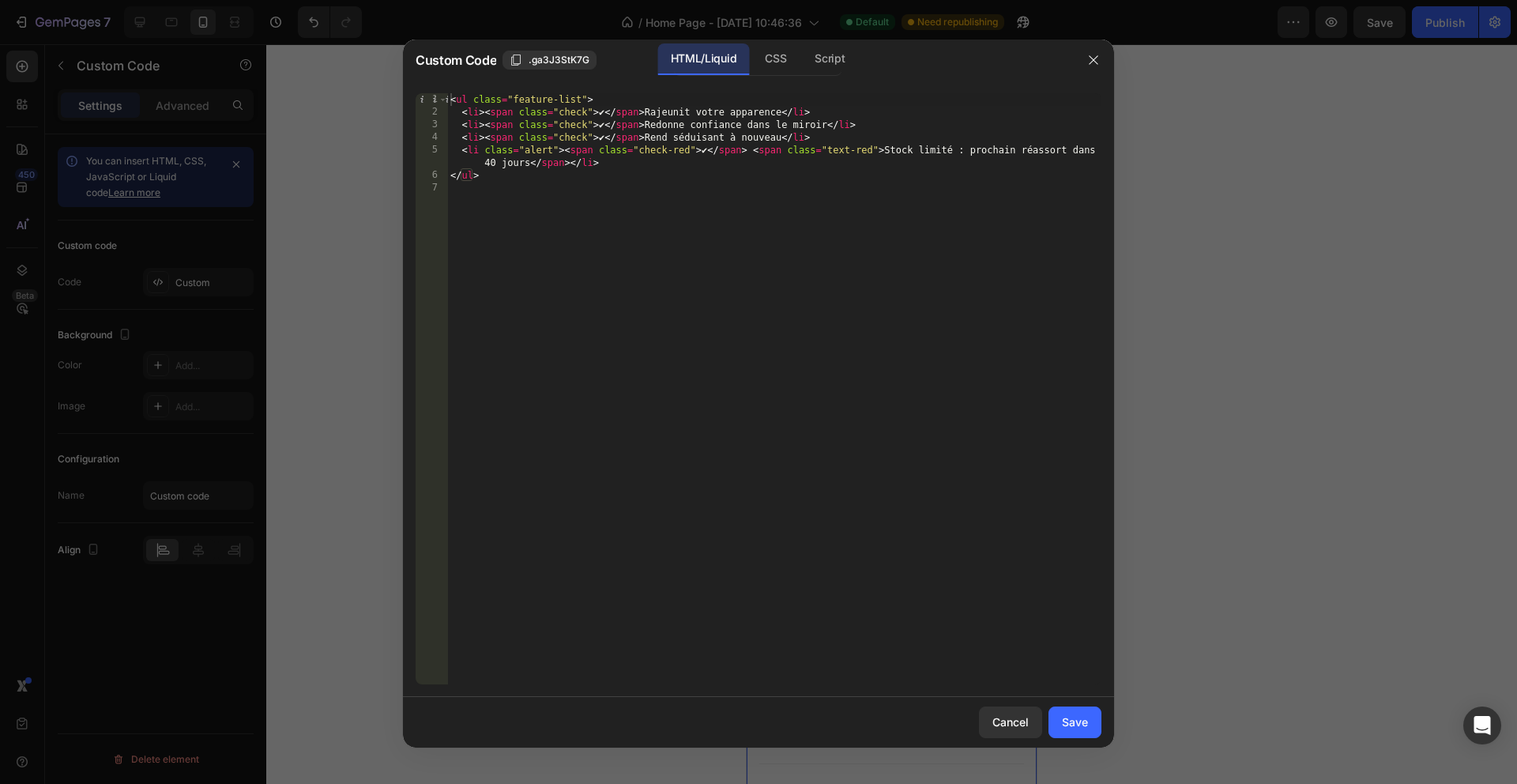
type textarea "<li class="alert"><span class="check-red">✔</span> <span class="text-red">Stock…"
drag, startPoint x: 594, startPoint y: 157, endPoint x: 342, endPoint y: 151, distance: 252.1
click at [342, 151] on div "Custom Code .ga3J3StK7G HTML/Liquid CSS Script <li class="alert"><span class="c…" at bounding box center [758, 392] width 1517 height 784
type textarea "<li><span class="check">✔</span> Rend séduisant à nouveau</li>"
click at [1096, 725] on button "Save" at bounding box center [1075, 722] width 53 height 31
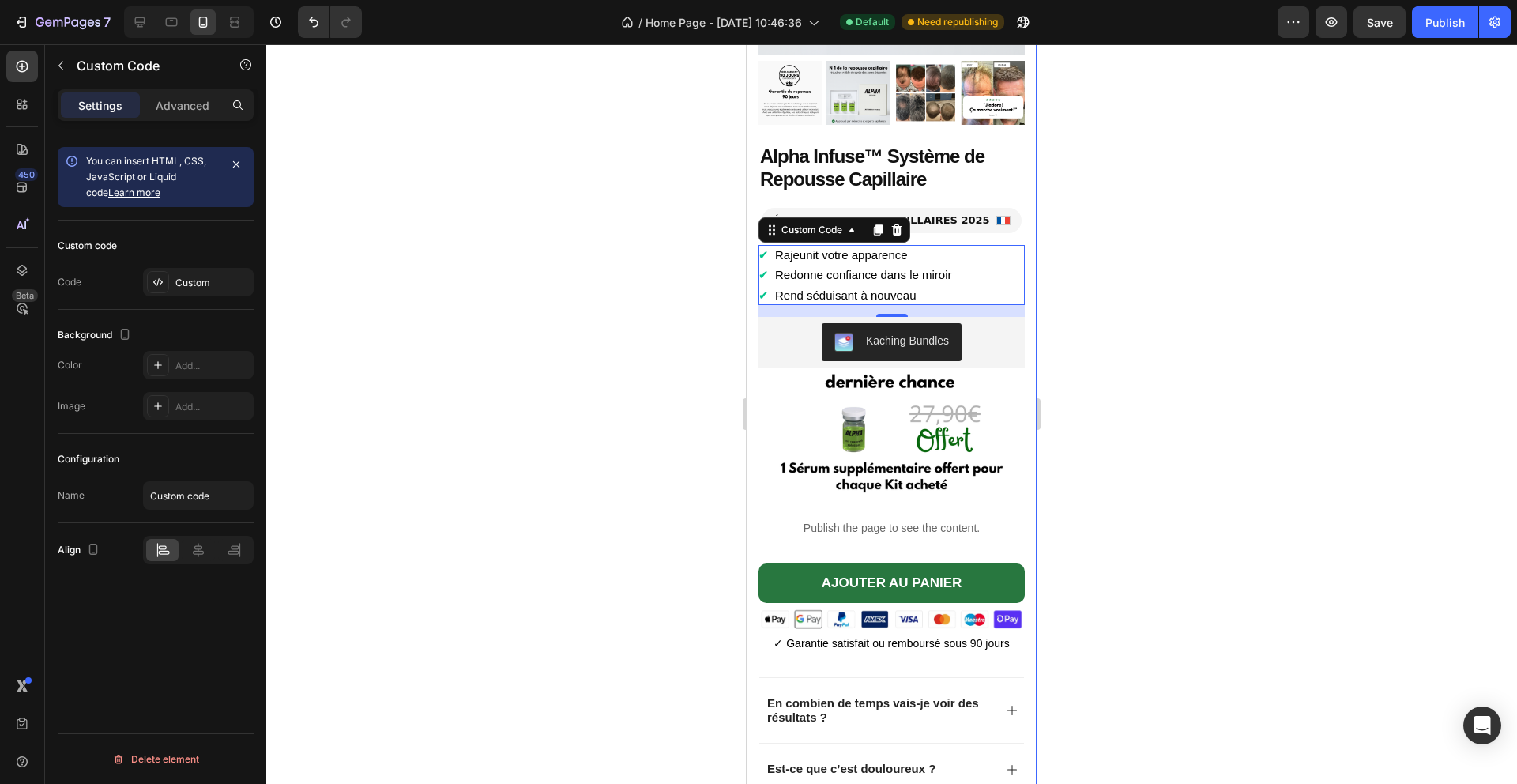
click at [1143, 516] on div at bounding box center [891, 414] width 1251 height 740
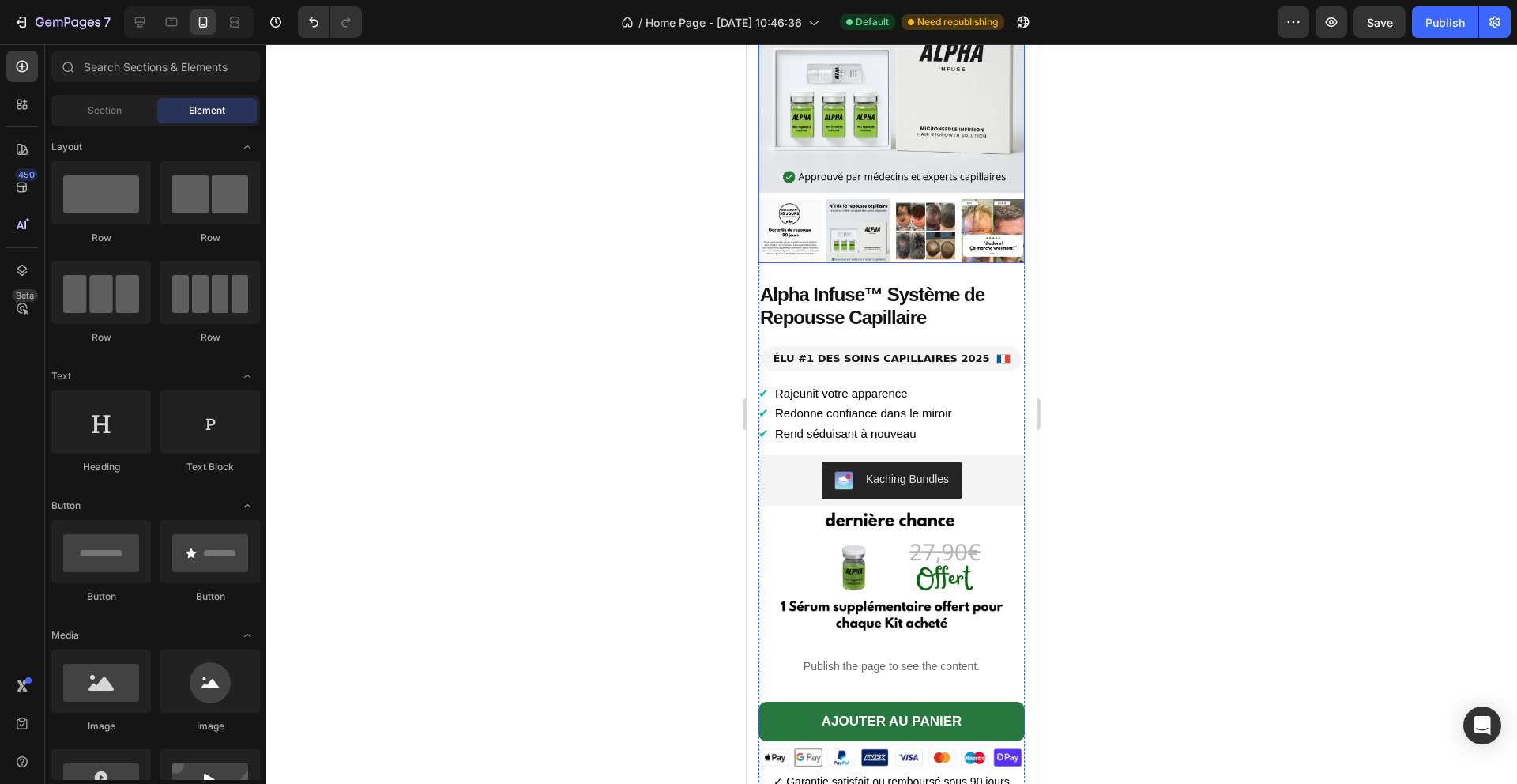
scroll to position [2140, 0]
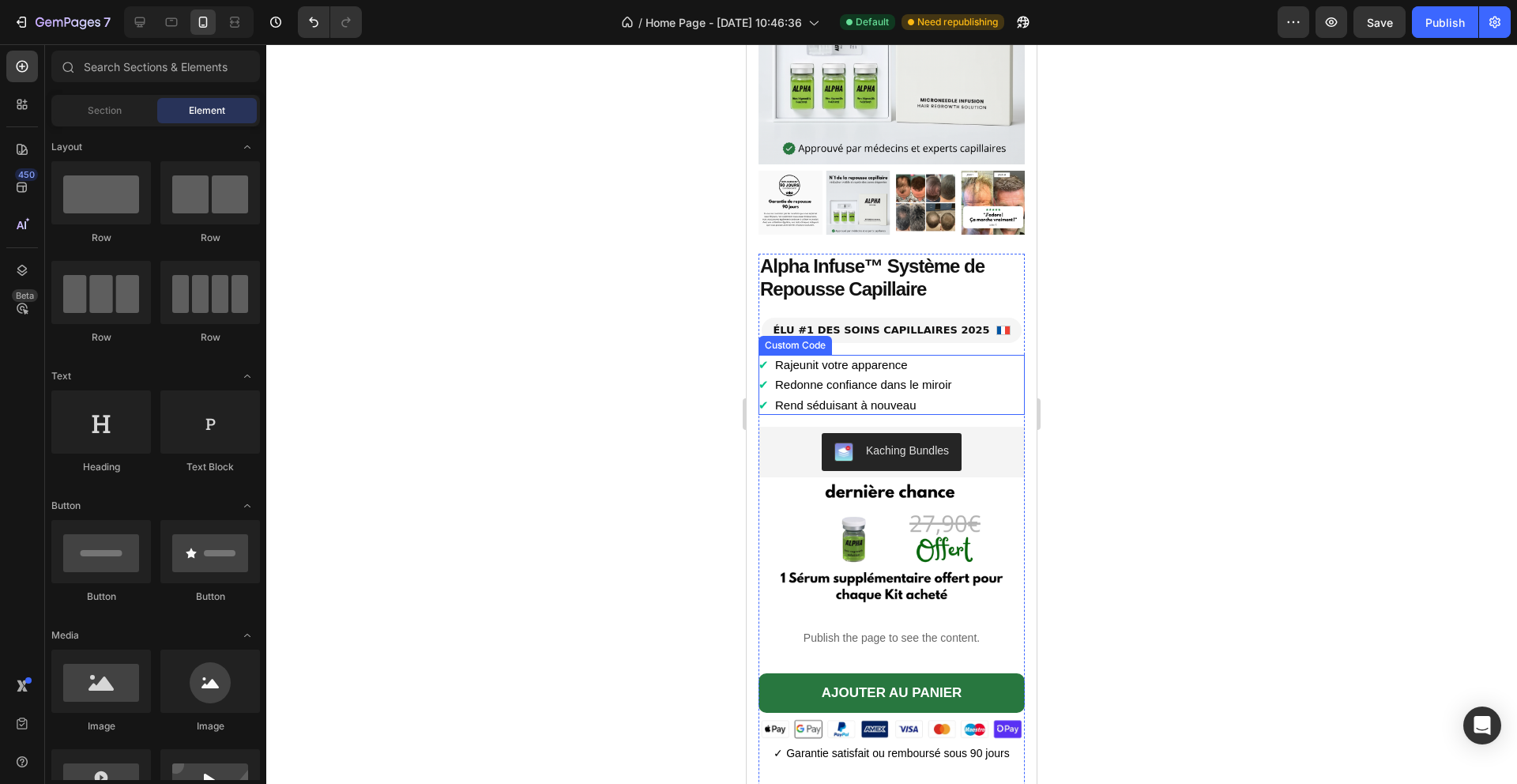
click at [854, 373] on li "✔ Rajeunit votre apparence" at bounding box center [891, 364] width 266 height 21
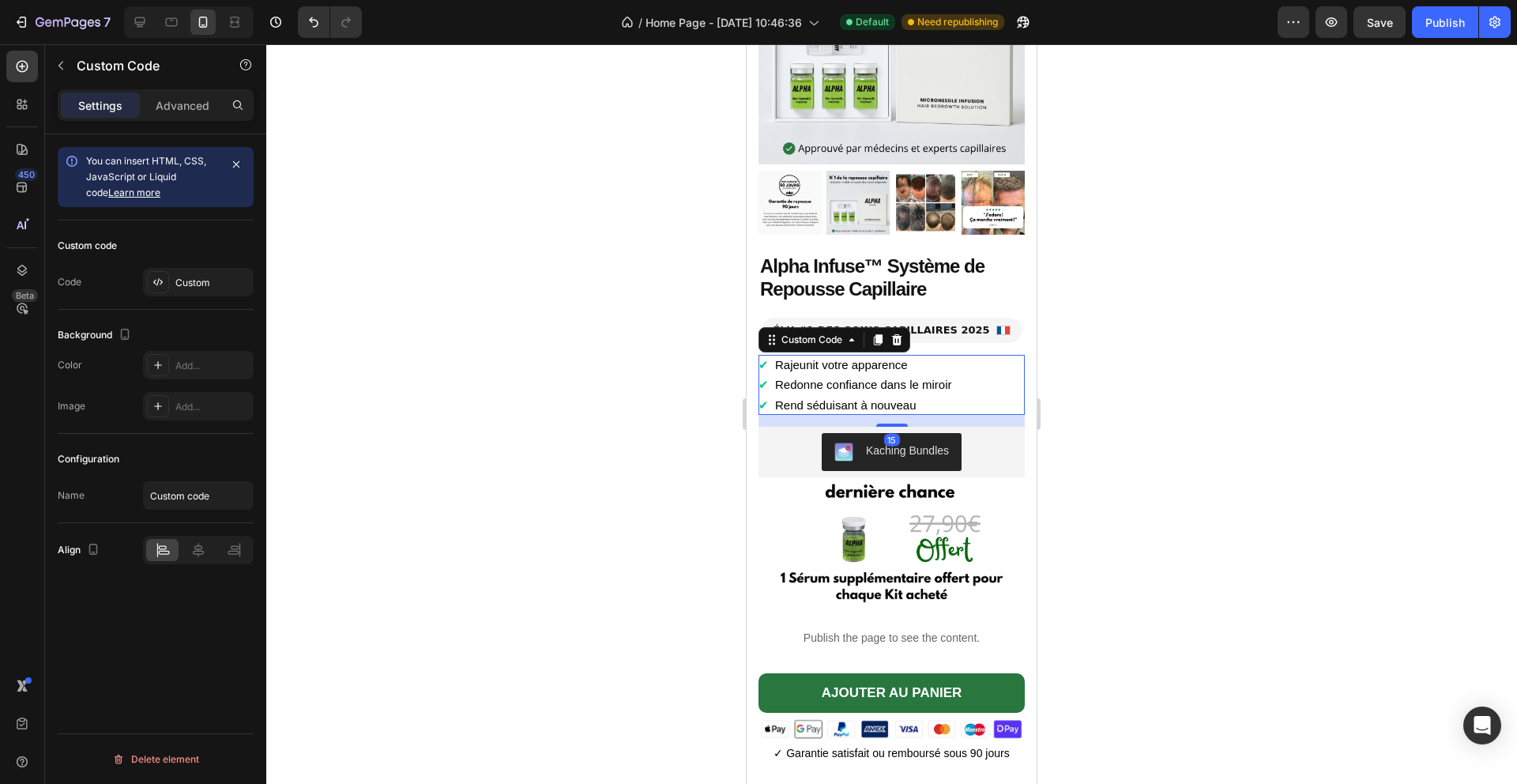
click at [197, 261] on div "Custom code Code Custom" at bounding box center [155, 264] width 196 height 89
click at [201, 287] on div "Custom" at bounding box center [213, 283] width 75 height 14
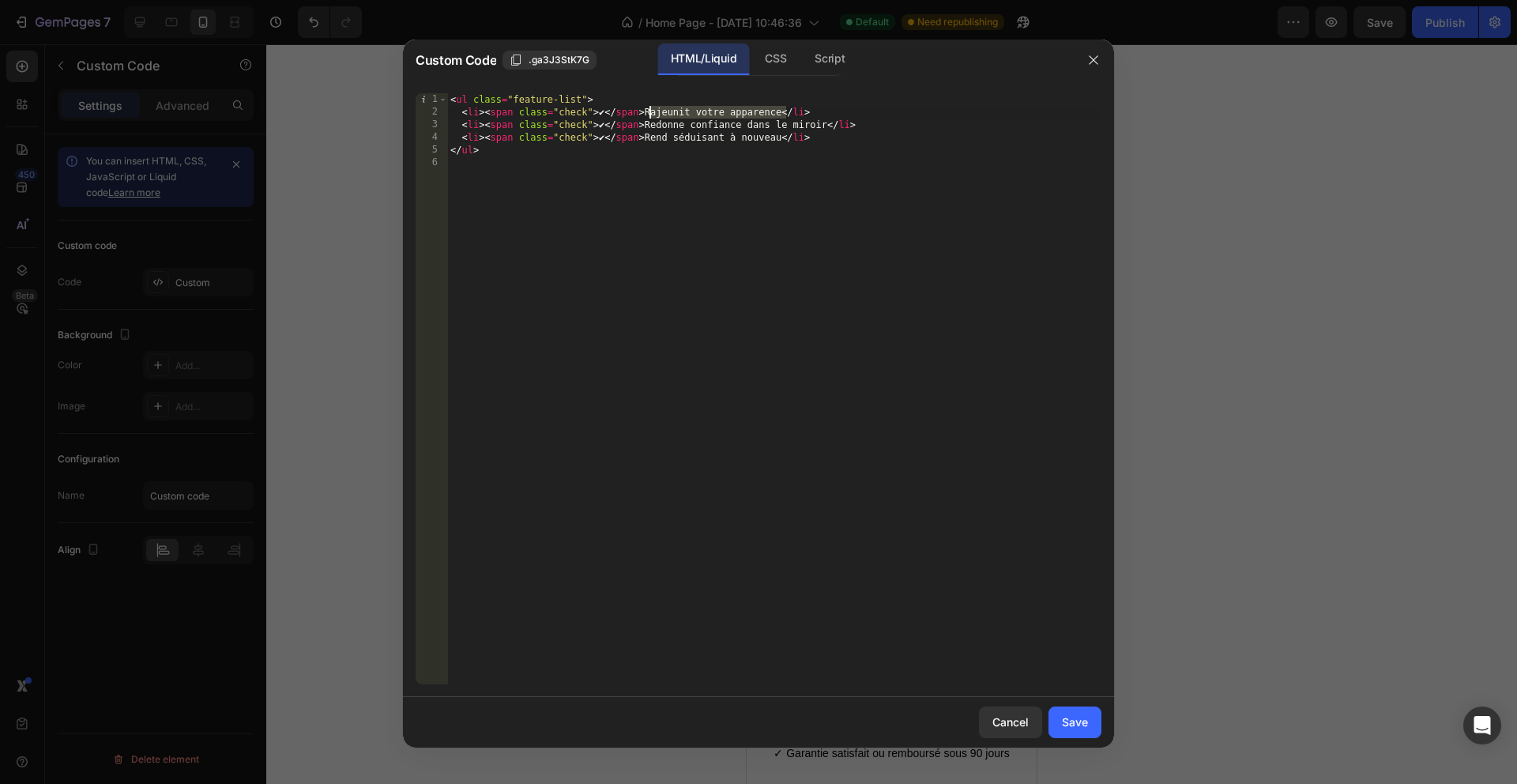
drag, startPoint x: 785, startPoint y: 109, endPoint x: 650, endPoint y: 108, distance: 135.0
click at [650, 108] on div "< ul class = "feature-list" > < li > < span class = "check" > ✔ </ span > Rajeu…" at bounding box center [774, 401] width 654 height 616
paste textarea "dès les premiers jours"
type textarea "<li><span class="check">✔</span> Rajeunit votre apparence dès les premiers jour…"
click at [1088, 717] on div "Save" at bounding box center [1075, 721] width 27 height 17
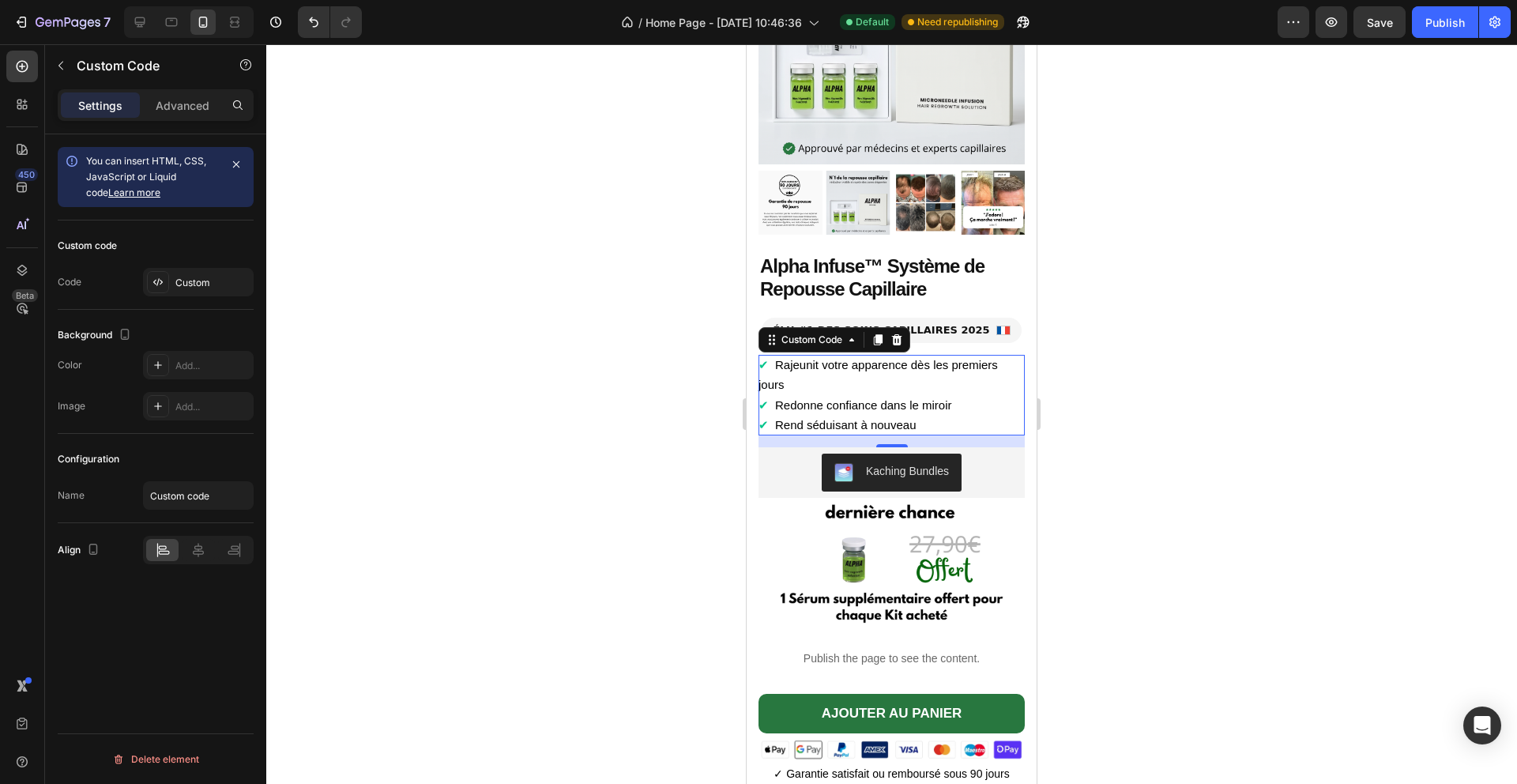
click at [1104, 513] on div at bounding box center [891, 414] width 1251 height 740
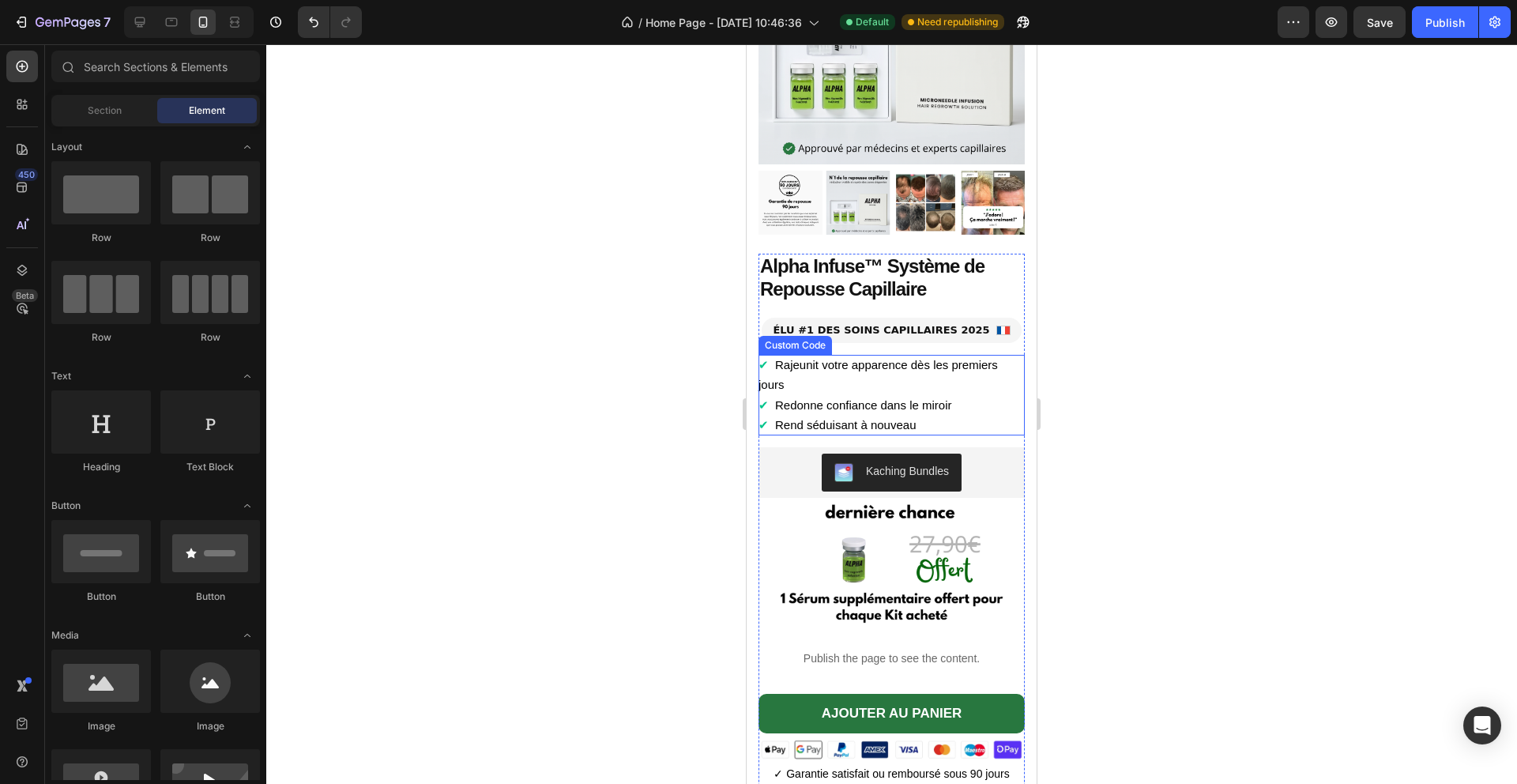
drag, startPoint x: 967, startPoint y: 414, endPoint x: 947, endPoint y: 410, distance: 20.4
click at [967, 414] on li "✔ Redonne confiance dans le miroir" at bounding box center [891, 405] width 266 height 21
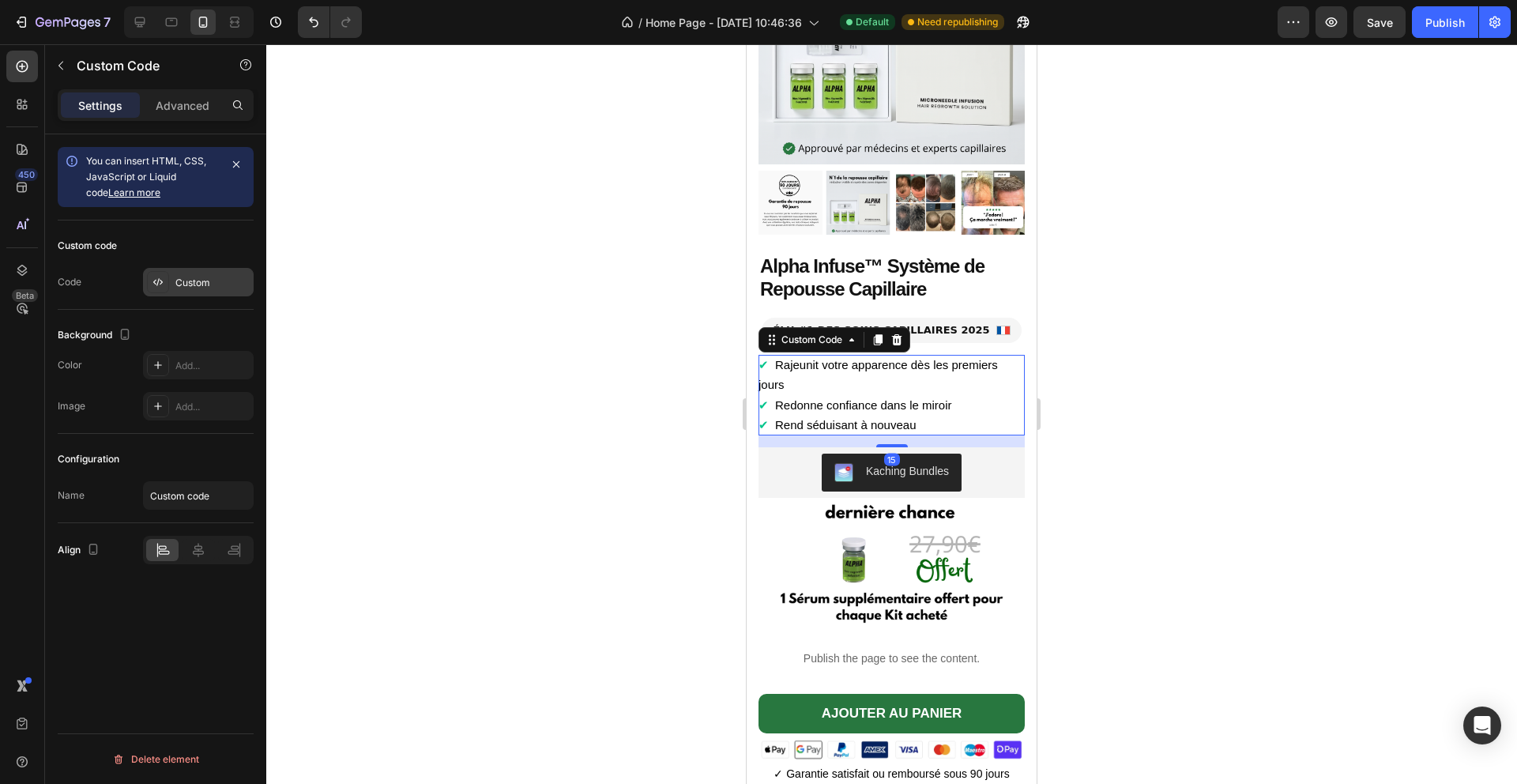
click at [196, 293] on div "Custom" at bounding box center [198, 282] width 111 height 28
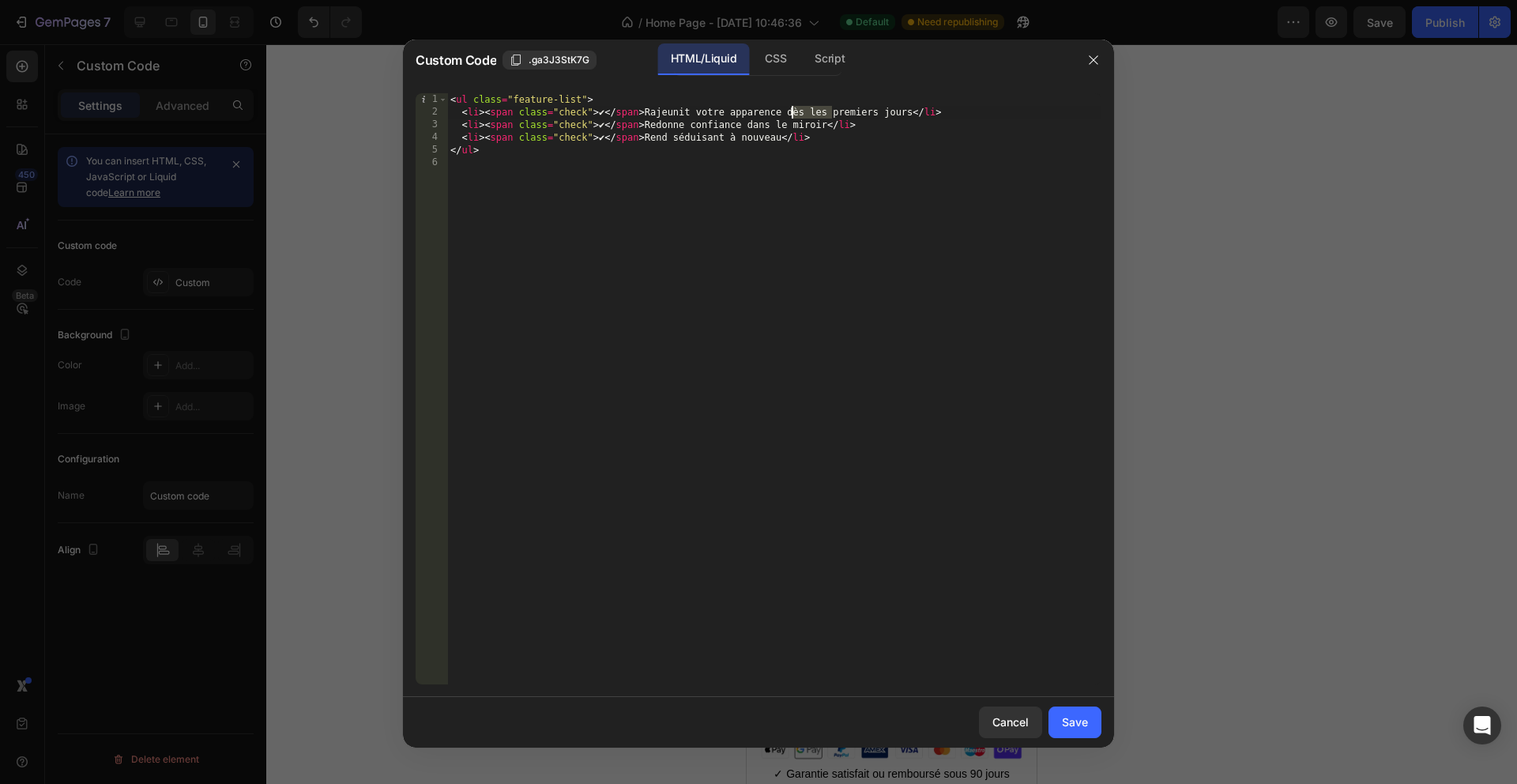
drag, startPoint x: 831, startPoint y: 111, endPoint x: 791, endPoint y: 110, distance: 40.0
click at [791, 110] on div "< ul class = "feature-list" > < li > < span class = "check" > ✔ </ span > Rajeu…" at bounding box center [774, 401] width 654 height 616
drag, startPoint x: 807, startPoint y: 111, endPoint x: 853, endPoint y: 111, distance: 46.0
click at [854, 111] on div "< ul class = "feature-list" > < li > < span class = "check" > ✔ </ span > Rajeu…" at bounding box center [774, 401] width 654 height 616
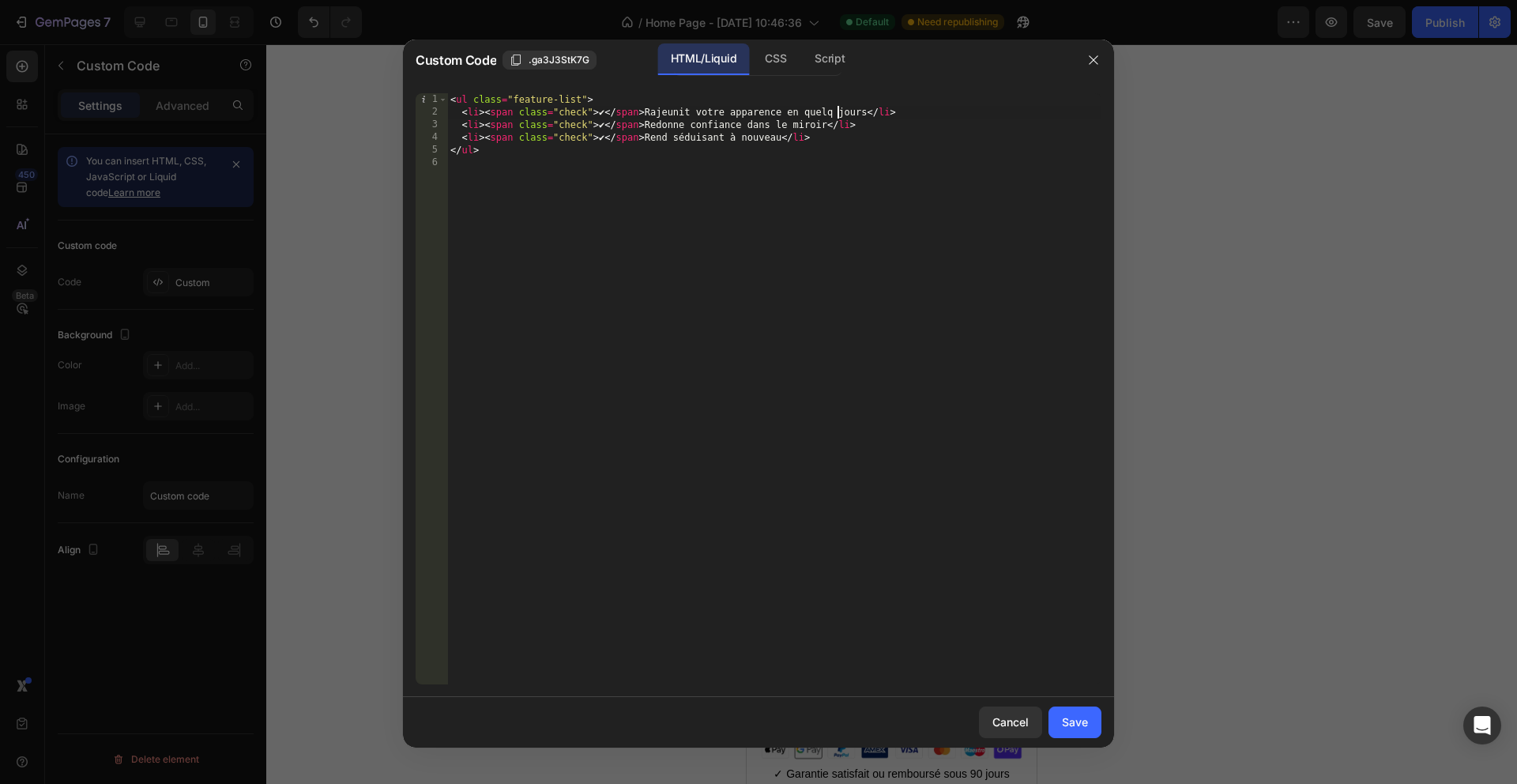
scroll to position [0, 33]
type textarea "<li><span class="check">✔</span> Rajeunit votre apparence en quelques jours</li>"
drag, startPoint x: 1062, startPoint y: 712, endPoint x: 1082, endPoint y: 689, distance: 30.5
click at [1062, 712] on button "Save" at bounding box center [1075, 722] width 53 height 31
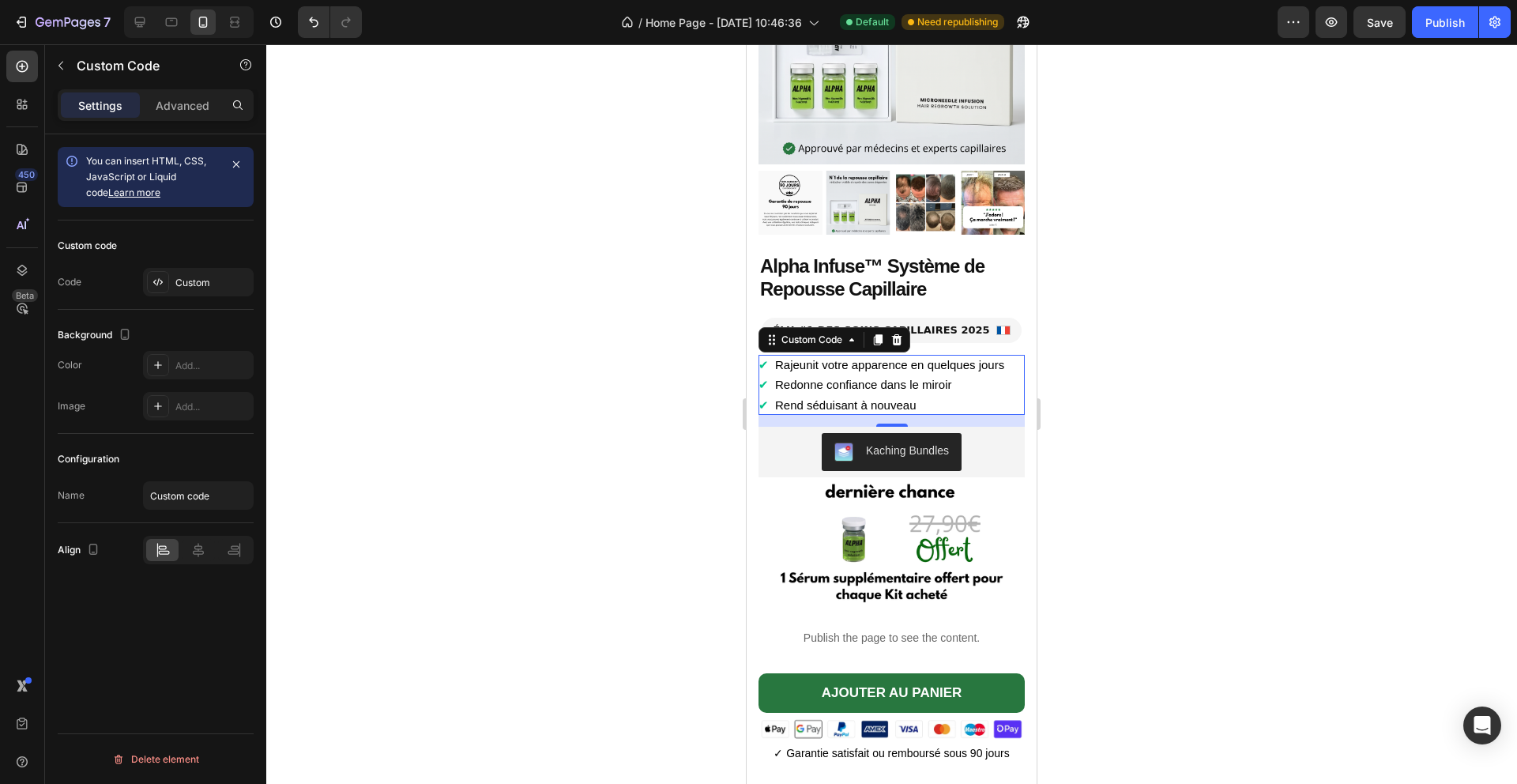
click at [1155, 478] on div at bounding box center [891, 414] width 1251 height 740
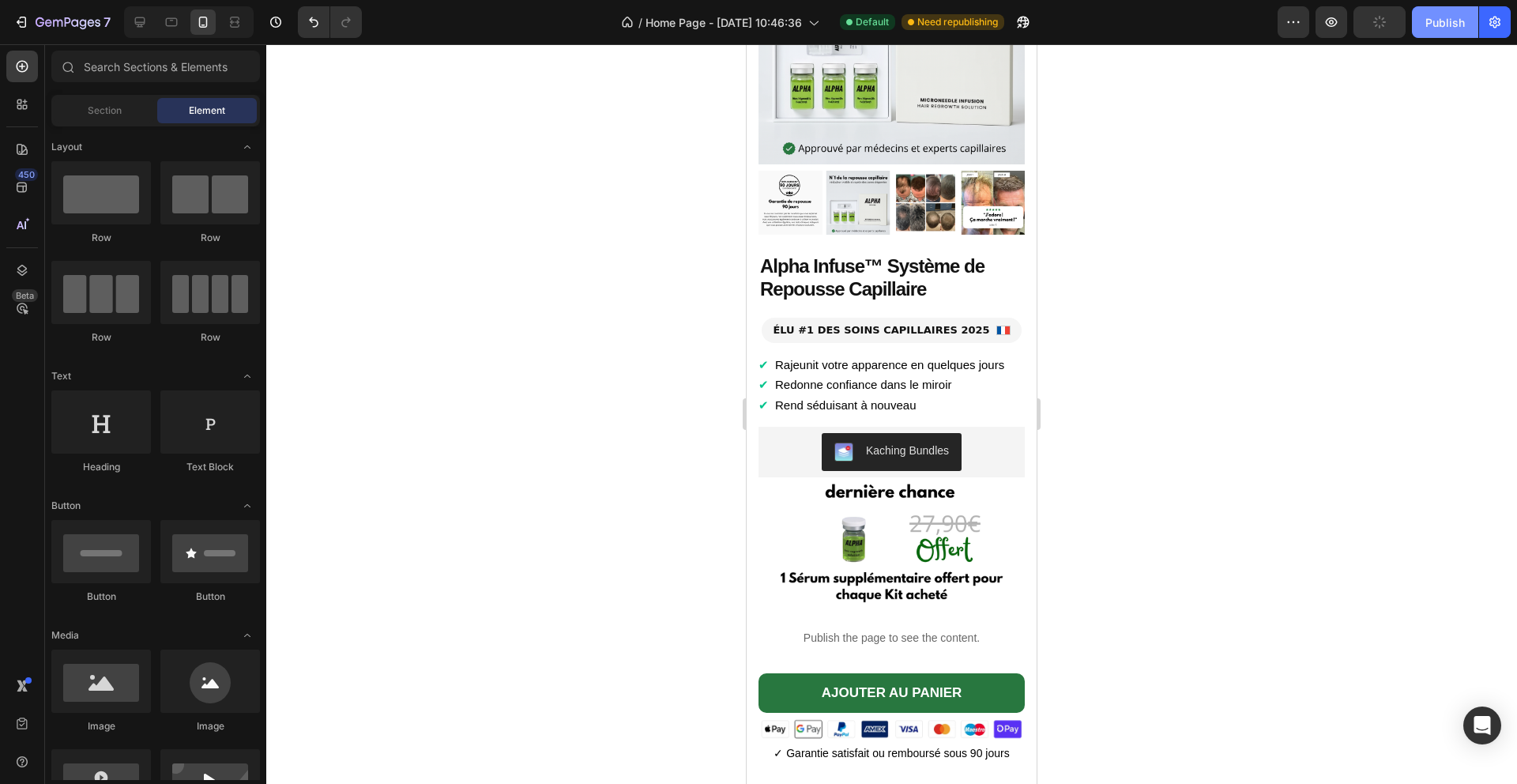
click at [1435, 27] on div "Publish" at bounding box center [1445, 22] width 39 height 17
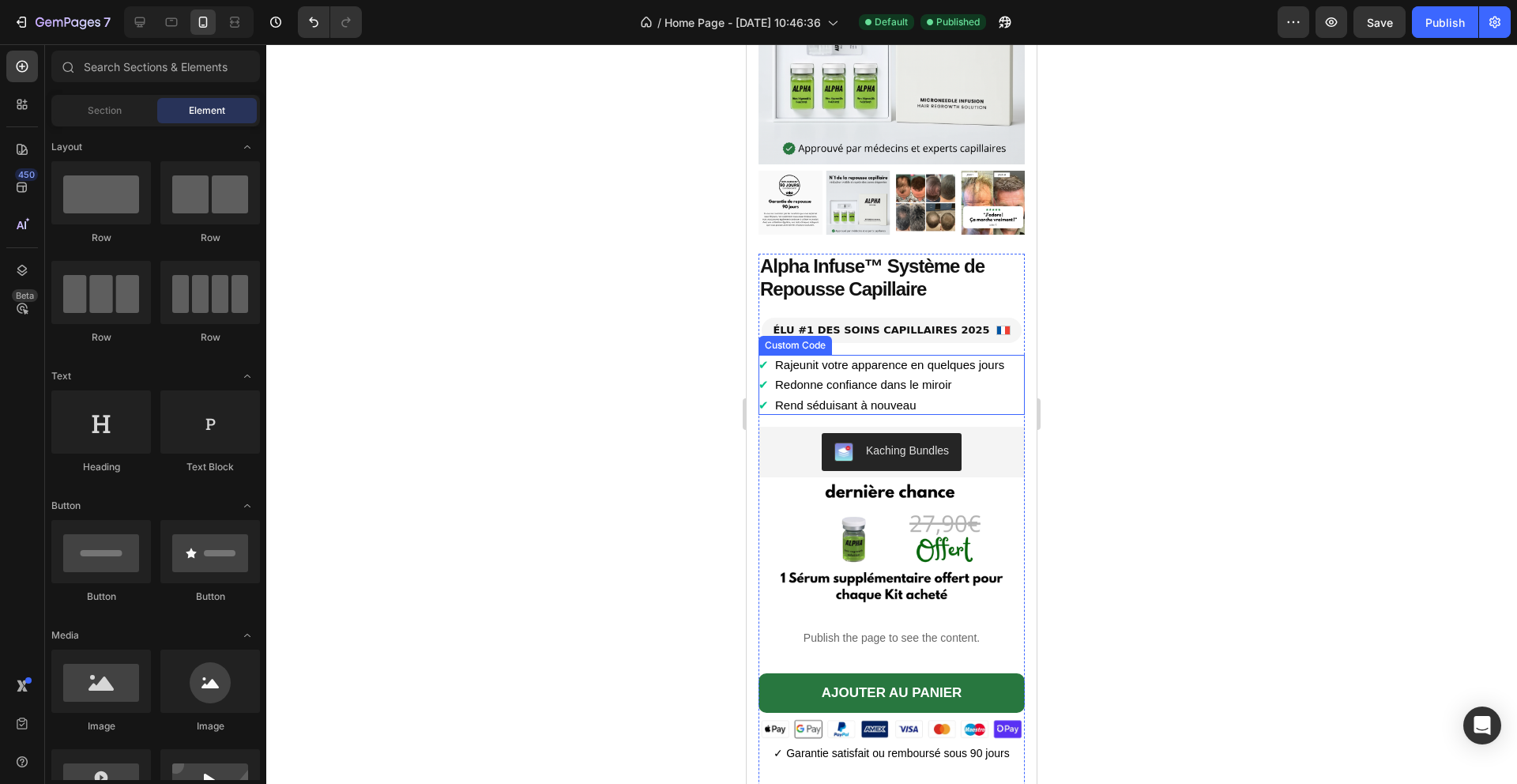
drag, startPoint x: 877, startPoint y: 381, endPoint x: 870, endPoint y: 381, distance: 7.0
click at [877, 381] on li "✔ Redonne confiance dans le miroir" at bounding box center [891, 384] width 266 height 21
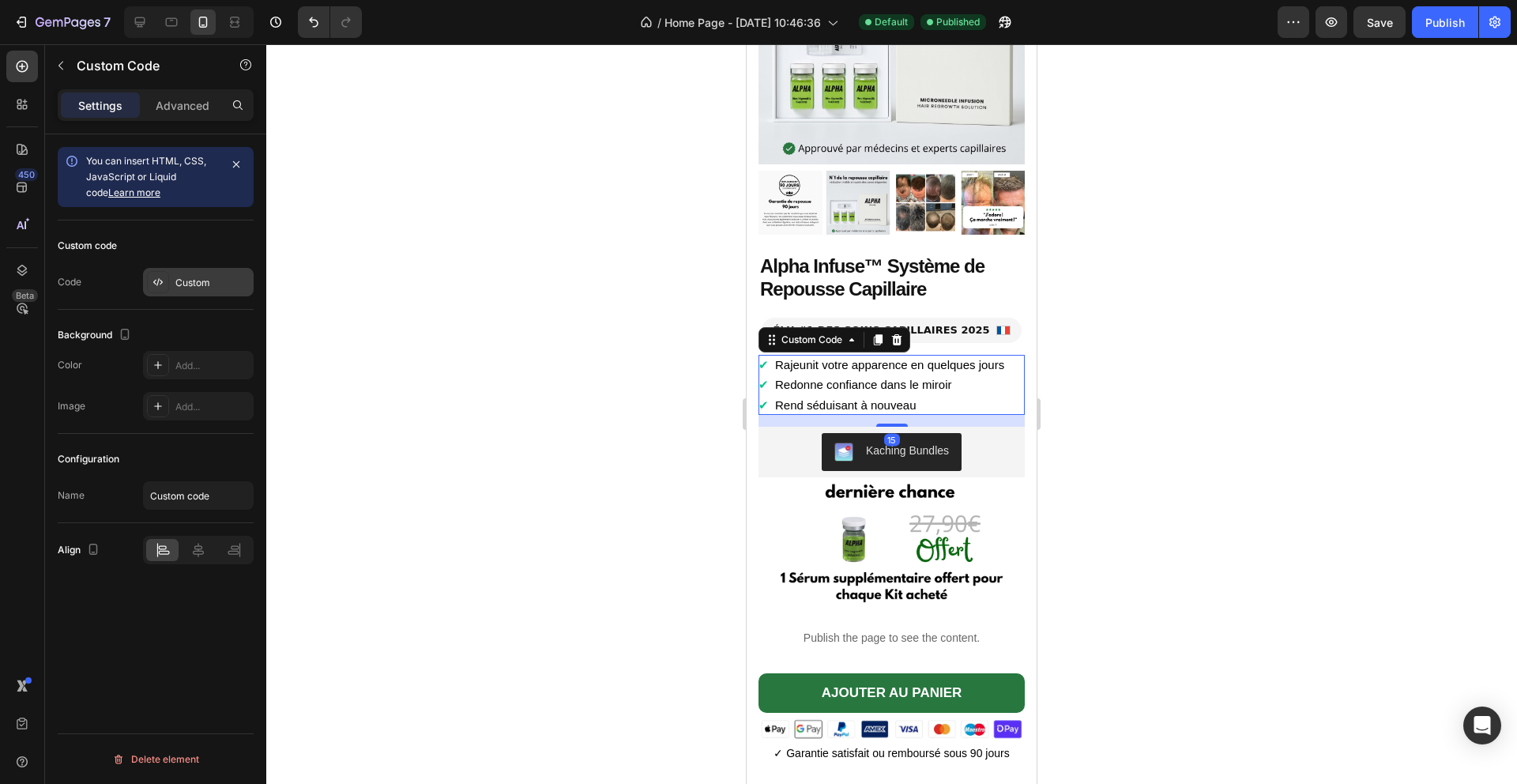
click at [174, 282] on div "Custom" at bounding box center [198, 282] width 111 height 28
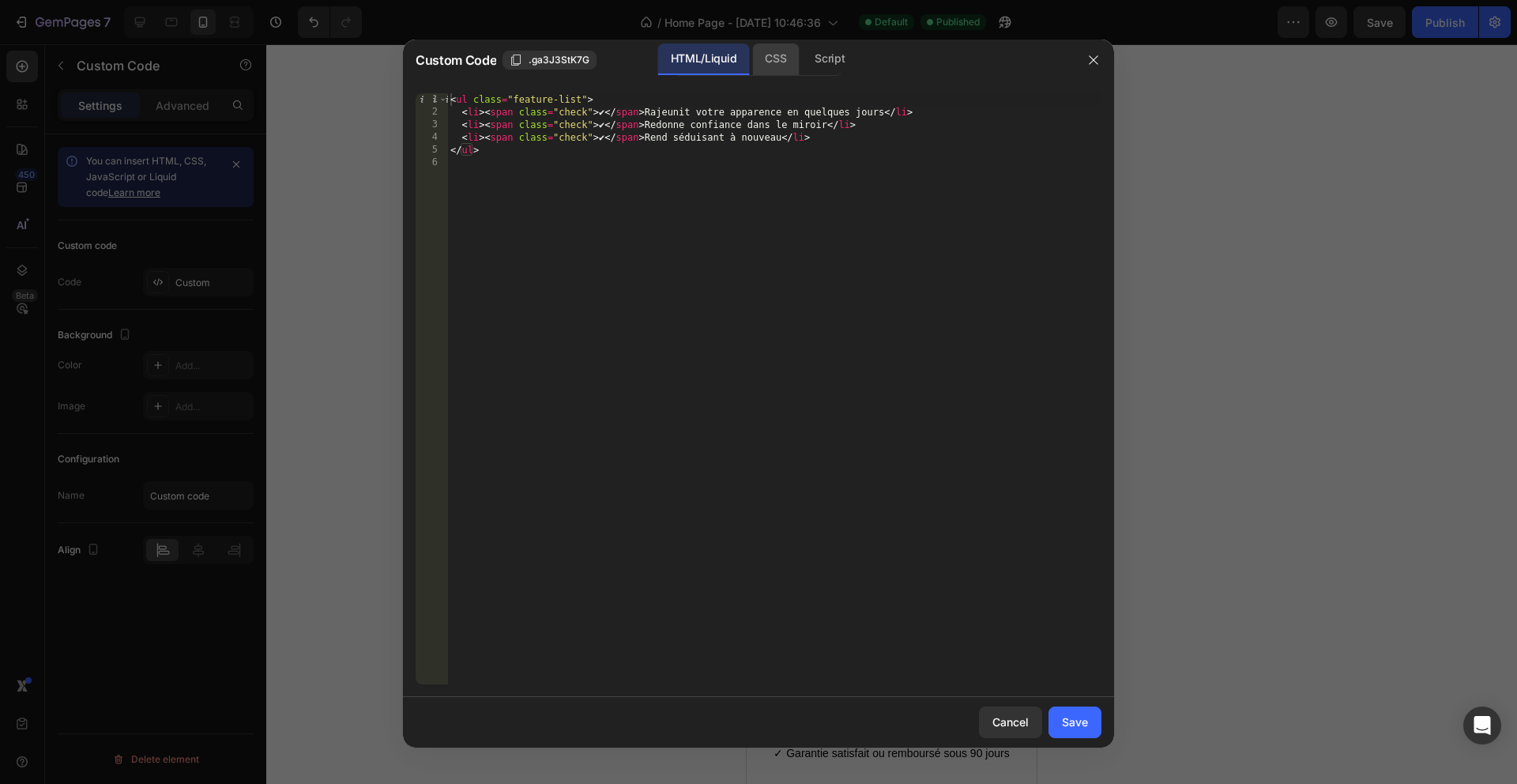
click at [802, 54] on div "CSS" at bounding box center [829, 59] width 55 height 31
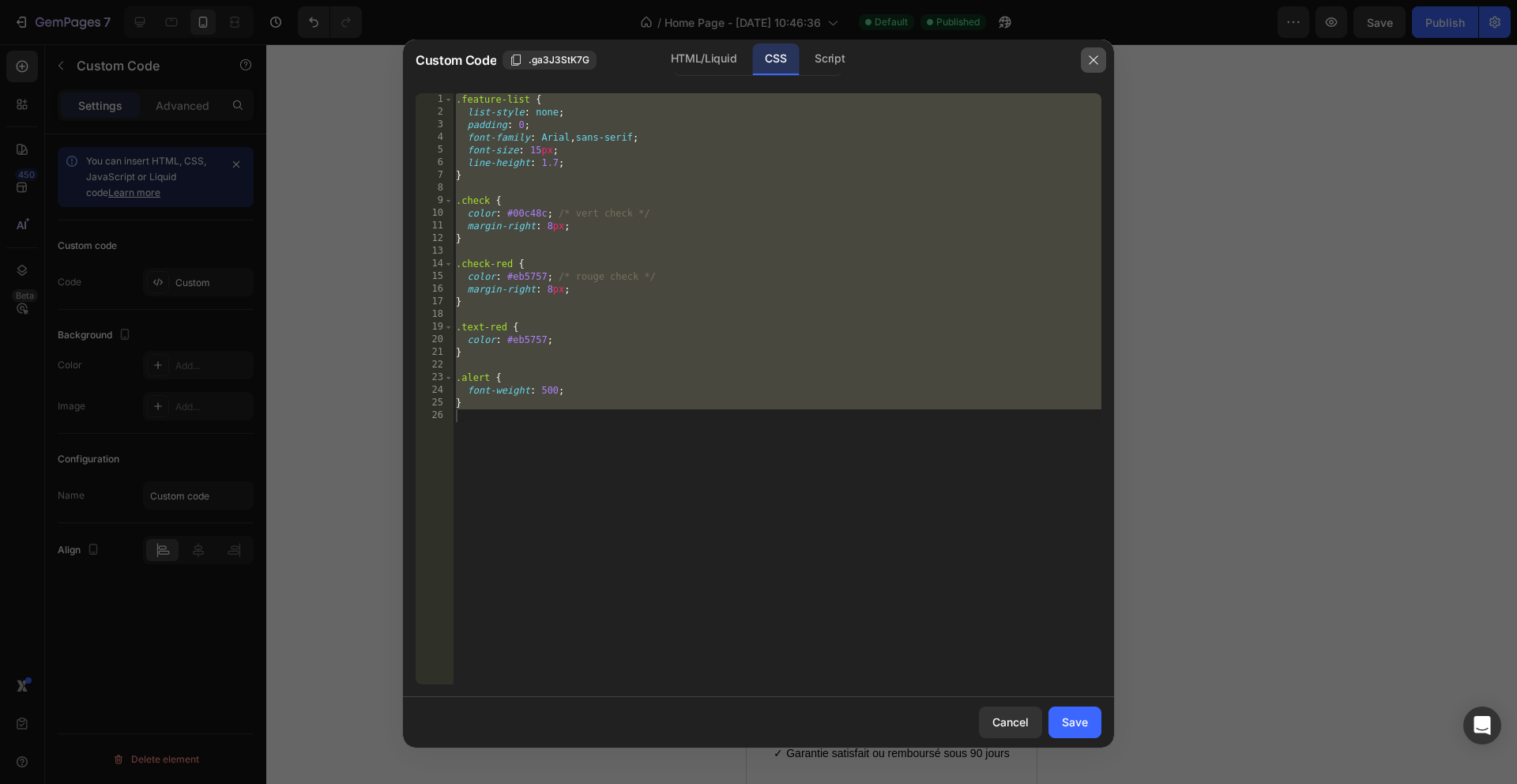
click at [1094, 64] on icon "button" at bounding box center [1094, 60] width 13 height 13
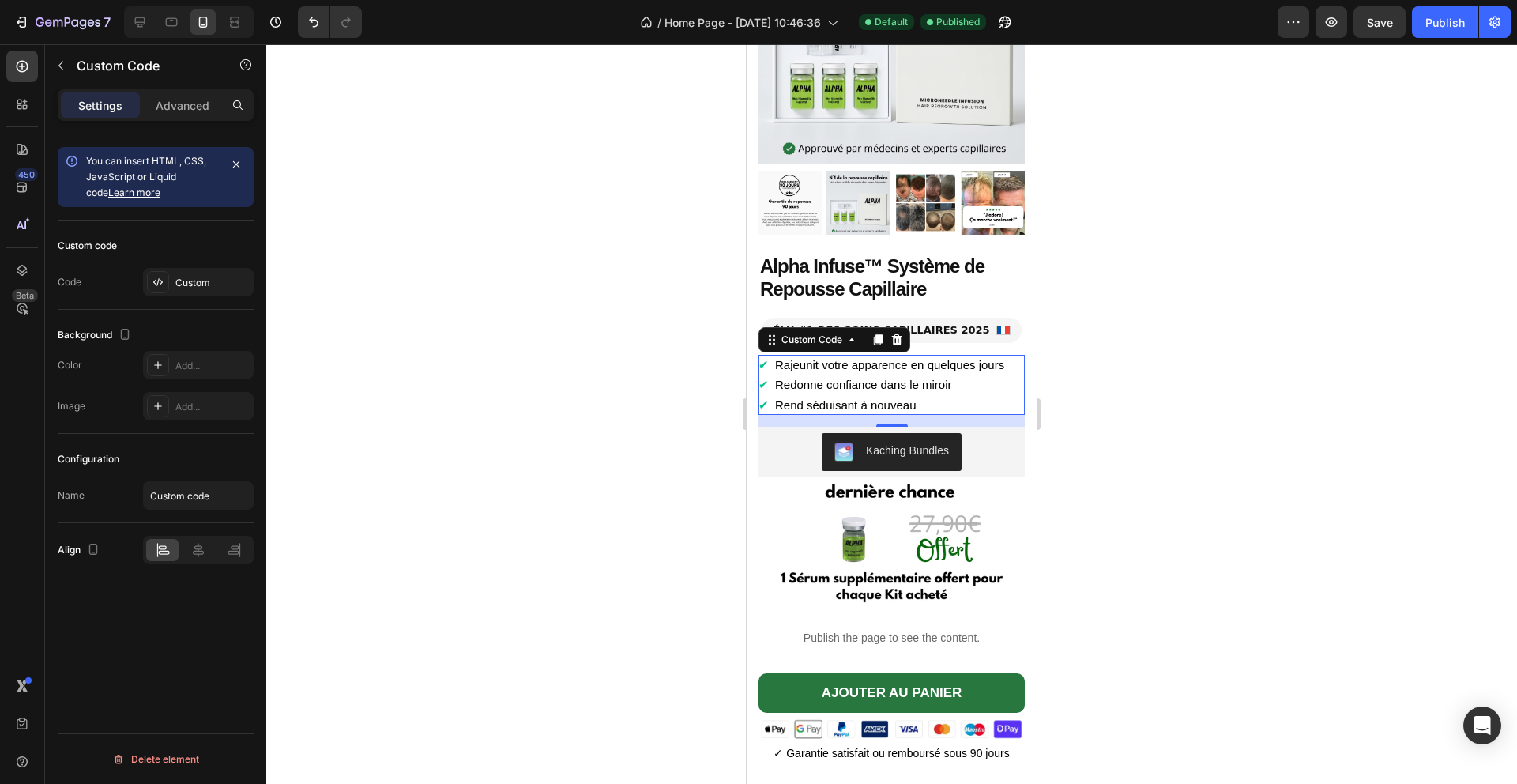
click at [615, 288] on div at bounding box center [891, 414] width 1251 height 740
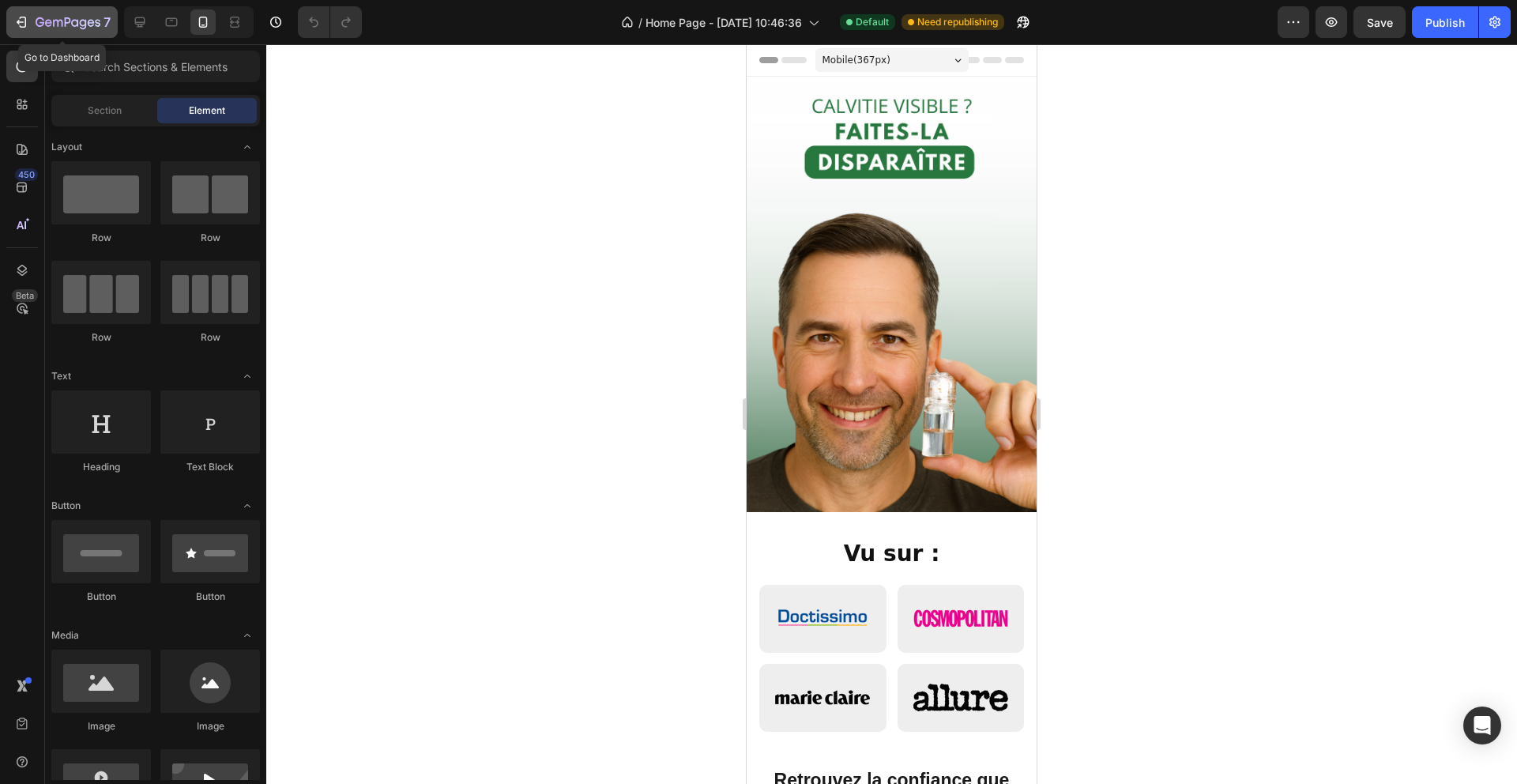
drag, startPoint x: 23, startPoint y: 16, endPoint x: 47, endPoint y: 29, distance: 27.3
click at [23, 16] on icon "button" at bounding box center [22, 22] width 16 height 16
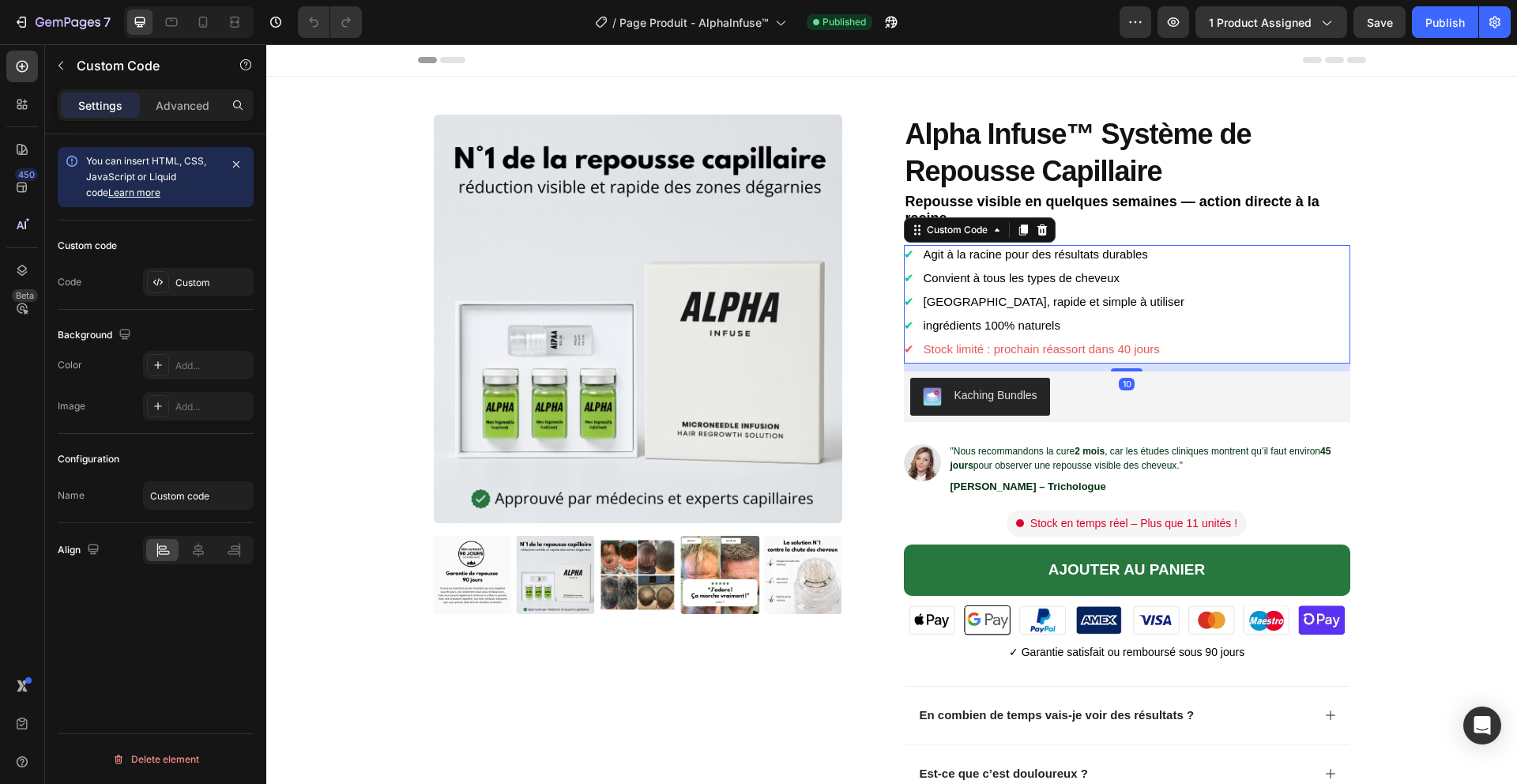
click at [994, 279] on li "✔ Convient à tous les types de cheveux" at bounding box center [1127, 277] width 446 height 19
click at [868, 317] on div "Product Images" at bounding box center [657, 364] width 446 height 499
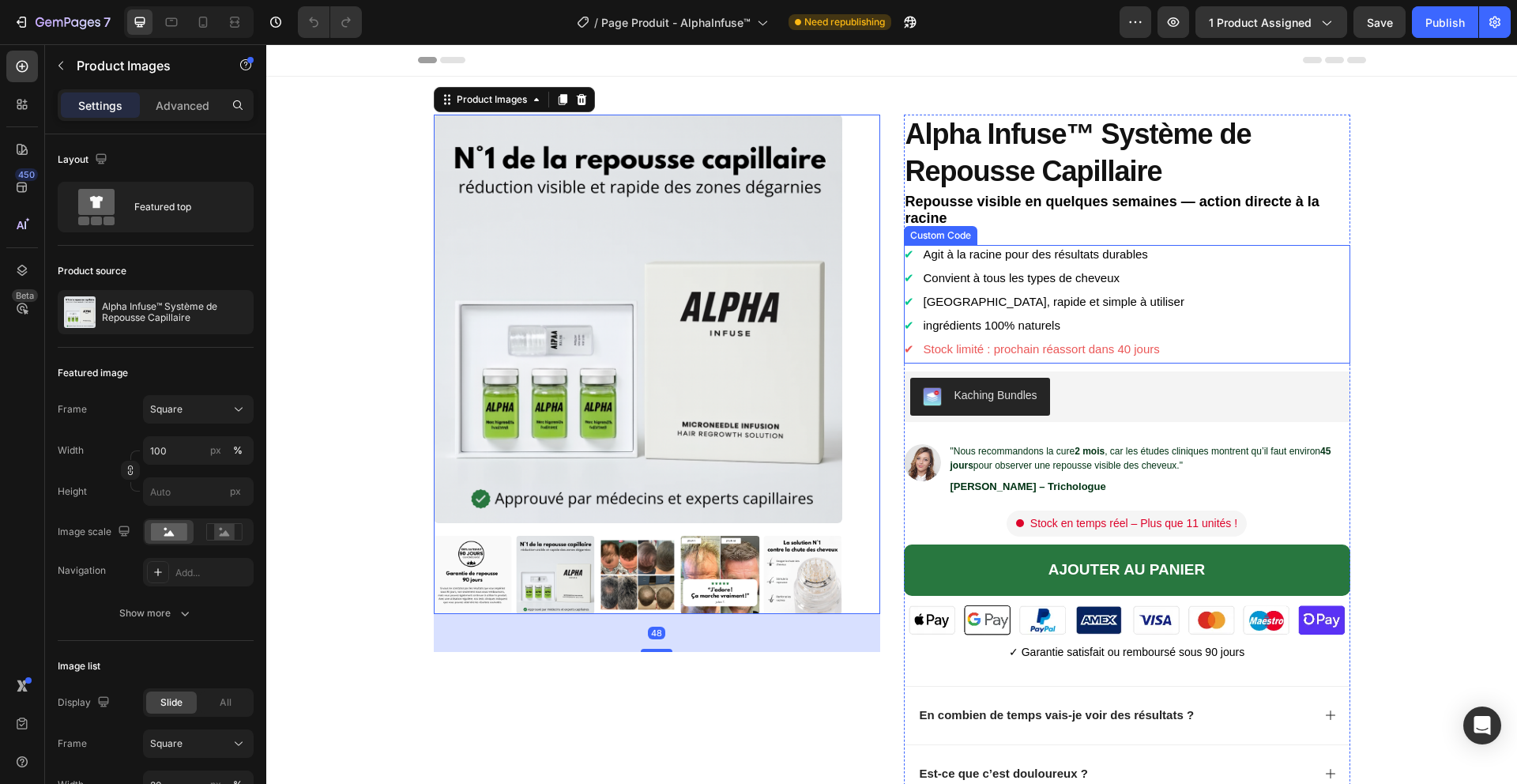
click at [921, 322] on li "✔ ingrédients 100% naturels" at bounding box center [1127, 325] width 446 height 19
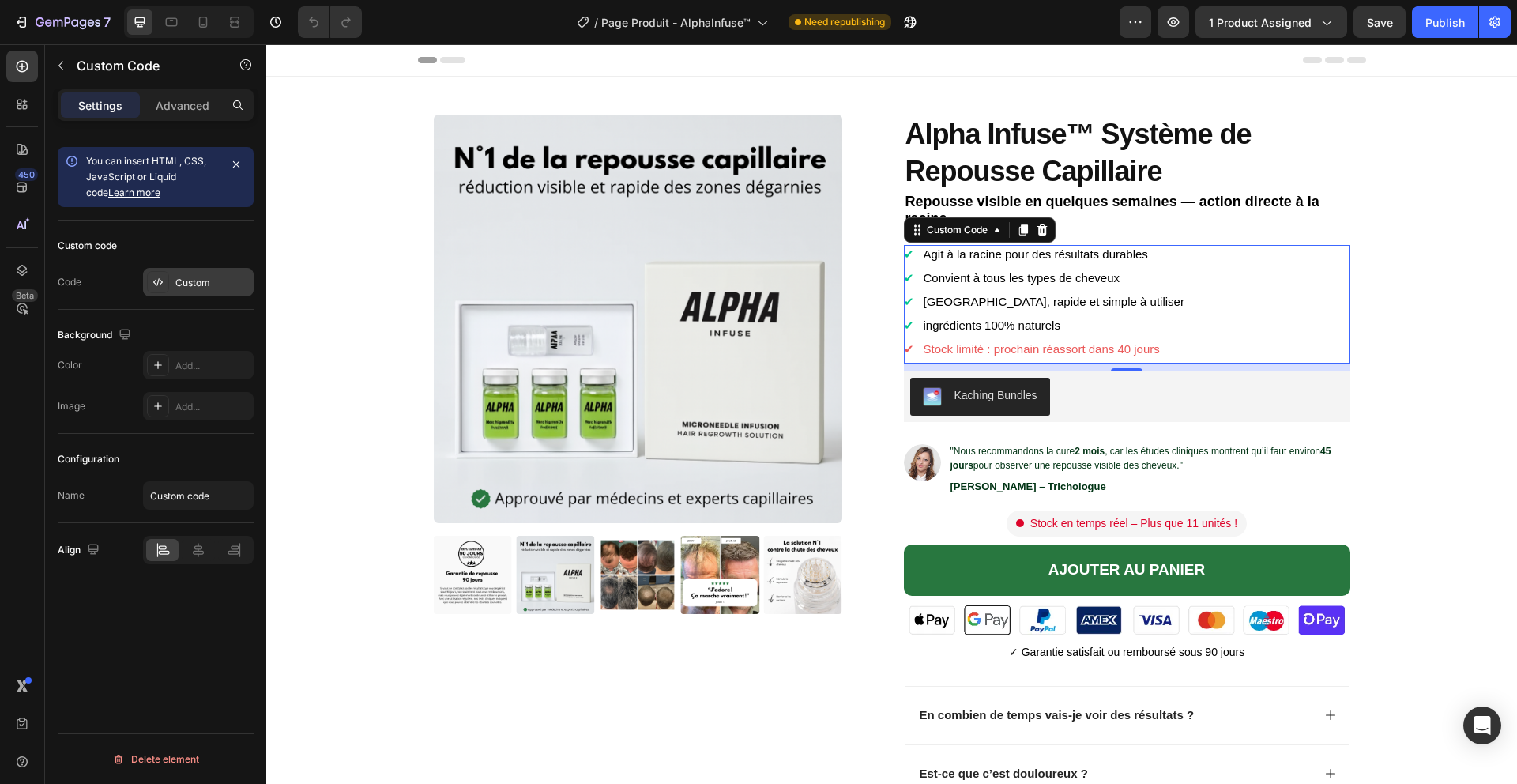
click at [232, 283] on div "Custom" at bounding box center [213, 283] width 75 height 14
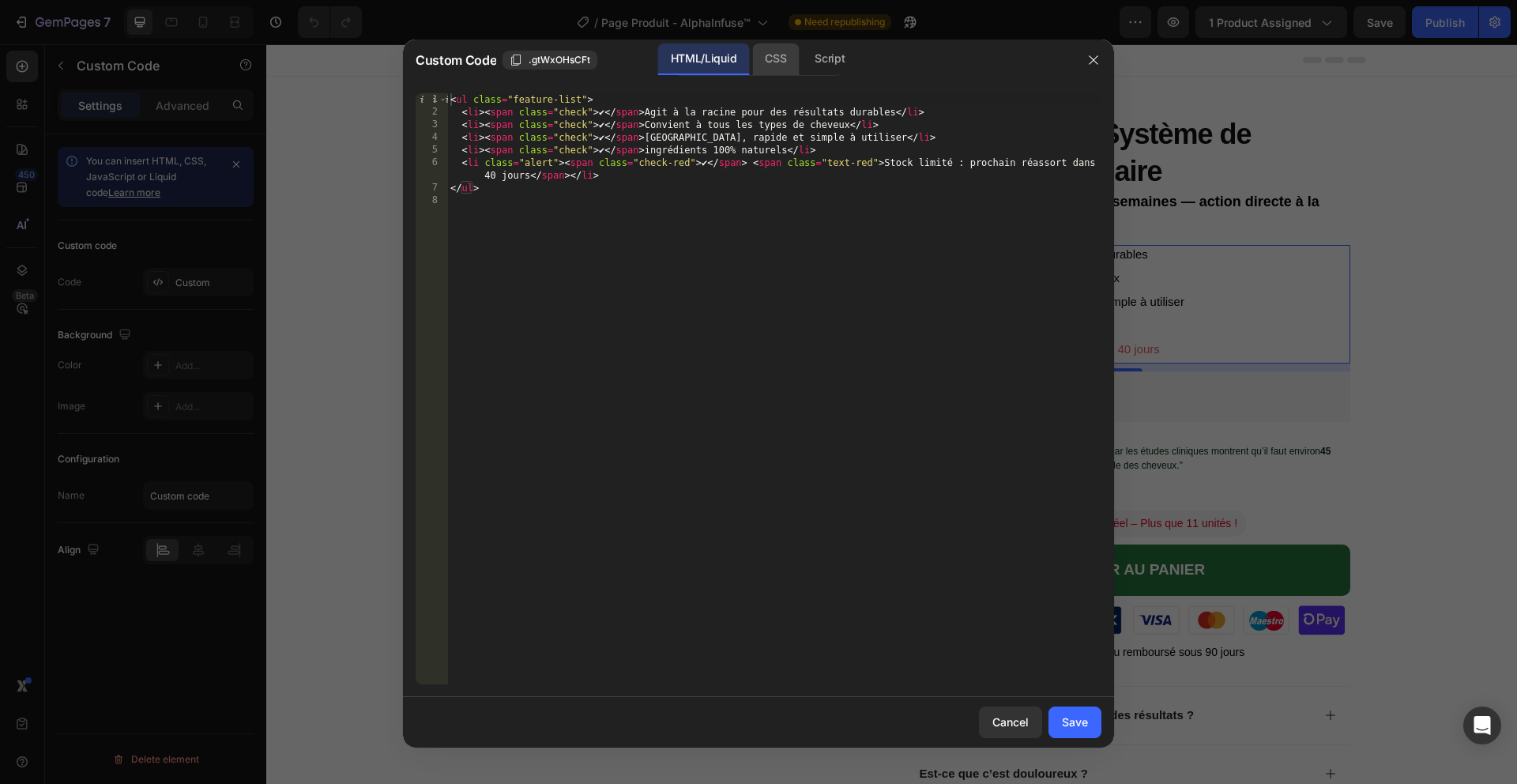
click at [802, 57] on div "CSS" at bounding box center [829, 59] width 55 height 31
